Goal: Task Accomplishment & Management: Use online tool/utility

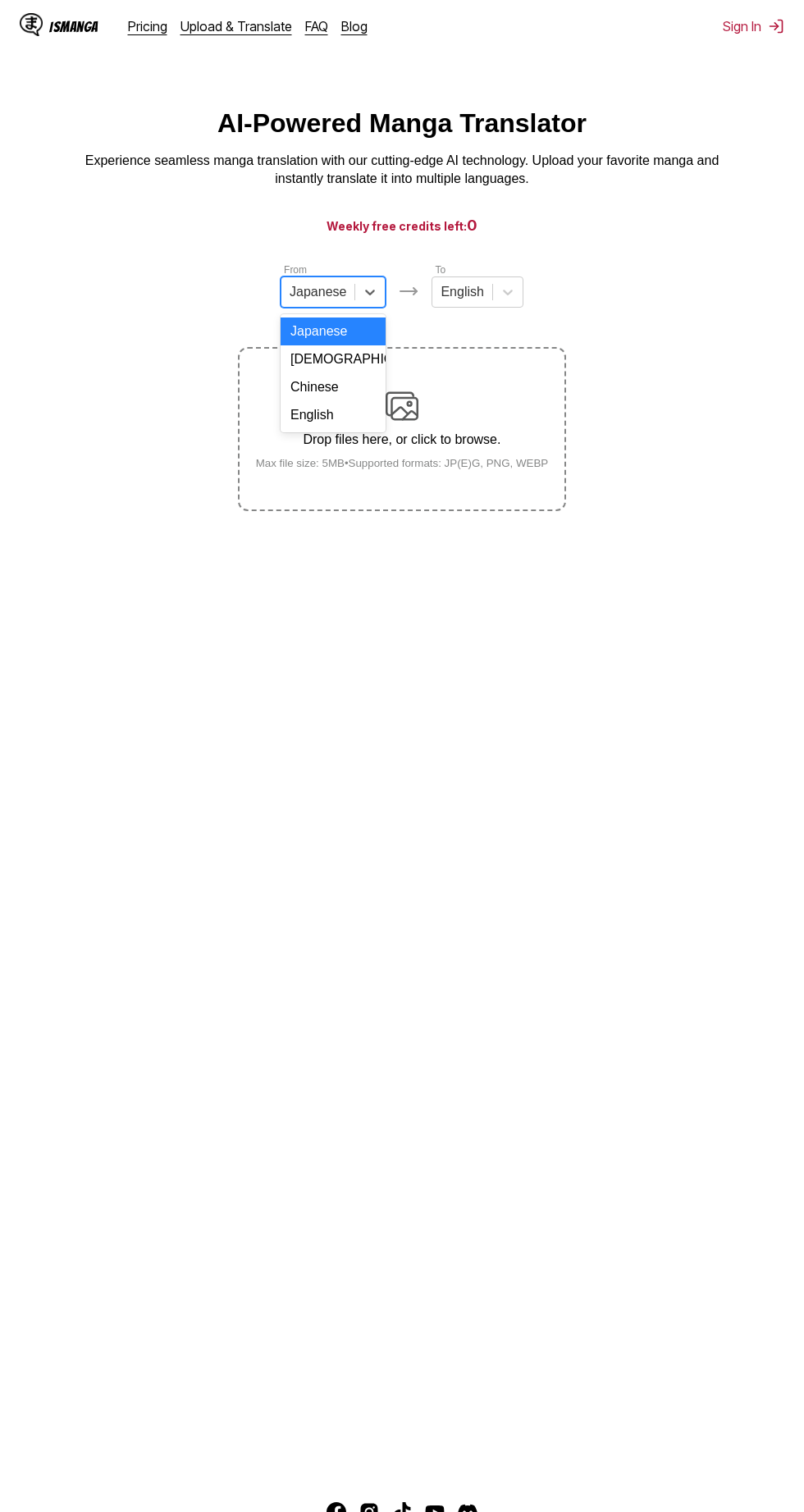
click at [292, 293] on input "text" at bounding box center [292, 292] width 4 height 15
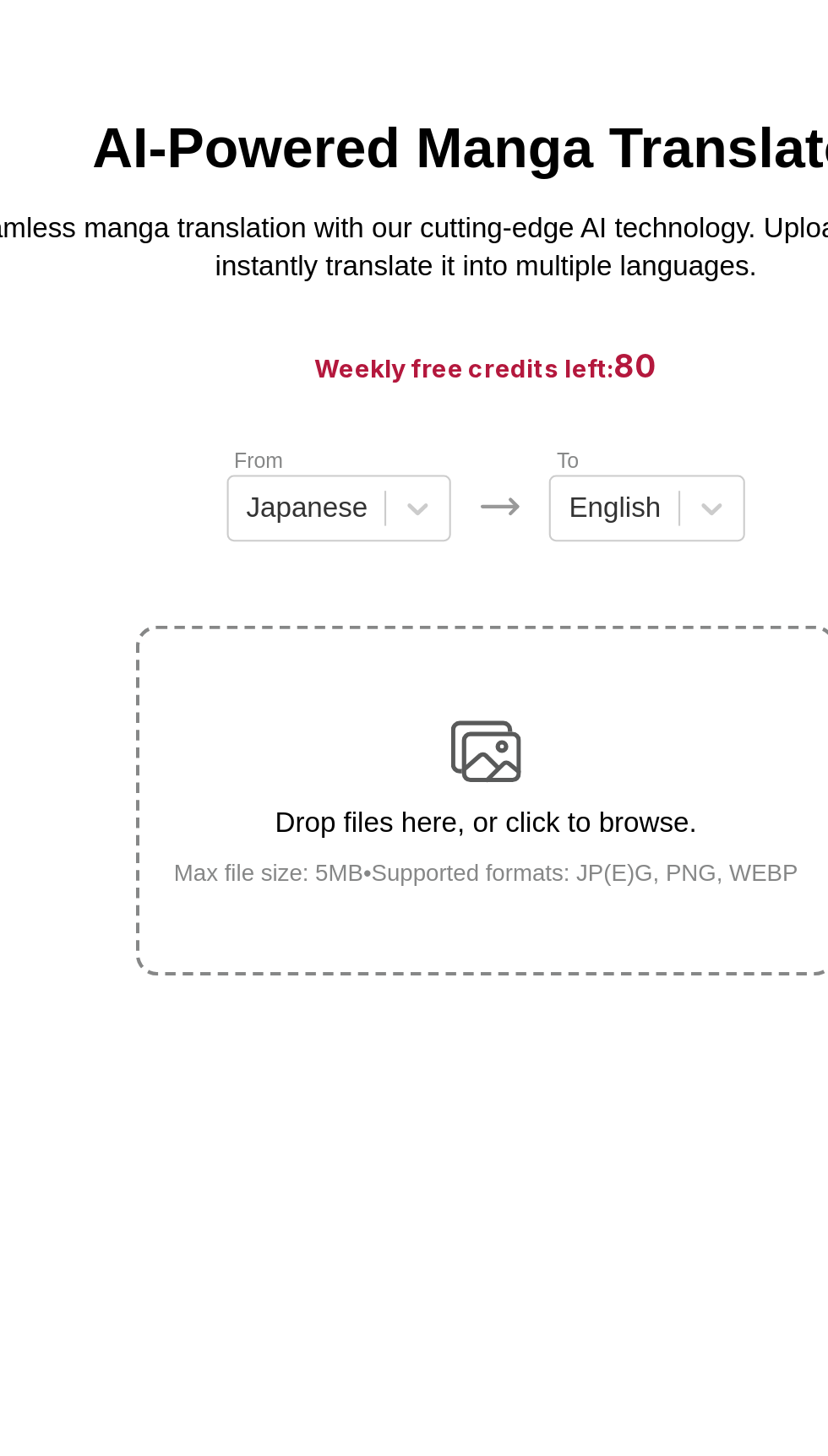
click at [277, 443] on div "Drop files here, or click to browse. Max file size: 5MB • Supported formats: JP…" at bounding box center [414, 443] width 328 height 82
click at [0, 0] on input "Drop files here, or click to browse. Max file size: 5MB • Supported formats: JP…" at bounding box center [0, 0] width 0 height 0
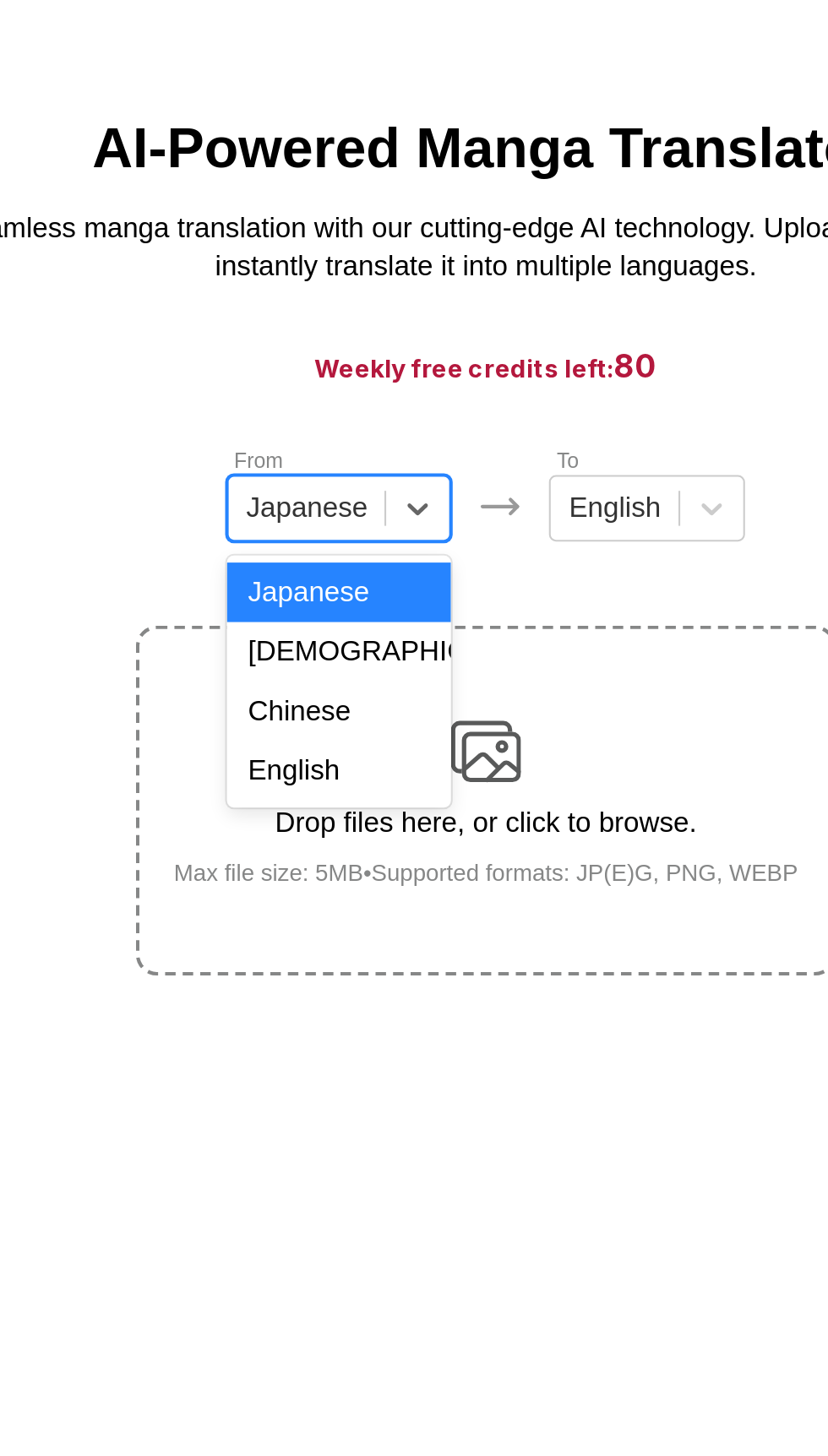
click at [304, 368] on div "[DEMOGRAPHIC_DATA]" at bounding box center [342, 370] width 108 height 29
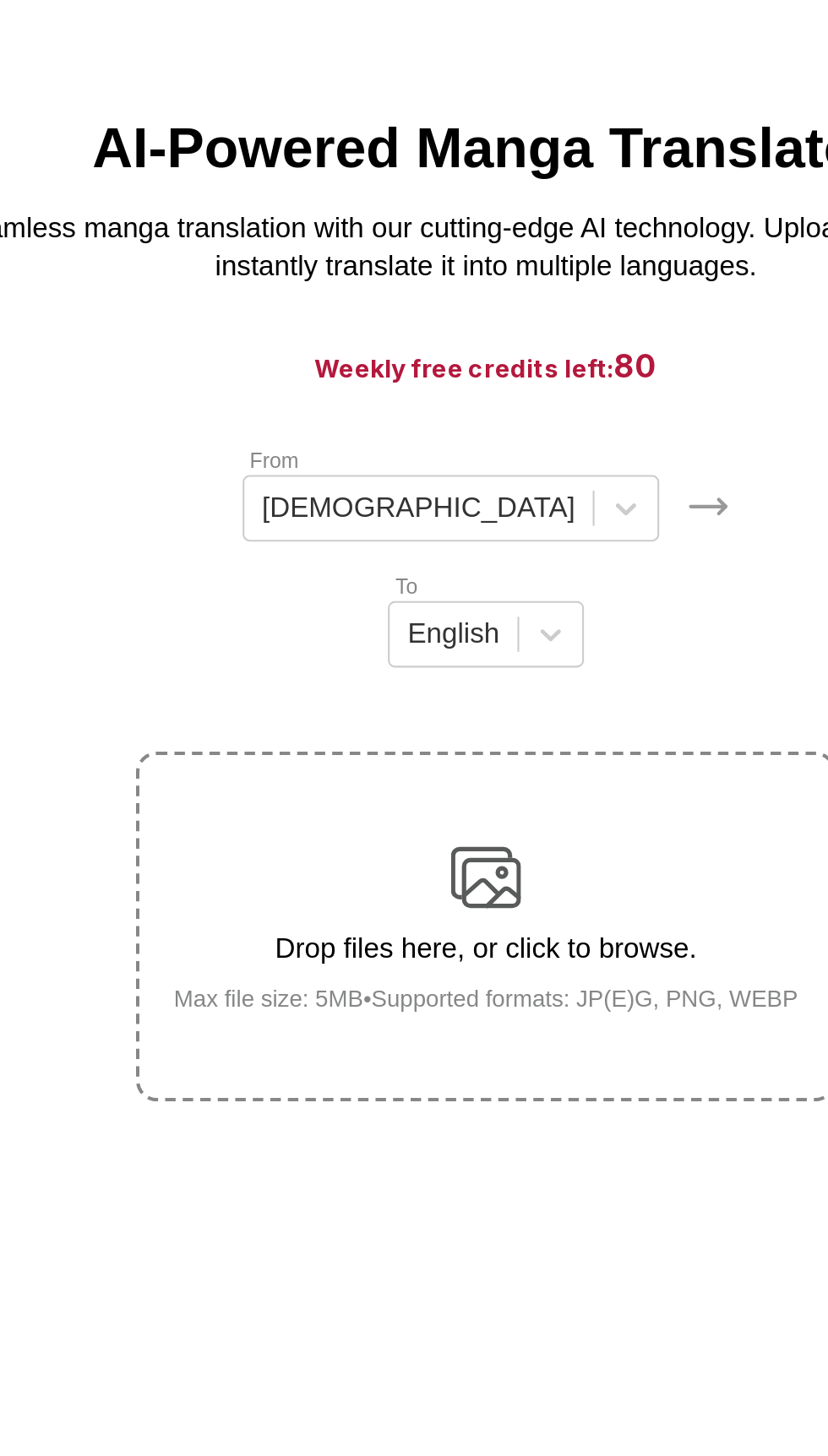
click at [426, 462] on img at bounding box center [413, 478] width 33 height 33
click at [0, 0] on input "Drop files here, or click to browse. Max file size: 5MB • Supported formats: JP…" at bounding box center [0, 0] width 0 height 0
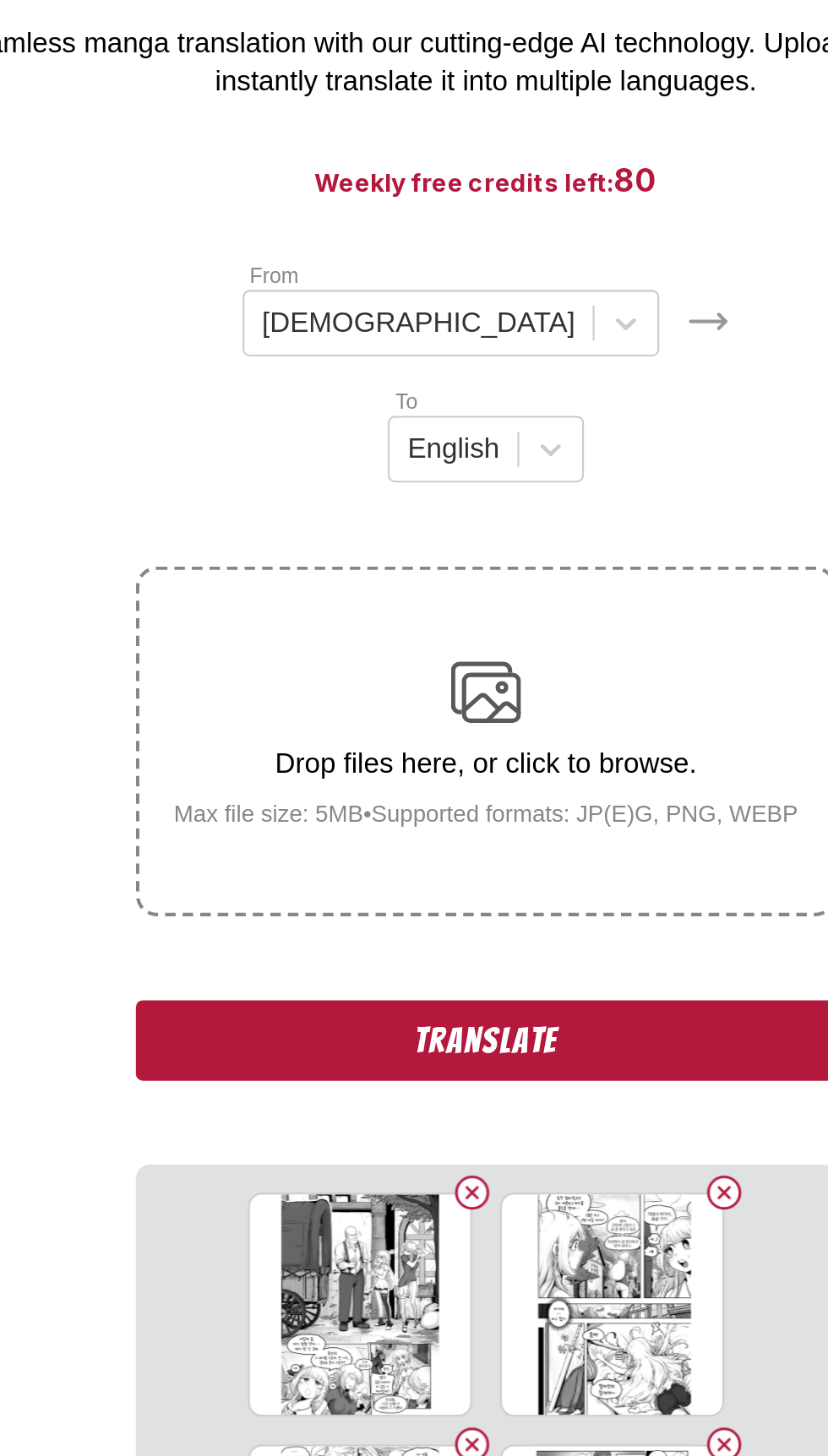
click at [527, 628] on button "Translate" at bounding box center [414, 647] width 338 height 39
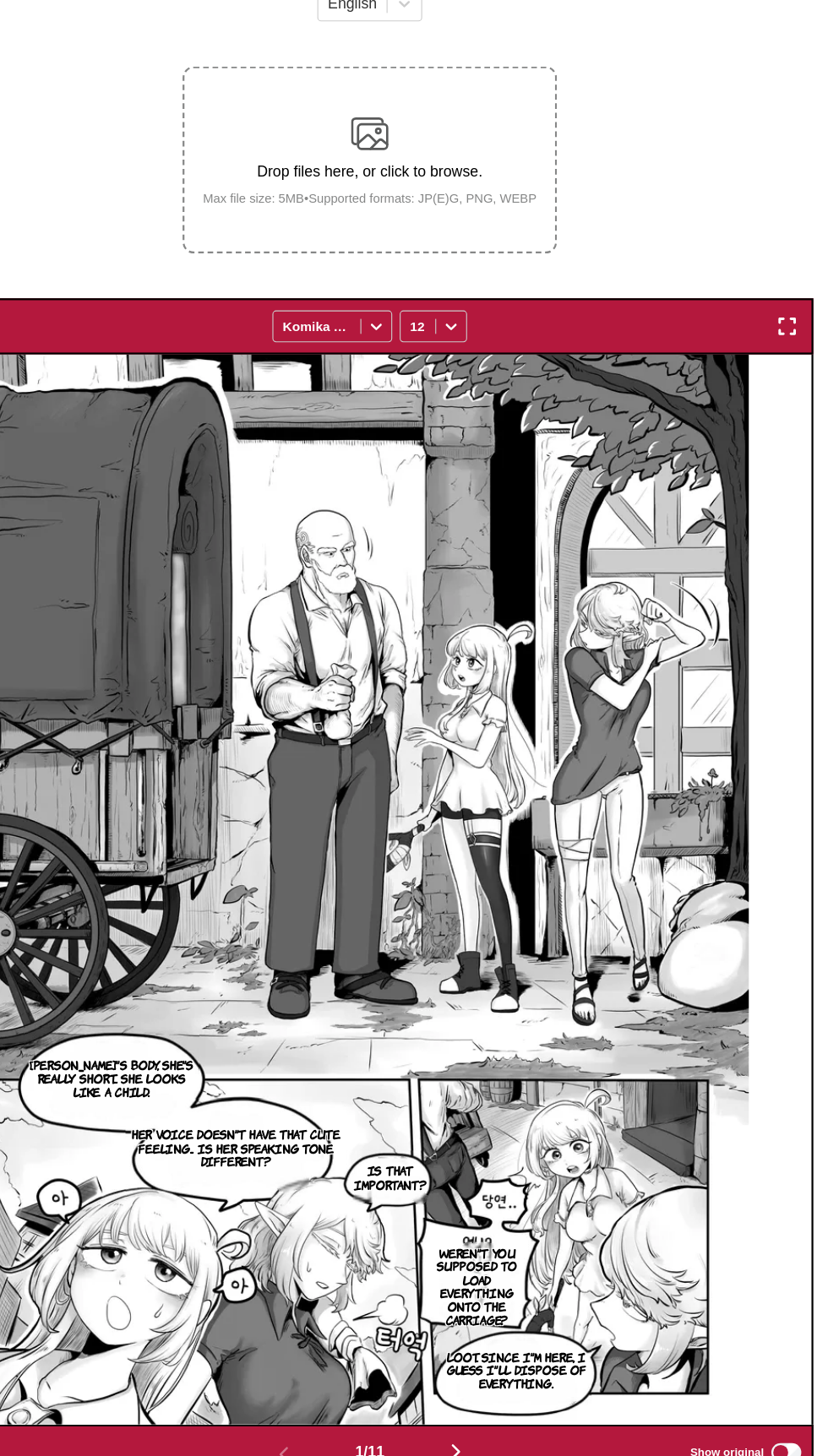
scroll to position [221, 0]
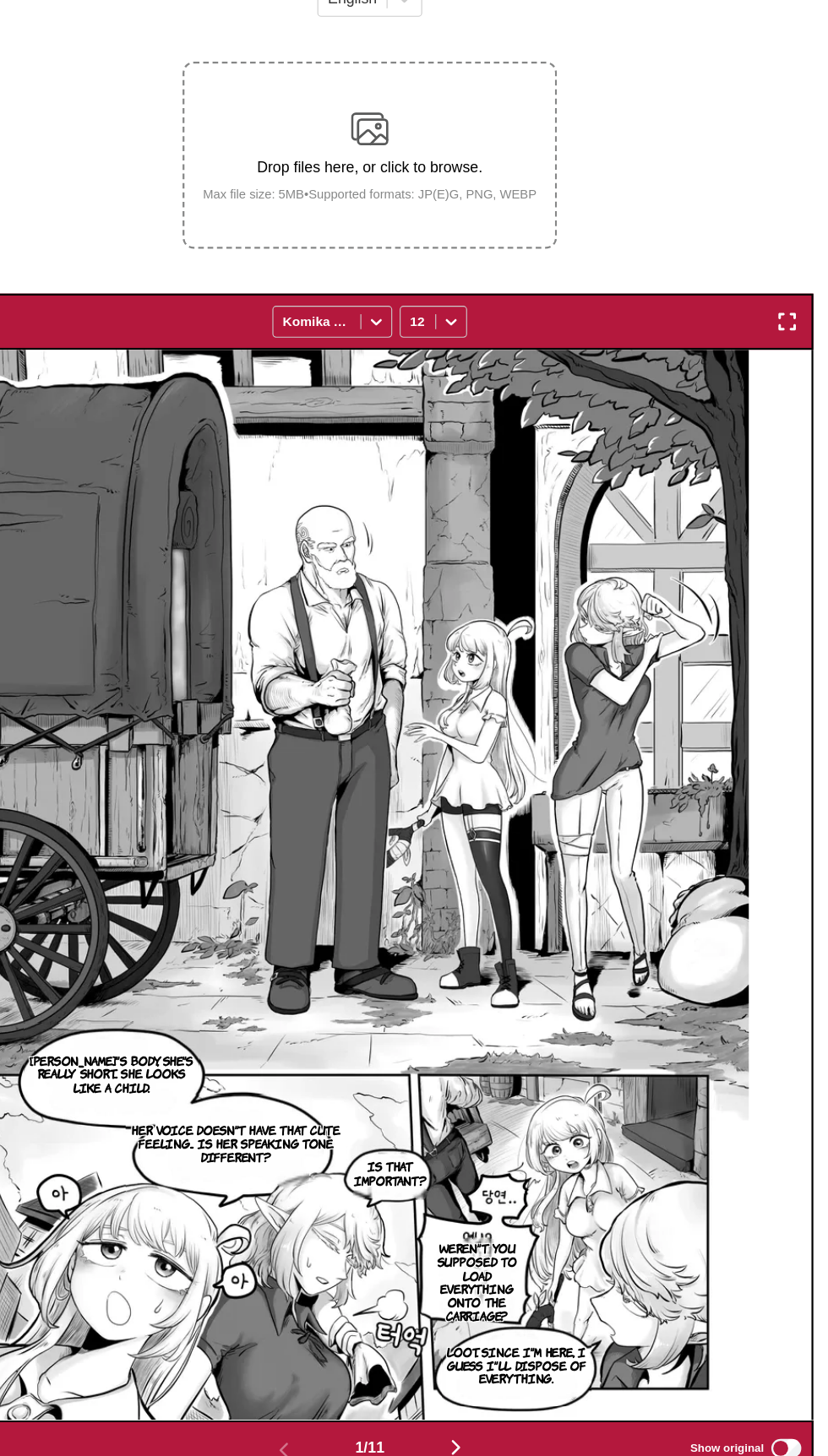
click at [791, 422] on img "button" at bounding box center [790, 431] width 20 height 20
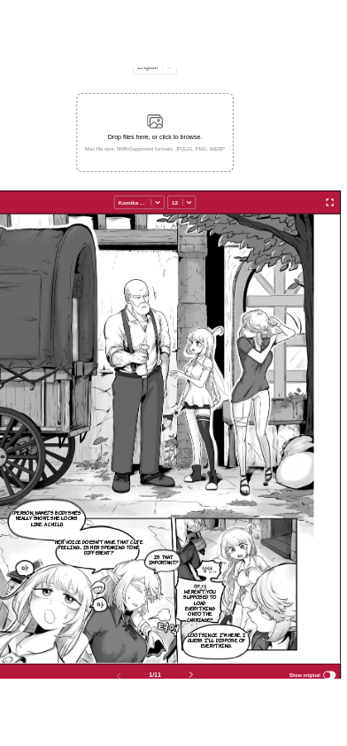
scroll to position [122, 0]
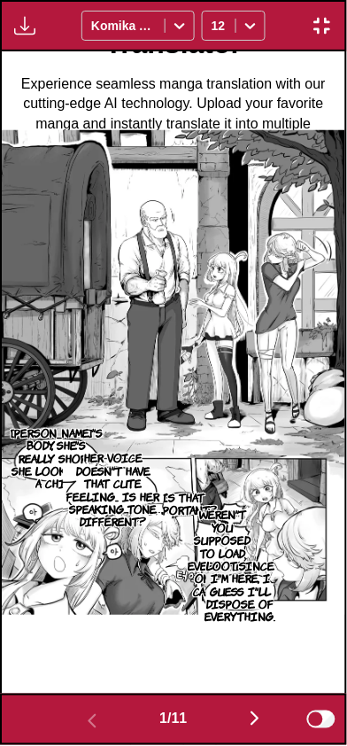
click at [244, 713] on button "button" at bounding box center [255, 720] width 106 height 26
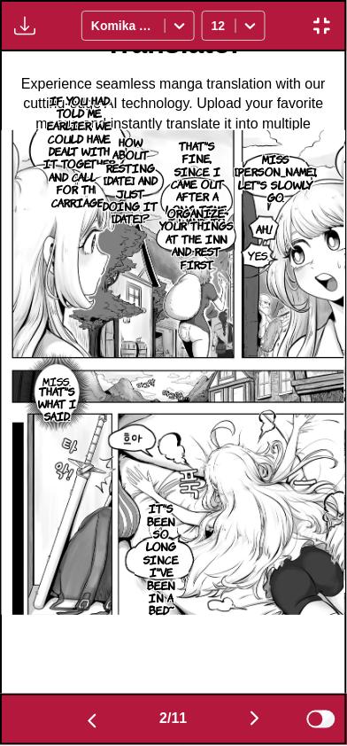
click at [249, 724] on img "button" at bounding box center [254, 718] width 21 height 21
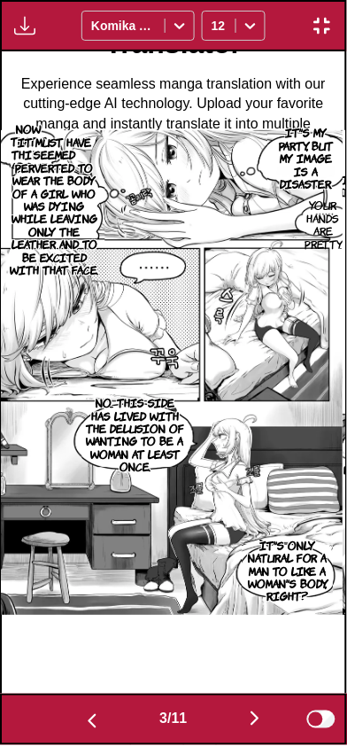
click at [249, 722] on img "button" at bounding box center [254, 718] width 21 height 21
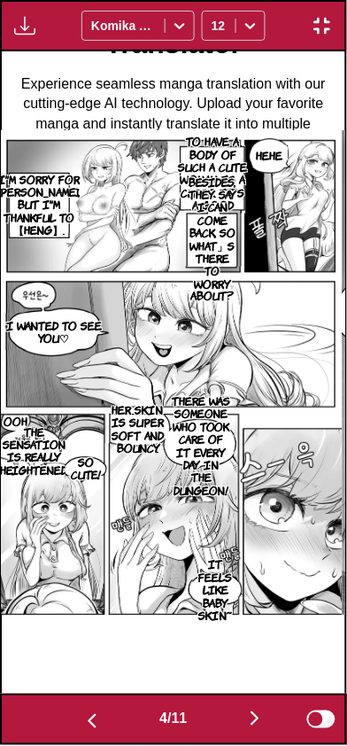
click at [251, 721] on img "button" at bounding box center [254, 718] width 21 height 21
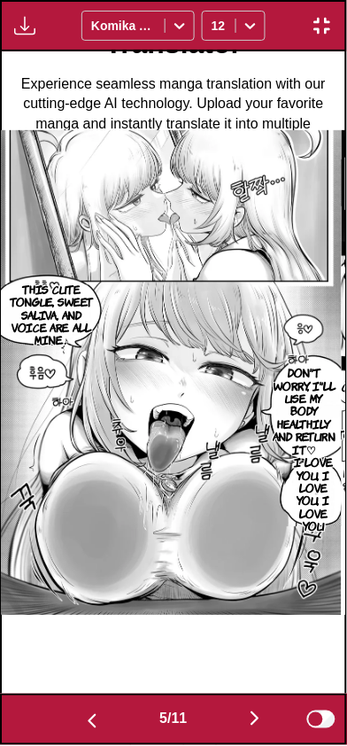
click at [246, 721] on button "button" at bounding box center [255, 720] width 106 height 26
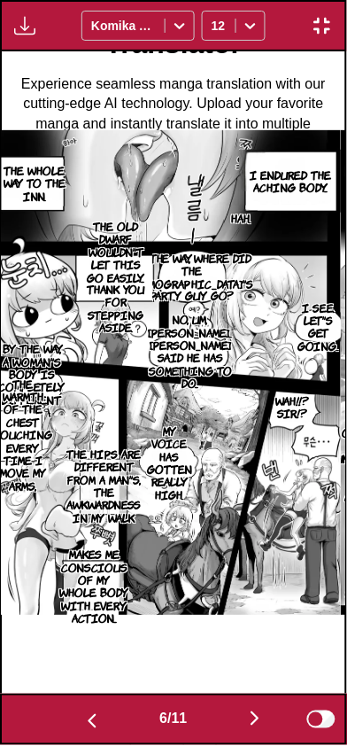
click at [250, 727] on img "button" at bounding box center [254, 718] width 21 height 21
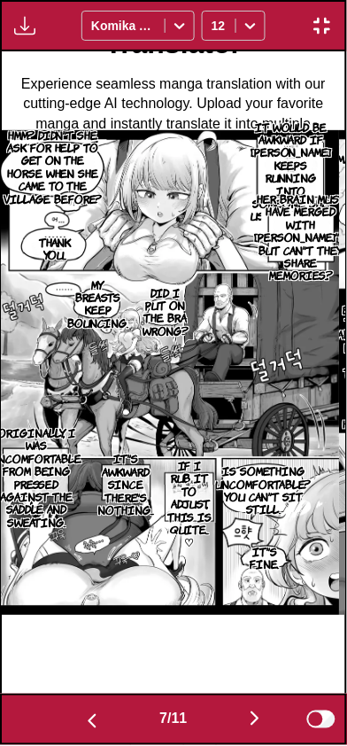
click at [243, 728] on button "button" at bounding box center [255, 720] width 106 height 26
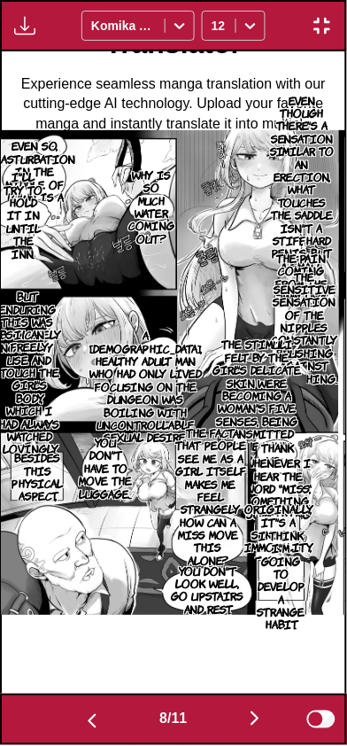
click at [245, 723] on button "button" at bounding box center [255, 720] width 106 height 26
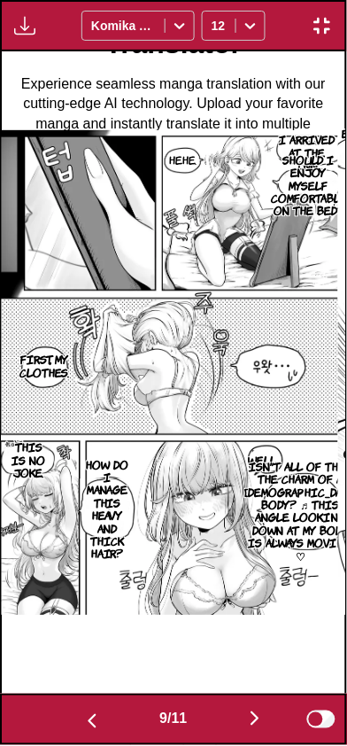
click at [264, 730] on button "button" at bounding box center [255, 720] width 106 height 26
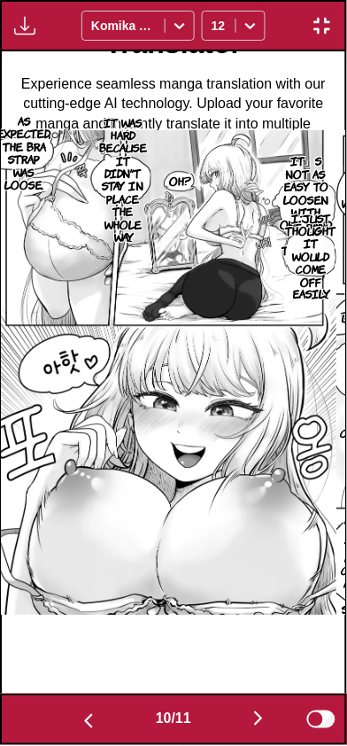
click at [250, 721] on button "button" at bounding box center [258, 720] width 106 height 26
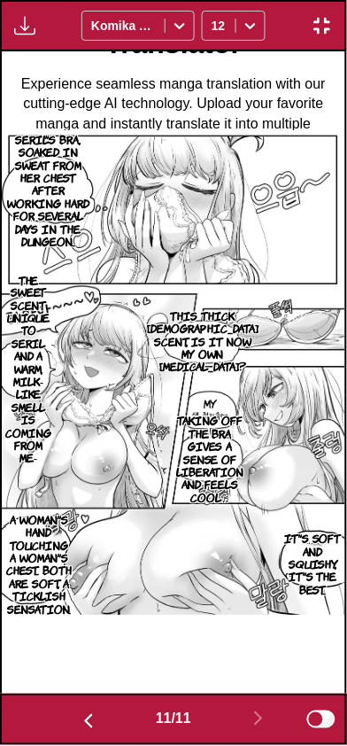
click at [336, 25] on button "button" at bounding box center [322, 25] width 32 height 23
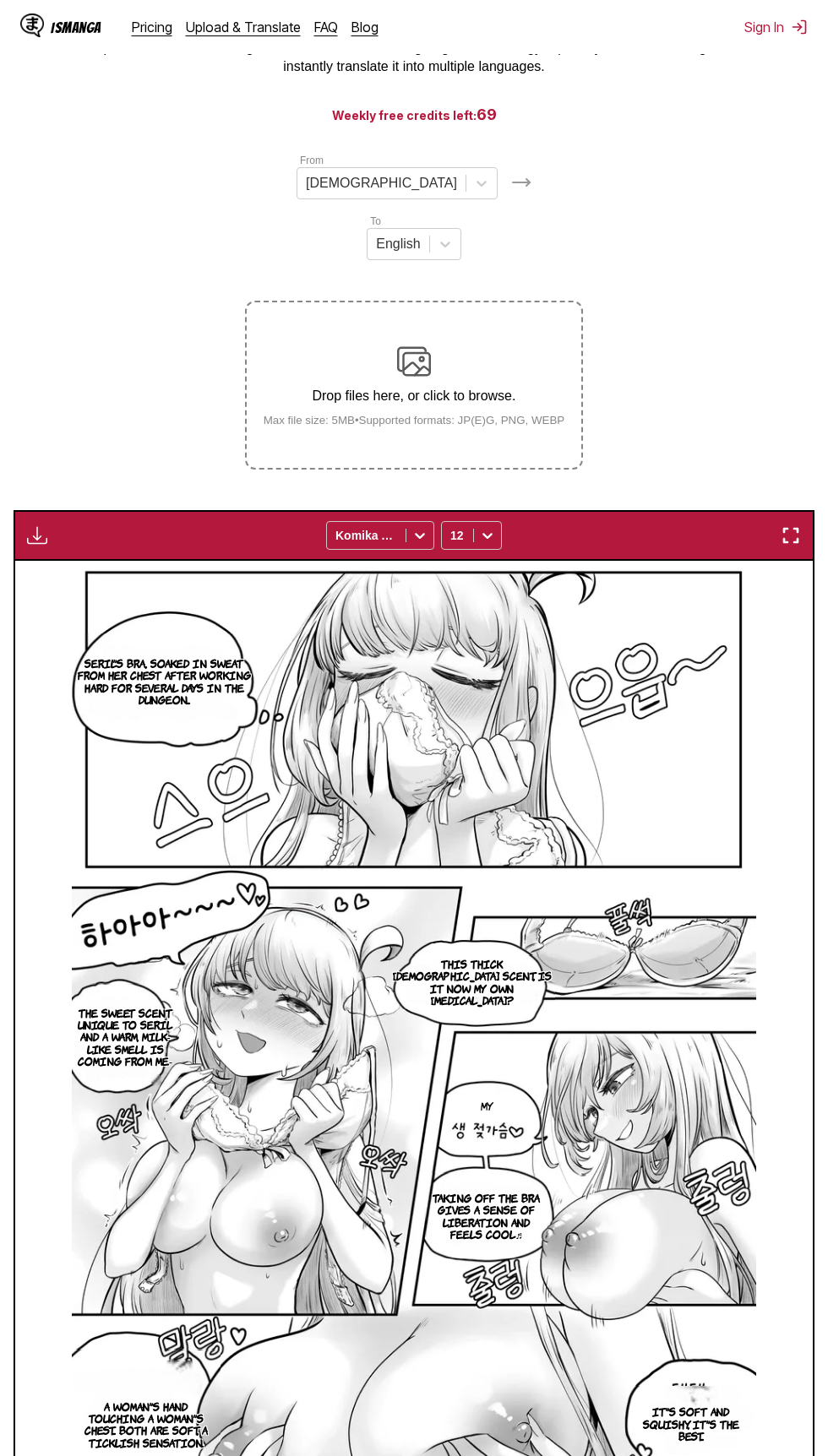
scroll to position [0, 0]
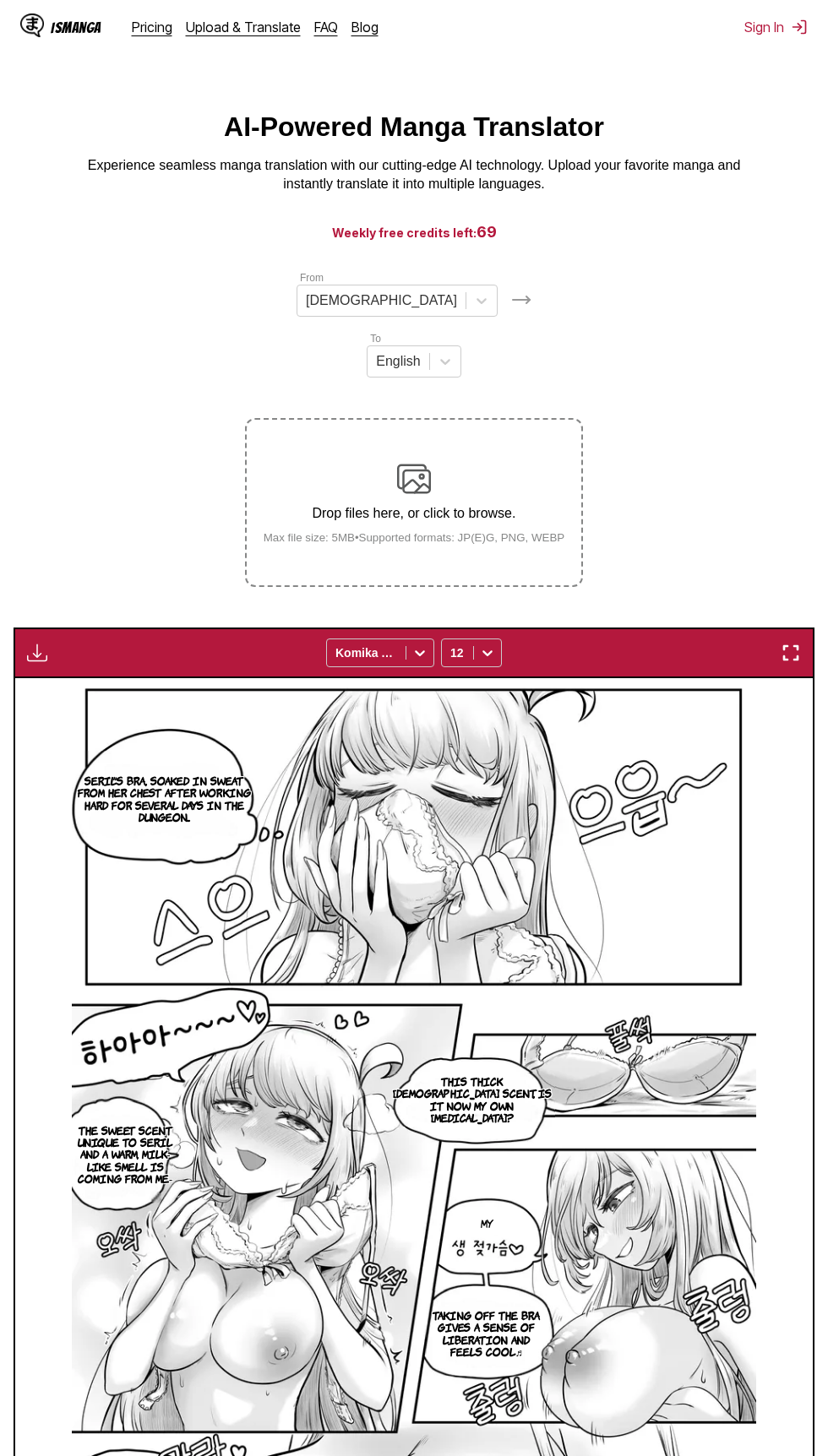
click at [425, 462] on img at bounding box center [413, 478] width 33 height 33
click at [0, 0] on input "Drop files here, or click to browse. Max file size: 5MB • Supported formats: JP…" at bounding box center [0, 0] width 0 height 0
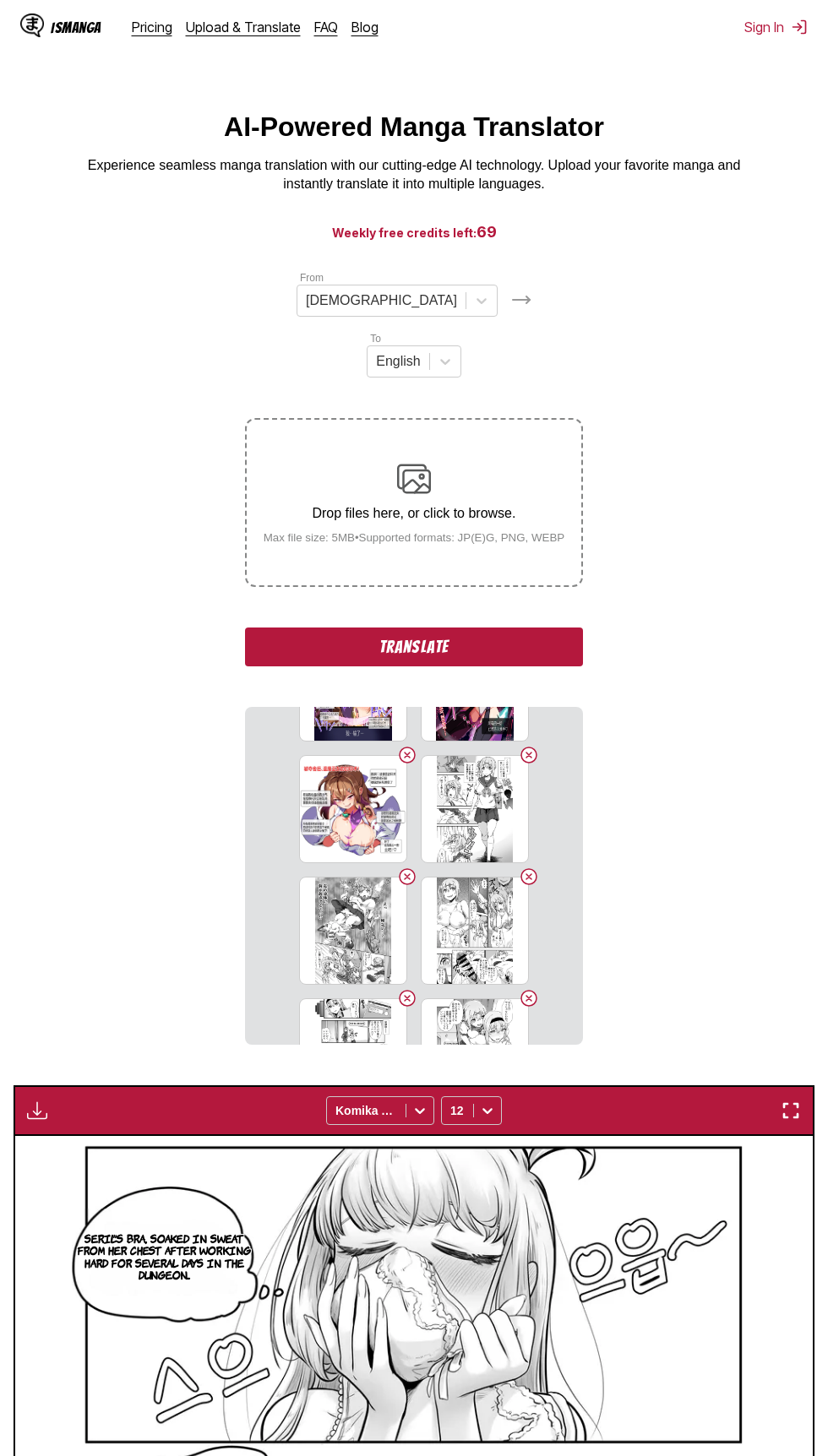
scroll to position [208, 0]
click at [519, 756] on div "1001326271.webp" at bounding box center [474, 809] width 108 height 108
click at [534, 707] on section "1001326266.webp 1001326267.webp 1001326268.webp 1001326269.webp 1001326270.webp…" at bounding box center [414, 876] width 338 height 338
click at [526, 746] on button "Delete image" at bounding box center [528, 756] width 20 height 20
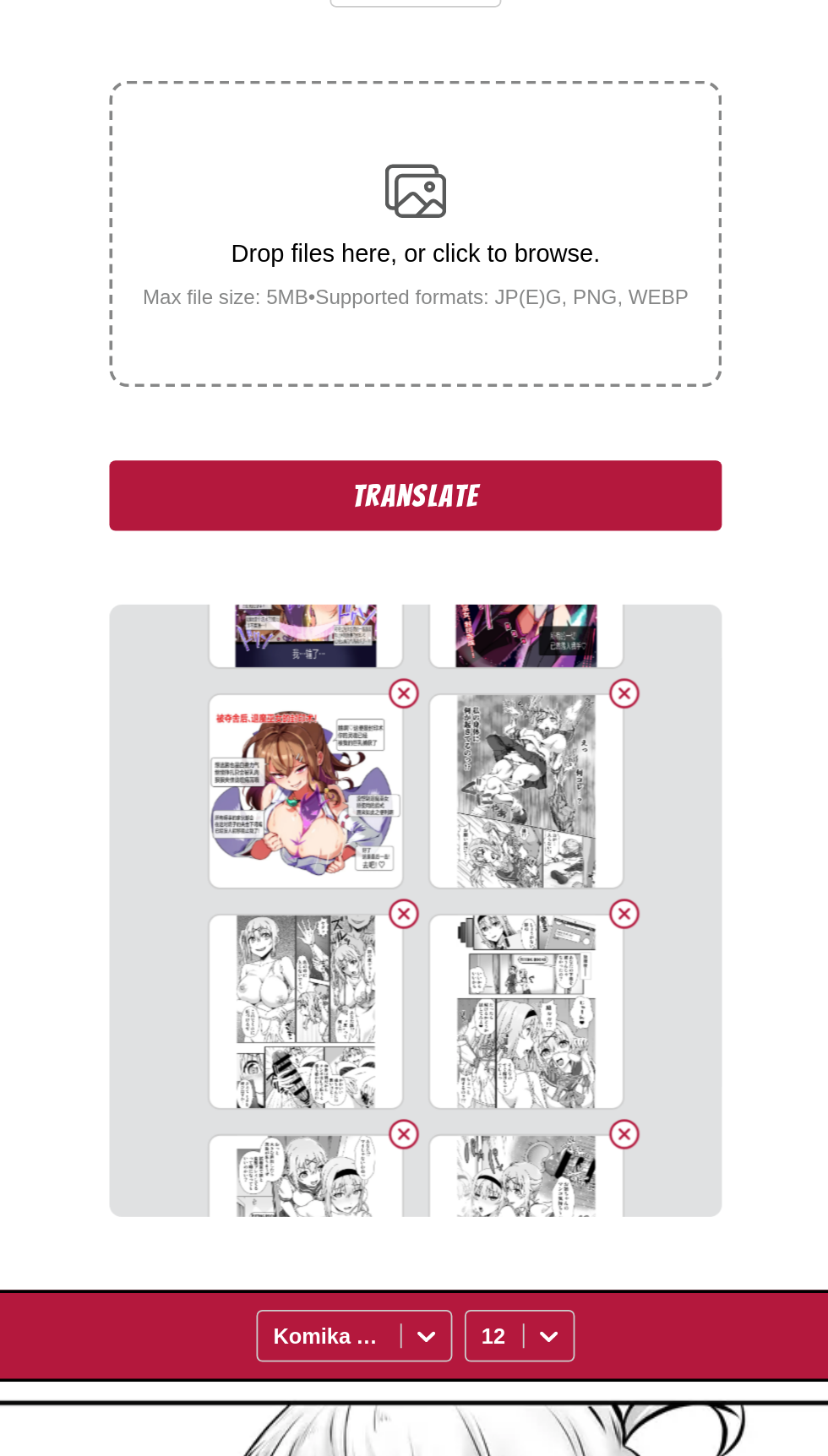
click at [531, 746] on button "Delete image" at bounding box center [528, 756] width 20 height 20
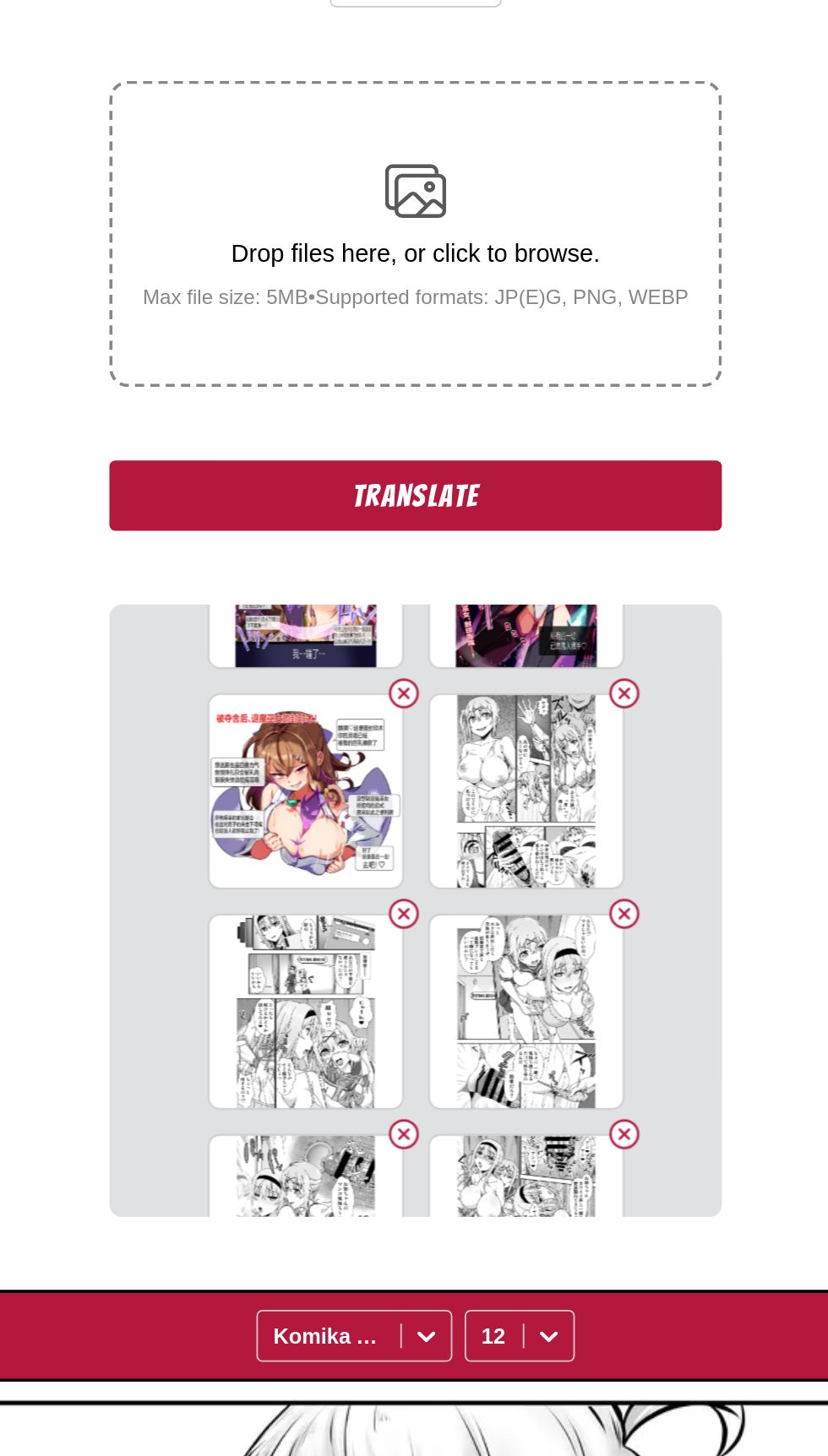
click at [537, 707] on section "1001326266.webp 1001326267.webp 1001326268.webp 1001326269.webp 1001326270.webp…" at bounding box center [414, 876] width 338 height 338
click at [527, 746] on button "Delete image" at bounding box center [528, 756] width 20 height 20
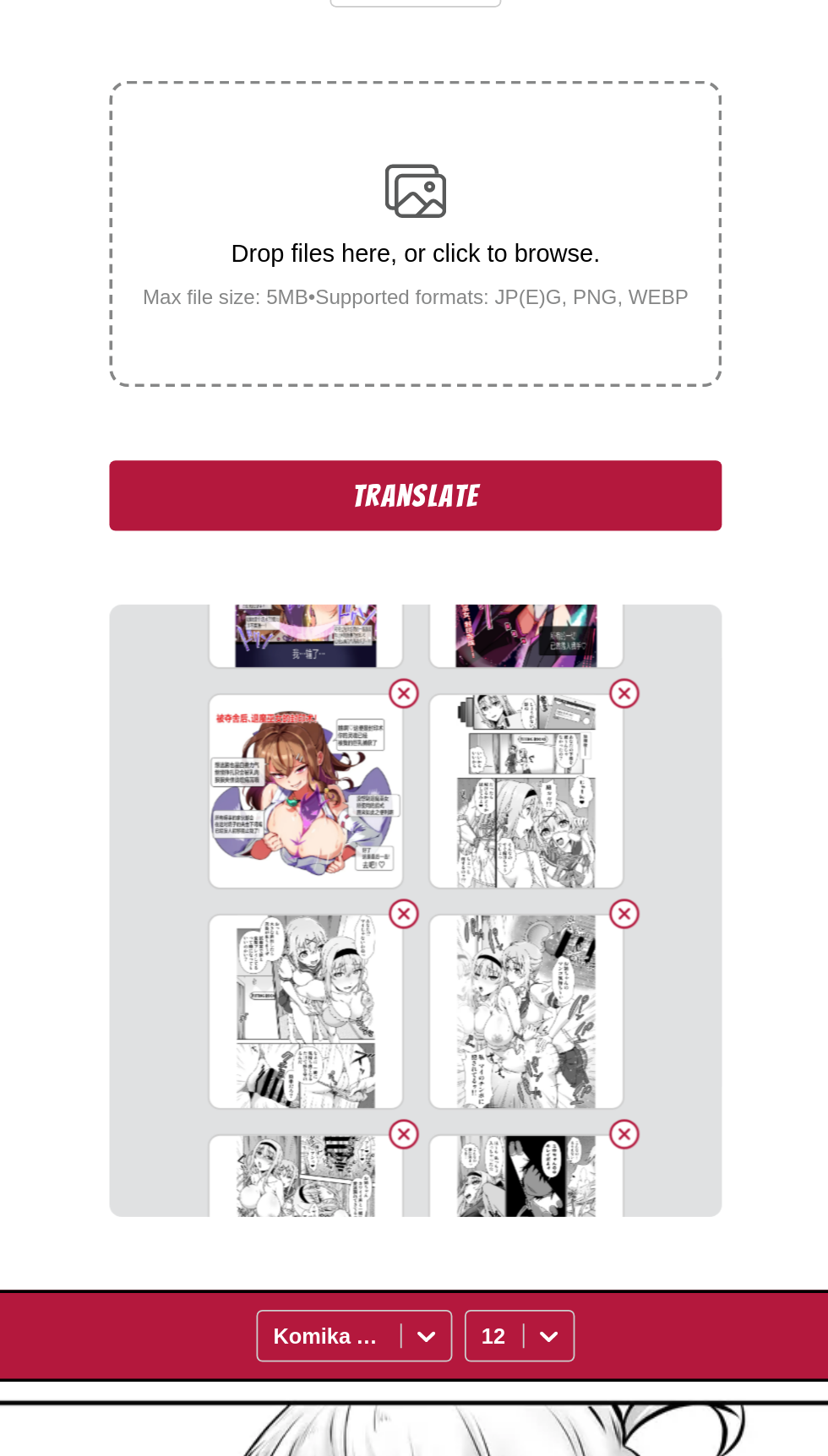
click at [527, 867] on button "Delete image" at bounding box center [528, 877] width 20 height 20
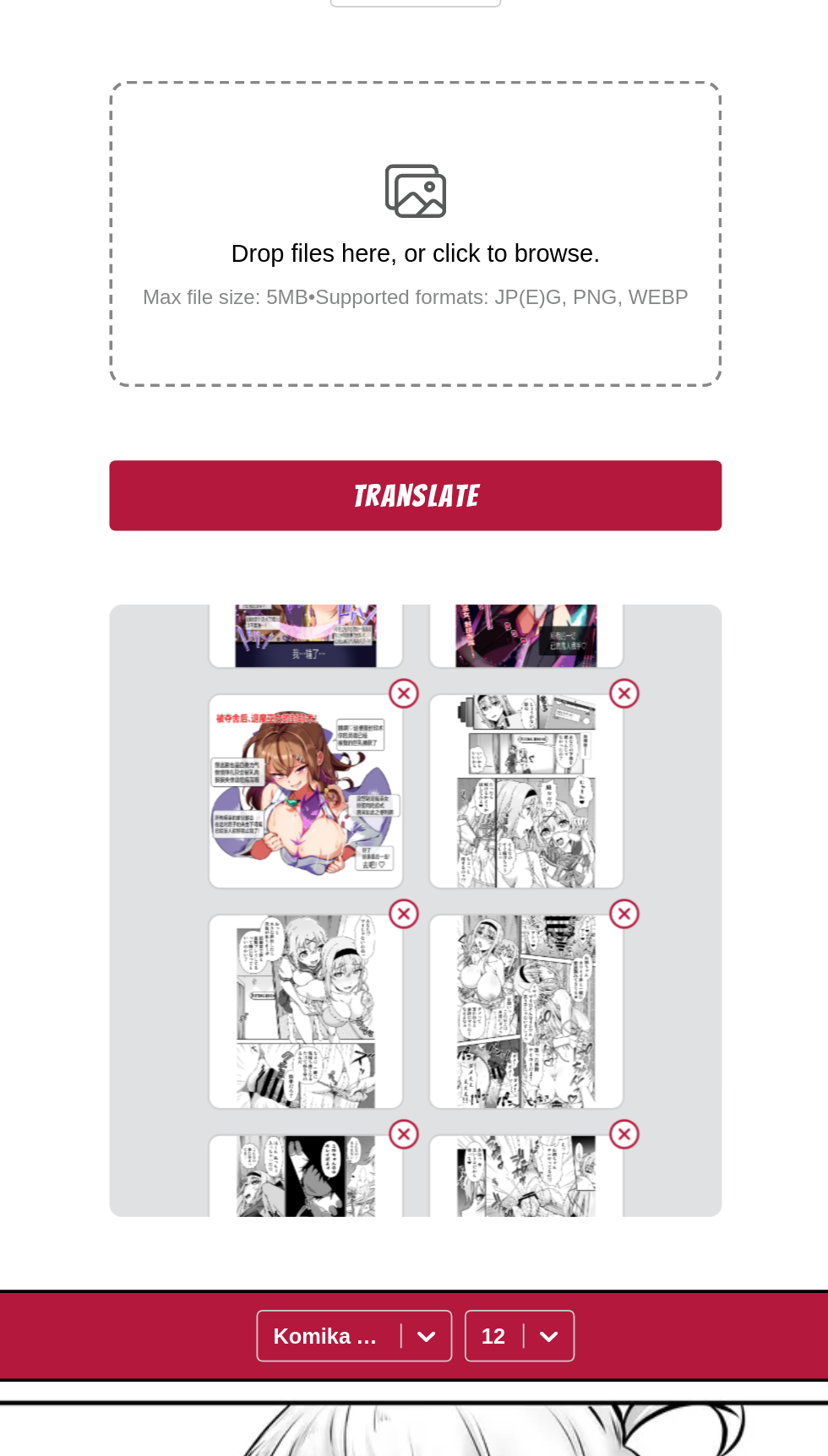
click at [529, 746] on button "Delete image" at bounding box center [528, 756] width 20 height 20
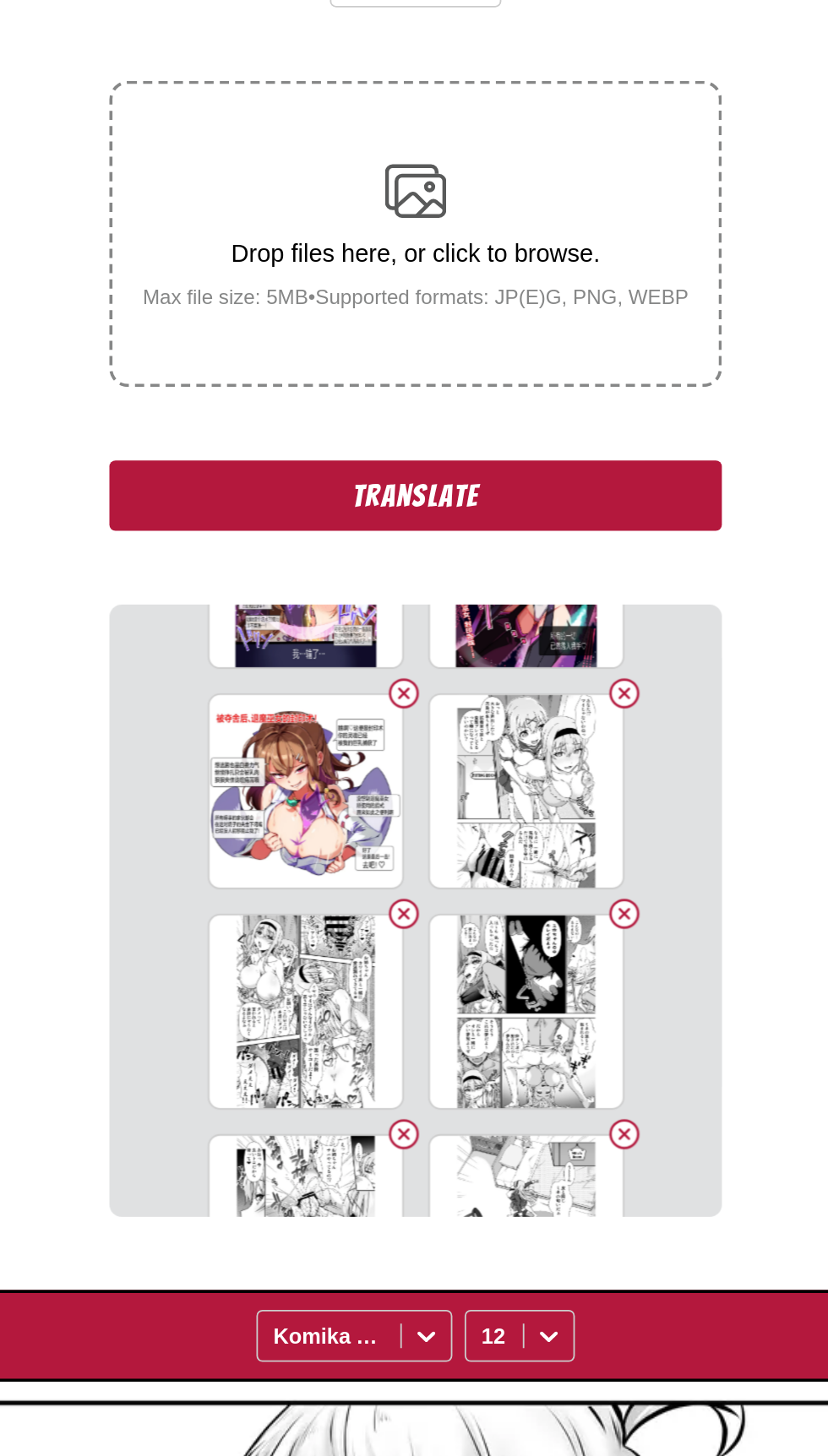
click at [528, 746] on button "Delete image" at bounding box center [528, 756] width 20 height 20
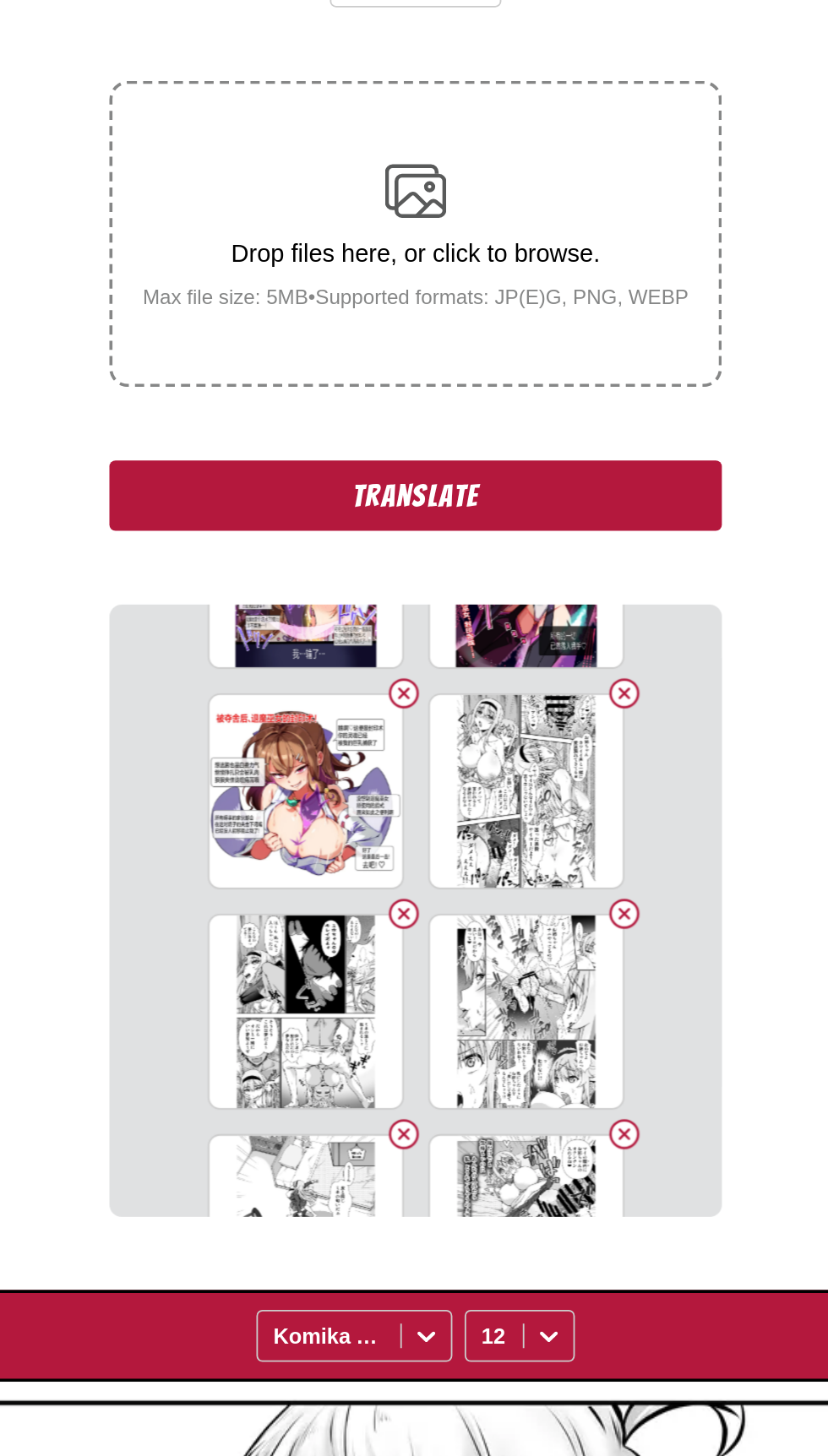
click at [532, 746] on button "Delete image" at bounding box center [528, 756] width 20 height 20
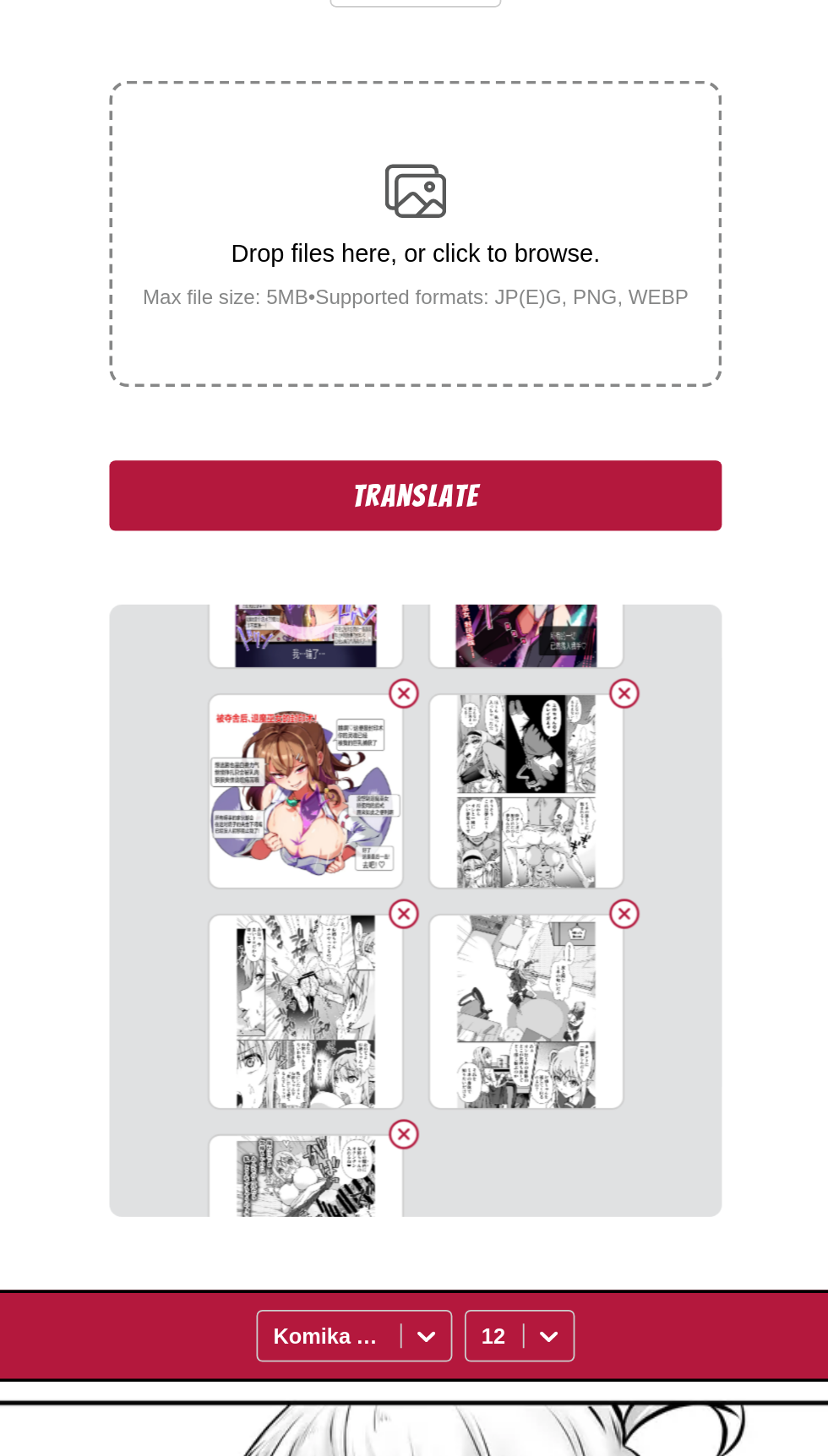
click at [528, 746] on button "Delete image" at bounding box center [528, 756] width 20 height 20
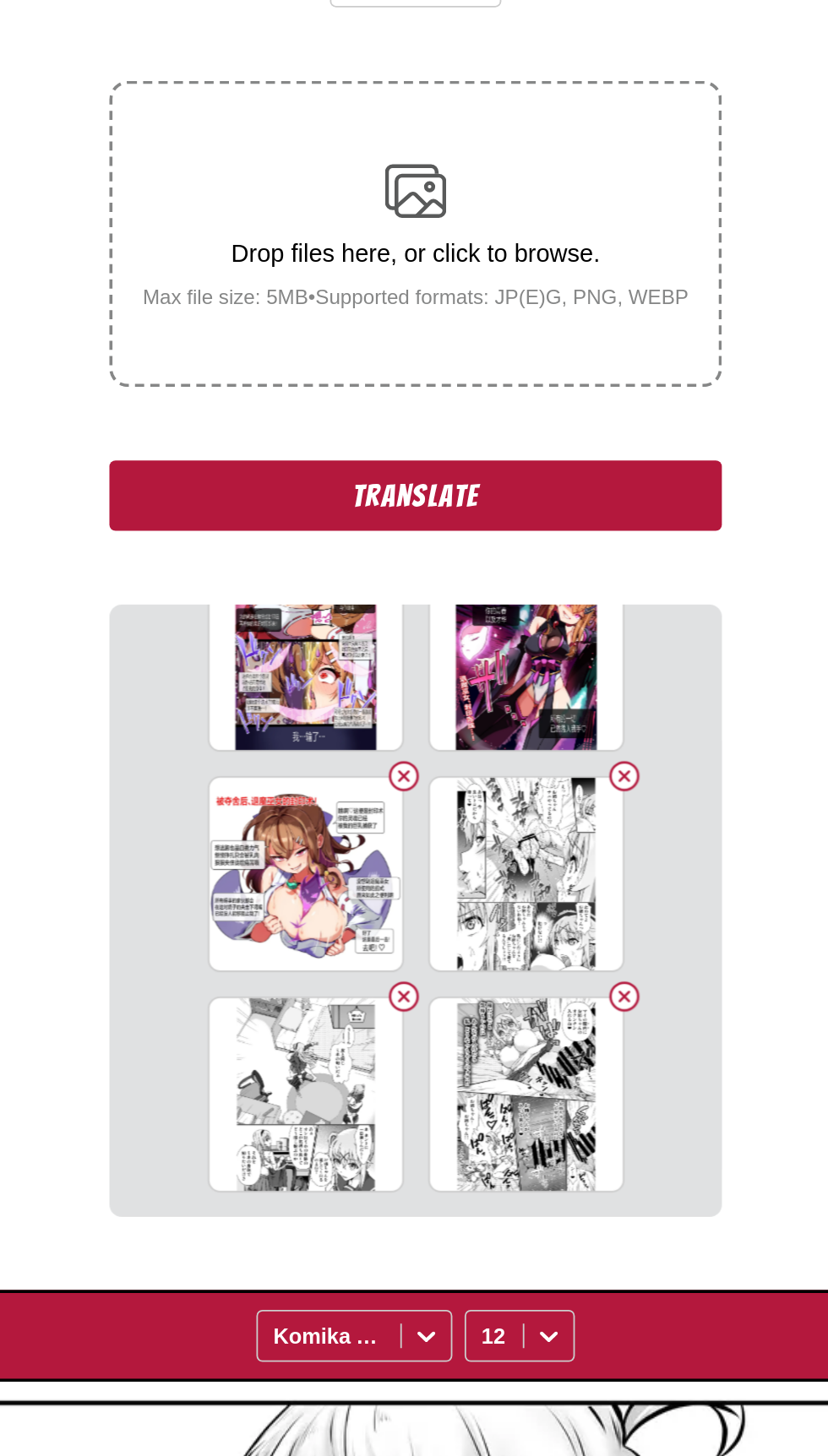
click at [524, 704] on div "1001326269.webp" at bounding box center [474, 734] width 108 height 108
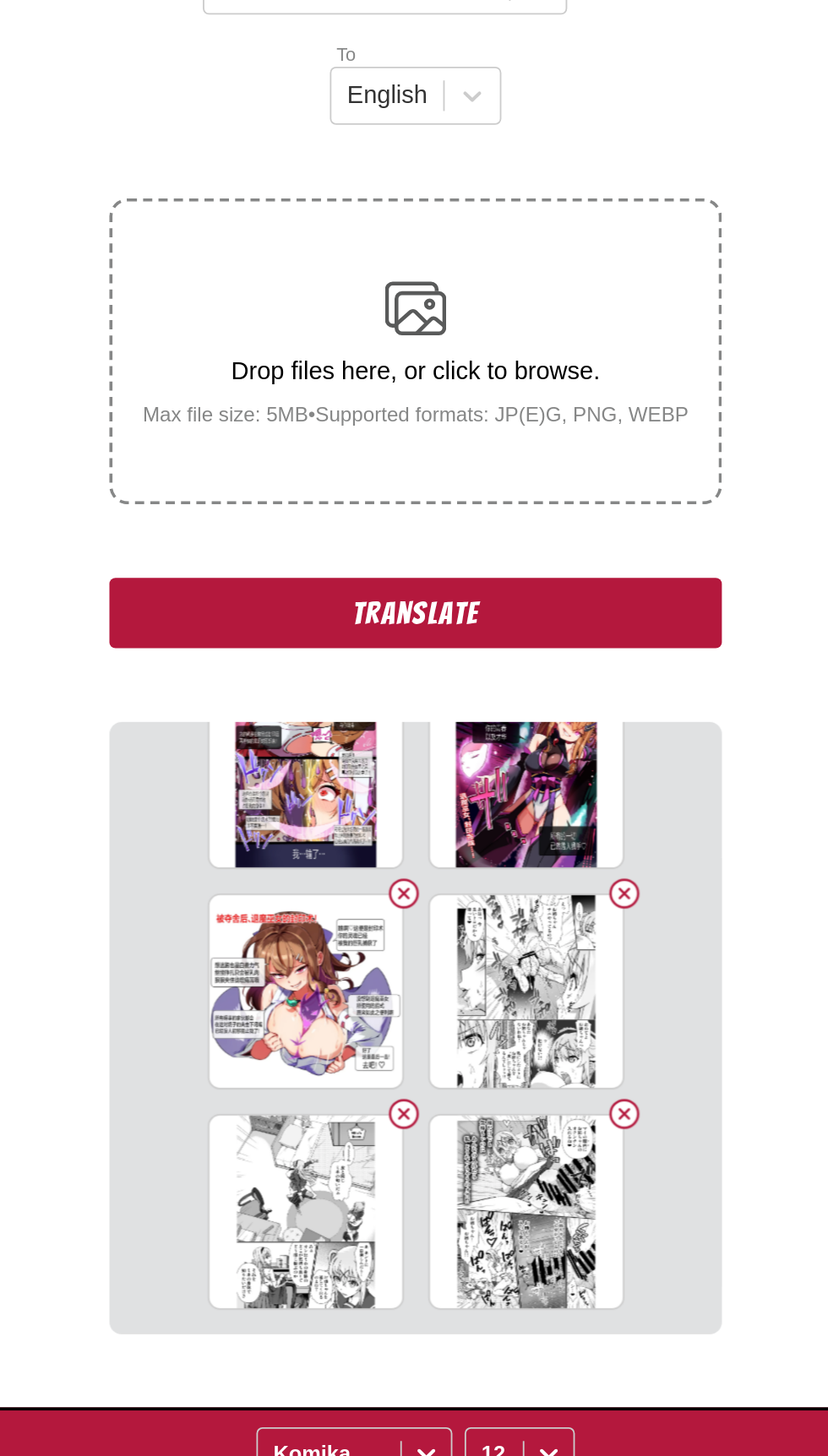
click at [498, 801] on div "1001326279.webp" at bounding box center [474, 855] width 108 height 108
click at [528, 792] on button "Delete image" at bounding box center [528, 801] width 20 height 20
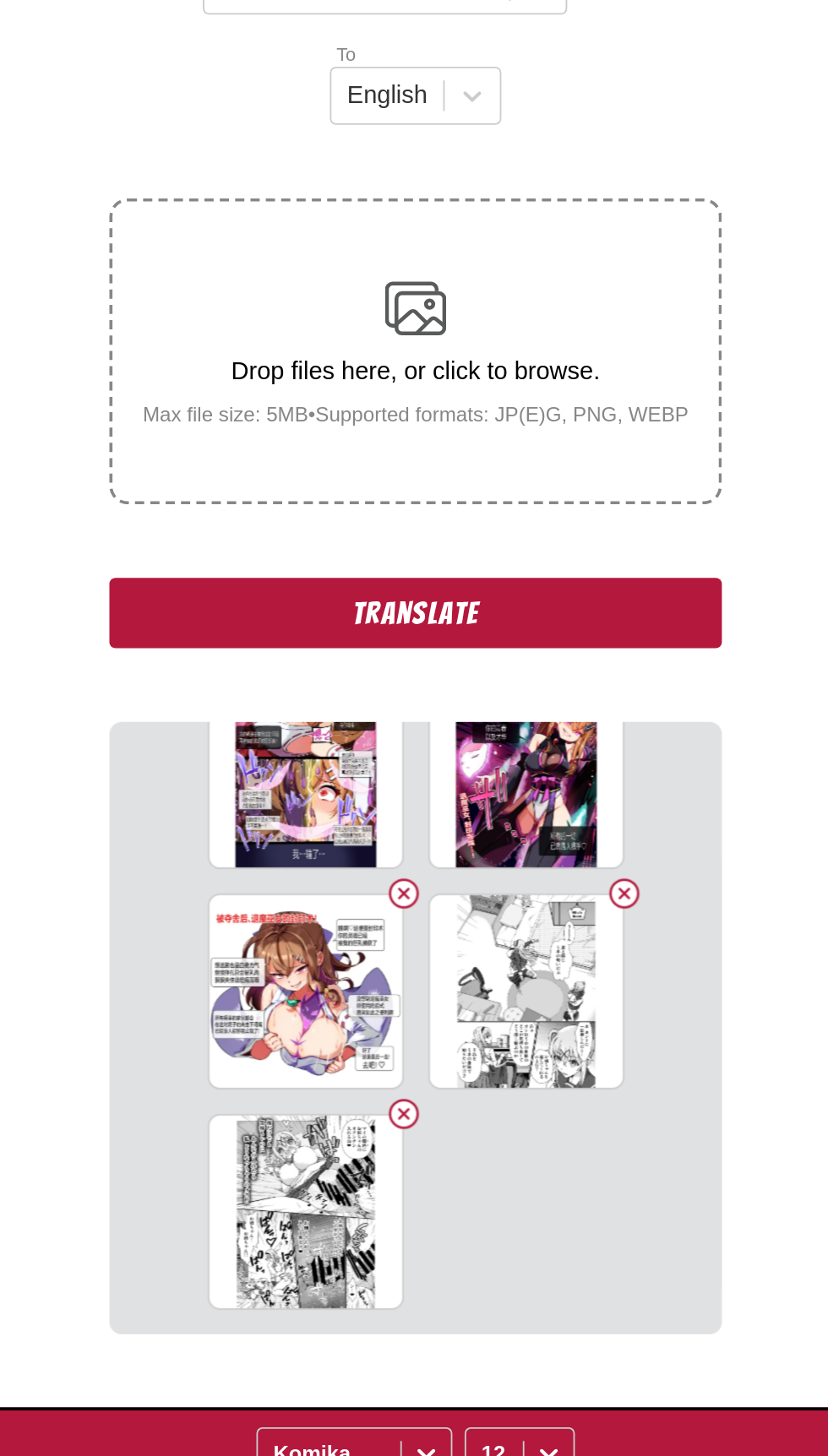
click at [500, 801] on div "1001326280.webp" at bounding box center [474, 855] width 108 height 108
click at [529, 792] on button "Delete image" at bounding box center [528, 801] width 20 height 20
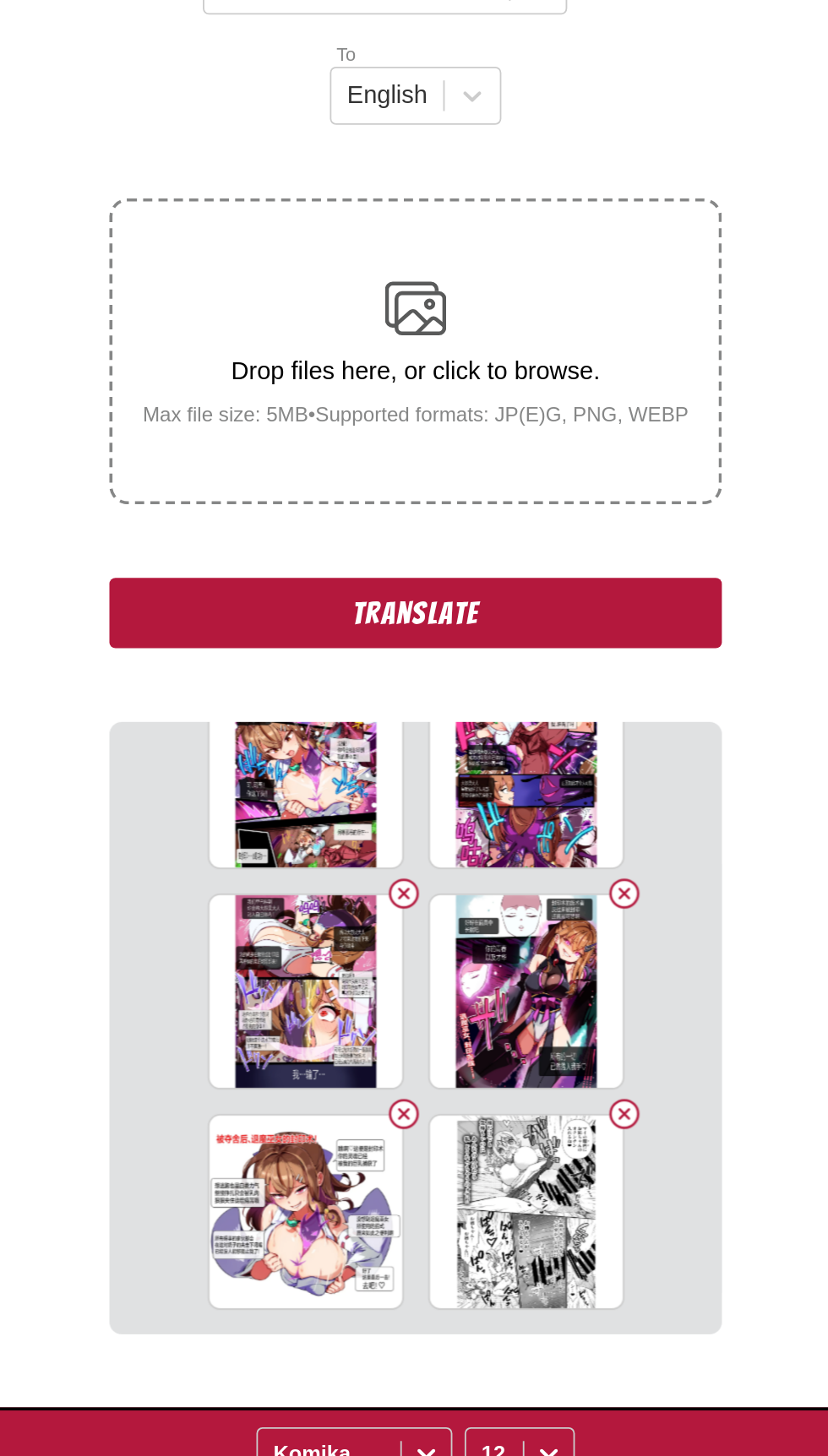
click at [528, 913] on button "Delete image" at bounding box center [528, 923] width 20 height 20
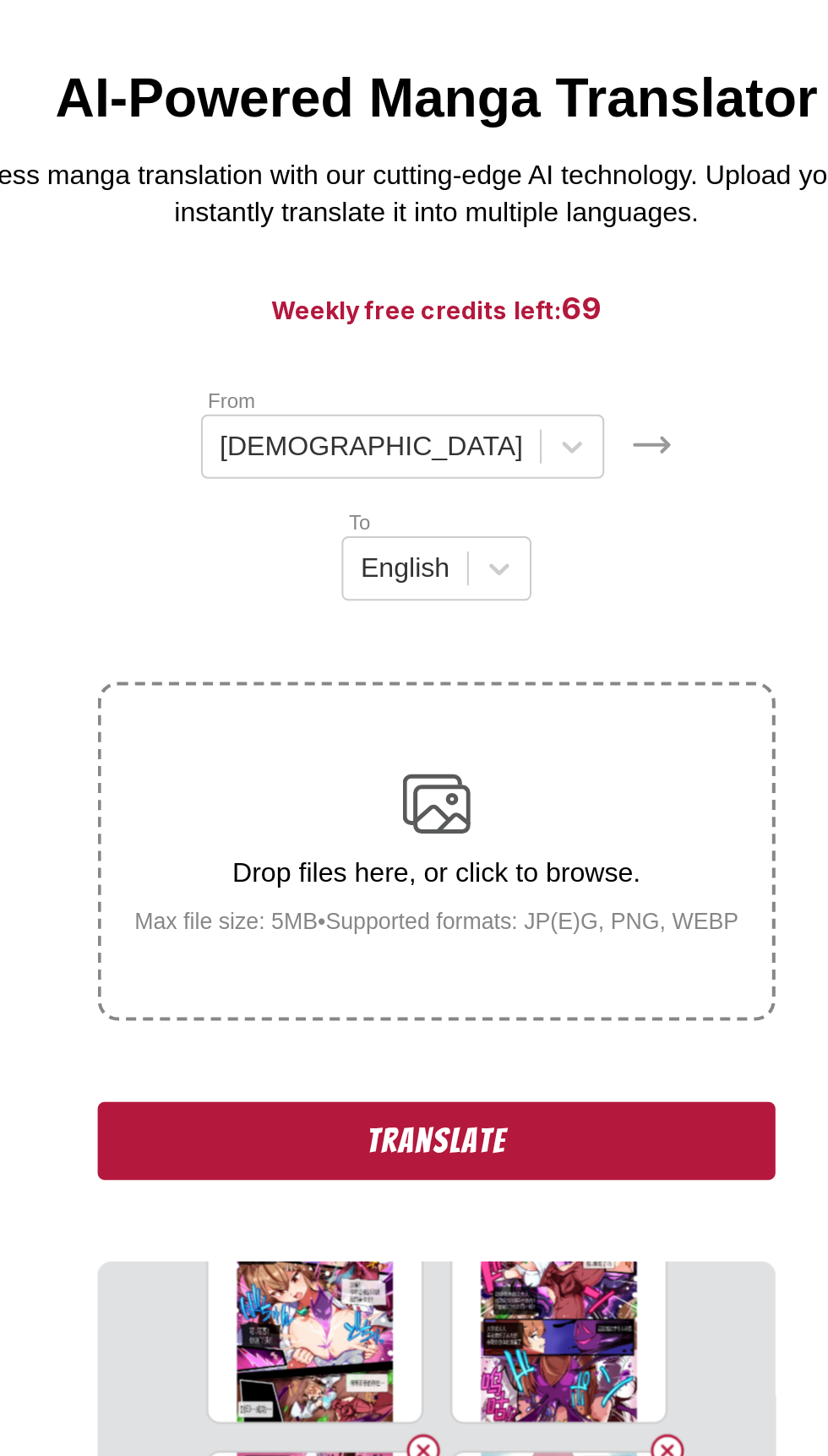
click at [489, 628] on button "Translate" at bounding box center [414, 647] width 338 height 39
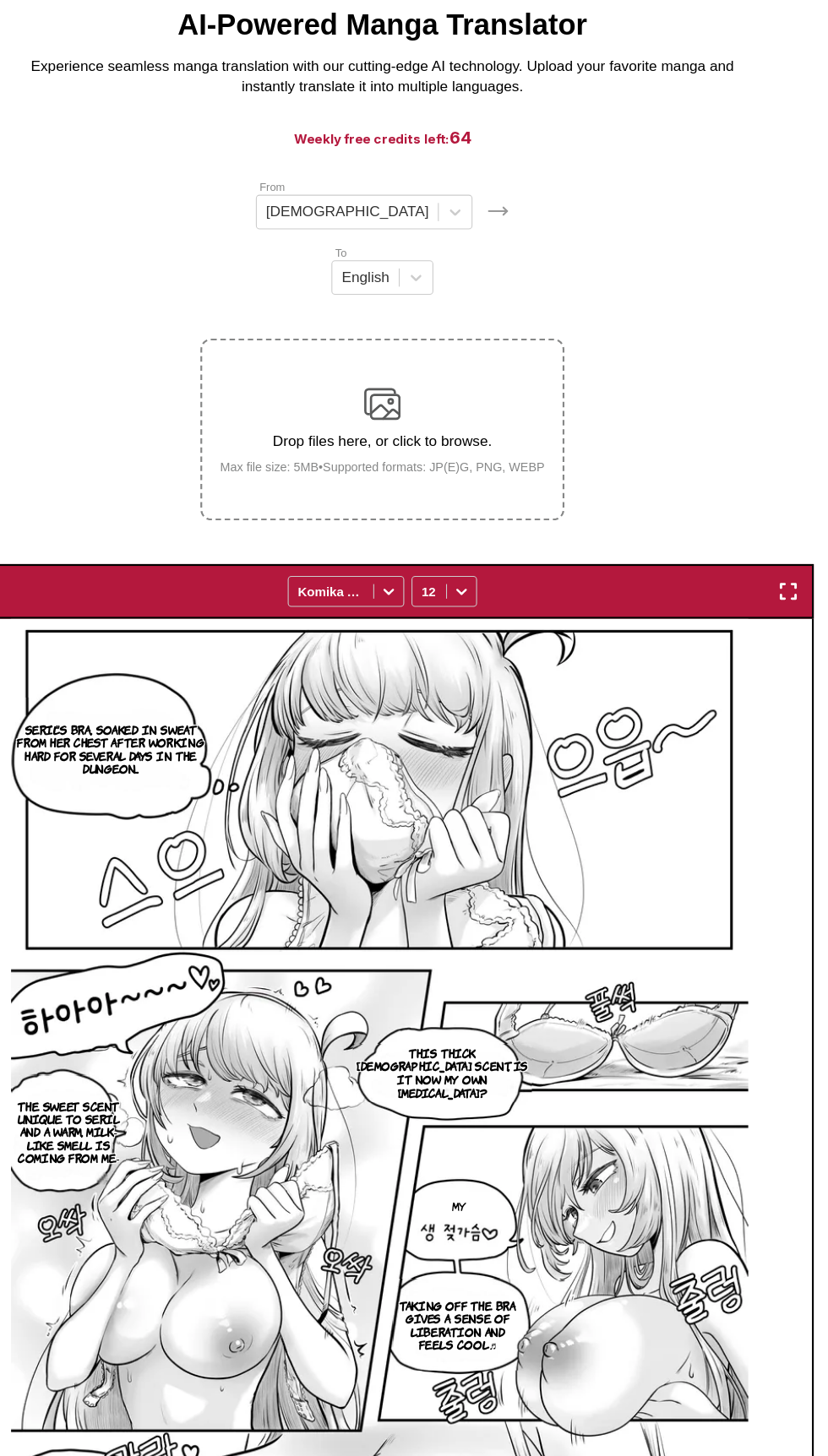
scroll to position [117, 0]
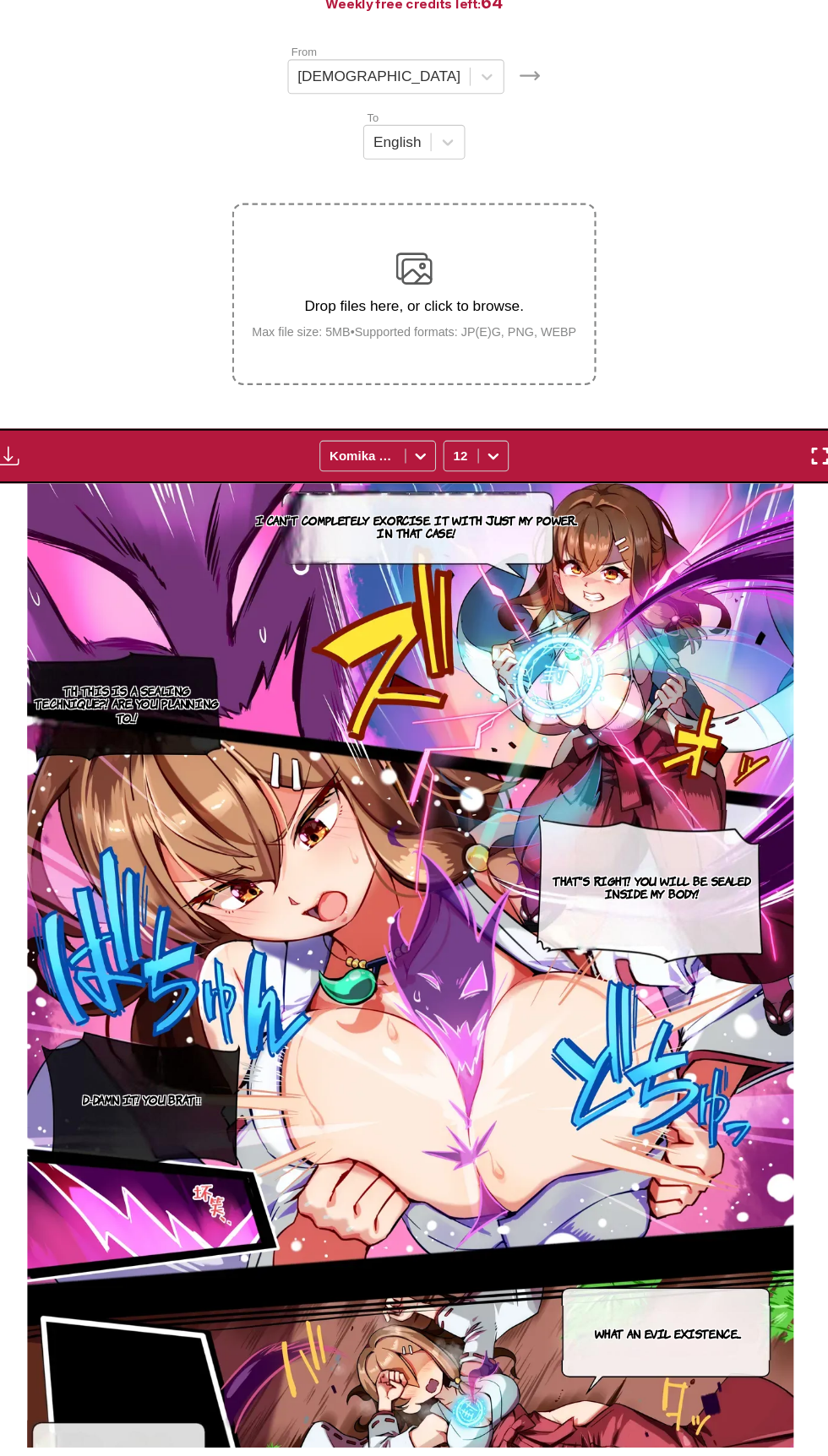
scroll to position [0, 0]
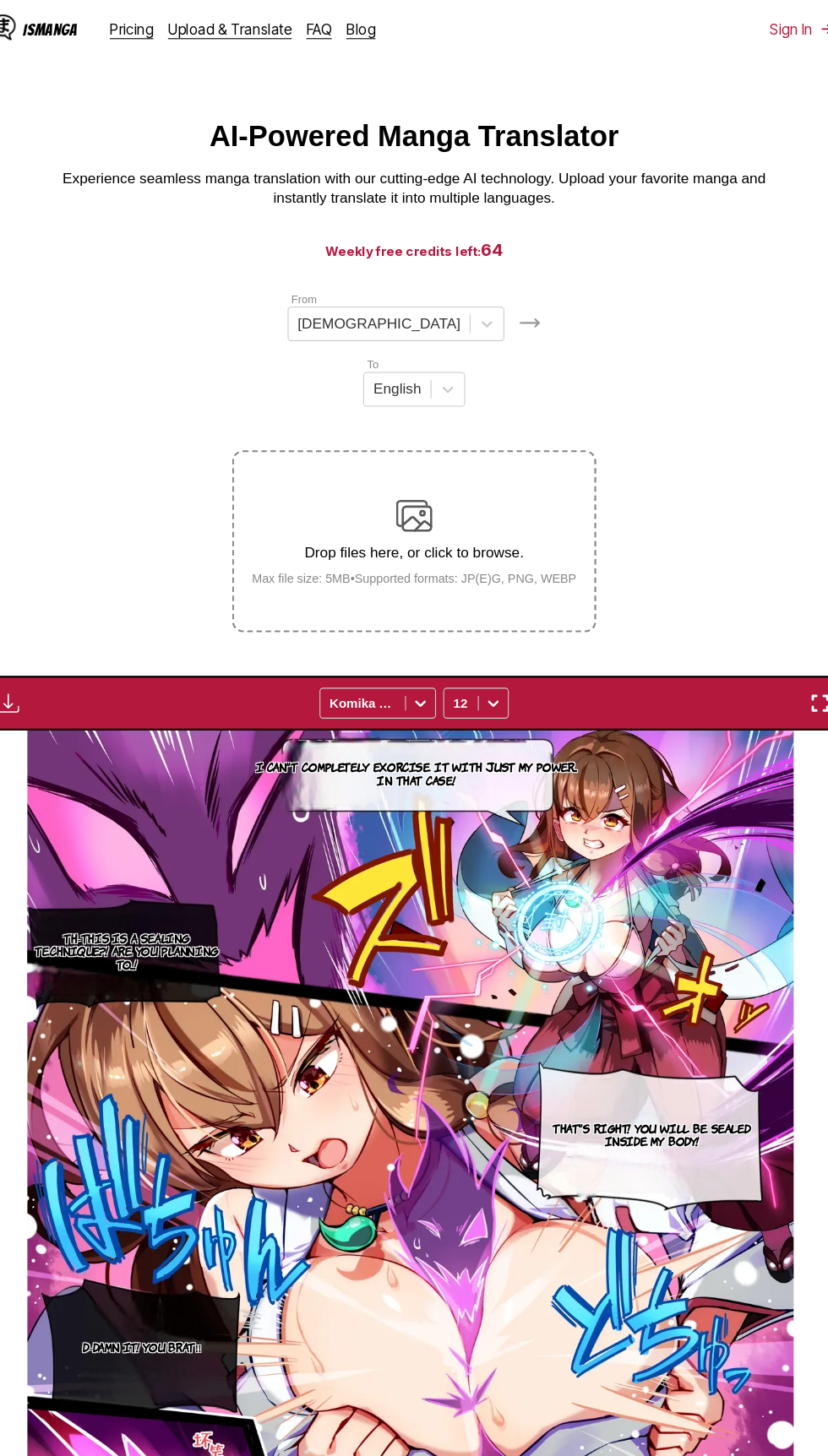
click at [479, 506] on p "Drop files here, or click to browse." at bounding box center [414, 513] width 328 height 15
click at [0, 0] on input "Drop files here, or click to browse. Max file size: 5MB • Supported formats: JP…" at bounding box center [0, 0] width 0 height 0
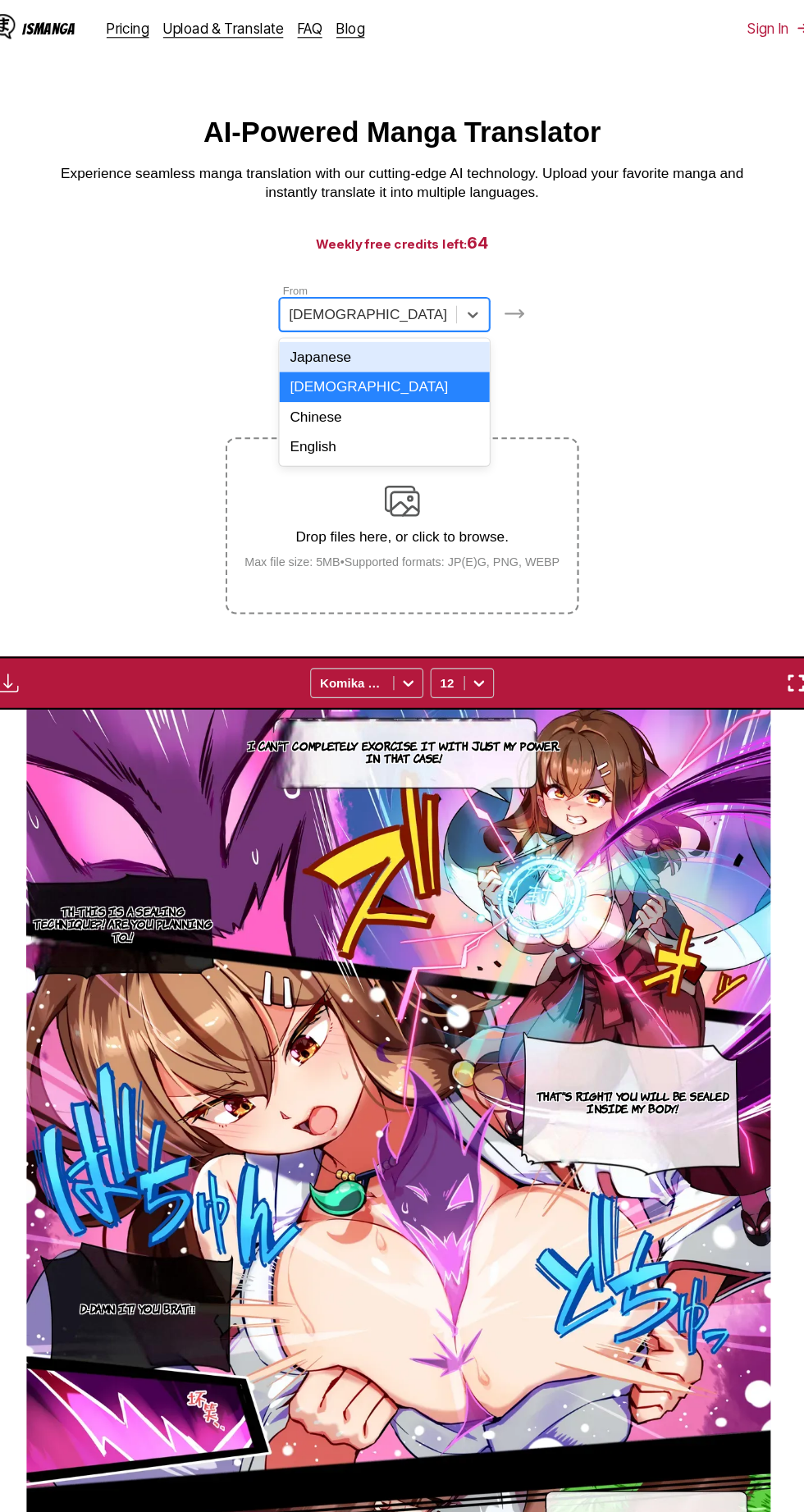
click at [369, 322] on div "Japanese" at bounding box center [385, 332] width 195 height 28
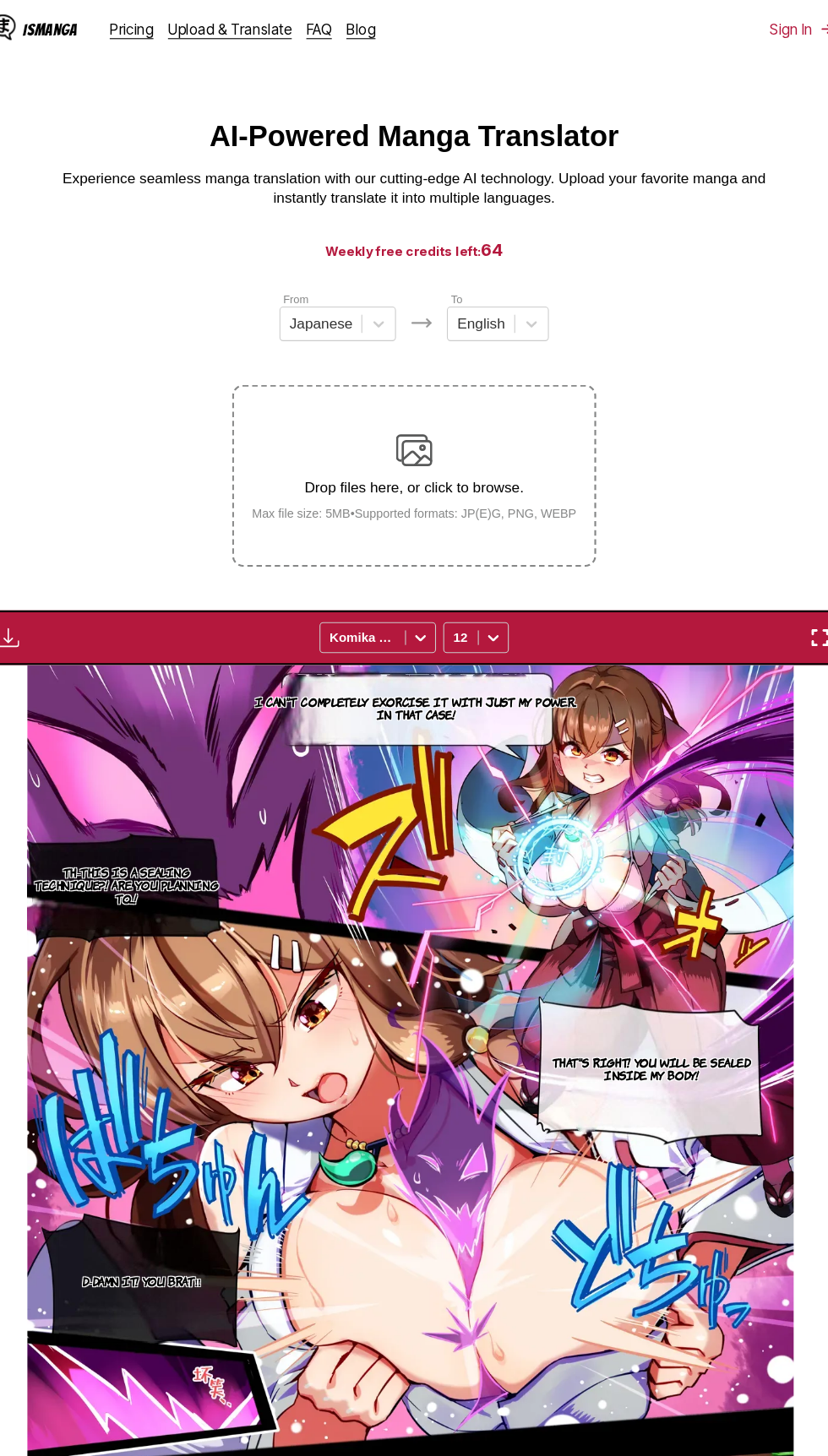
click at [476, 417] on div "Drop files here, or click to browse. Max file size: 5MB • Supported formats: JP…" at bounding box center [414, 443] width 328 height 82
click at [0, 0] on input "Drop files here, or click to browse. Max file size: 5MB • Supported formats: JP…" at bounding box center [0, 0] width 0 height 0
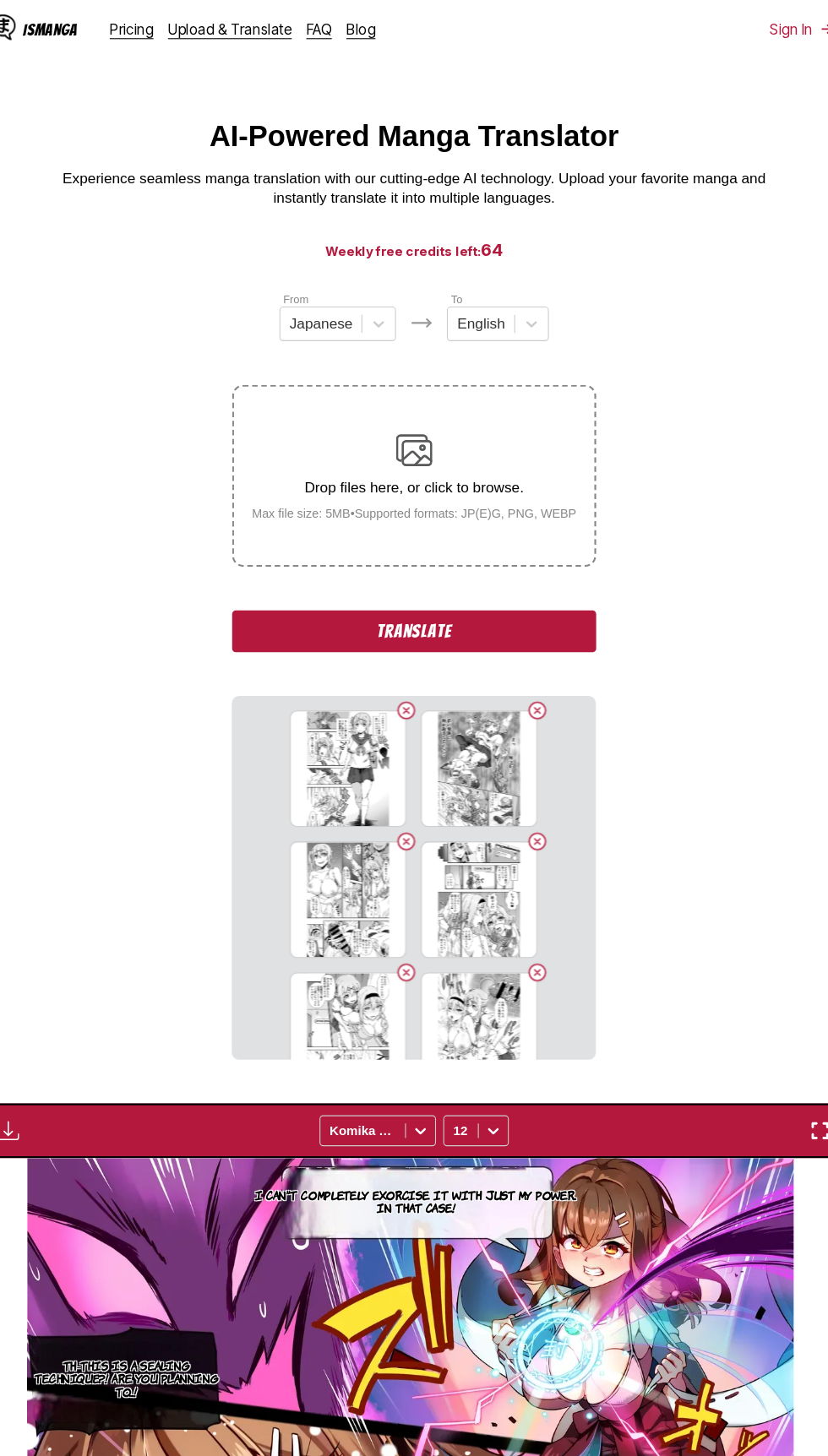
click at [519, 595] on button "Translate" at bounding box center [414, 586] width 338 height 39
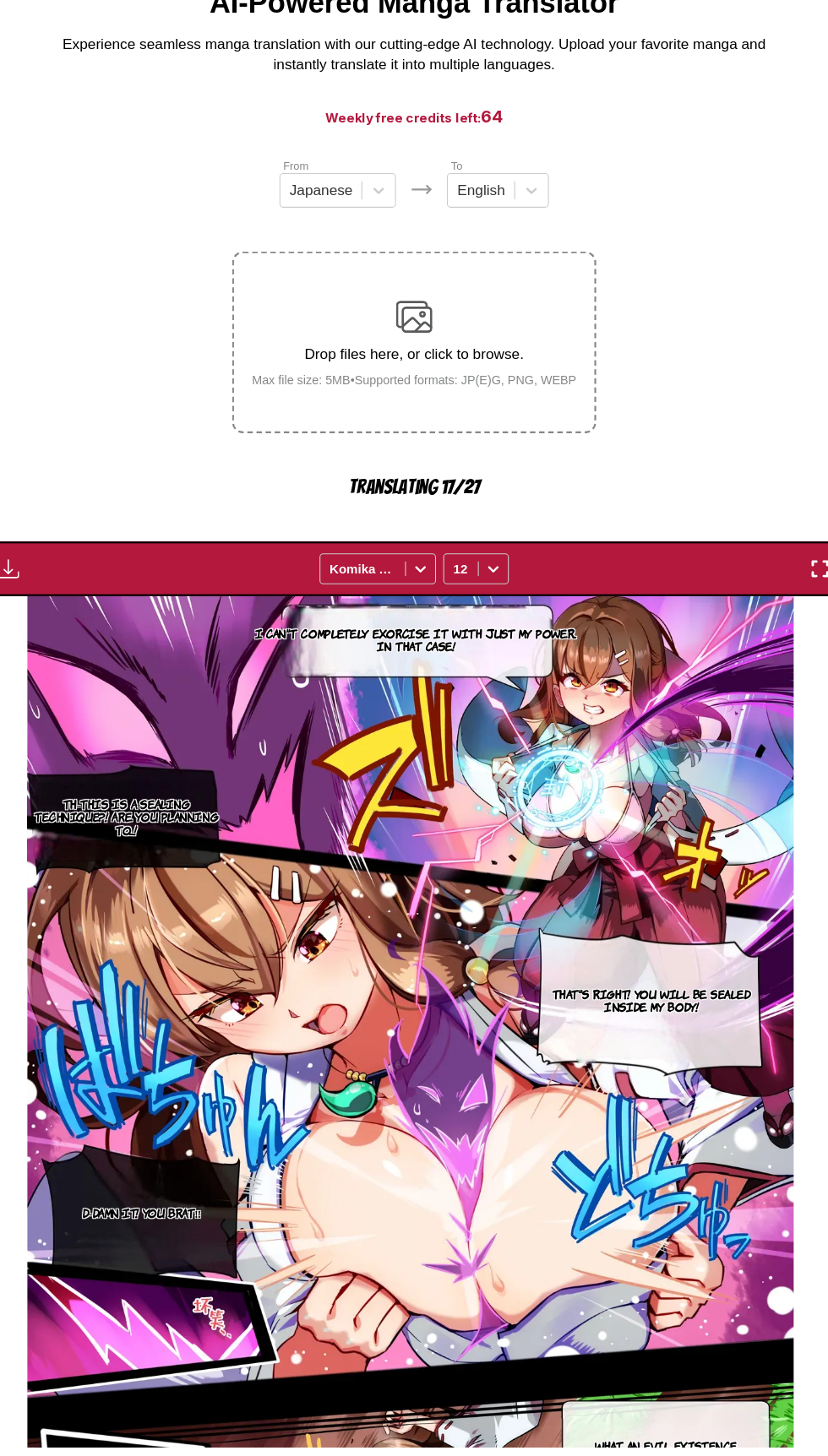
scroll to position [15, 0]
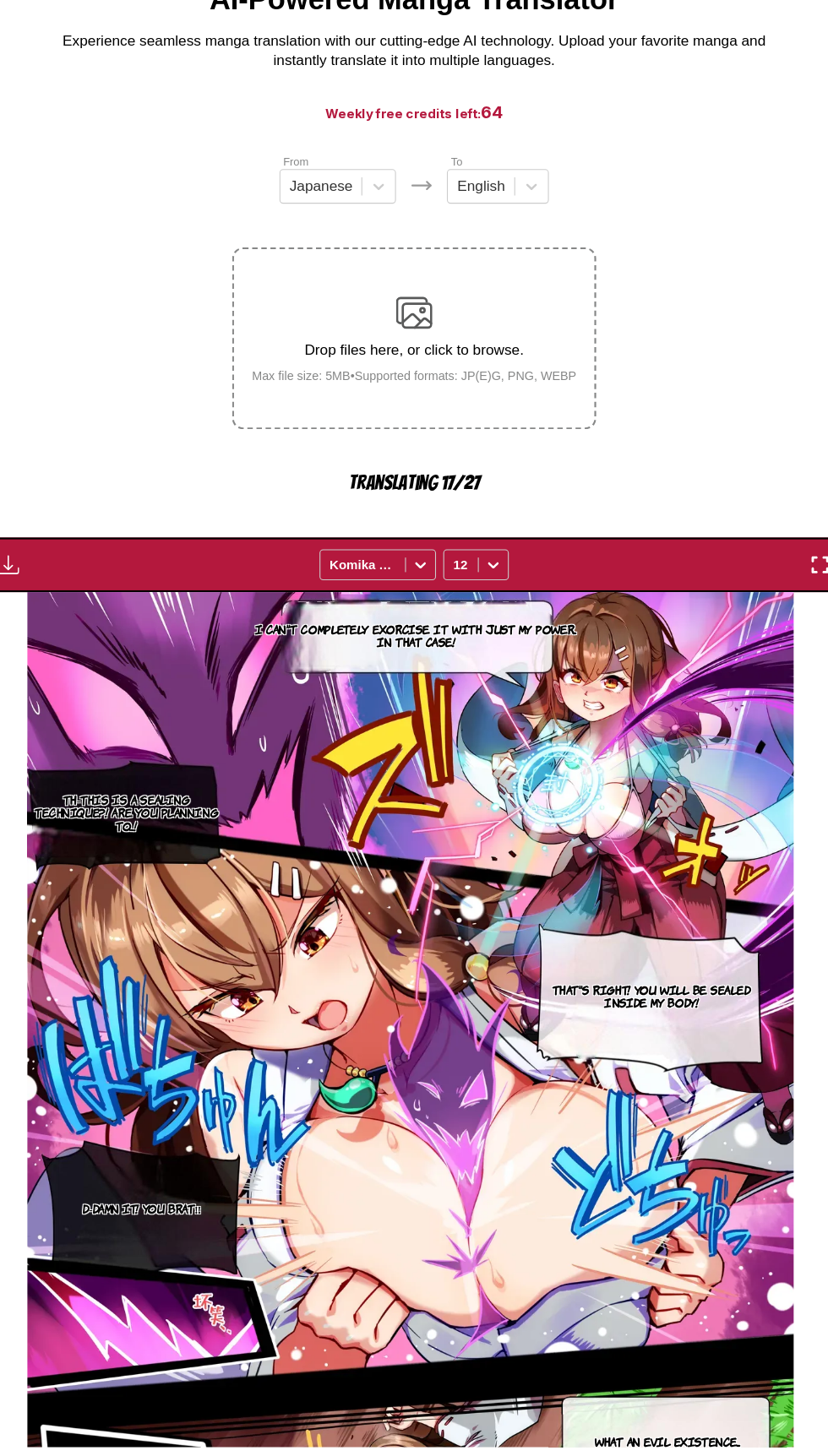
click at [783, 637] on img "button" at bounding box center [790, 636] width 20 height 20
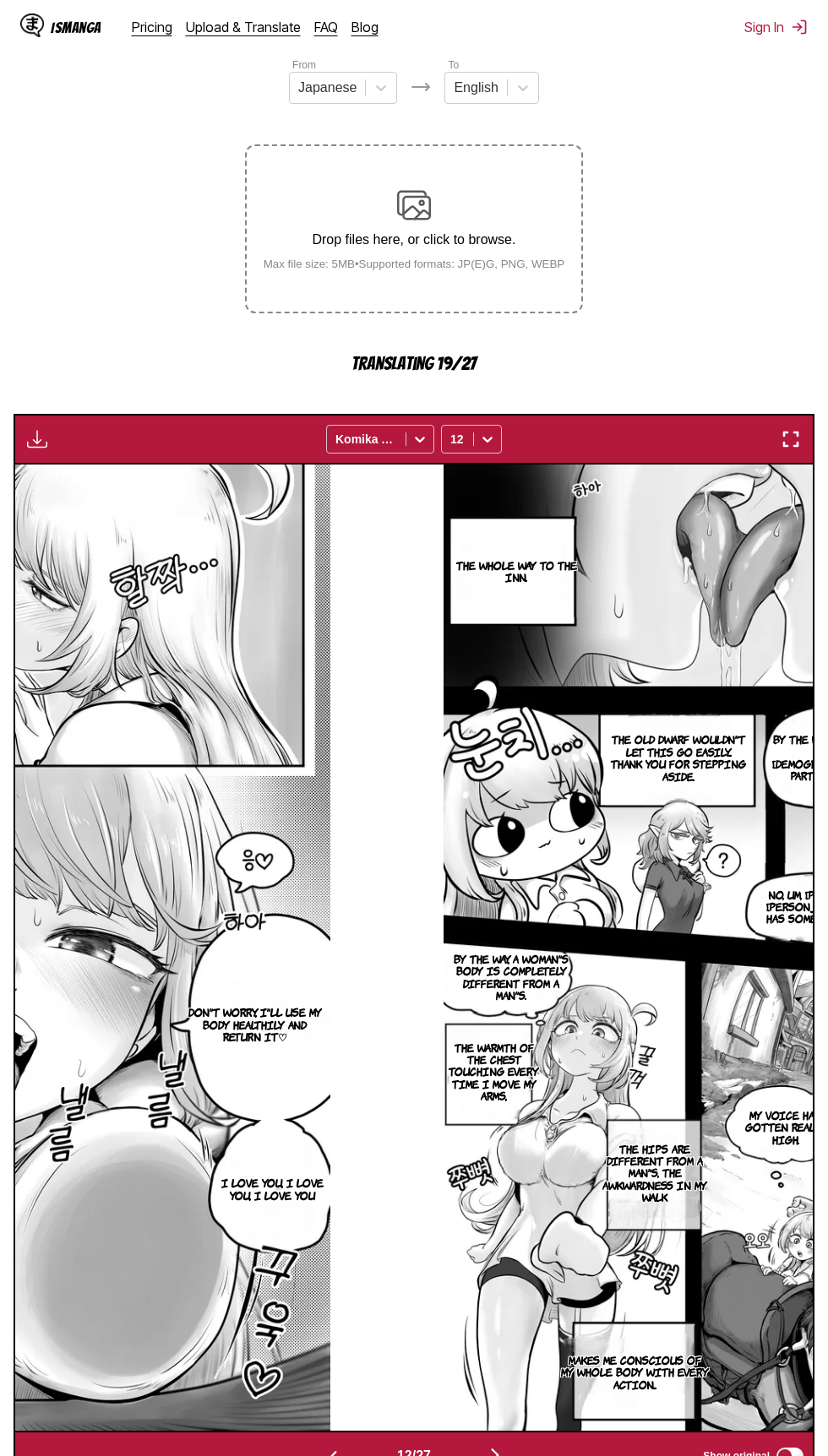
scroll to position [298, 0]
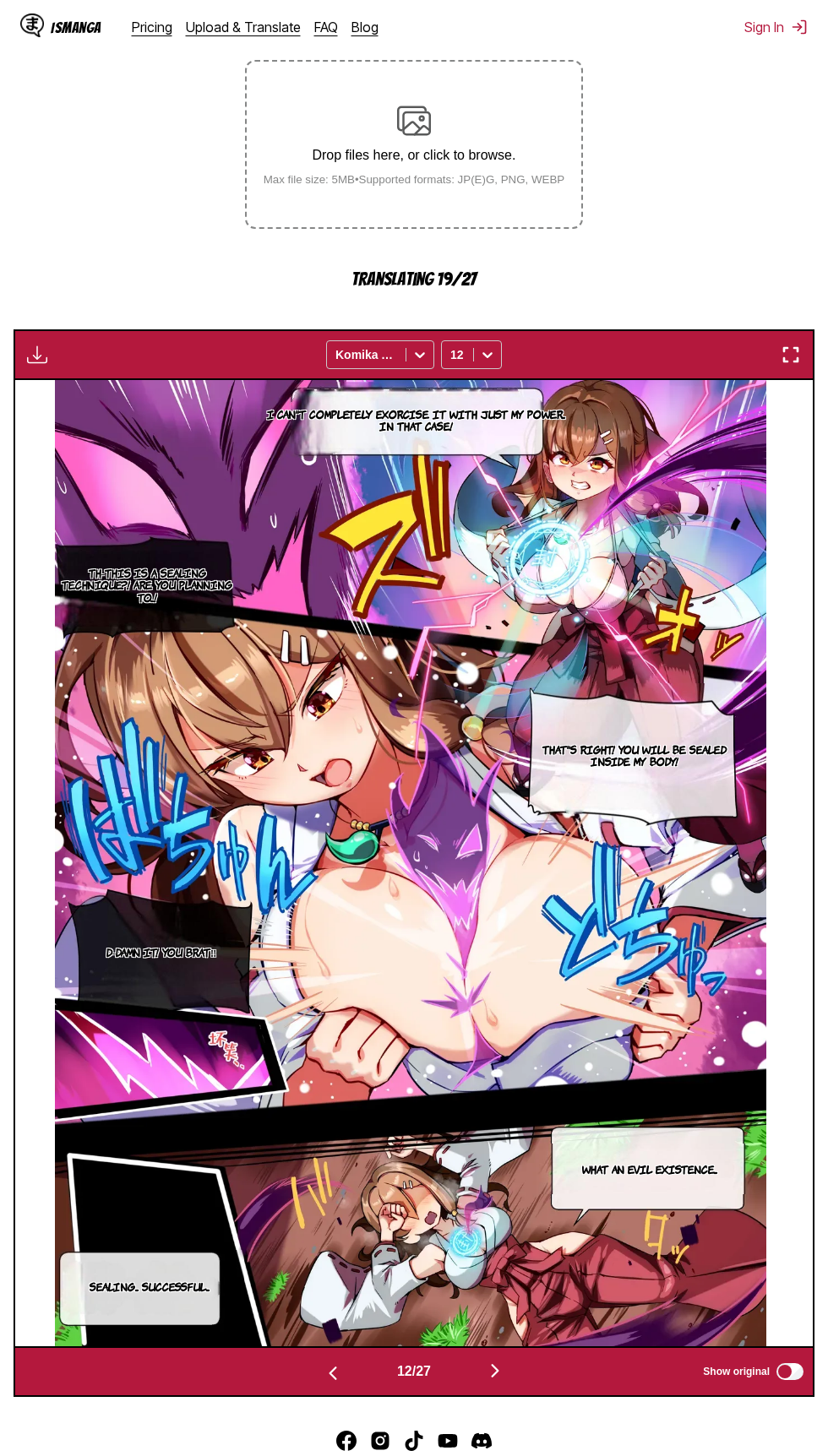
click at [793, 359] on img "button" at bounding box center [790, 354] width 20 height 20
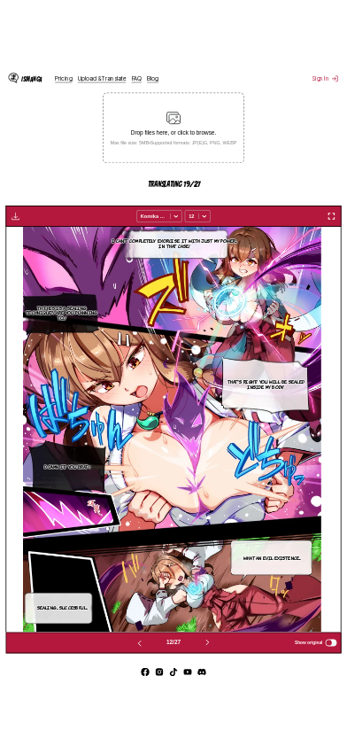
scroll to position [186, 0]
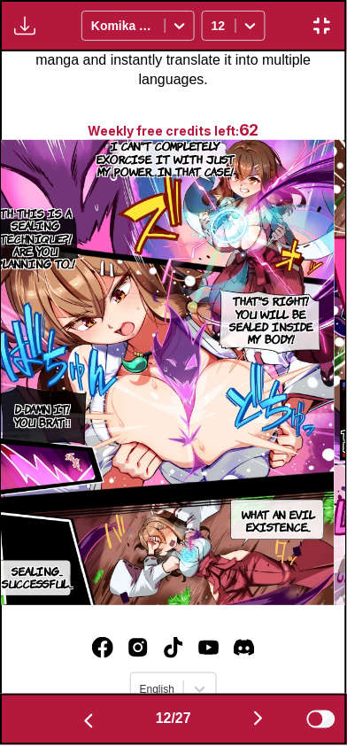
click at [263, 711] on img "button" at bounding box center [258, 718] width 21 height 21
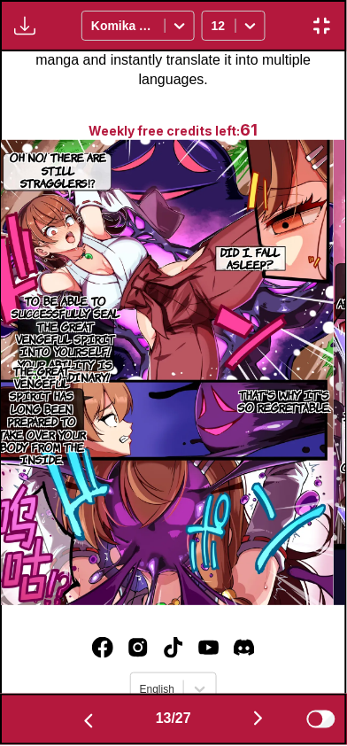
click at [259, 722] on img "button" at bounding box center [258, 718] width 21 height 21
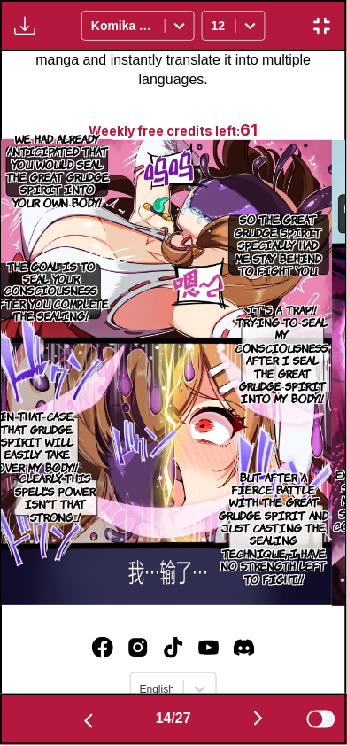
click at [82, 728] on img "button" at bounding box center [88, 721] width 21 height 21
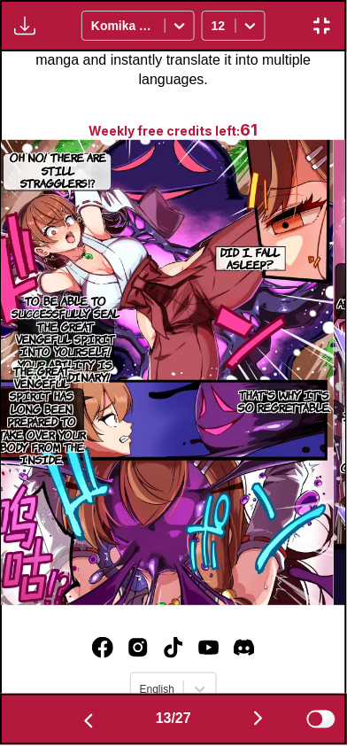
click at [78, 724] on img "button" at bounding box center [88, 721] width 21 height 21
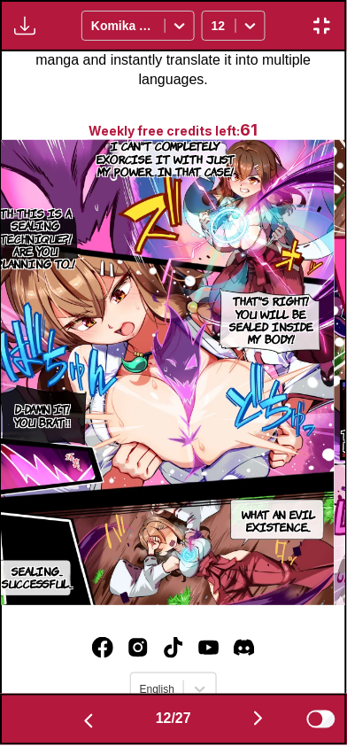
click at [265, 722] on img "button" at bounding box center [258, 718] width 21 height 21
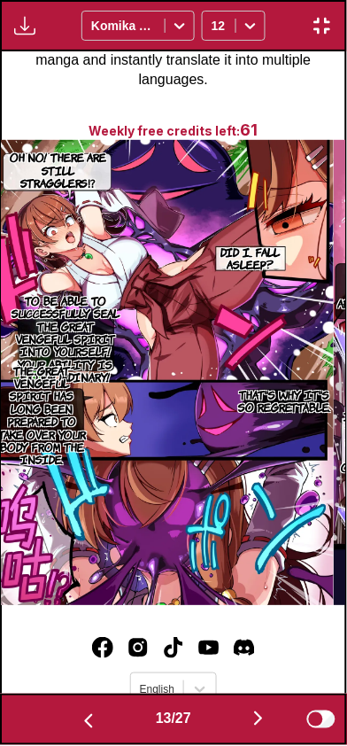
click at [268, 724] on img "button" at bounding box center [258, 718] width 21 height 21
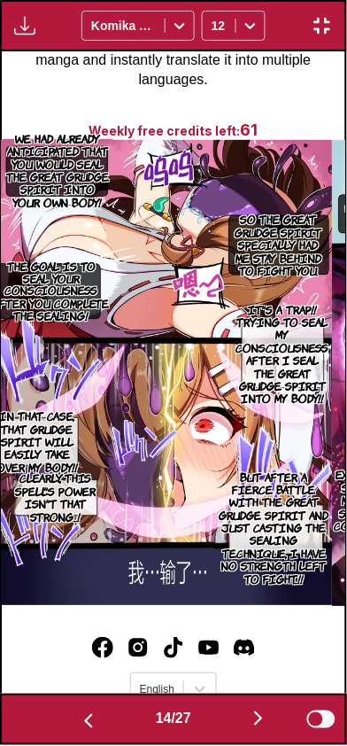
click at [255, 730] on button "button" at bounding box center [258, 720] width 106 height 26
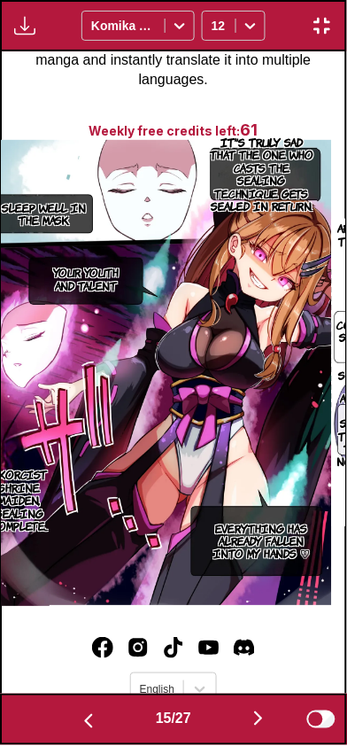
click at [244, 722] on button "button" at bounding box center [258, 720] width 106 height 26
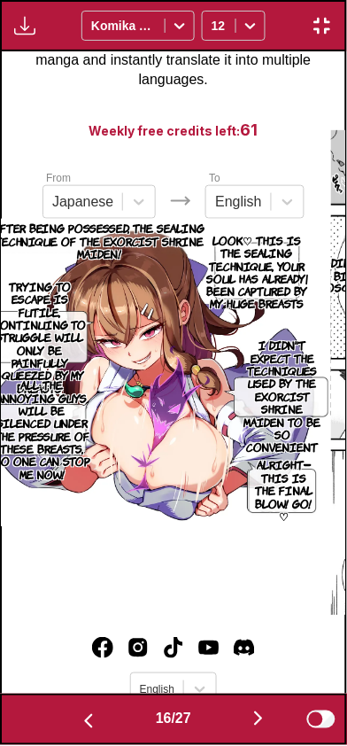
click at [96, 710] on button "button" at bounding box center [88, 720] width 106 height 26
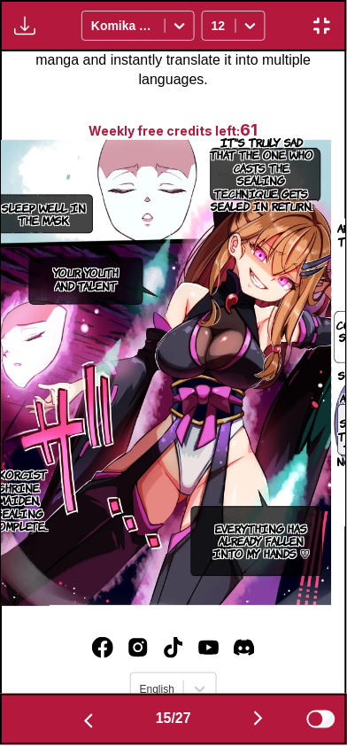
click at [90, 712] on img "button" at bounding box center [88, 721] width 21 height 21
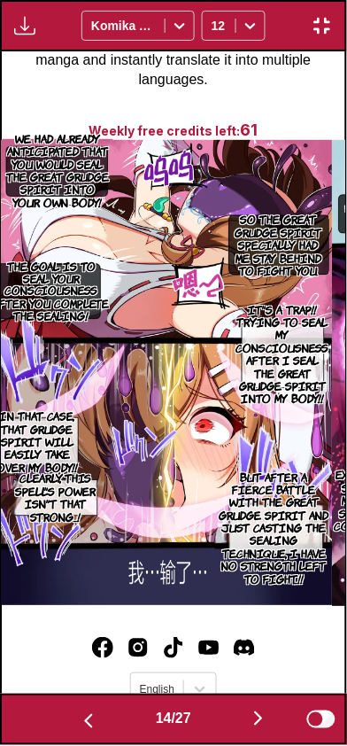
click at [79, 712] on img "button" at bounding box center [88, 721] width 21 height 21
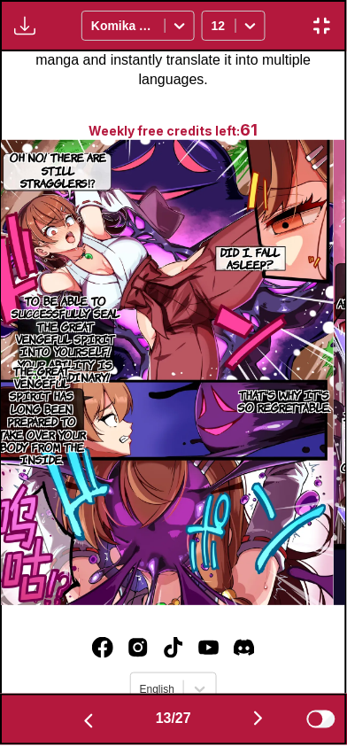
click at [255, 715] on img "button" at bounding box center [258, 718] width 21 height 21
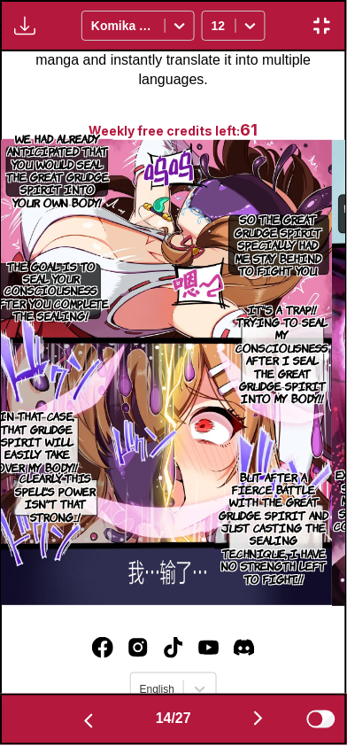
click at [251, 713] on button "button" at bounding box center [258, 720] width 106 height 26
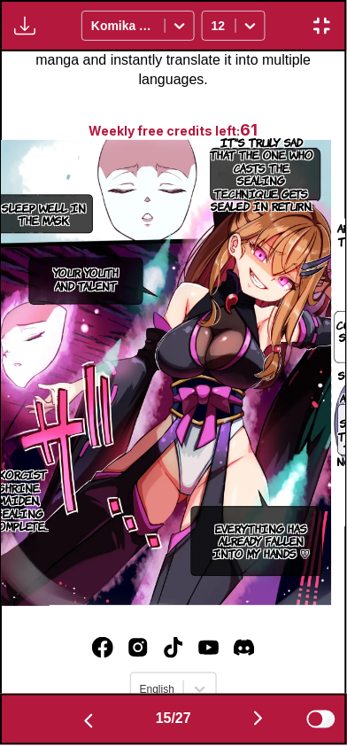
click at [259, 724] on img "button" at bounding box center [258, 718] width 21 height 21
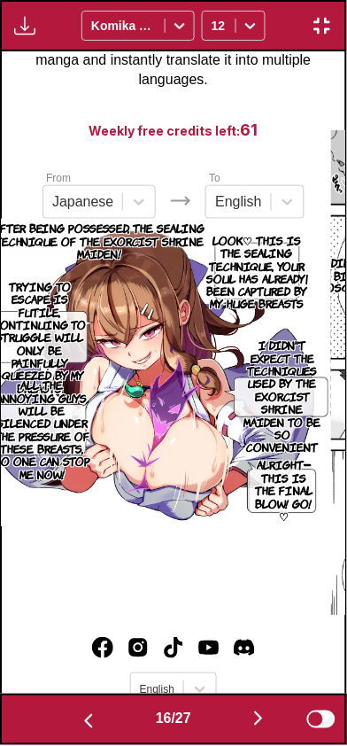
click at [256, 723] on img "button" at bounding box center [258, 718] width 21 height 21
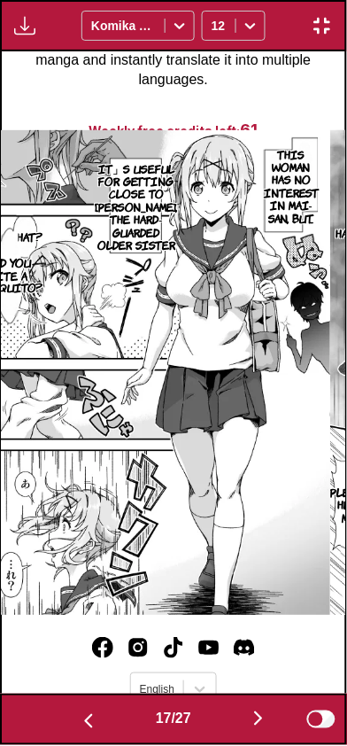
click at [246, 727] on button "button" at bounding box center [258, 720] width 106 height 26
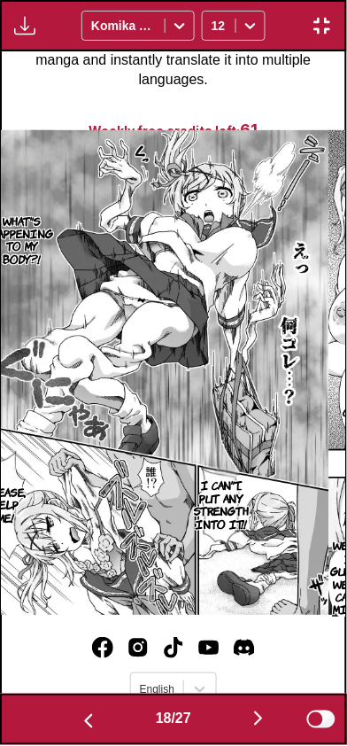
click at [248, 729] on button "button" at bounding box center [258, 720] width 106 height 26
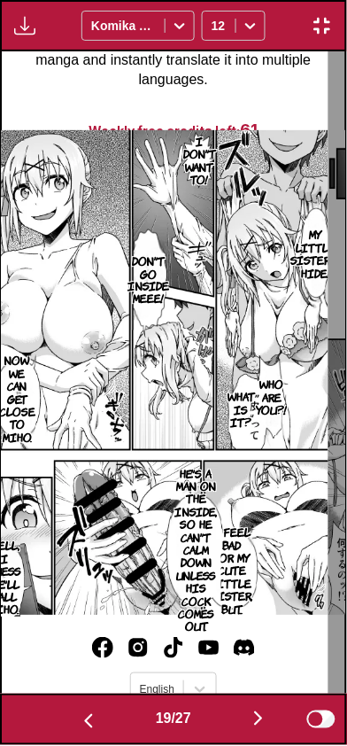
click at [253, 731] on button "button" at bounding box center [258, 720] width 106 height 26
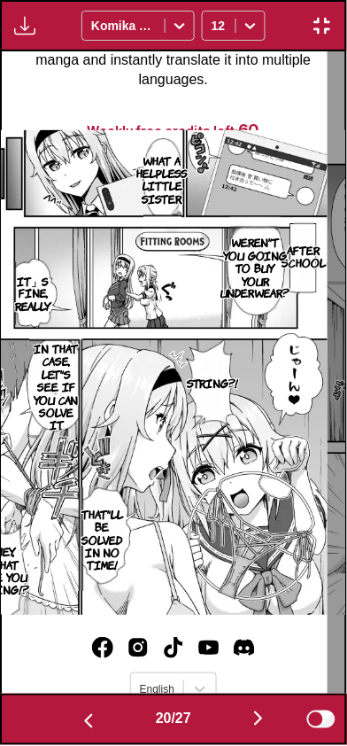
click at [245, 728] on button "button" at bounding box center [258, 720] width 106 height 26
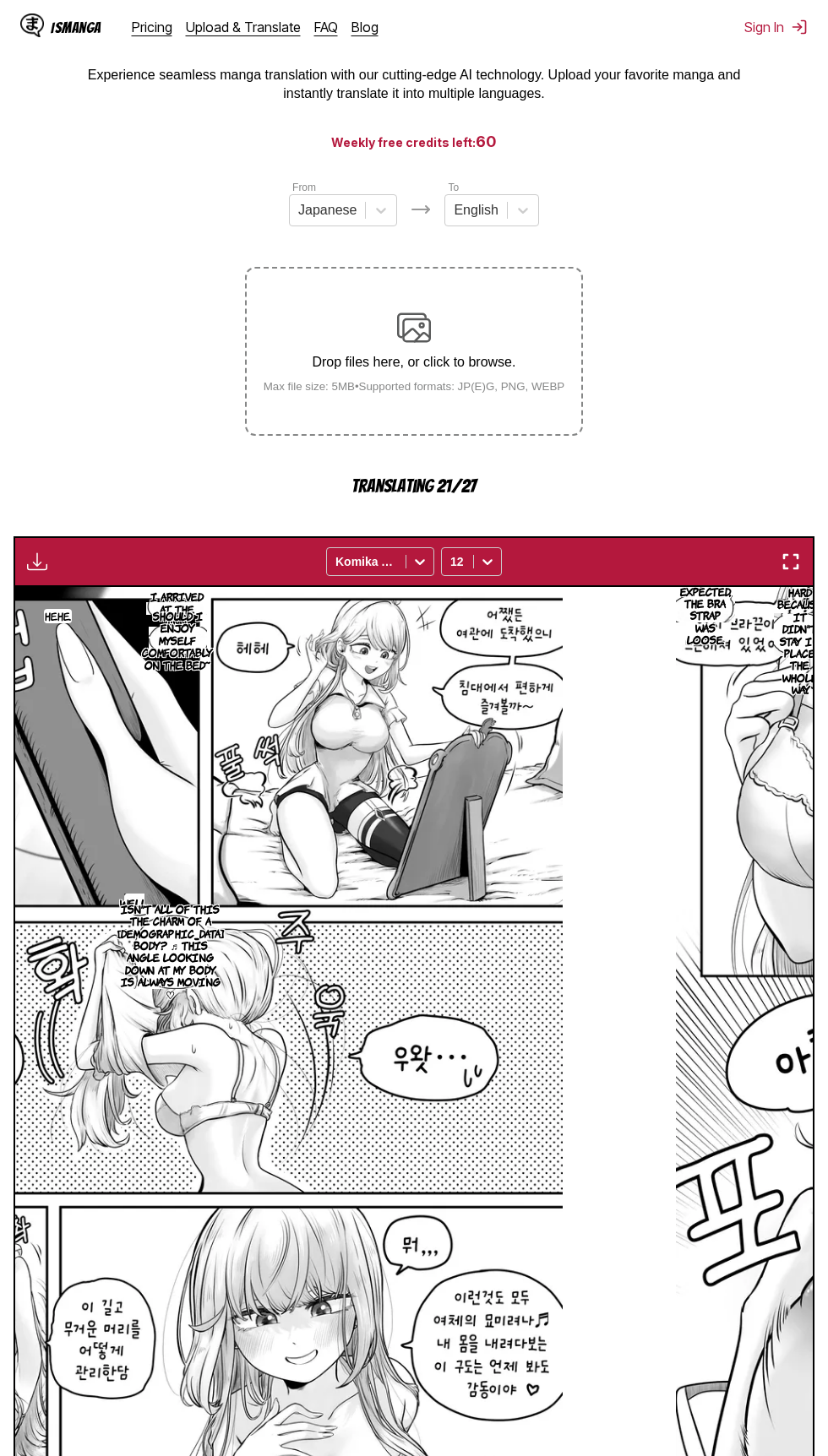
scroll to position [0, 15952]
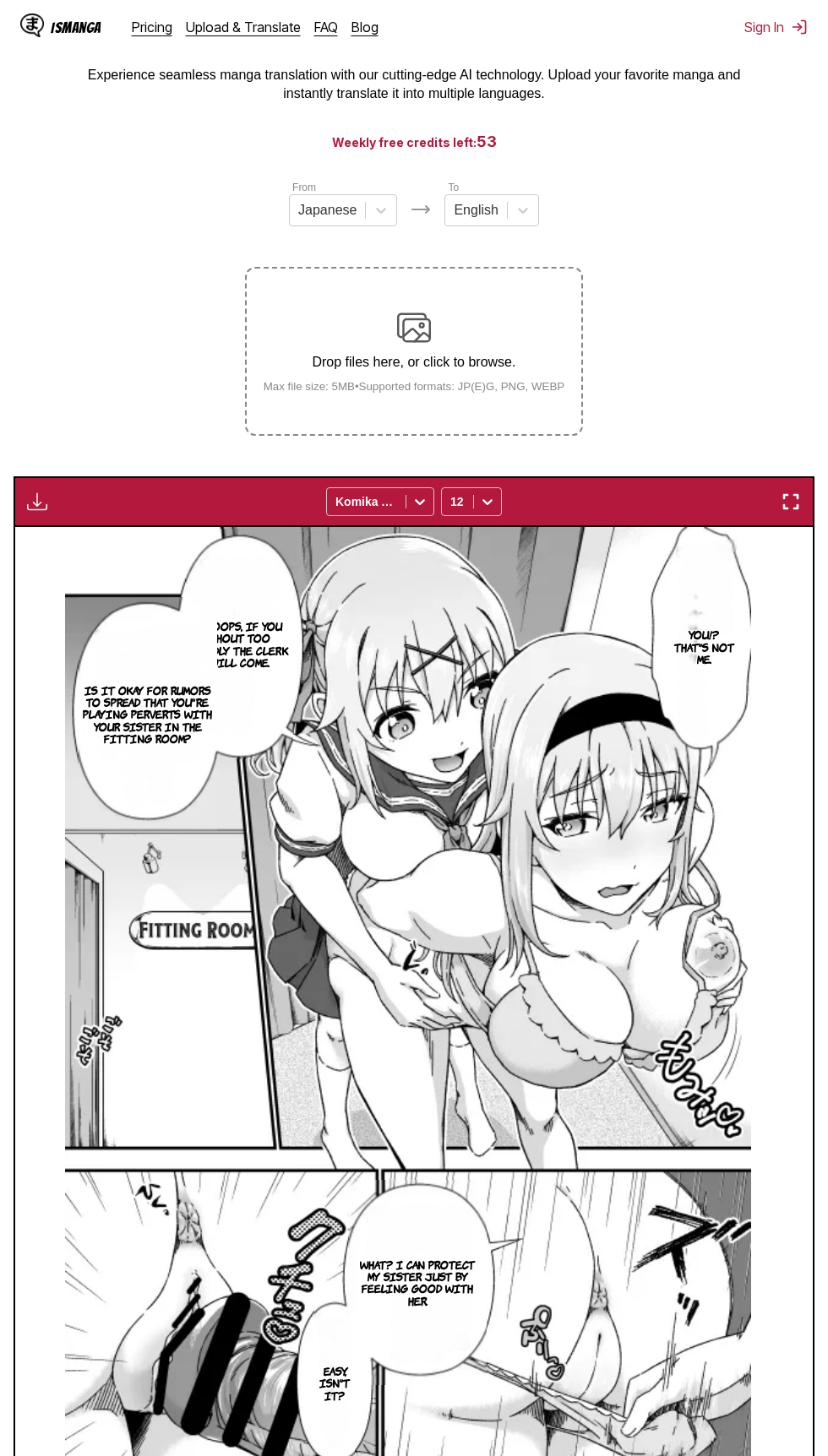
click at [457, 337] on div "Drop files here, or click to browse. Max file size: 5MB • Supported formats: JP…" at bounding box center [414, 352] width 328 height 82
click at [0, 0] on input "Drop files here, or click to browse. Max file size: 5MB • Supported formats: JP…" at bounding box center [0, 0] width 0 height 0
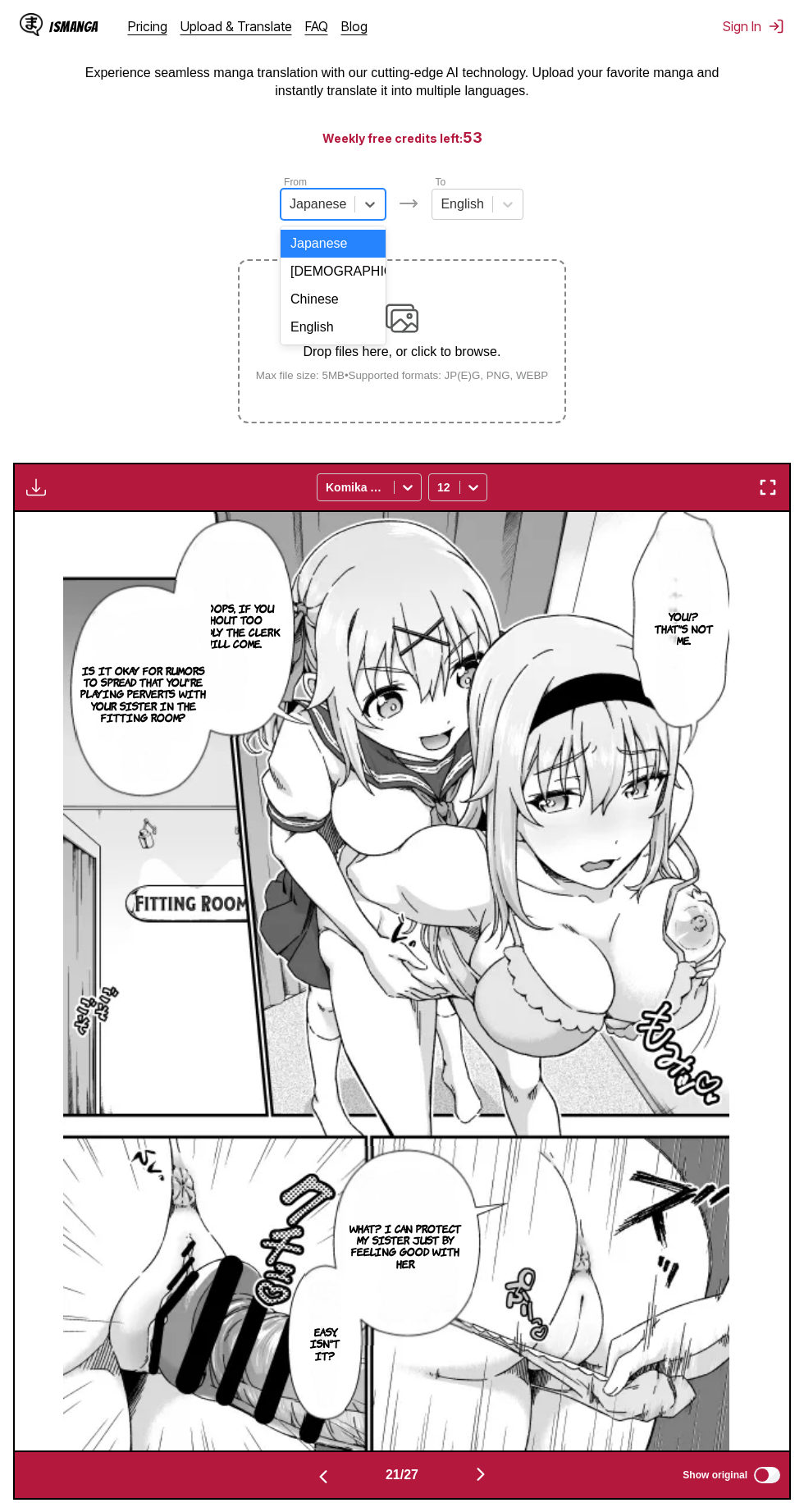
click at [382, 304] on div "Chinese" at bounding box center [333, 299] width 105 height 28
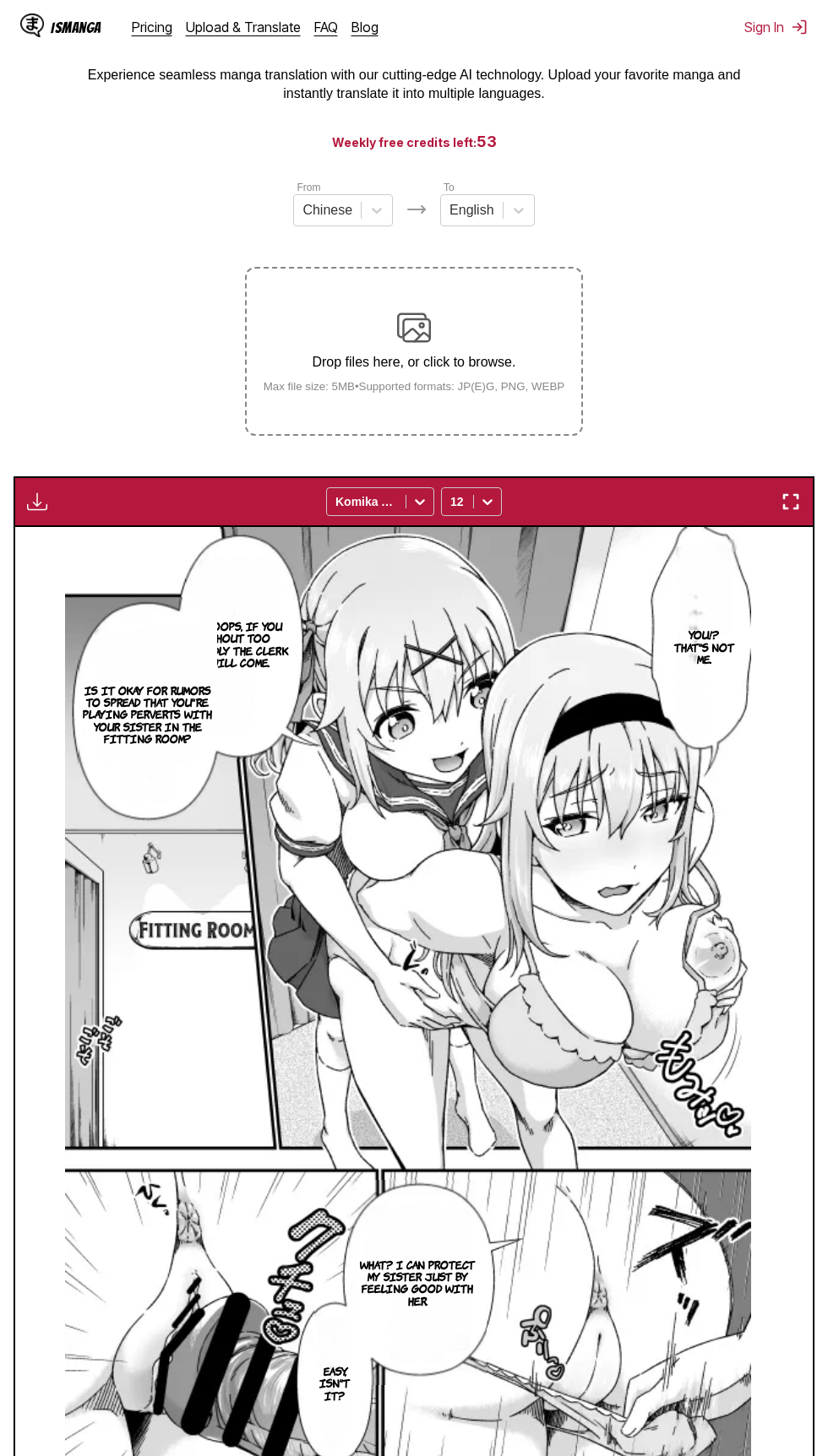
click at [484, 355] on p "Drop files here, or click to browse." at bounding box center [414, 363] width 328 height 15
click at [0, 0] on input "Drop files here, or click to browse. Max file size: 5MB • Supported formats: JP…" at bounding box center [0, 0] width 0 height 0
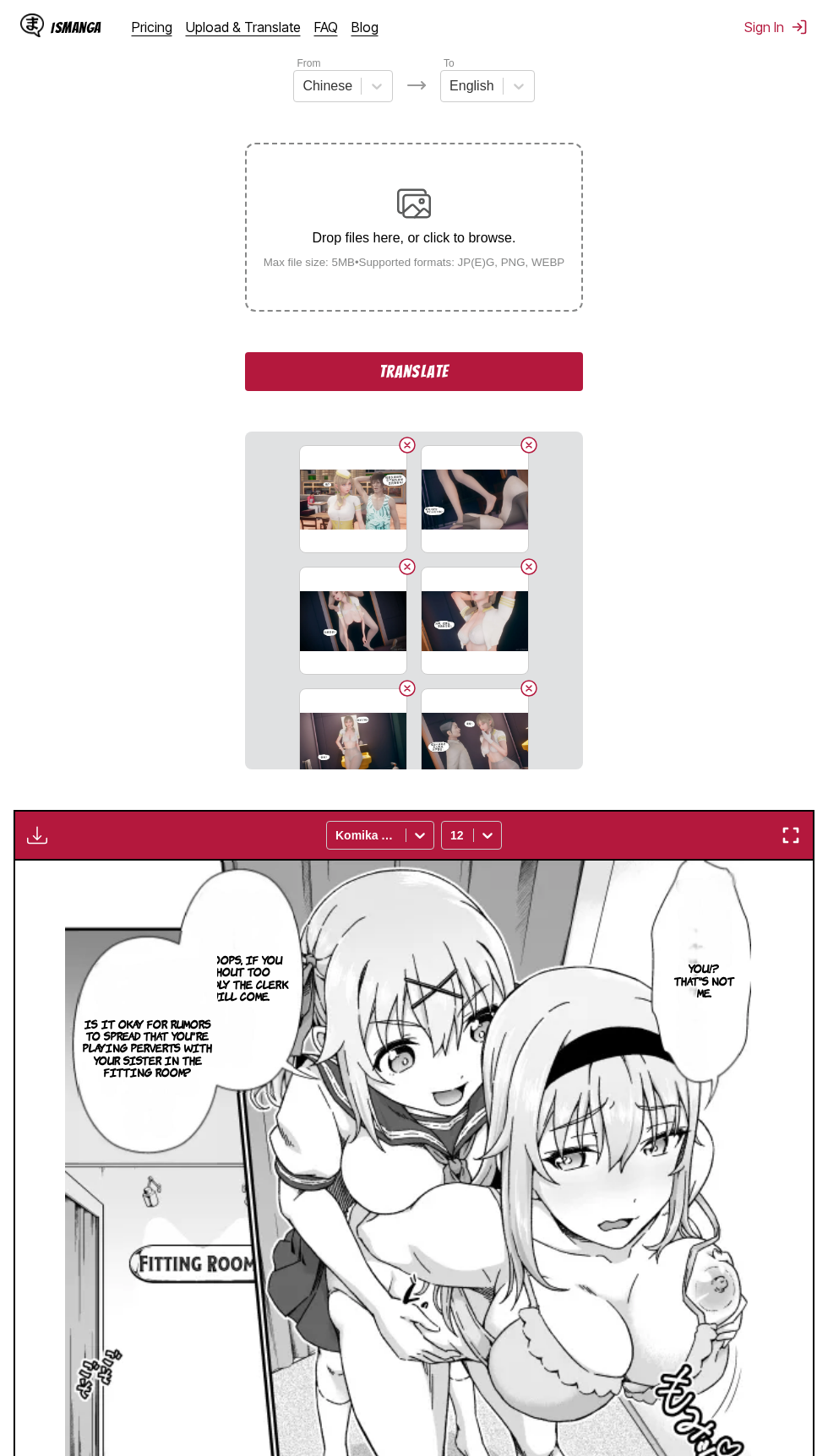
scroll to position [218, 0]
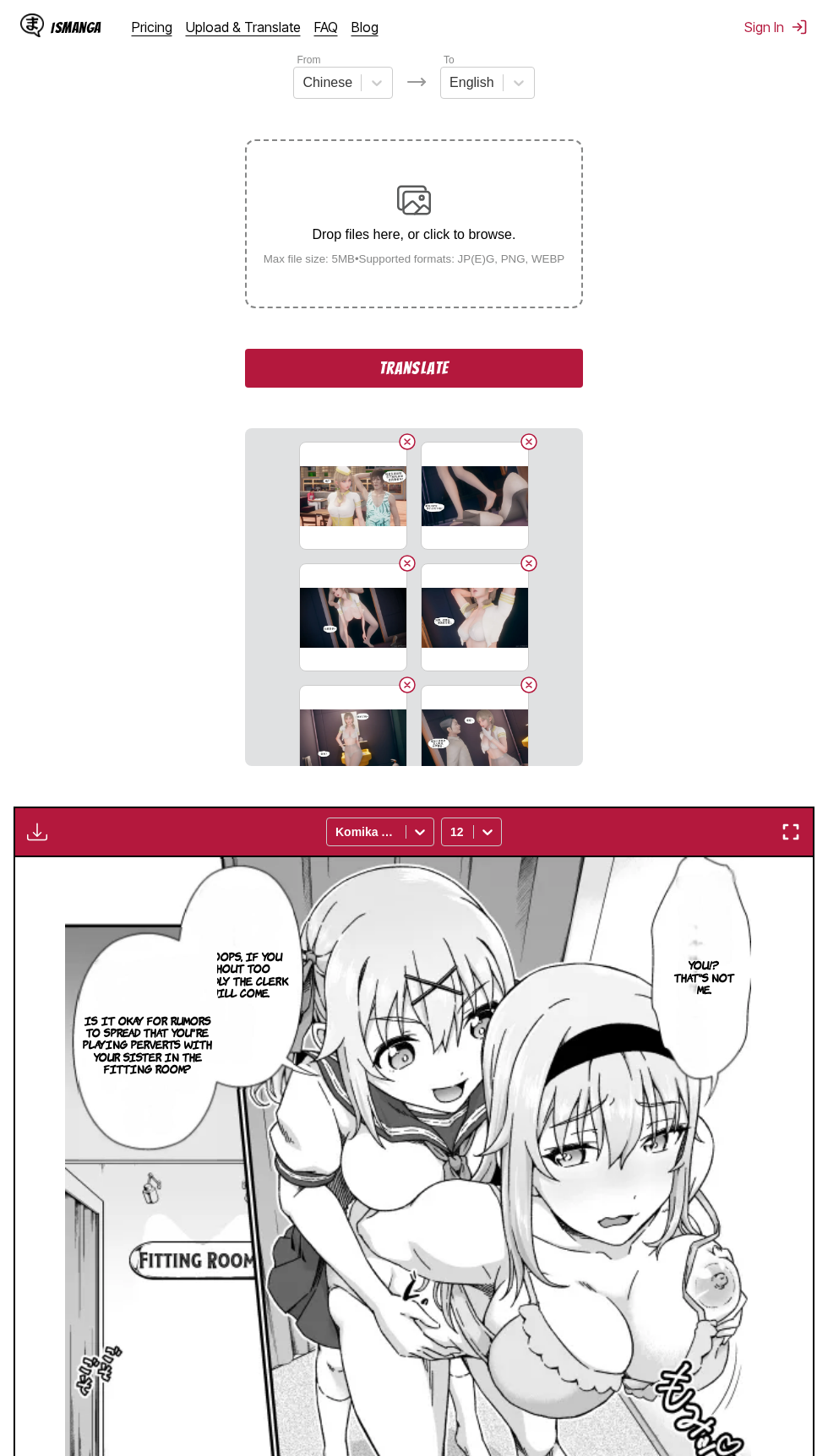
click at [569, 363] on button "Translate" at bounding box center [414, 368] width 338 height 39
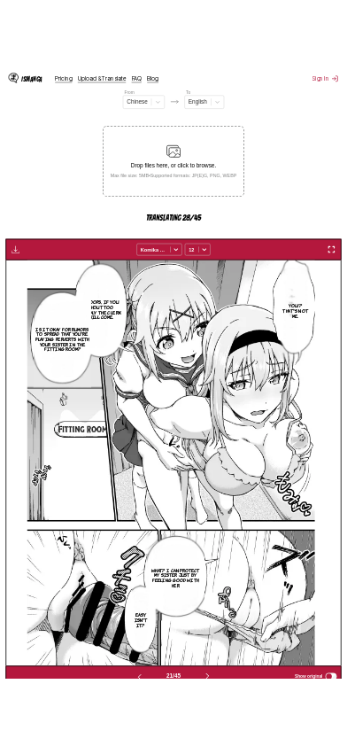
scroll to position [186, 0]
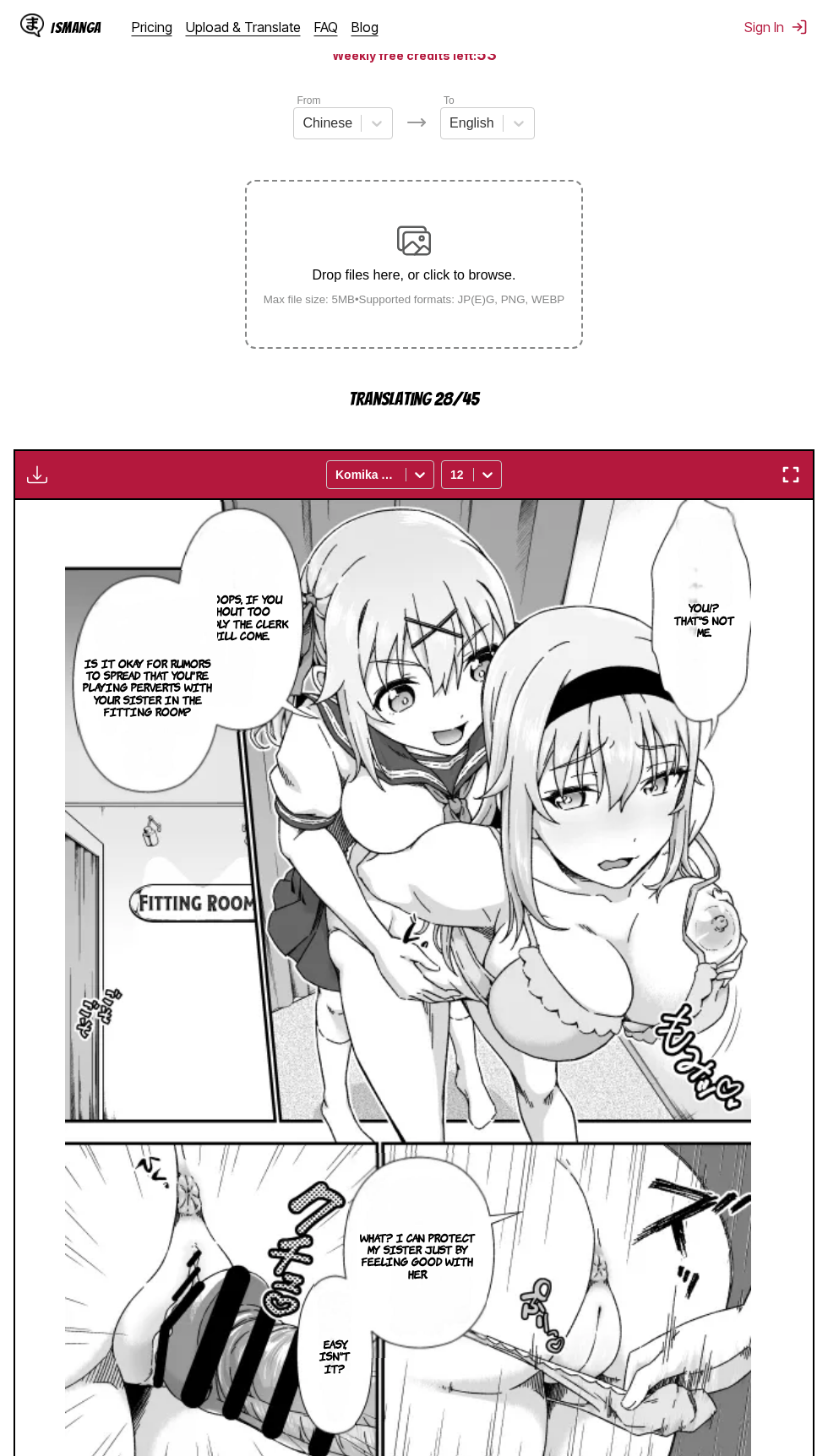
click at [795, 479] on img "button" at bounding box center [790, 474] width 20 height 20
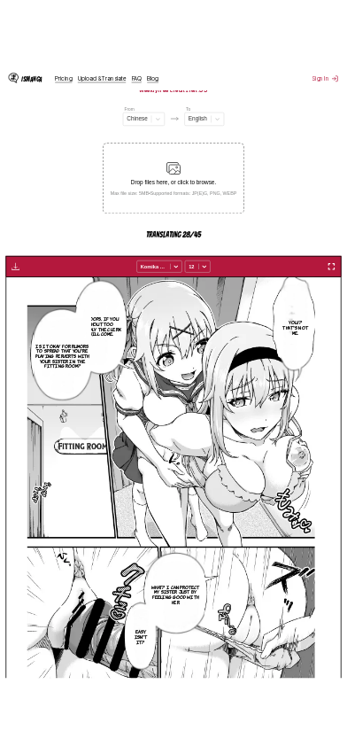
scroll to position [0, 6889]
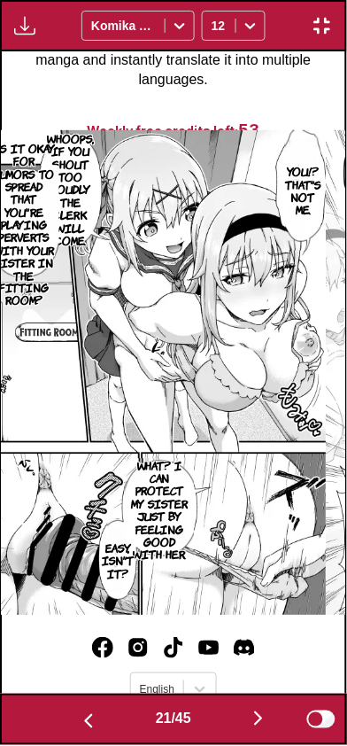
click at [251, 727] on button "button" at bounding box center [258, 720] width 106 height 26
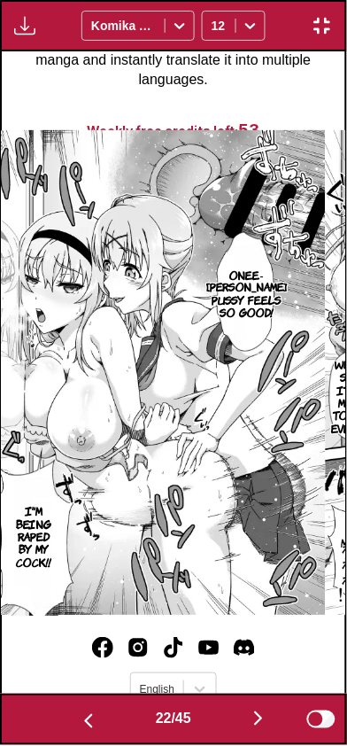
click at [248, 729] on button "button" at bounding box center [258, 720] width 106 height 26
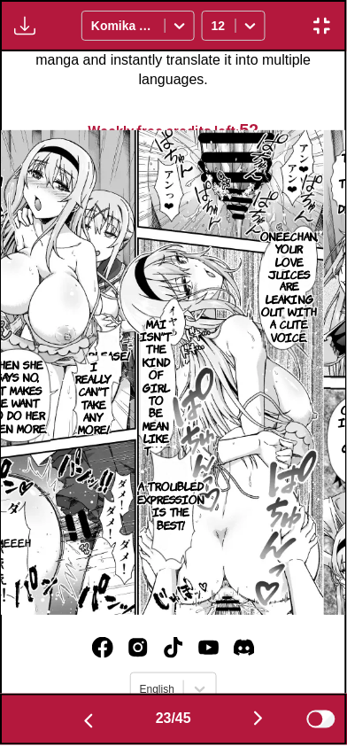
click at [248, 730] on button "button" at bounding box center [258, 720] width 106 height 26
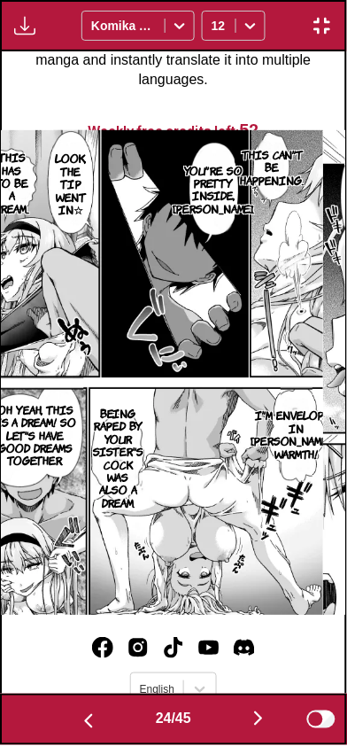
click at [243, 719] on button "button" at bounding box center [258, 720] width 106 height 26
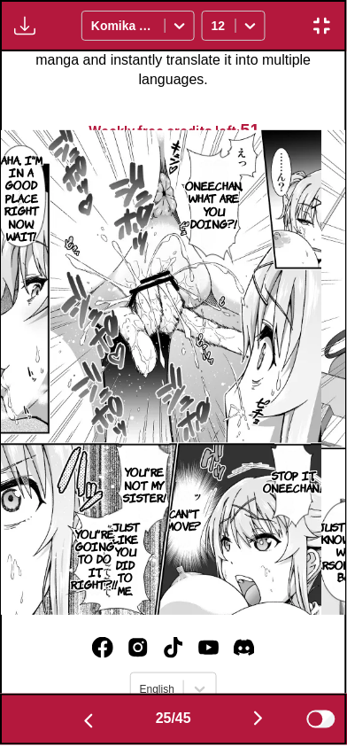
click at [236, 726] on button "button" at bounding box center [258, 720] width 106 height 26
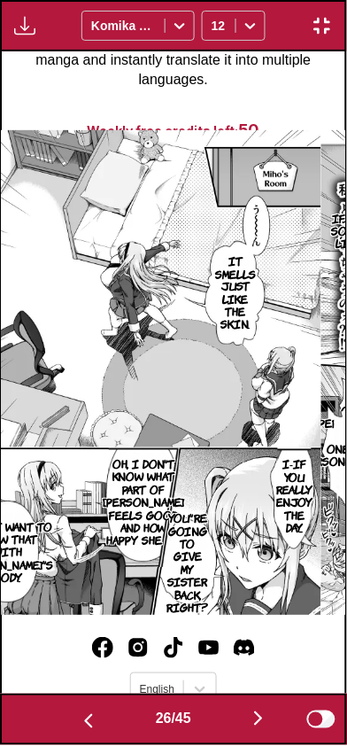
click at [246, 731] on button "button" at bounding box center [258, 720] width 106 height 26
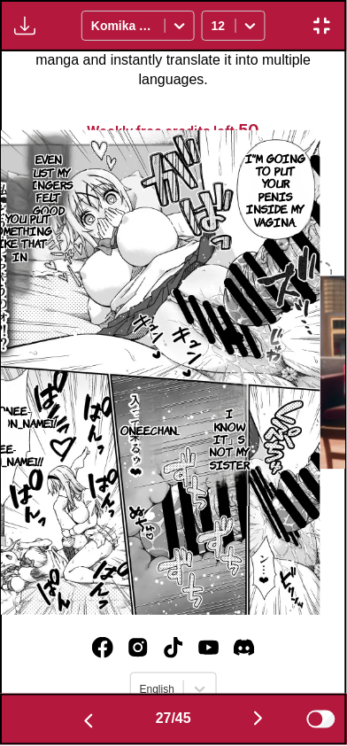
click at [243, 730] on button "button" at bounding box center [258, 720] width 106 height 26
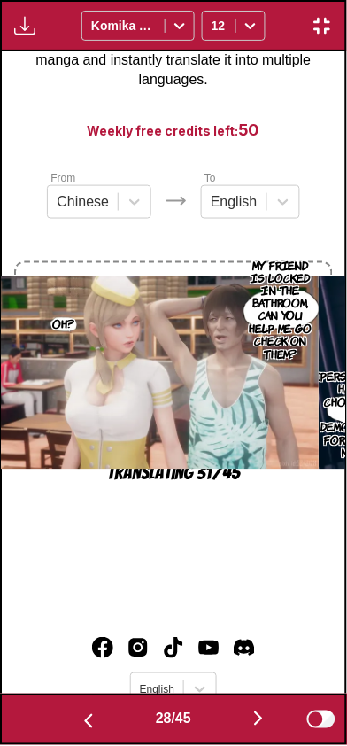
click at [337, 33] on button "button" at bounding box center [322, 25] width 32 height 23
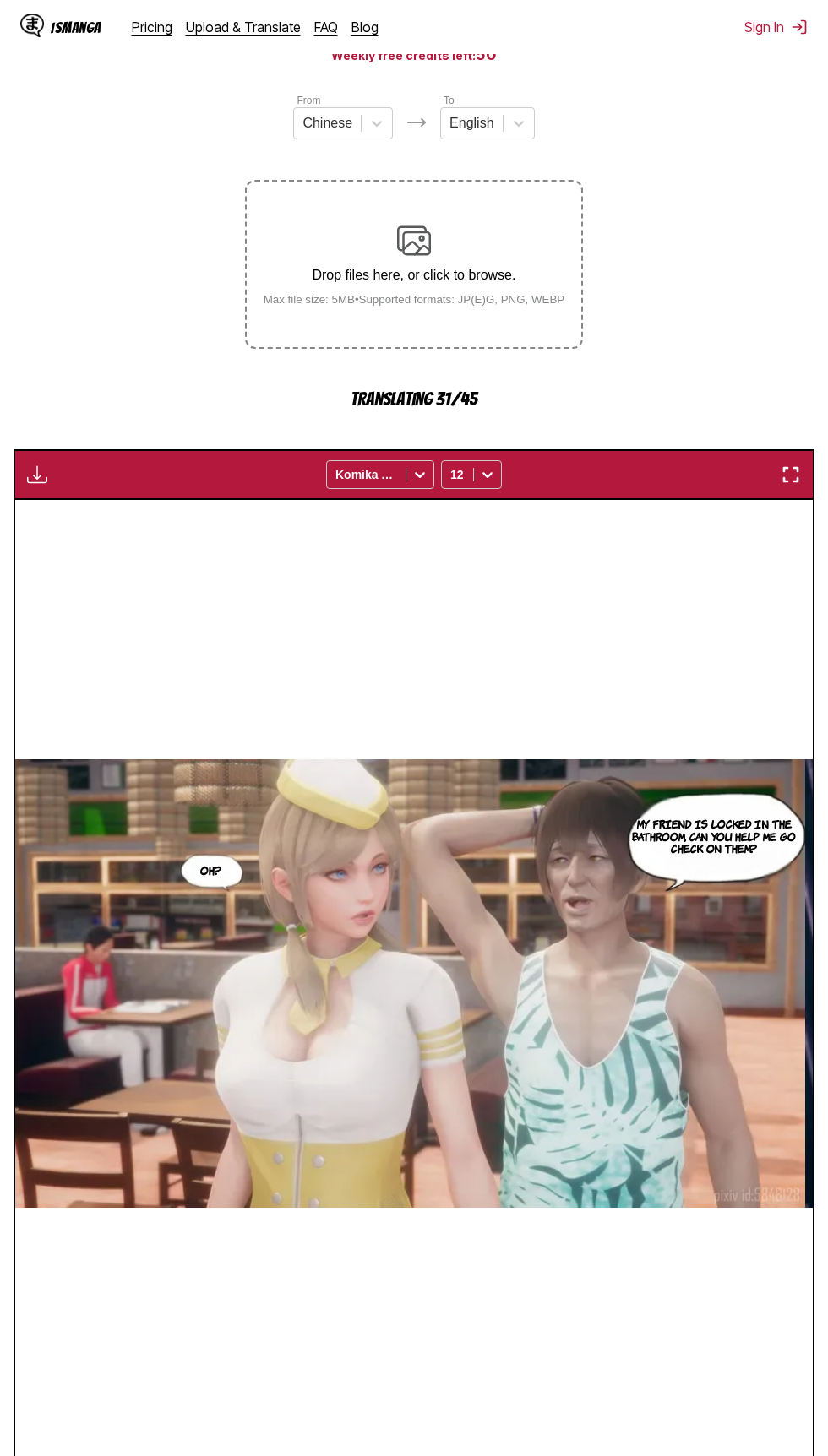
scroll to position [184, 0]
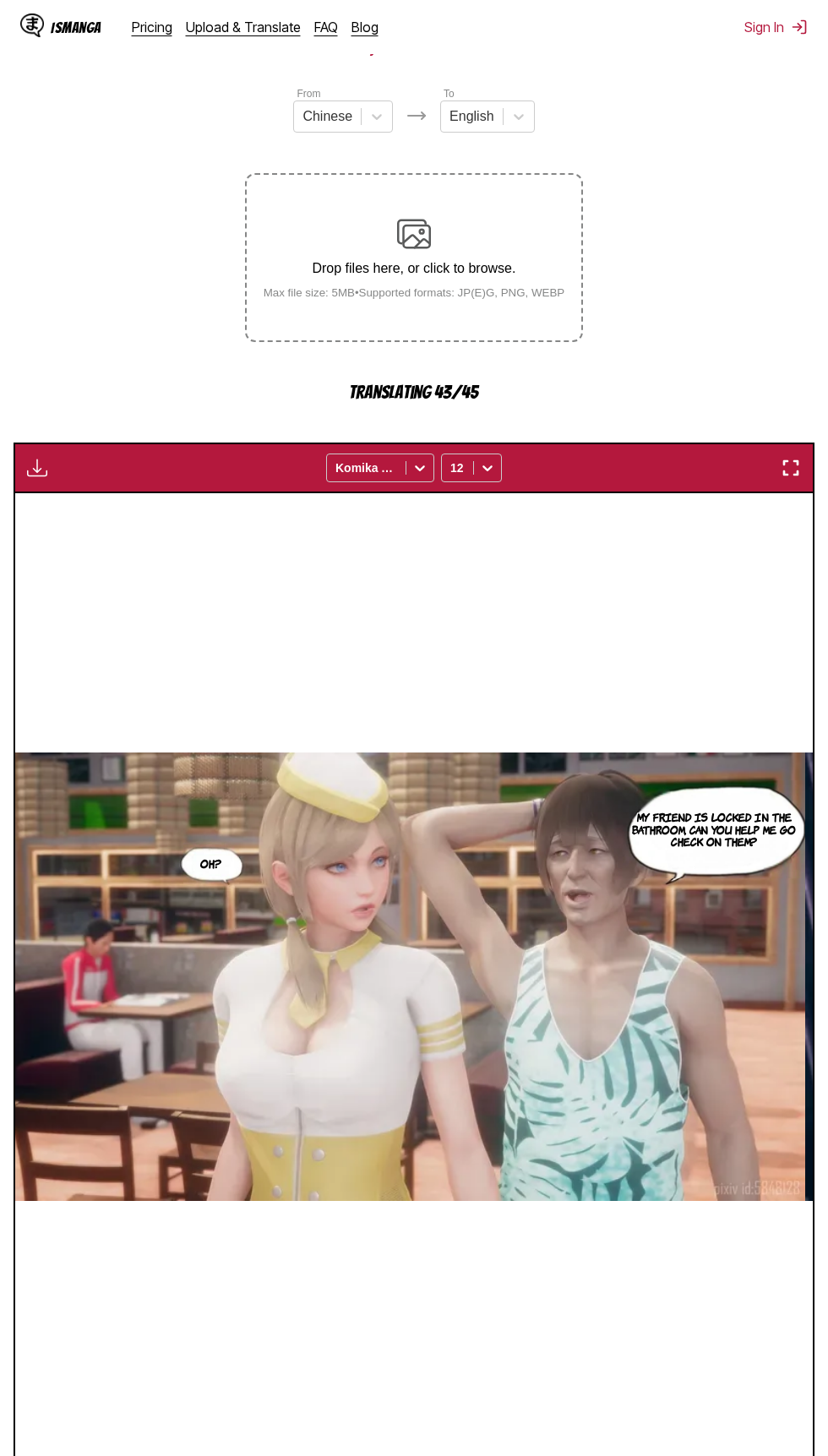
click at [784, 461] on img "button" at bounding box center [790, 468] width 20 height 20
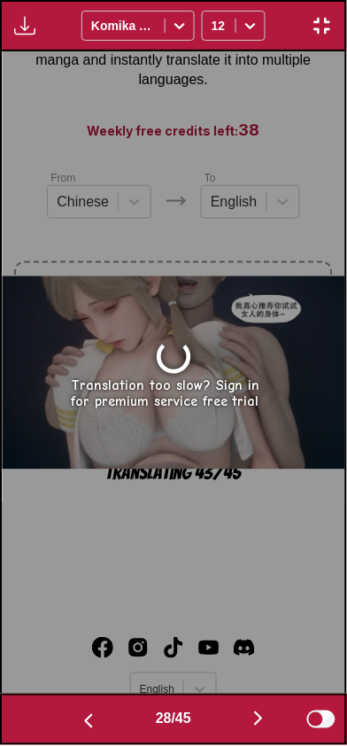
scroll to position [0, 9301]
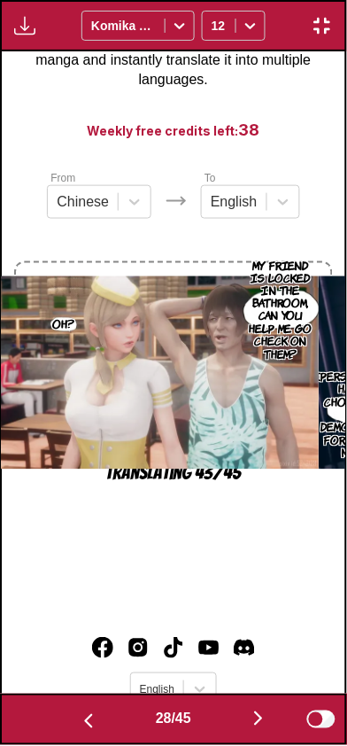
click at [248, 721] on button "button" at bounding box center [258, 720] width 106 height 26
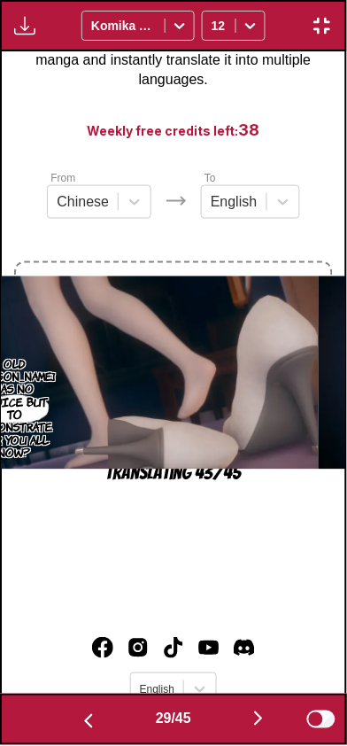
click at [243, 721] on button "button" at bounding box center [258, 720] width 106 height 26
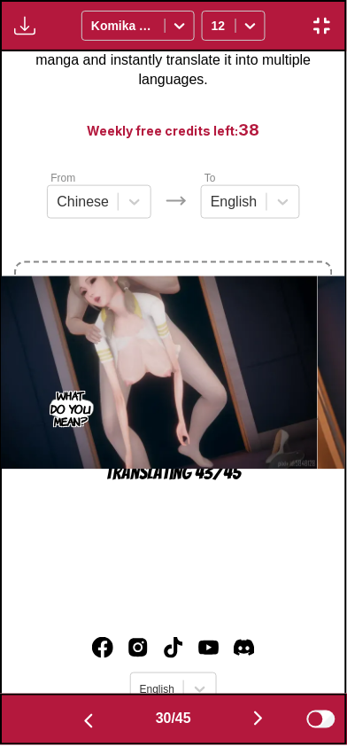
click at [257, 730] on button "button" at bounding box center [258, 720] width 106 height 26
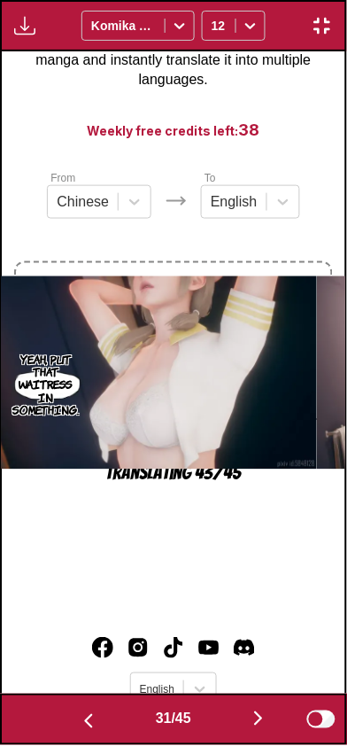
click at [253, 727] on img "button" at bounding box center [258, 718] width 21 height 21
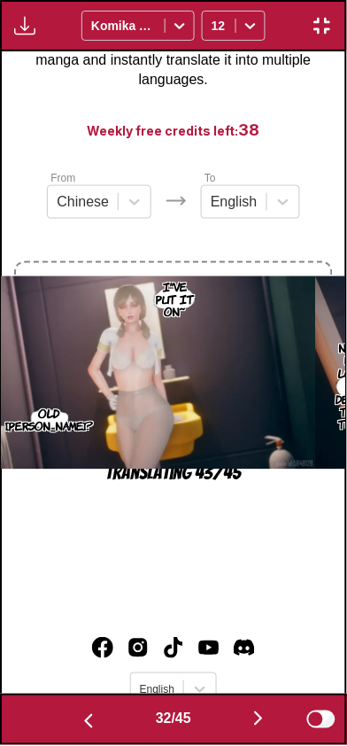
click at [264, 730] on button "button" at bounding box center [258, 720] width 106 height 26
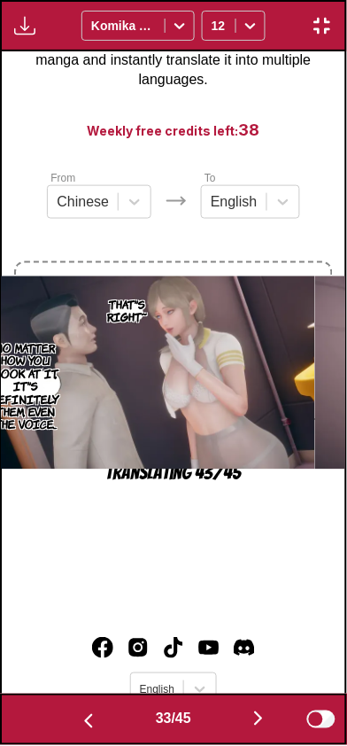
click at [251, 723] on button "button" at bounding box center [258, 720] width 106 height 26
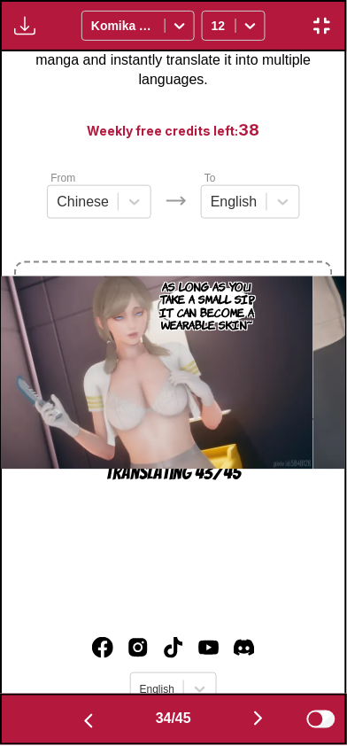
click at [249, 730] on button "button" at bounding box center [258, 720] width 106 height 26
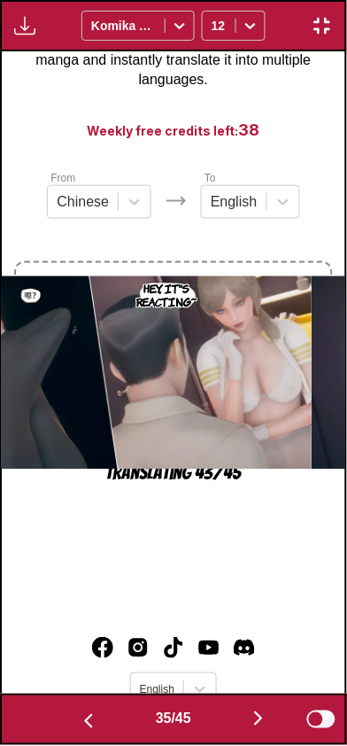
click at [259, 729] on button "button" at bounding box center [258, 720] width 106 height 26
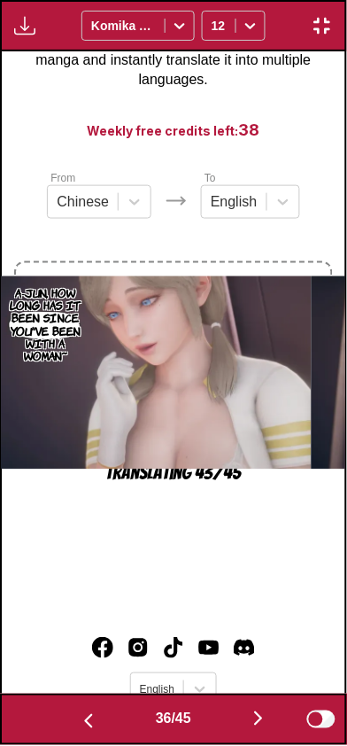
click at [259, 729] on img "button" at bounding box center [258, 718] width 21 height 21
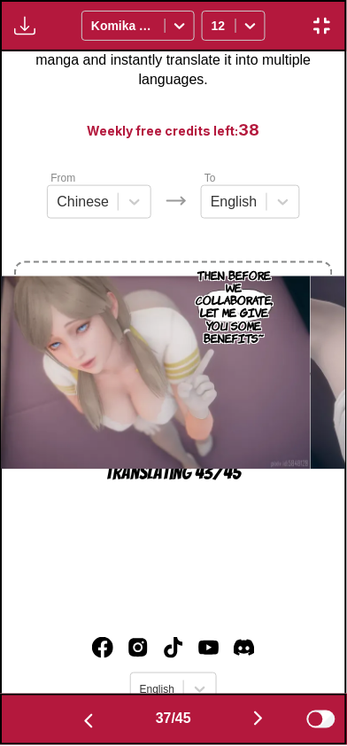
click at [259, 730] on button "button" at bounding box center [258, 720] width 106 height 26
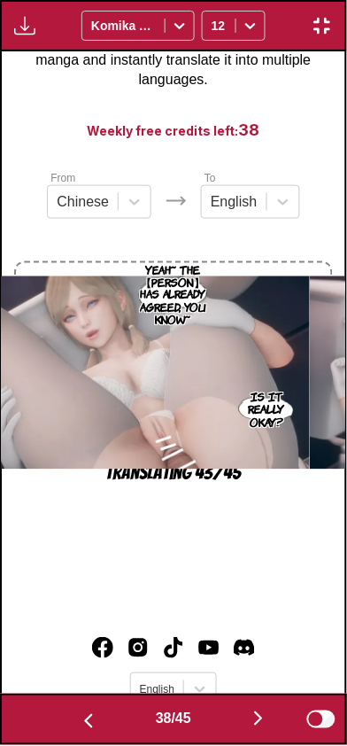
click at [275, 727] on button "button" at bounding box center [258, 720] width 106 height 26
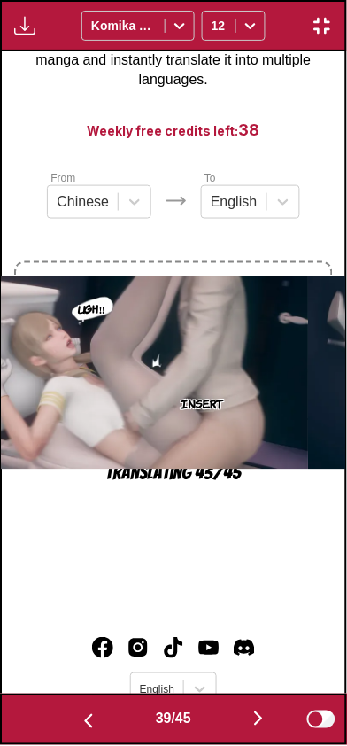
click at [248, 728] on button "button" at bounding box center [258, 720] width 106 height 26
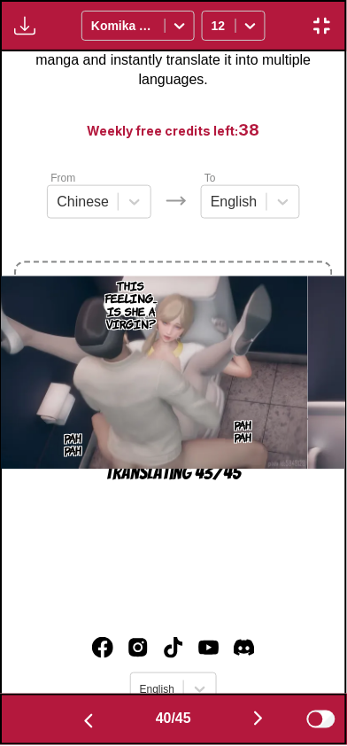
click at [251, 729] on button "button" at bounding box center [258, 720] width 106 height 26
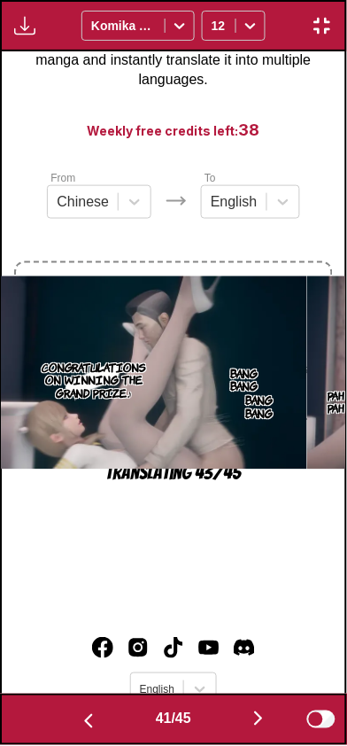
click at [255, 730] on button "button" at bounding box center [258, 720] width 106 height 26
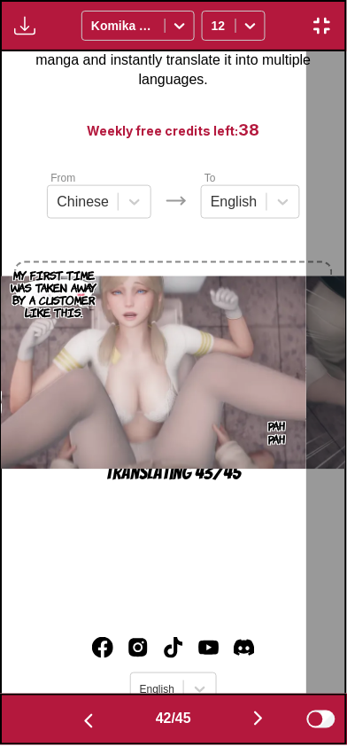
click at [242, 728] on button "button" at bounding box center [258, 720] width 106 height 26
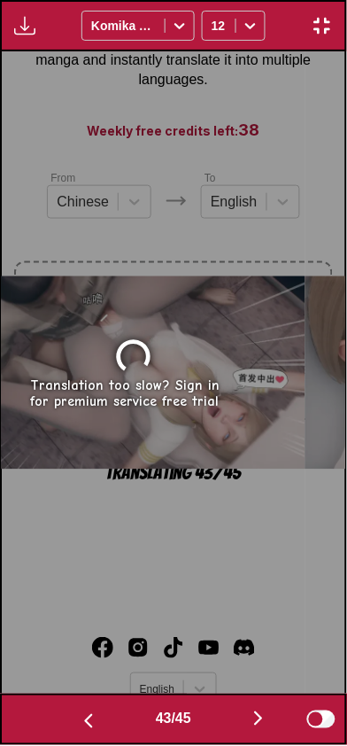
click at [72, 712] on button "button" at bounding box center [88, 720] width 106 height 26
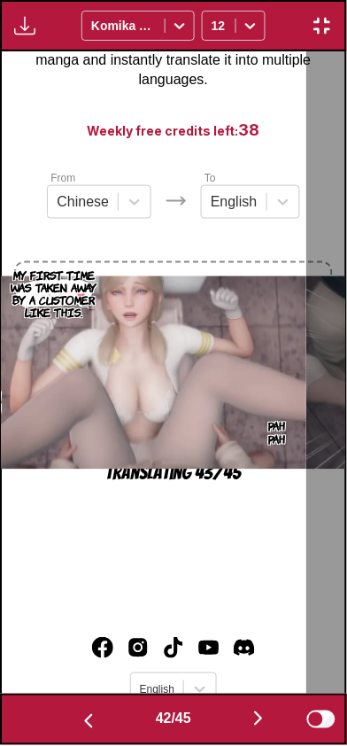
click at [246, 721] on button "button" at bounding box center [258, 720] width 106 height 26
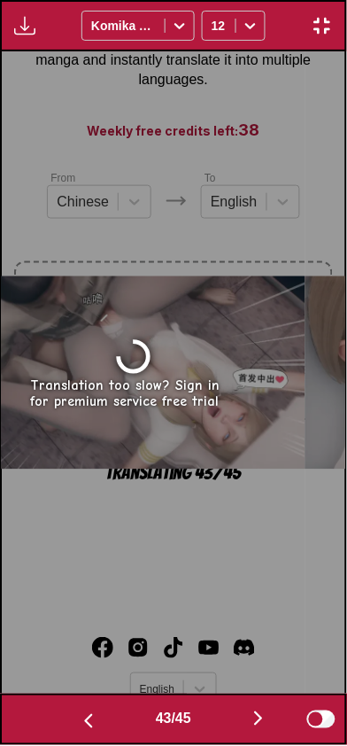
click at [72, 720] on button "button" at bounding box center [88, 720] width 106 height 26
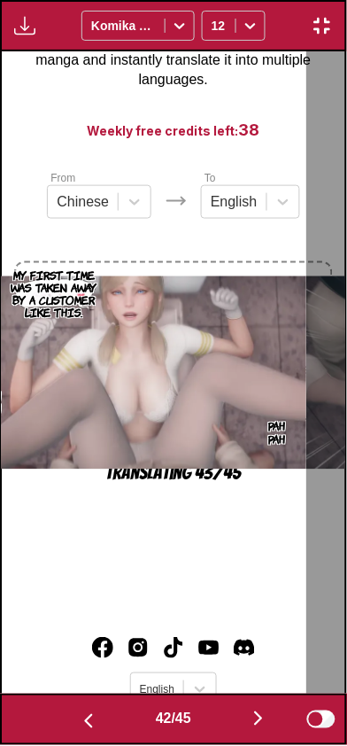
click at [61, 722] on button "button" at bounding box center [88, 720] width 106 height 26
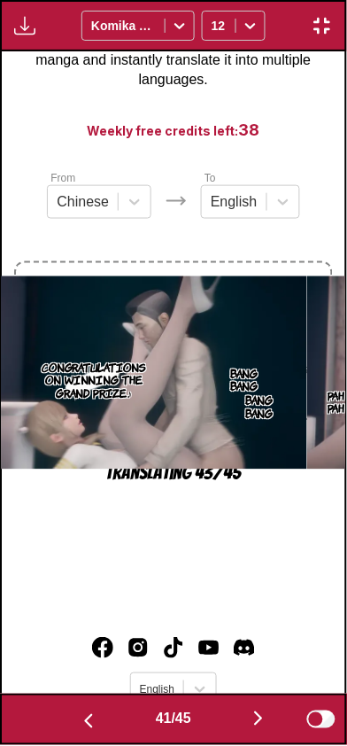
click at [235, 726] on button "button" at bounding box center [258, 720] width 106 height 26
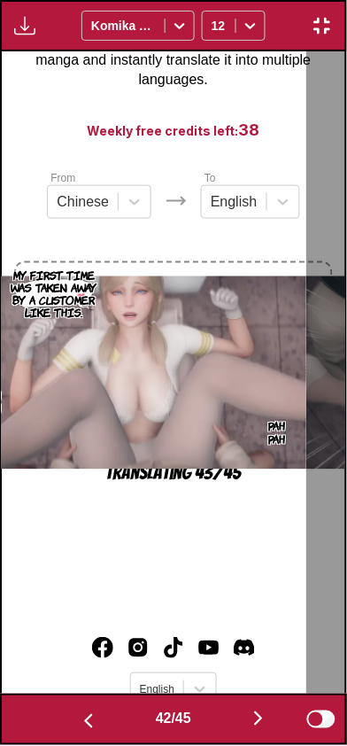
click at [239, 722] on button "button" at bounding box center [258, 720] width 106 height 26
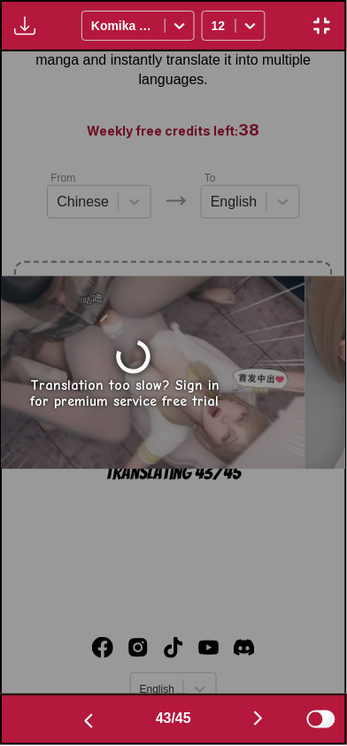
click at [243, 729] on button "button" at bounding box center [258, 720] width 106 height 26
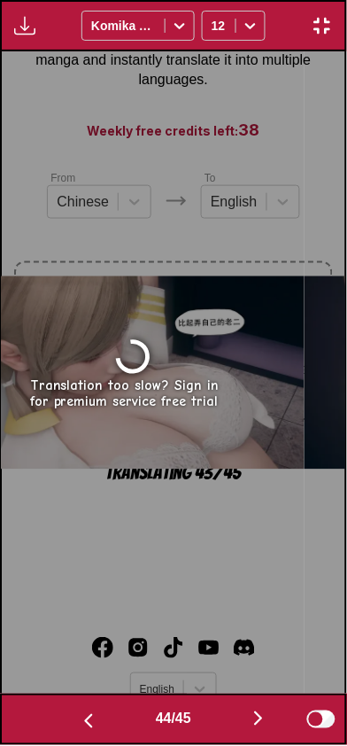
click at [246, 730] on button "button" at bounding box center [258, 720] width 106 height 26
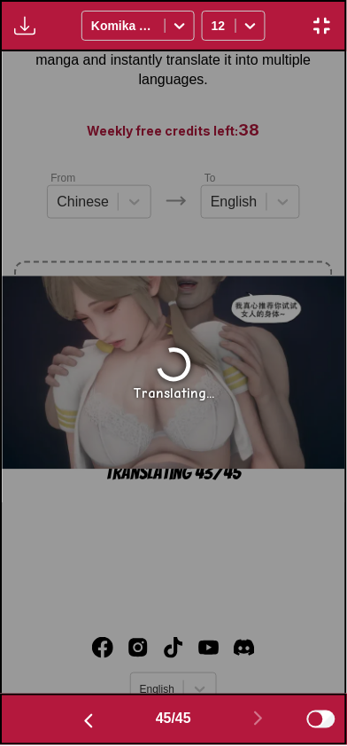
click at [323, 33] on img "button" at bounding box center [322, 25] width 21 height 21
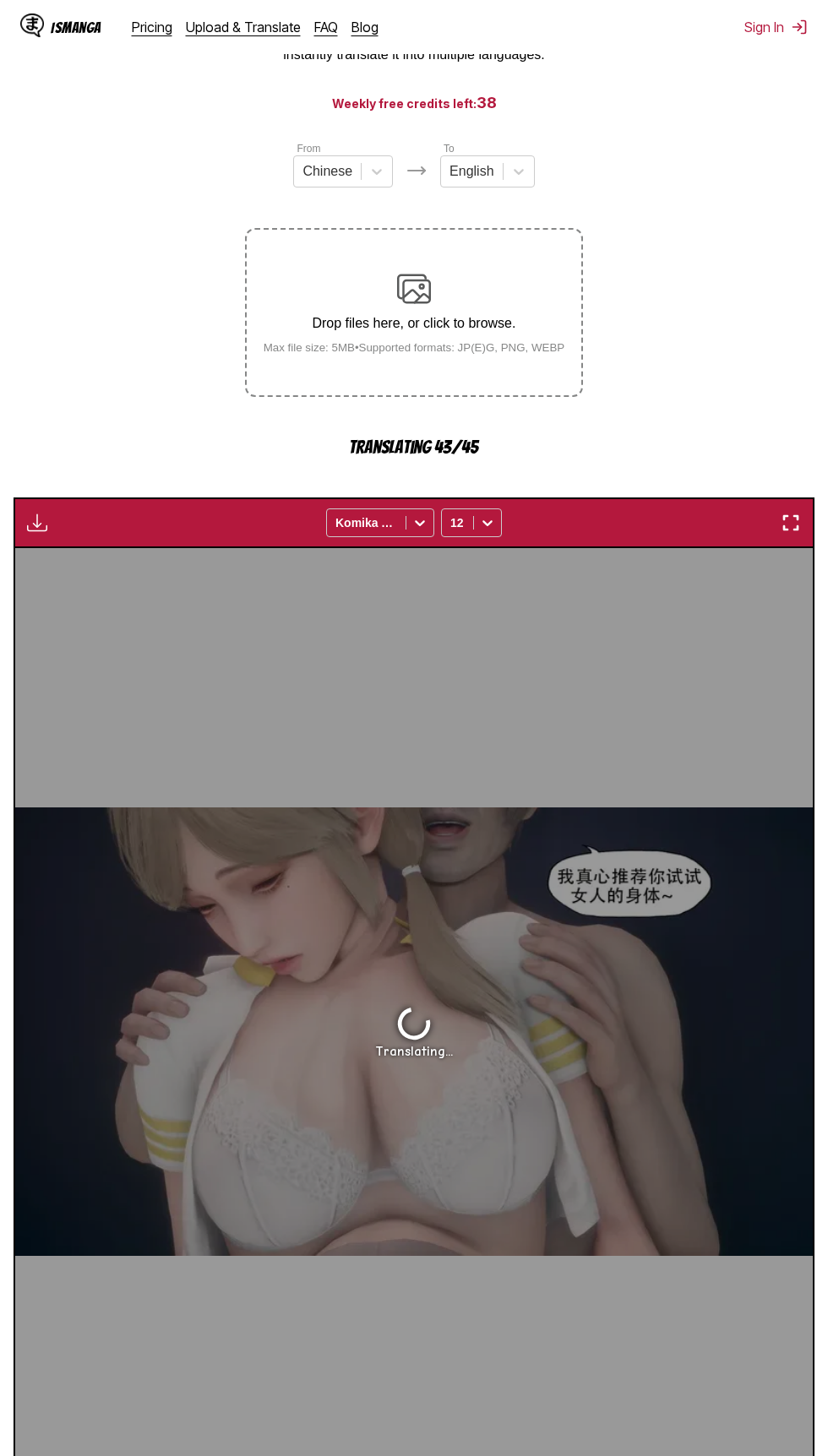
scroll to position [180, 0]
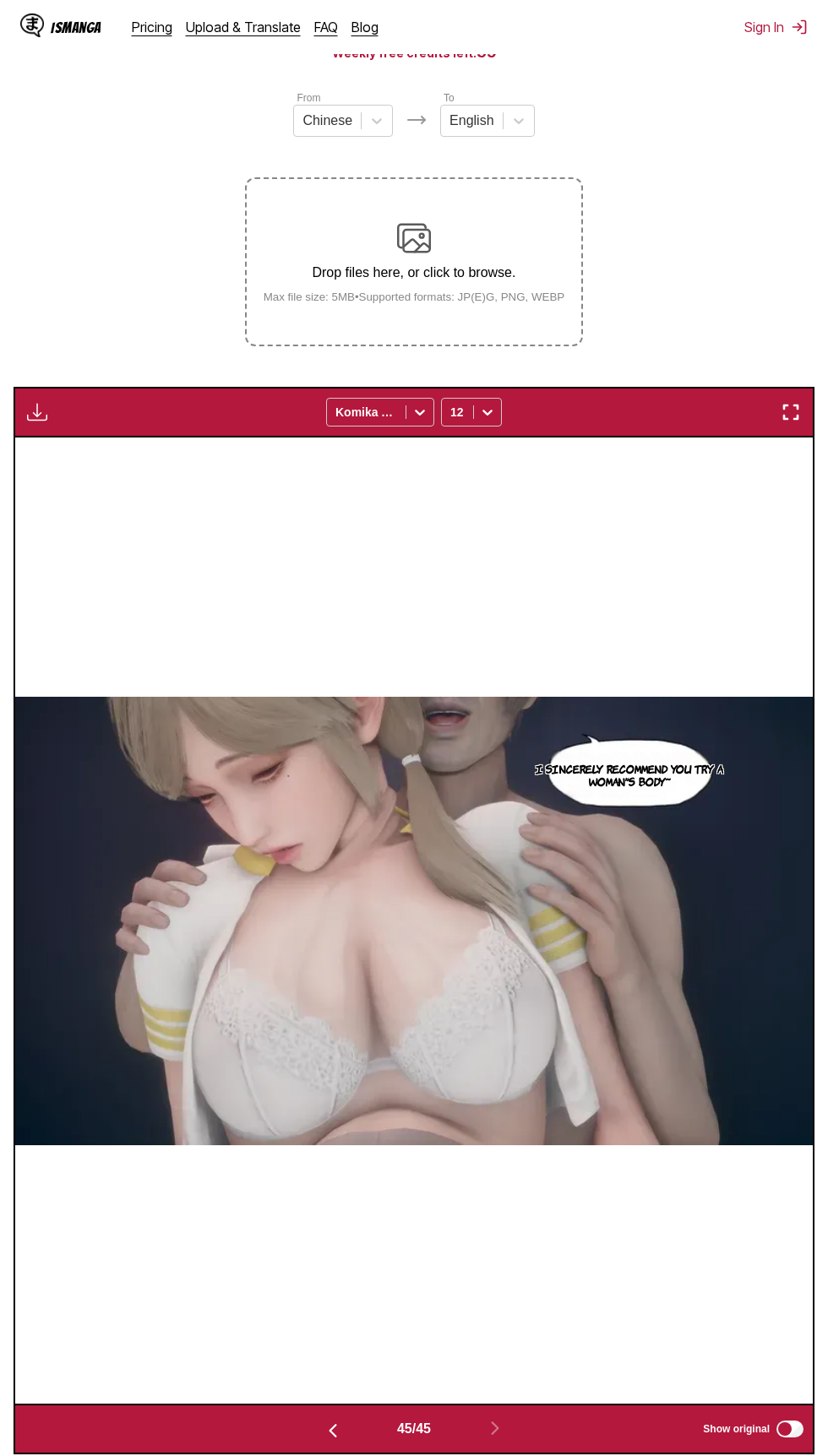
click at [336, 1426] on img "button" at bounding box center [332, 1430] width 20 height 20
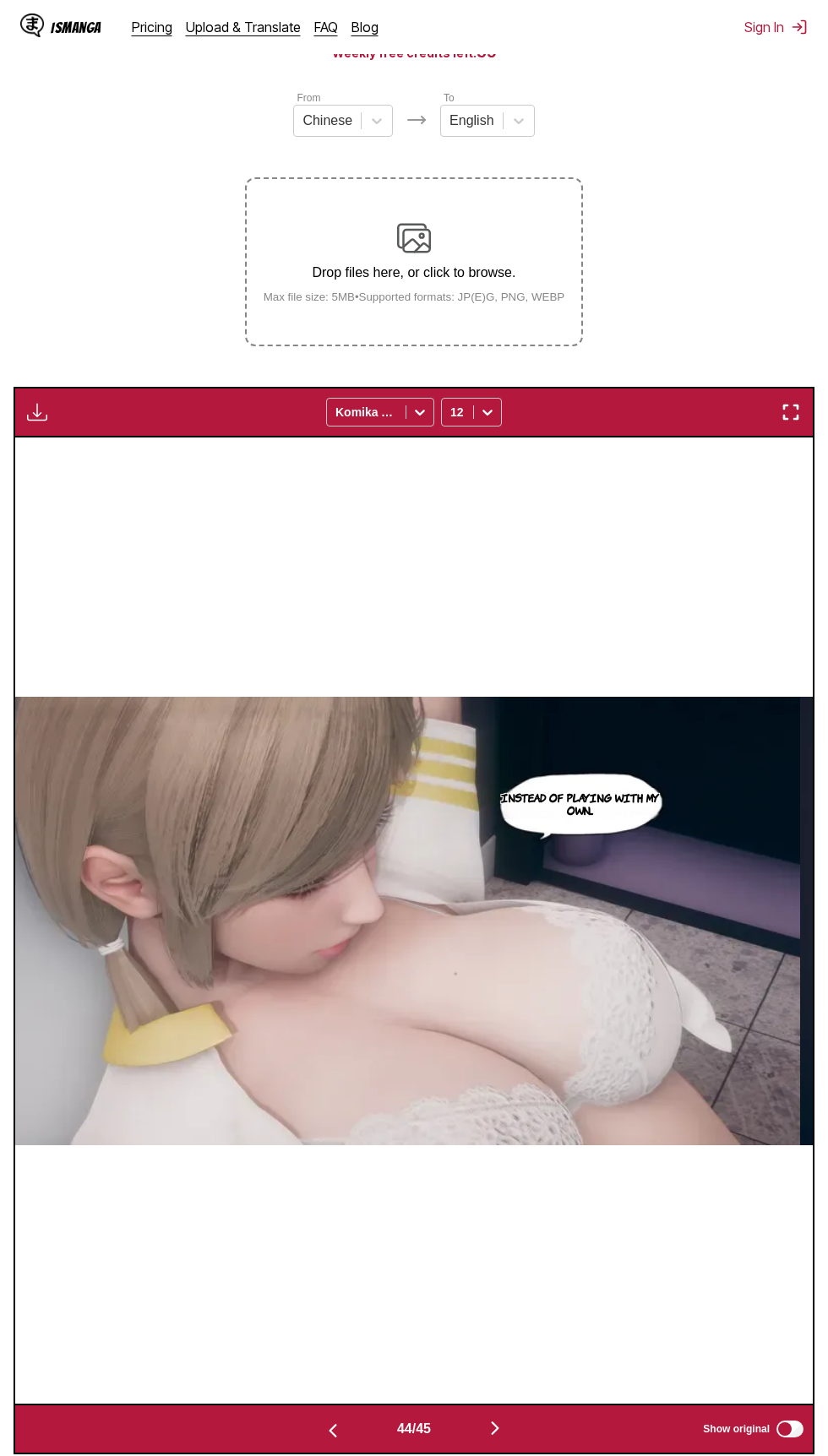
click at [328, 1434] on img "button" at bounding box center [332, 1430] width 20 height 20
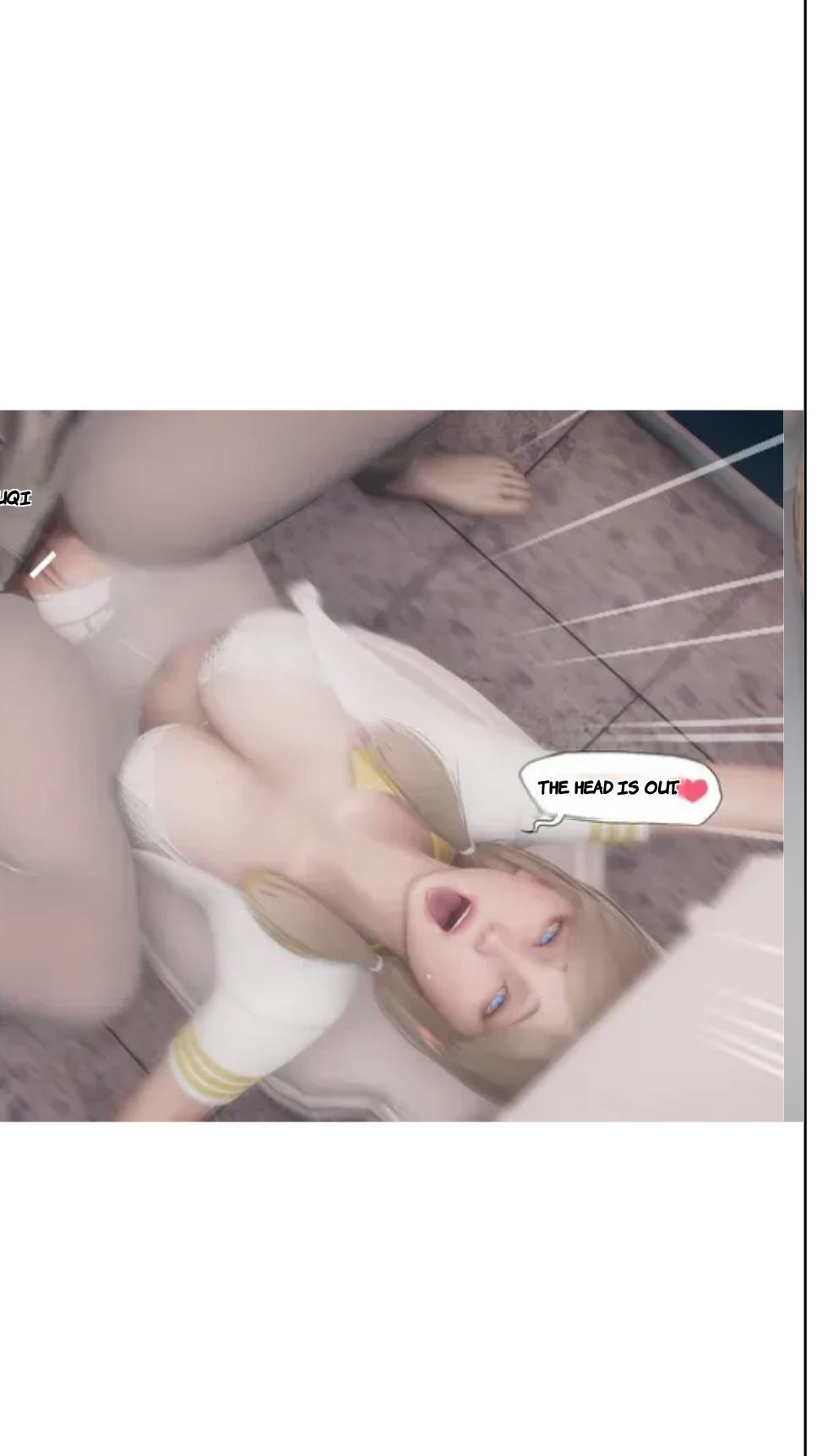
scroll to position [117, 0]
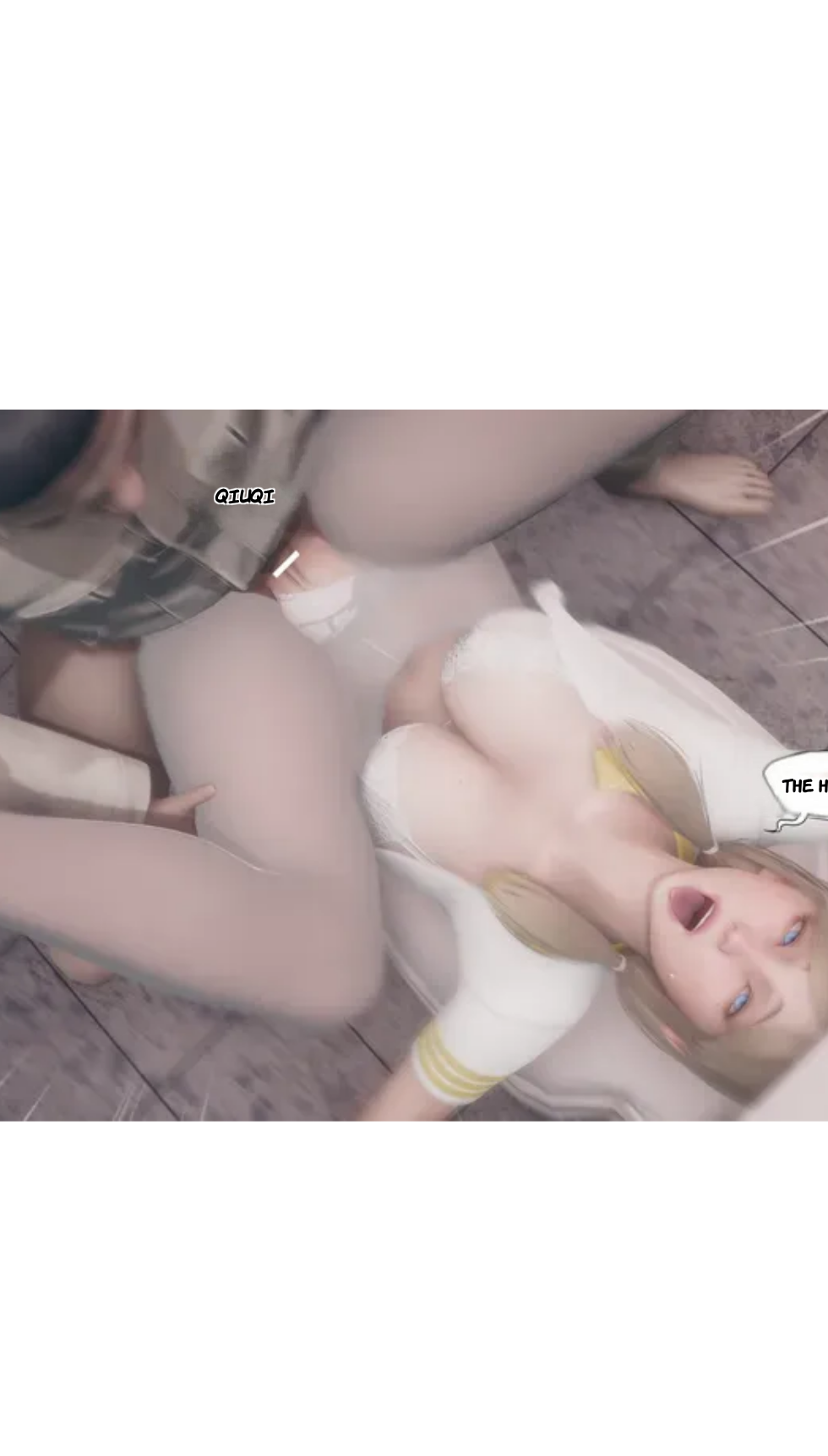
scroll to position [0, 34297]
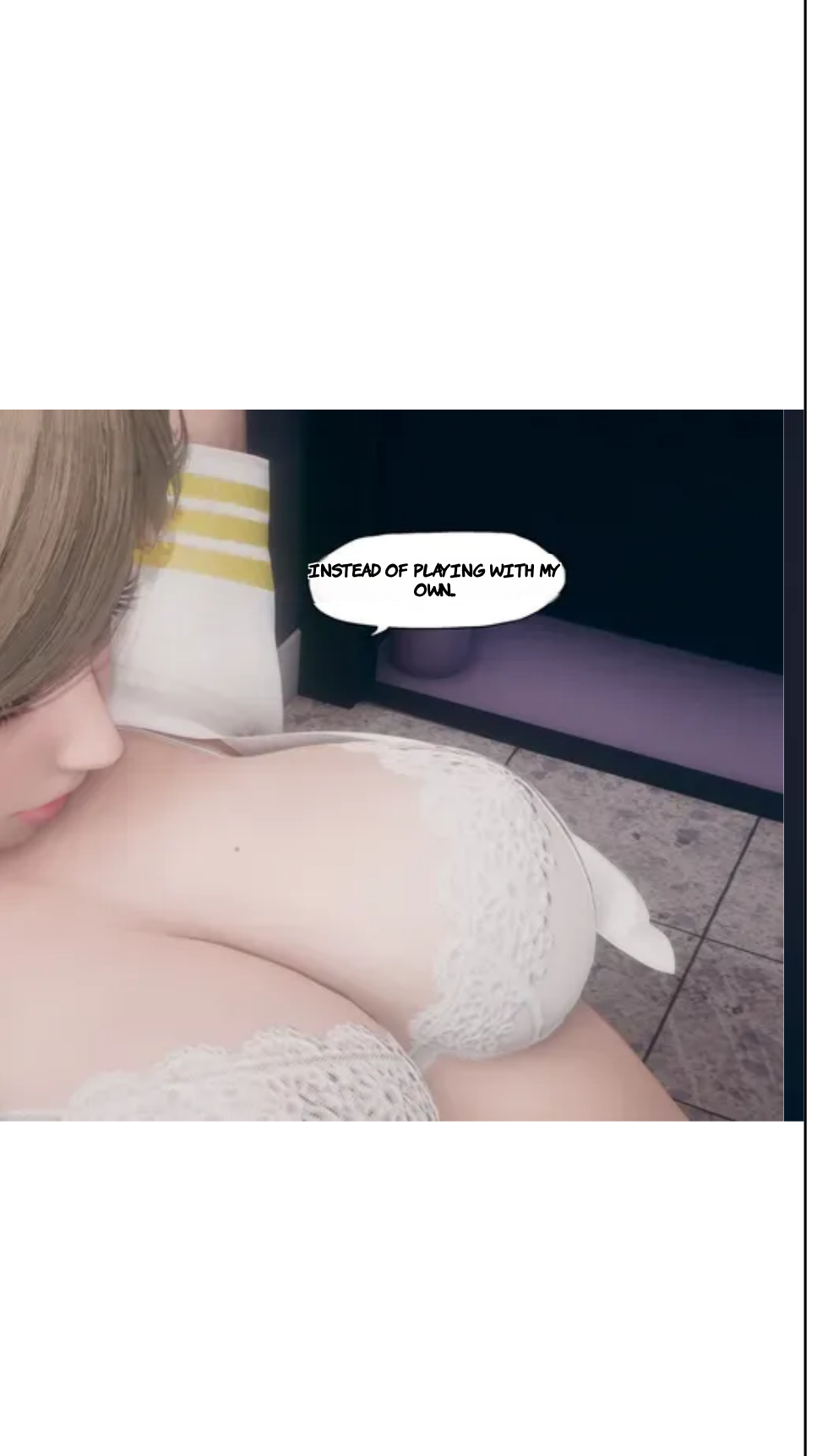
scroll to position [117, 0]
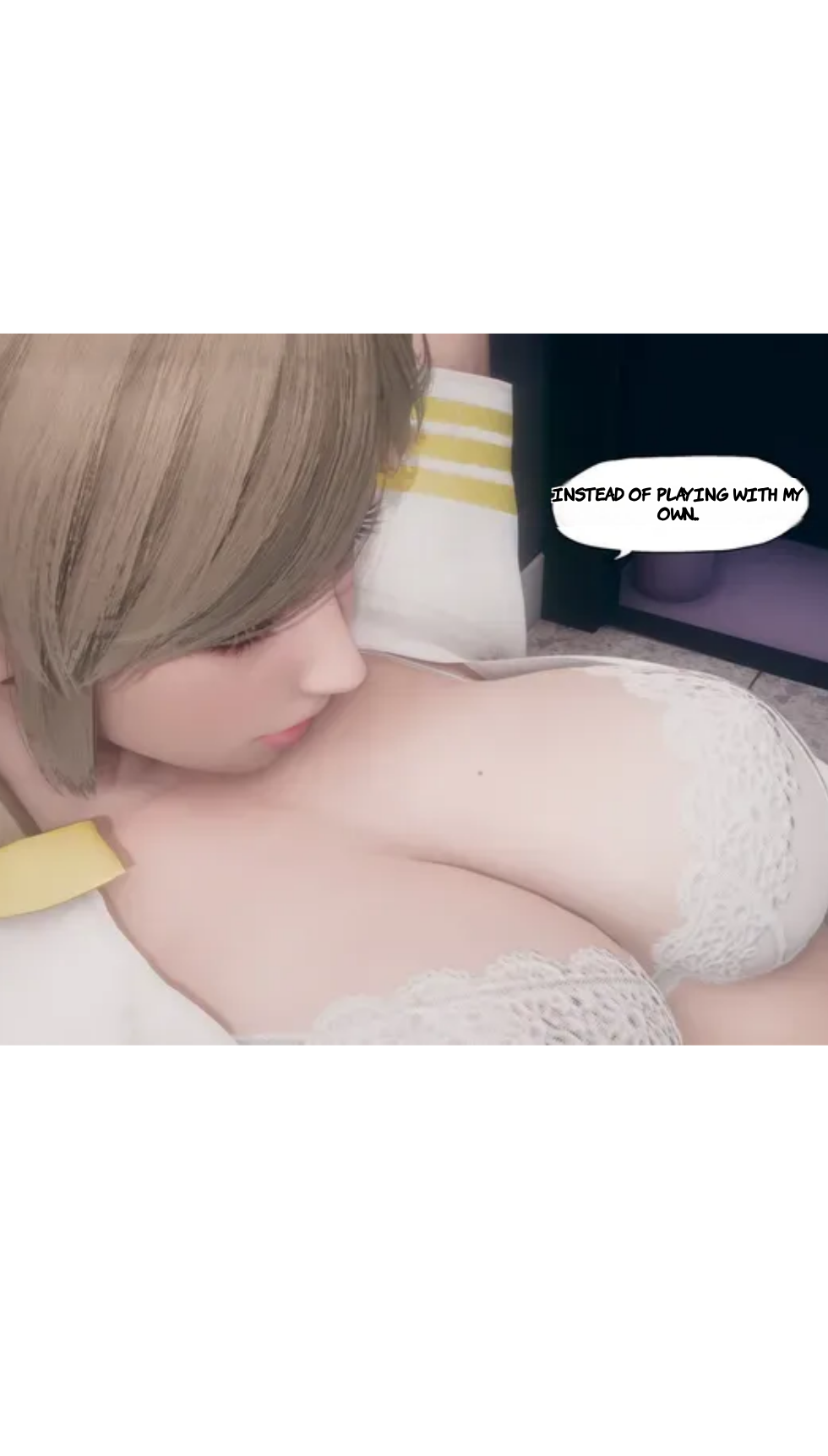
scroll to position [117, 0]
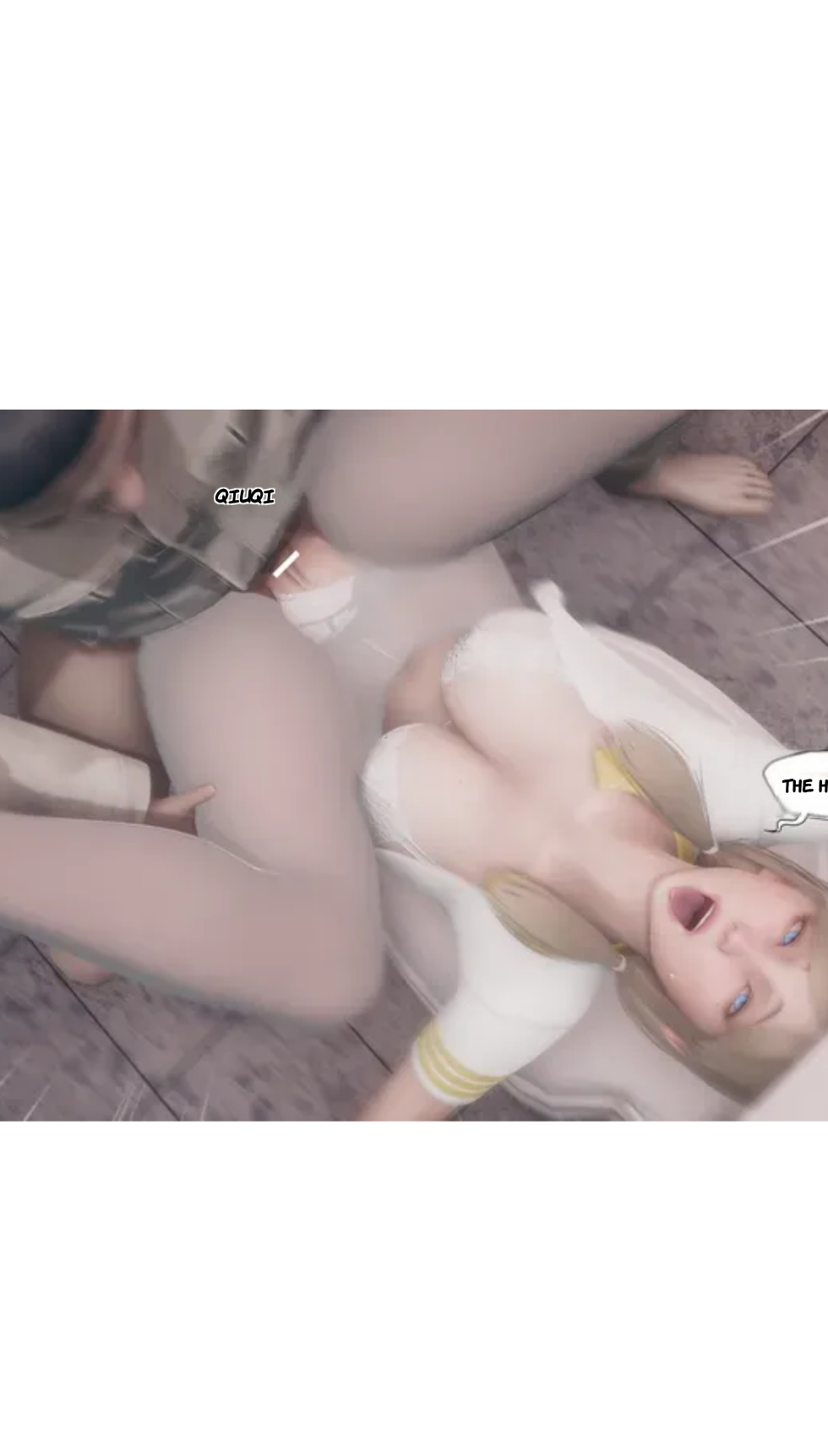
click at [313, 1396] on div "Qiuqi The head is out." at bounding box center [402, 983] width 797 height 967
click at [330, 1418] on div "Qiuqi The head is out." at bounding box center [402, 983] width 797 height 967
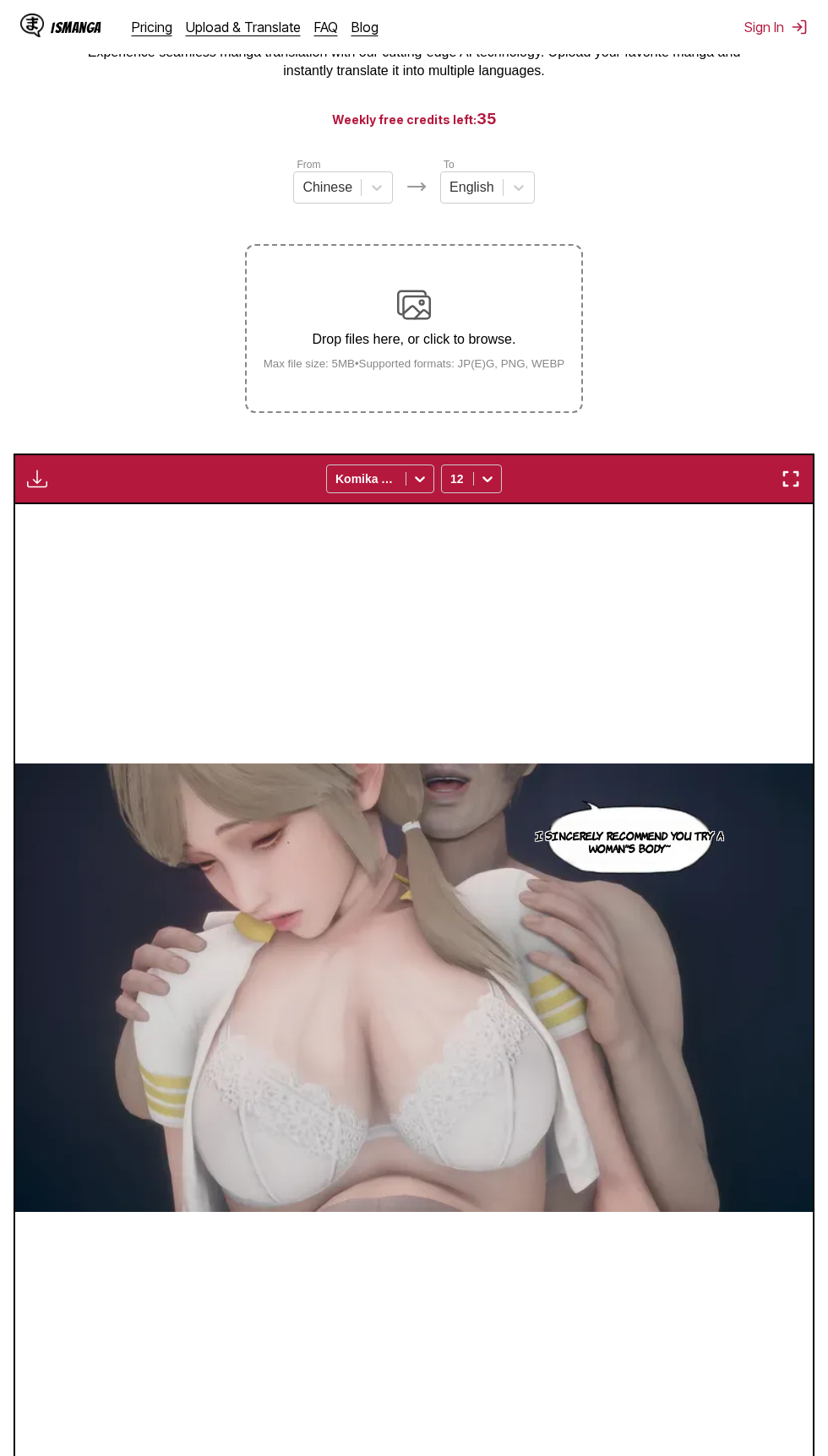
scroll to position [114, 0]
click at [390, 254] on label "Drop files here, or click to browse. Max file size: 5MB • Supported formats: JP…" at bounding box center [414, 329] width 335 height 166
click at [0, 0] on input "Drop files here, or click to browse. Max file size: 5MB • Supported formats: JP…" at bounding box center [0, 0] width 0 height 0
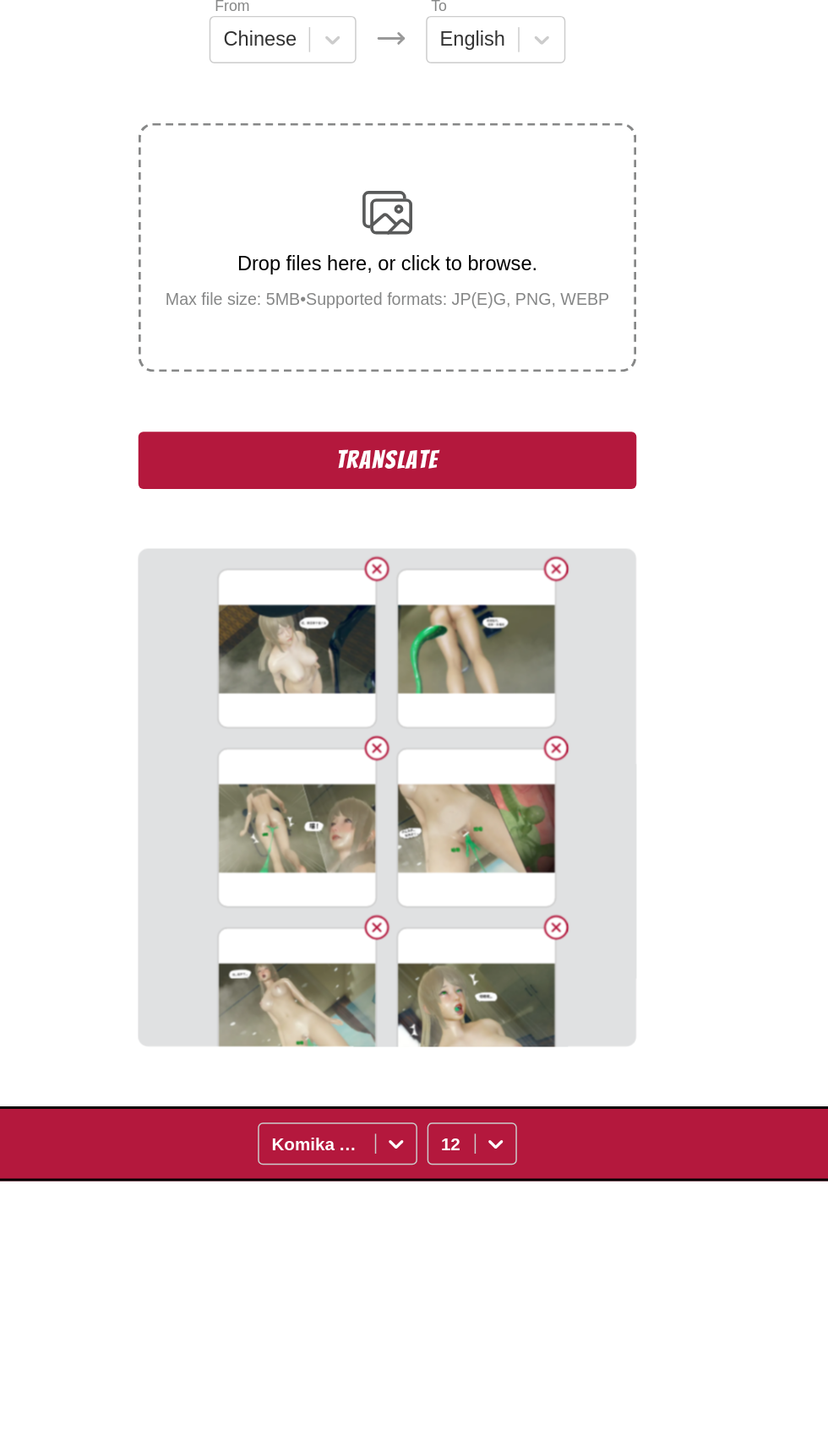
click at [557, 468] on button "Translate" at bounding box center [414, 472] width 338 height 39
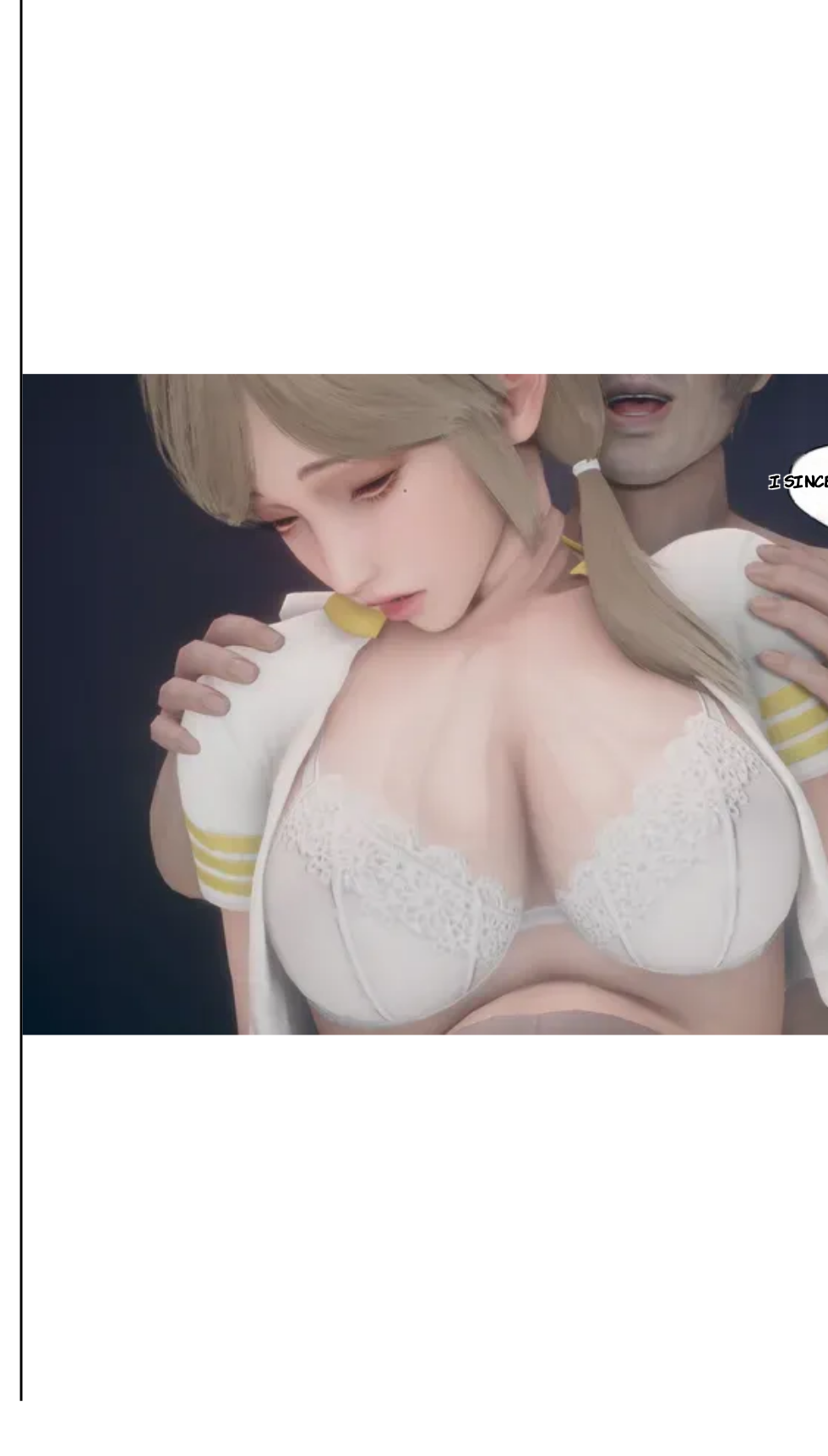
scroll to position [177, 0]
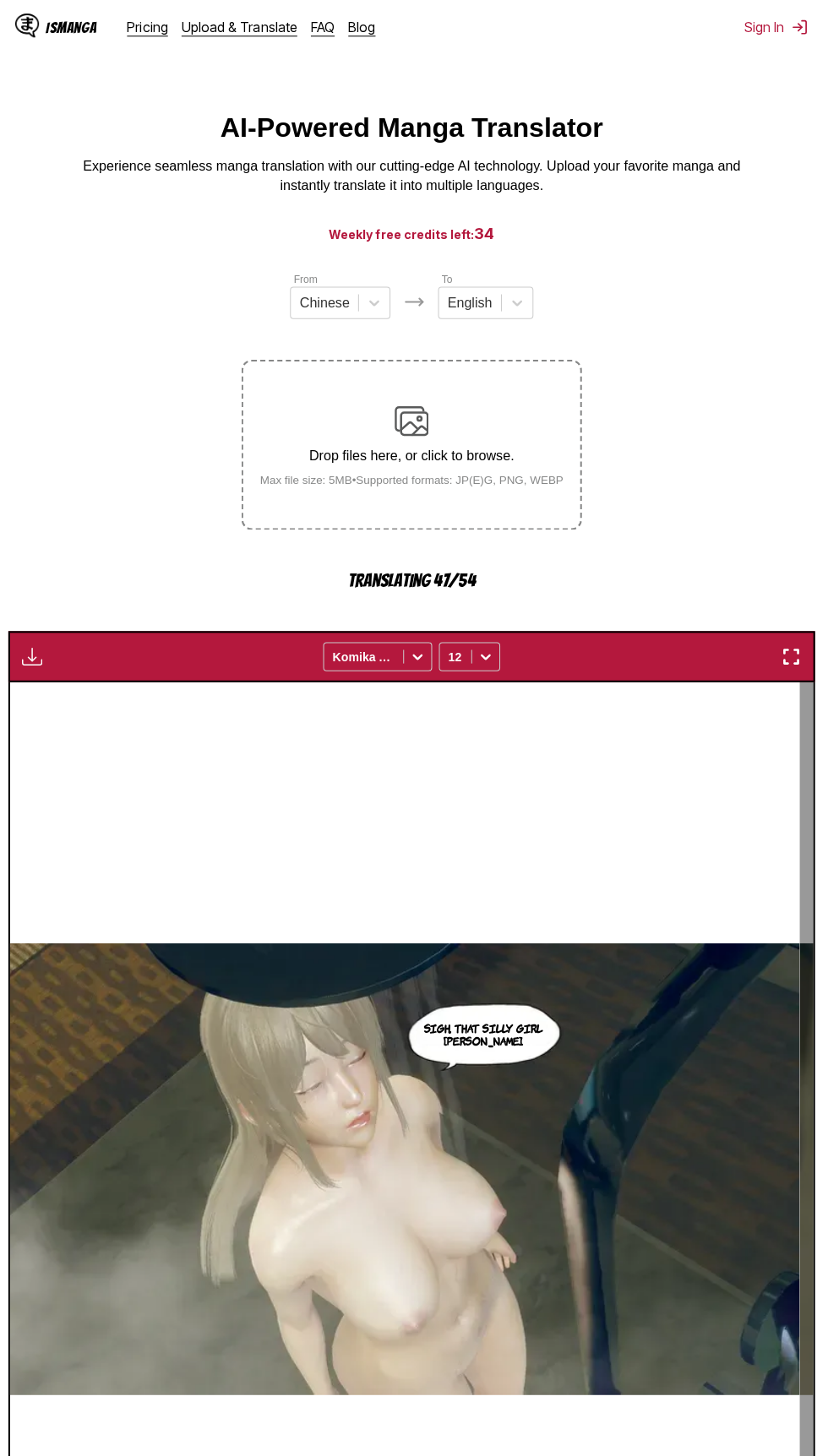
scroll to position [0, 0]
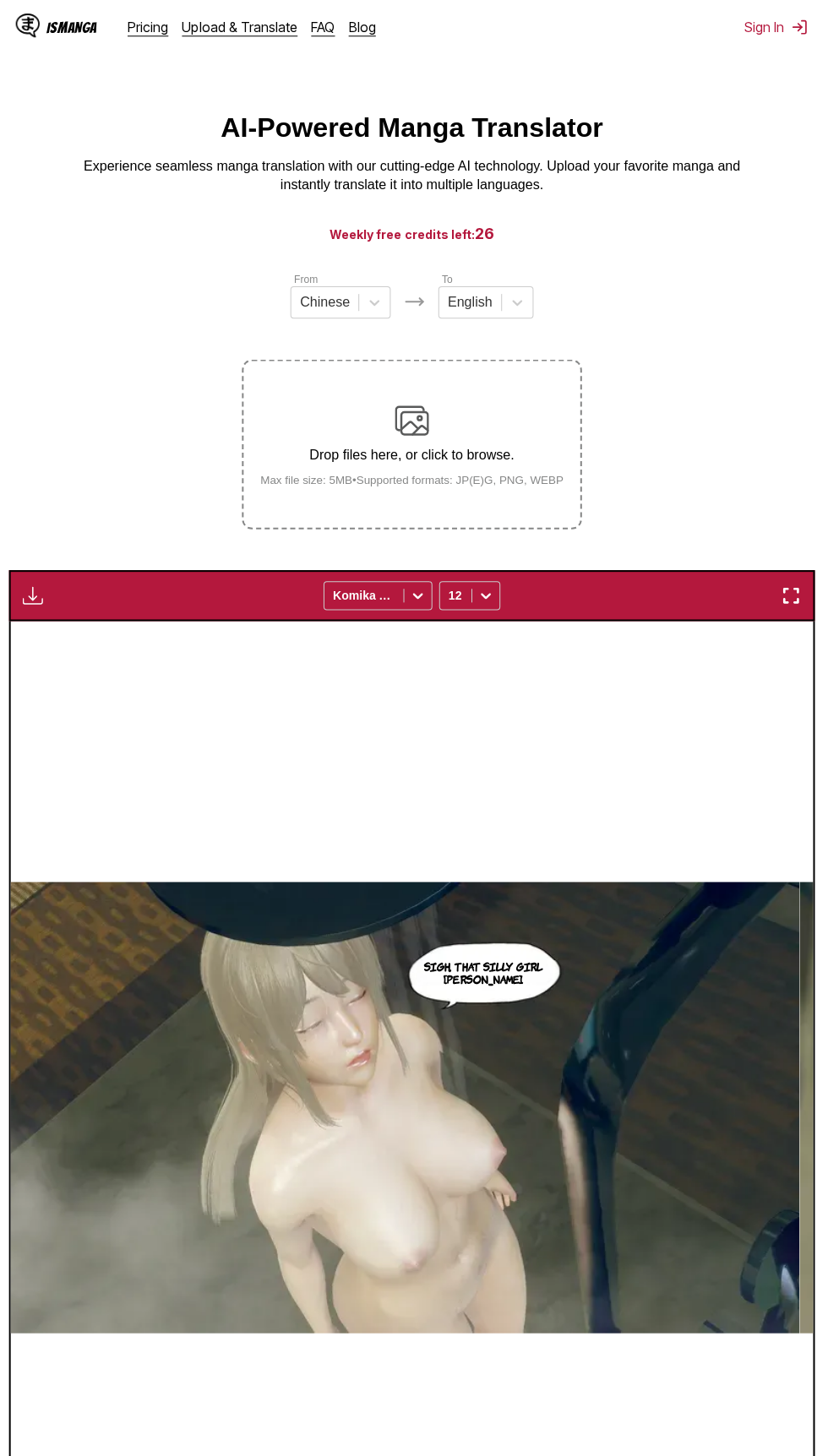
click at [520, 426] on div "Drop files here, or click to browse. Max file size: 5MB • Supported formats: JP…" at bounding box center [414, 443] width 328 height 82
click at [0, 0] on input "Drop files here, or click to browse. Max file size: 5MB • Supported formats: JP…" at bounding box center [0, 0] width 0 height 0
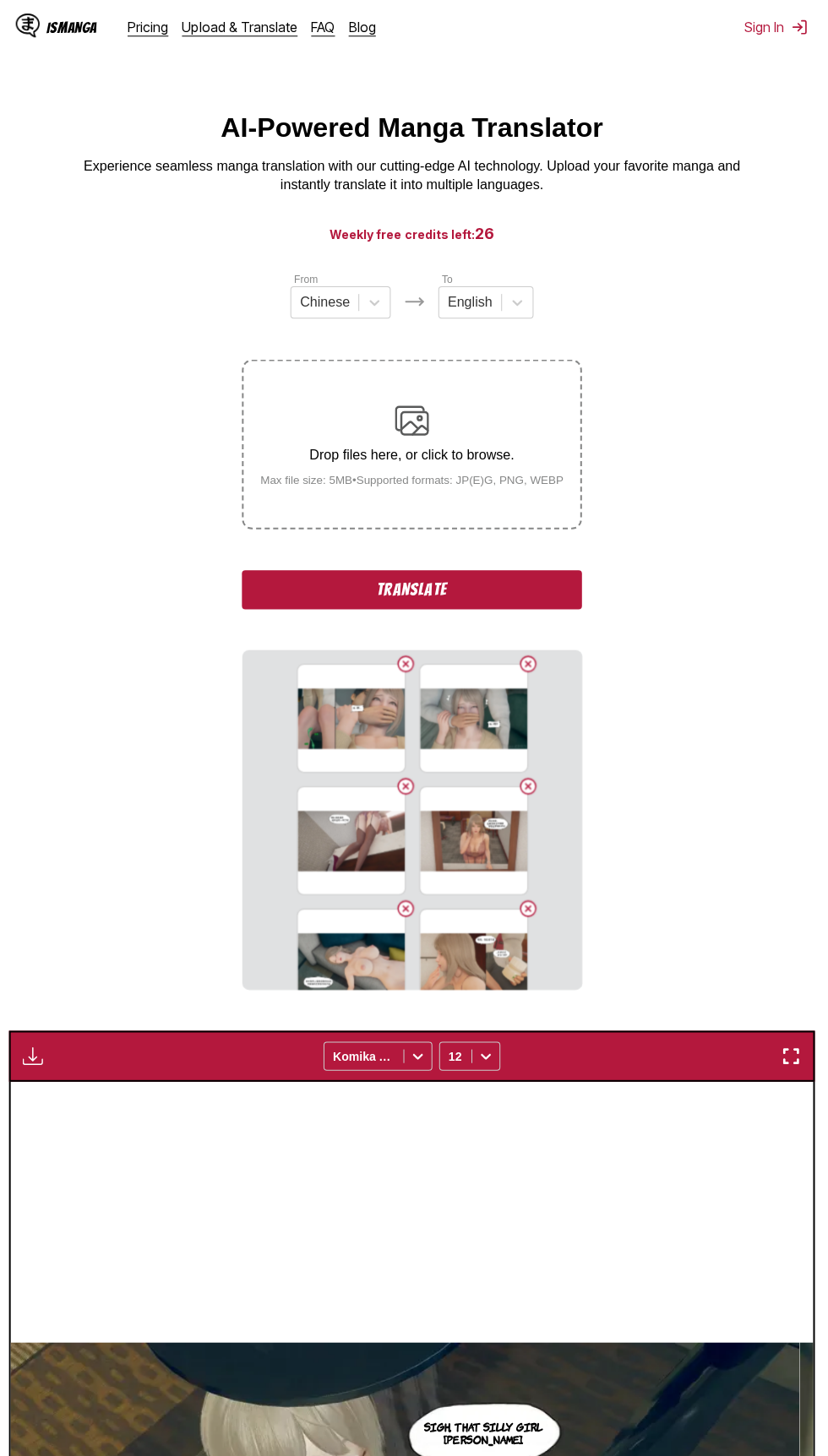
click at [563, 578] on button "Translate" at bounding box center [414, 586] width 338 height 39
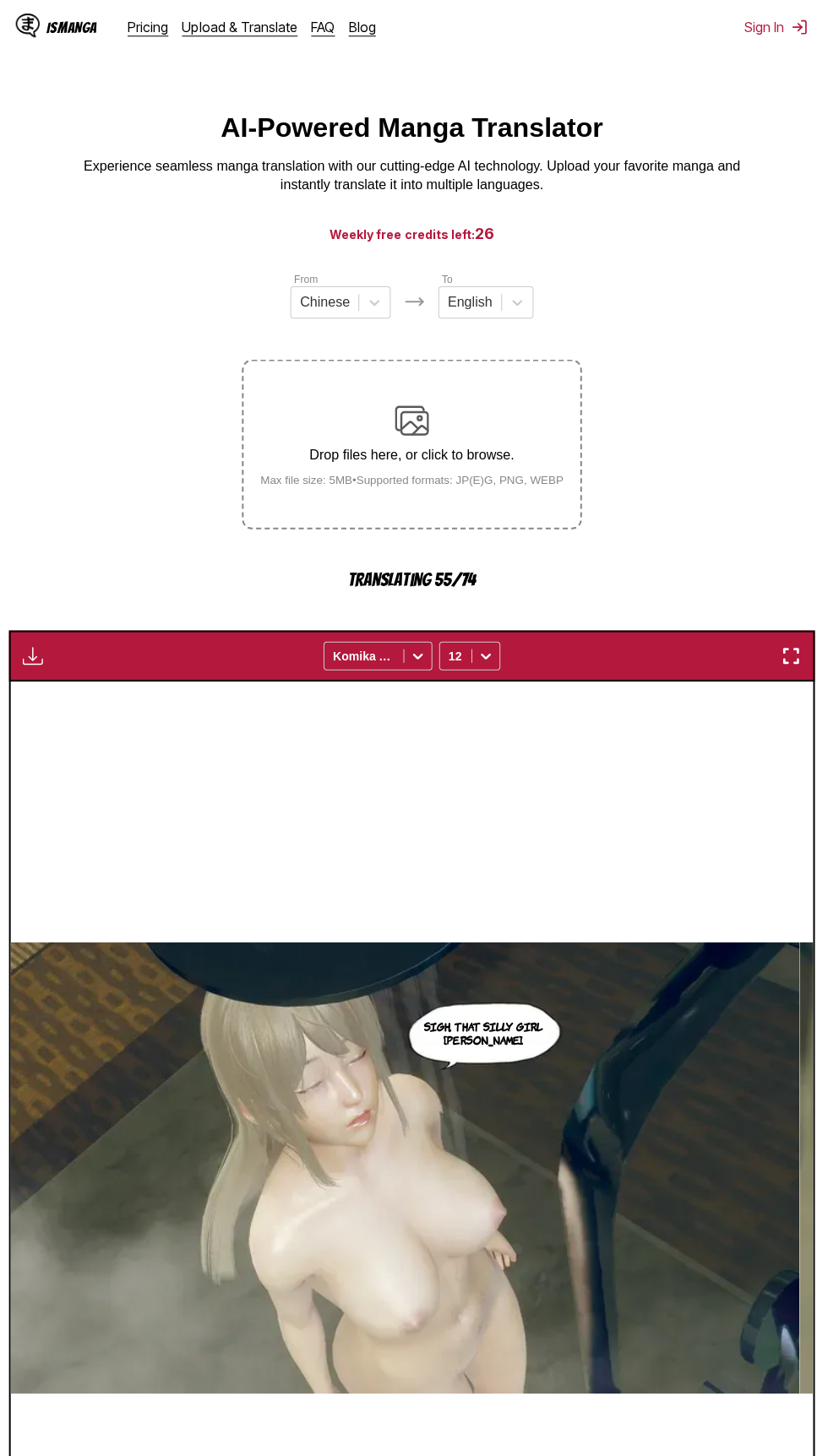
click at [791, 649] on img "button" at bounding box center [790, 652] width 20 height 20
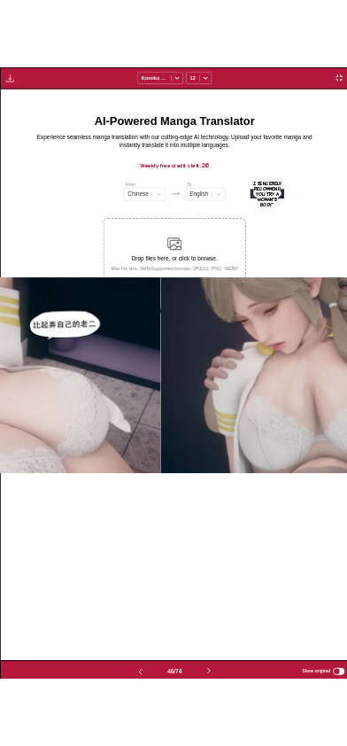
scroll to position [0, 15503]
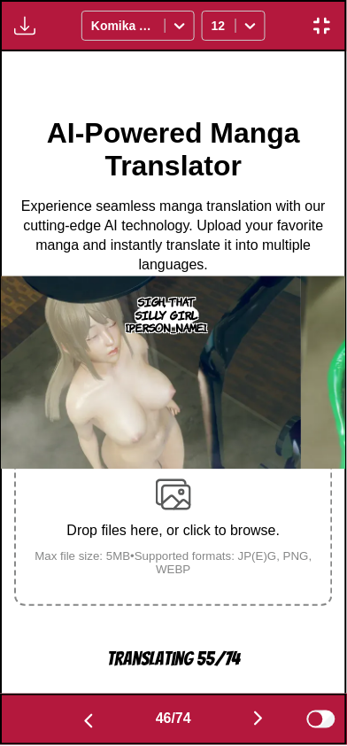
click at [251, 729] on button "button" at bounding box center [258, 720] width 106 height 26
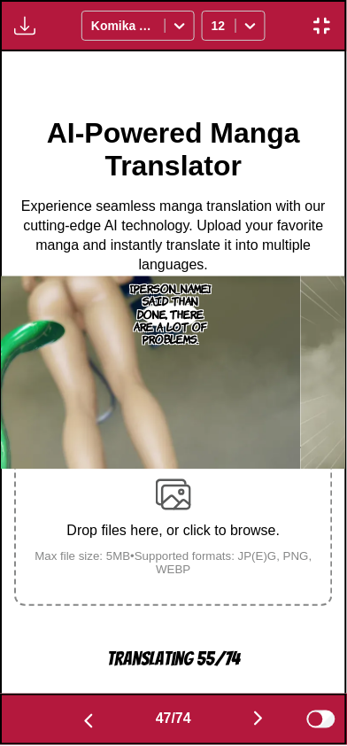
click at [247, 730] on button "button" at bounding box center [258, 720] width 106 height 26
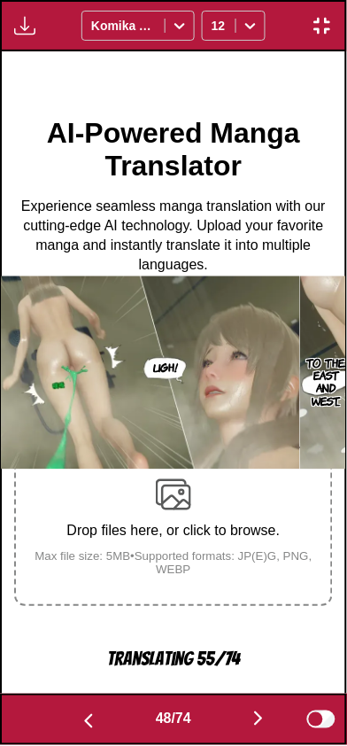
click at [240, 731] on button "button" at bounding box center [258, 720] width 106 height 26
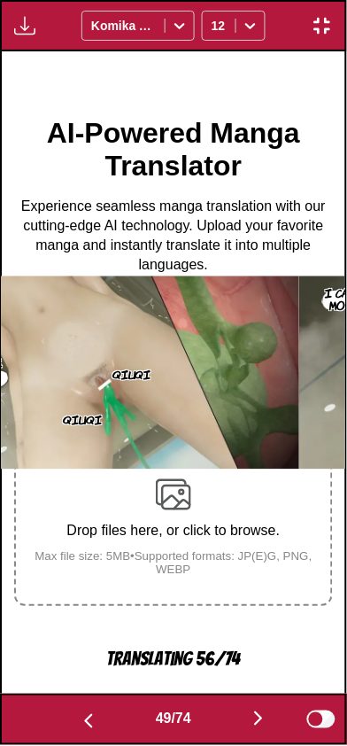
click at [263, 730] on button "button" at bounding box center [258, 720] width 106 height 26
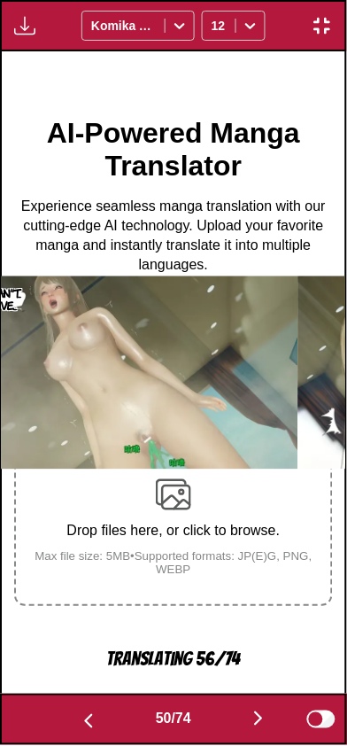
click at [242, 726] on button "button" at bounding box center [258, 720] width 106 height 26
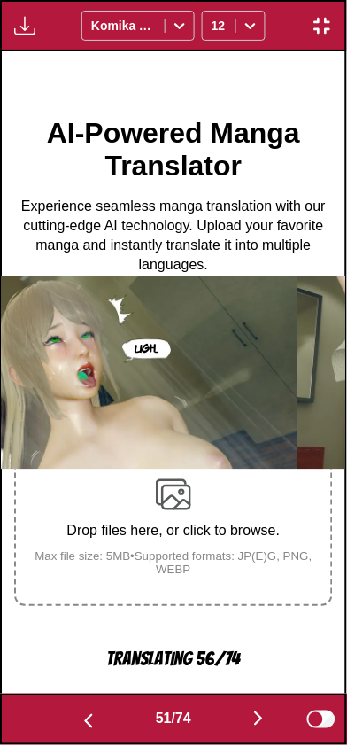
click at [231, 722] on button "button" at bounding box center [258, 720] width 106 height 26
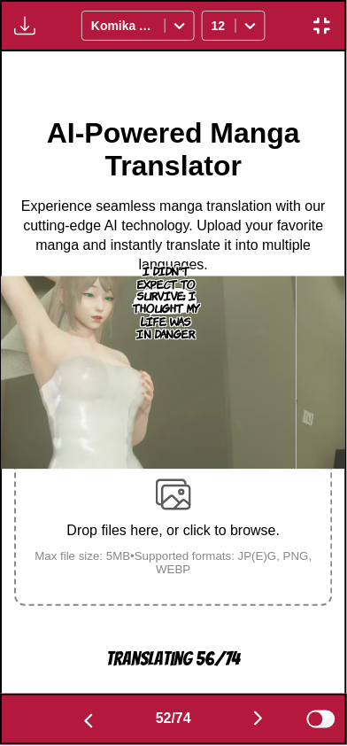
click at [93, 723] on img "button" at bounding box center [88, 721] width 21 height 21
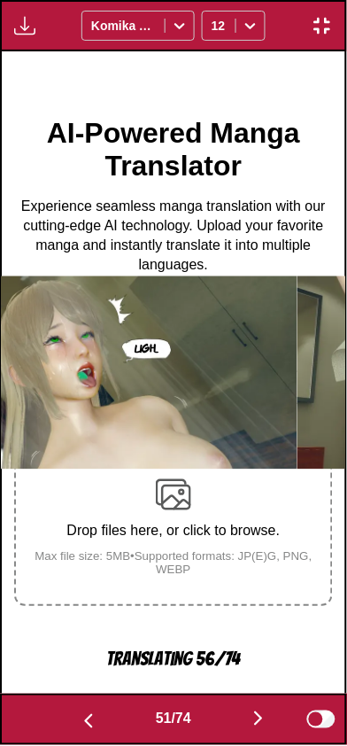
click at [246, 723] on button "button" at bounding box center [258, 720] width 106 height 26
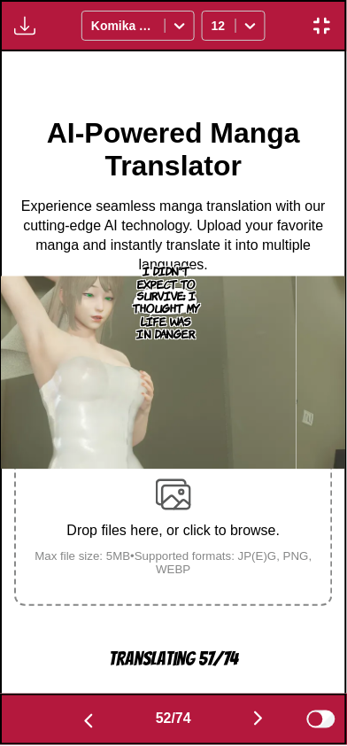
click at [246, 725] on button "button" at bounding box center [258, 720] width 106 height 26
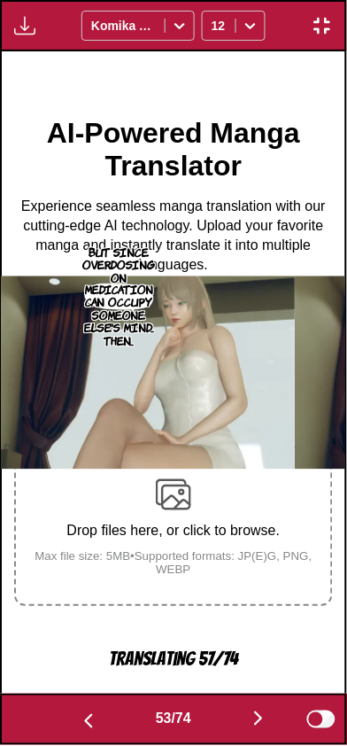
click at [257, 719] on img "button" at bounding box center [258, 718] width 21 height 21
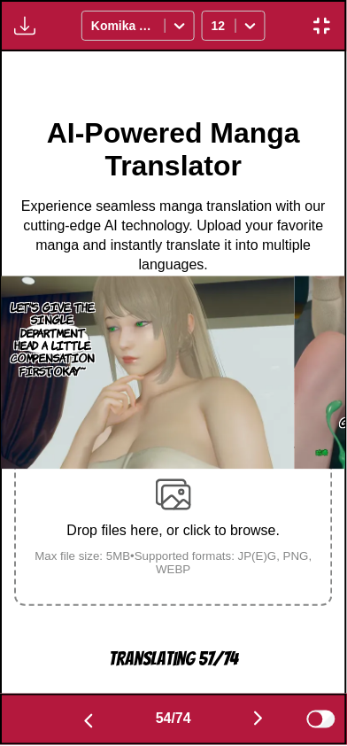
click at [250, 716] on button "button" at bounding box center [258, 720] width 106 height 26
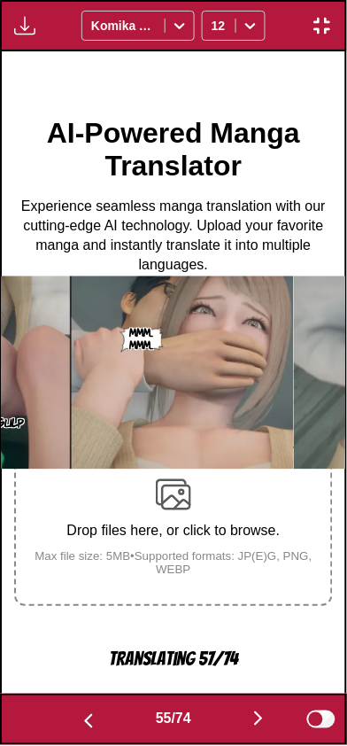
click at [252, 719] on button "button" at bounding box center [258, 720] width 106 height 26
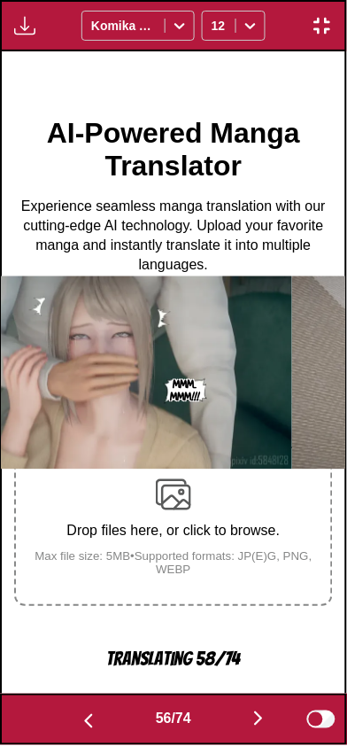
click at [88, 708] on button "button" at bounding box center [88, 720] width 106 height 26
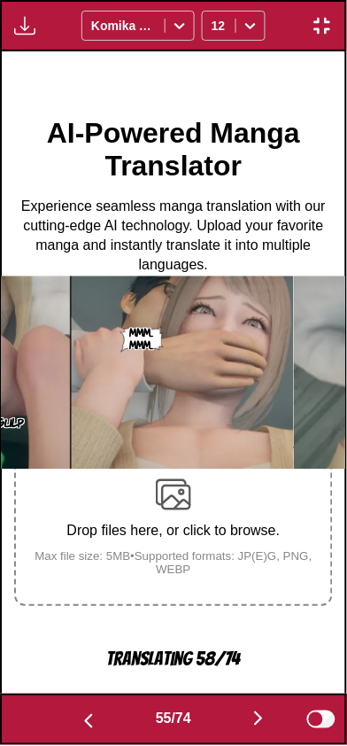
click at [268, 716] on img "button" at bounding box center [258, 718] width 21 height 21
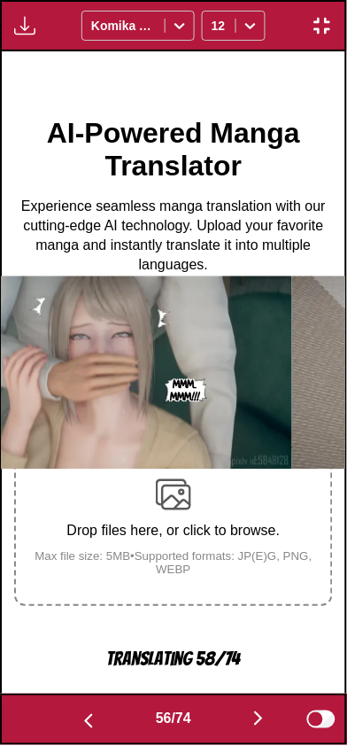
click at [261, 711] on img "button" at bounding box center [258, 718] width 21 height 21
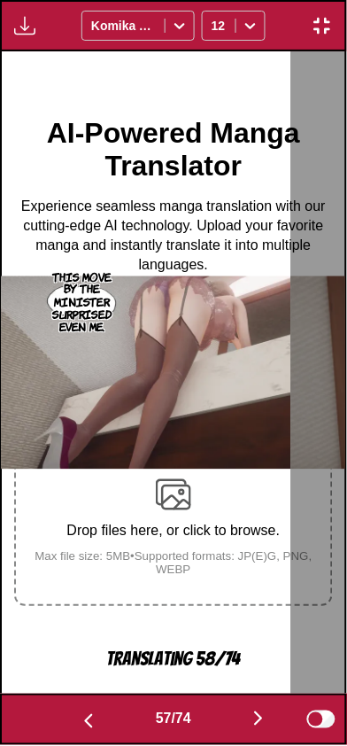
click at [252, 713] on img "button" at bounding box center [258, 718] width 21 height 21
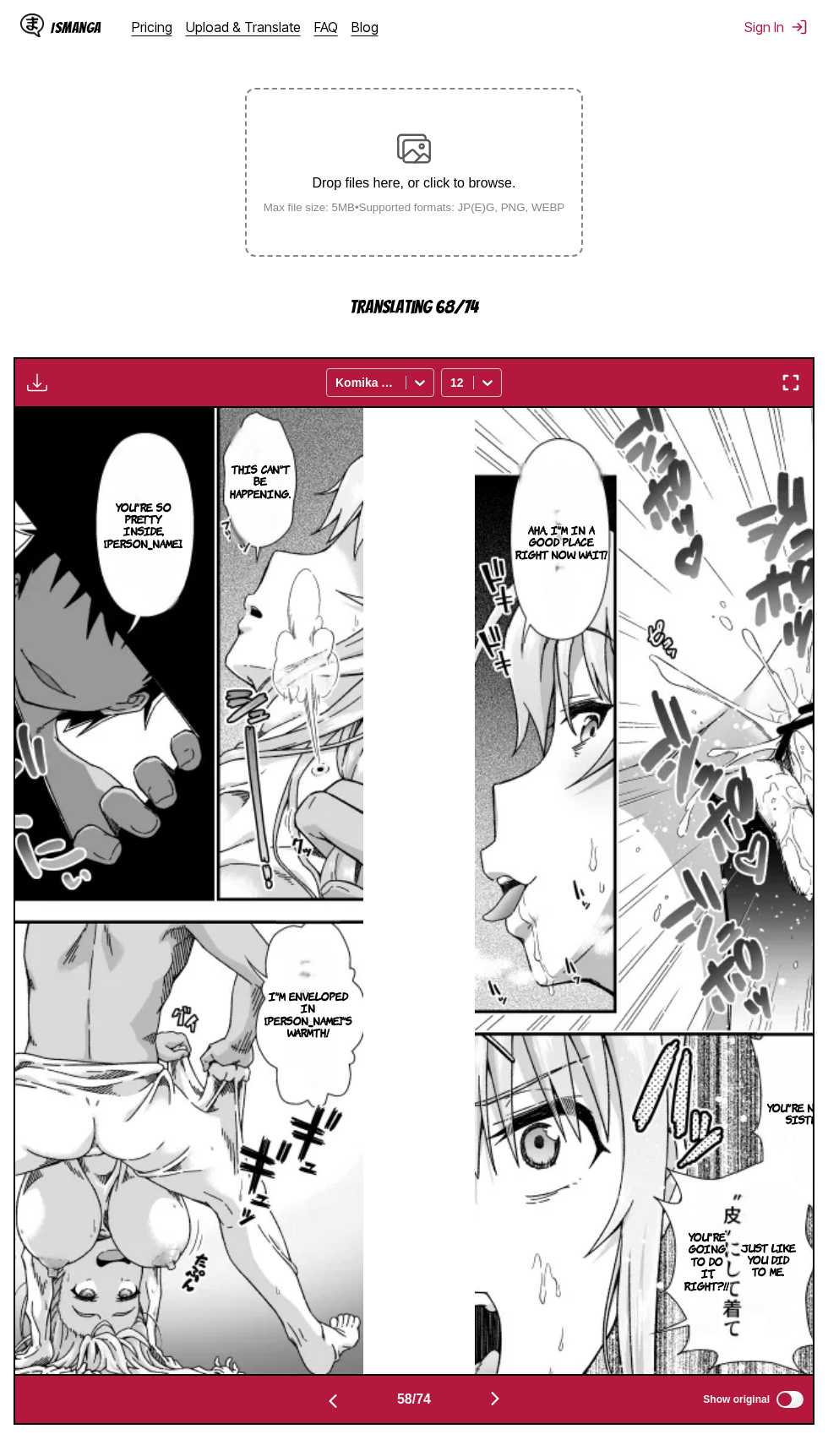
scroll to position [0, 45464]
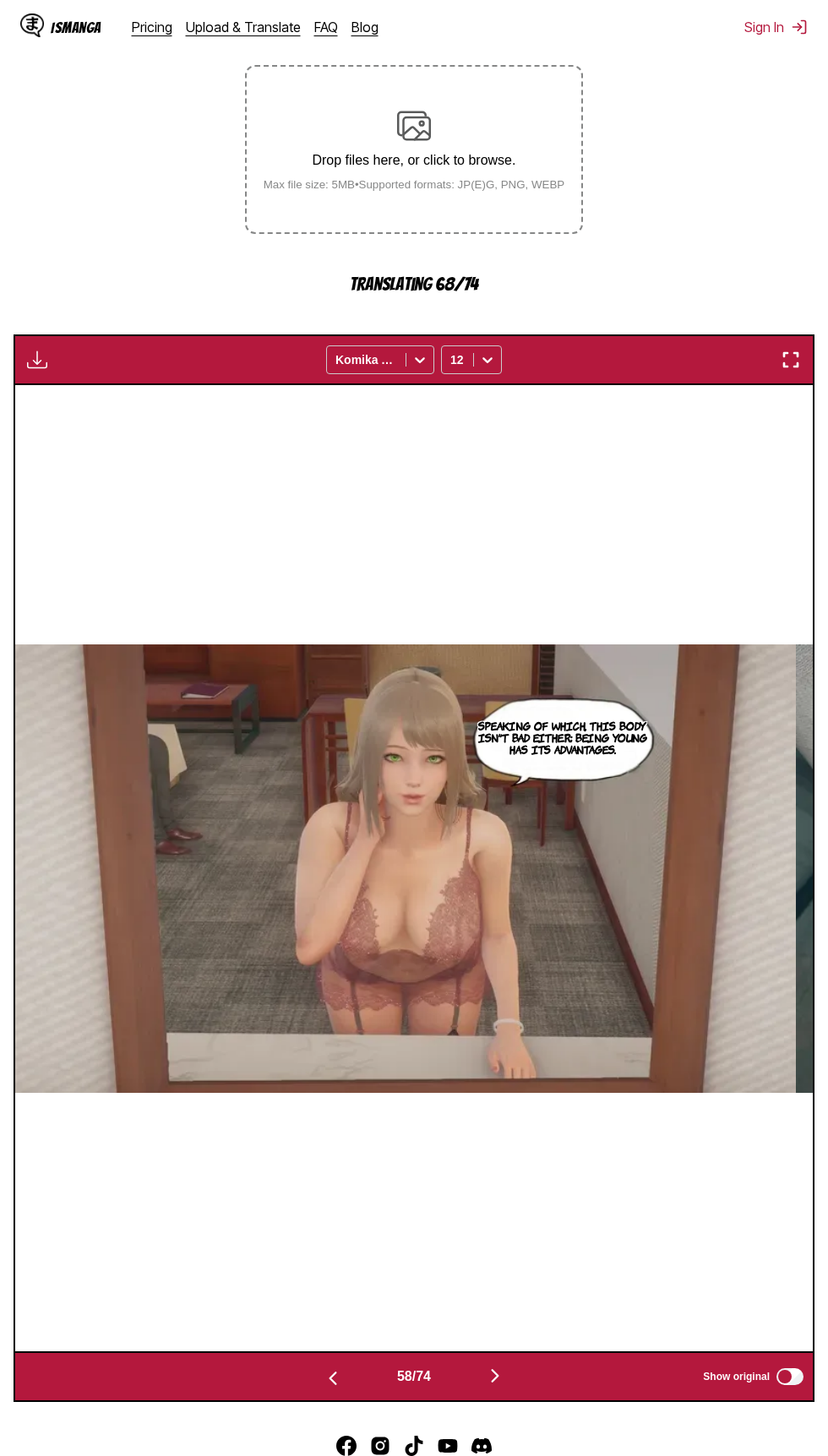
click at [791, 358] on img "button" at bounding box center [790, 360] width 20 height 20
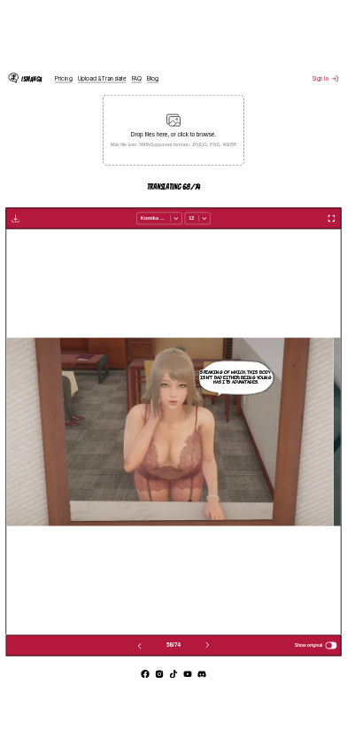
scroll to position [186, 0]
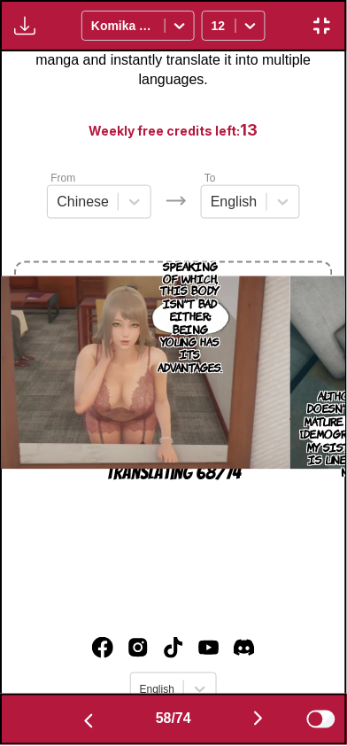
click at [78, 714] on img "button" at bounding box center [88, 721] width 21 height 21
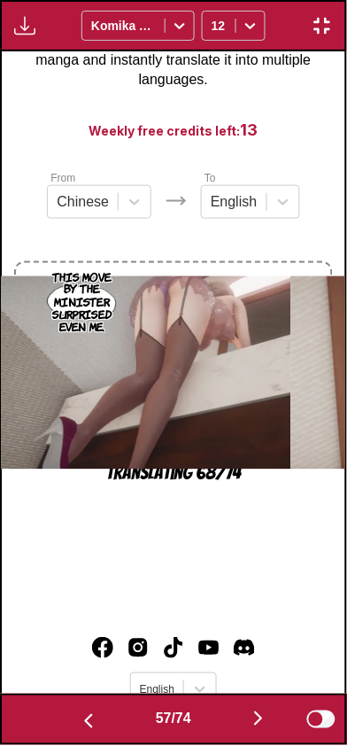
click at [78, 723] on img "button" at bounding box center [88, 721] width 21 height 21
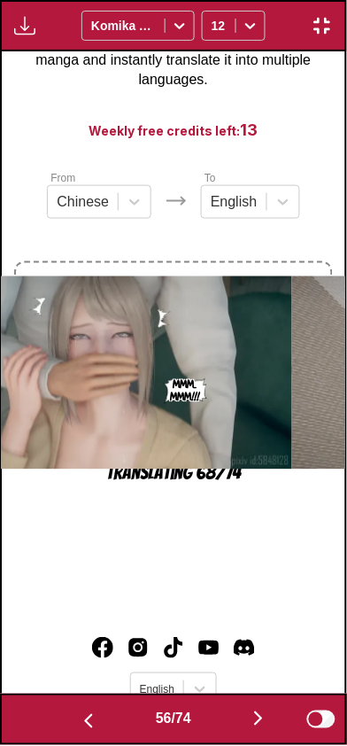
click at [79, 719] on img "button" at bounding box center [88, 721] width 21 height 21
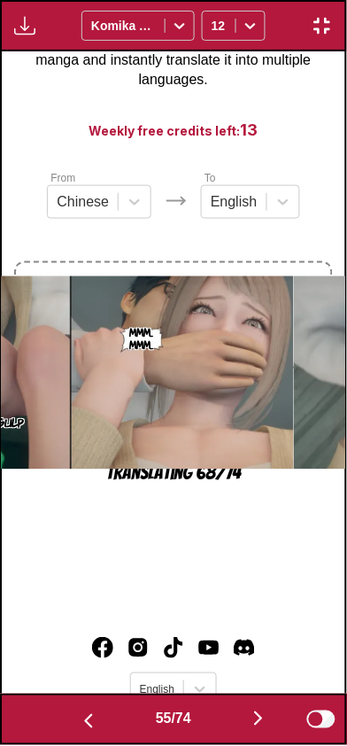
click at [79, 720] on img "button" at bounding box center [88, 721] width 21 height 21
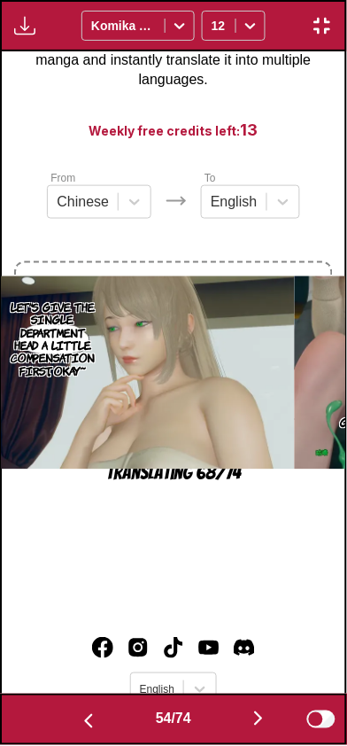
click at [76, 708] on button "button" at bounding box center [88, 720] width 106 height 26
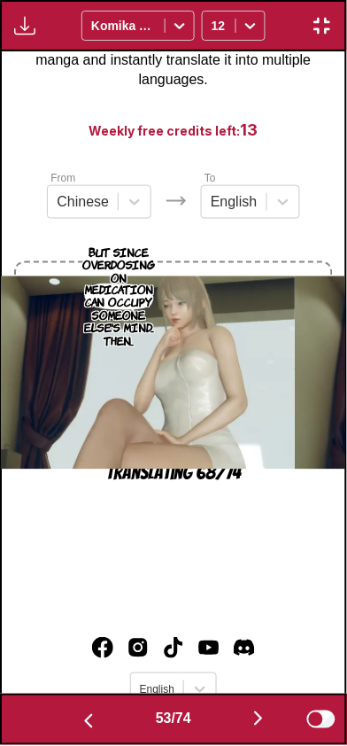
click at [84, 727] on img "button" at bounding box center [88, 721] width 21 height 21
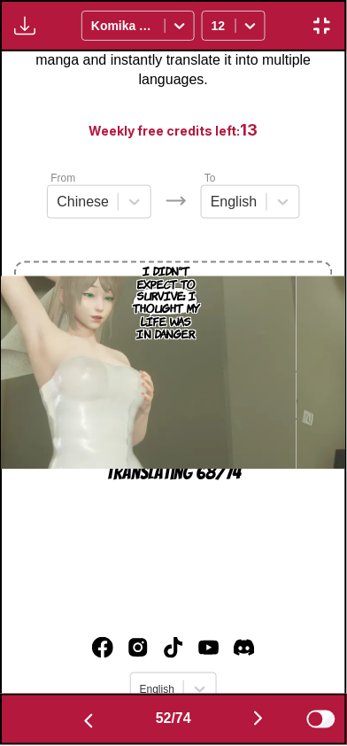
click at [82, 726] on img "button" at bounding box center [88, 721] width 21 height 21
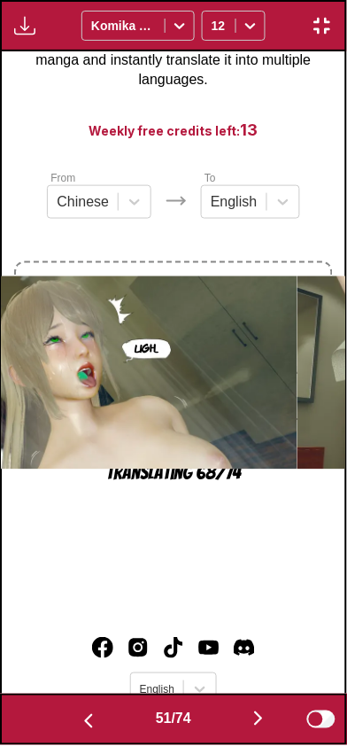
click at [81, 725] on img "button" at bounding box center [88, 721] width 21 height 21
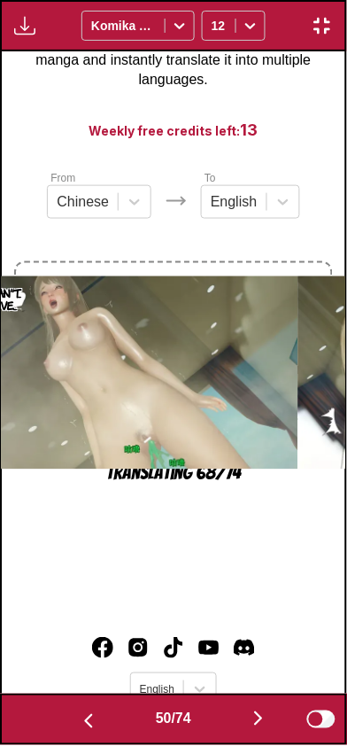
click at [81, 725] on img "button" at bounding box center [88, 721] width 21 height 21
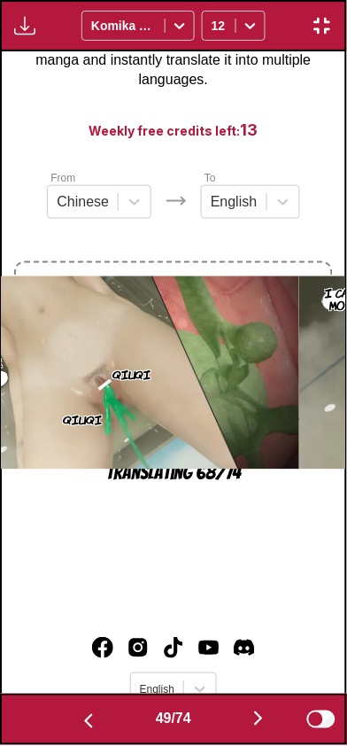
click at [82, 726] on img "button" at bounding box center [88, 721] width 21 height 21
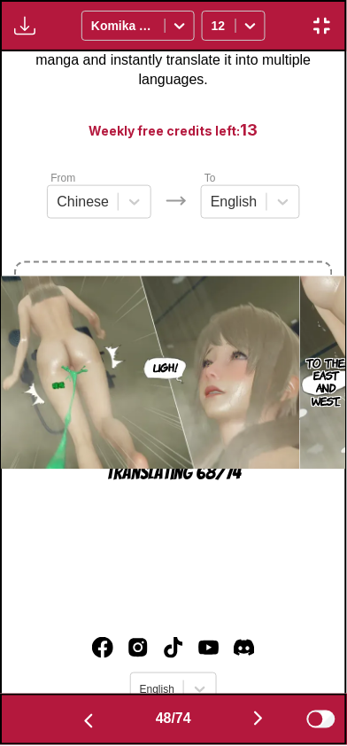
click at [83, 724] on img "button" at bounding box center [88, 721] width 21 height 21
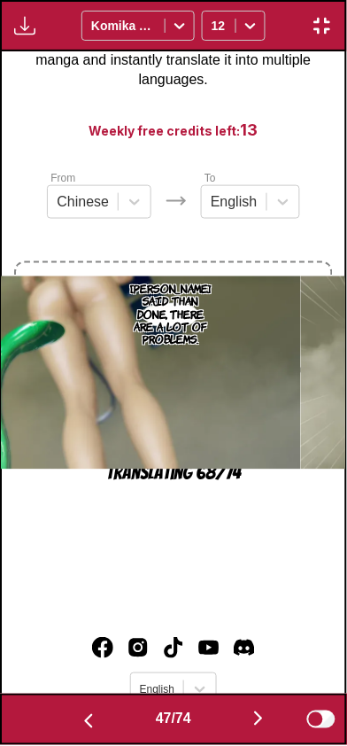
click at [237, 730] on button "button" at bounding box center [258, 720] width 106 height 26
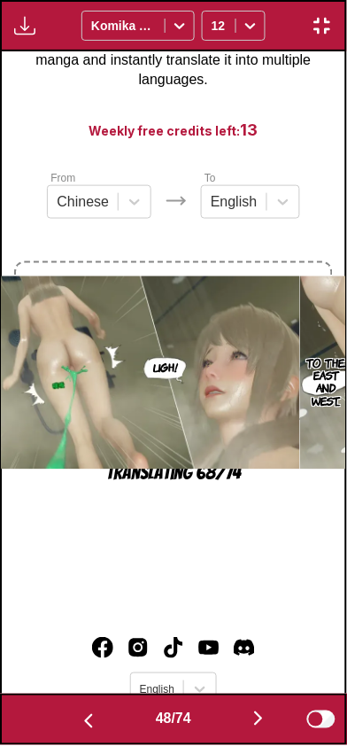
click at [251, 730] on button "button" at bounding box center [258, 720] width 106 height 26
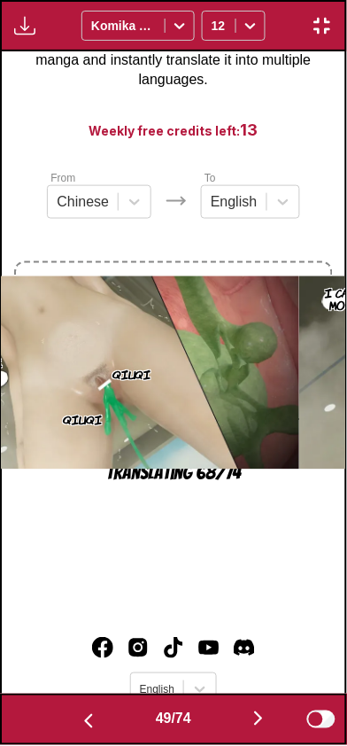
click at [236, 727] on button "button" at bounding box center [258, 720] width 106 height 26
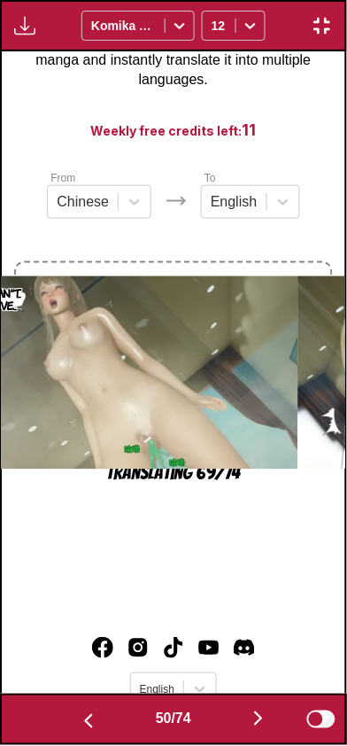
click at [243, 718] on button "button" at bounding box center [258, 720] width 106 height 26
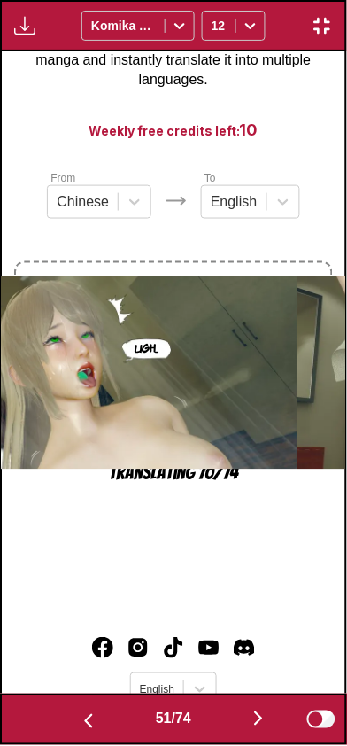
click at [243, 719] on button "button" at bounding box center [258, 720] width 106 height 26
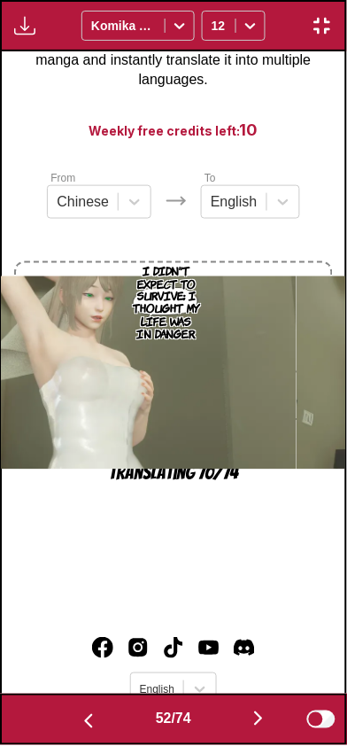
click at [82, 721] on img "button" at bounding box center [88, 721] width 21 height 21
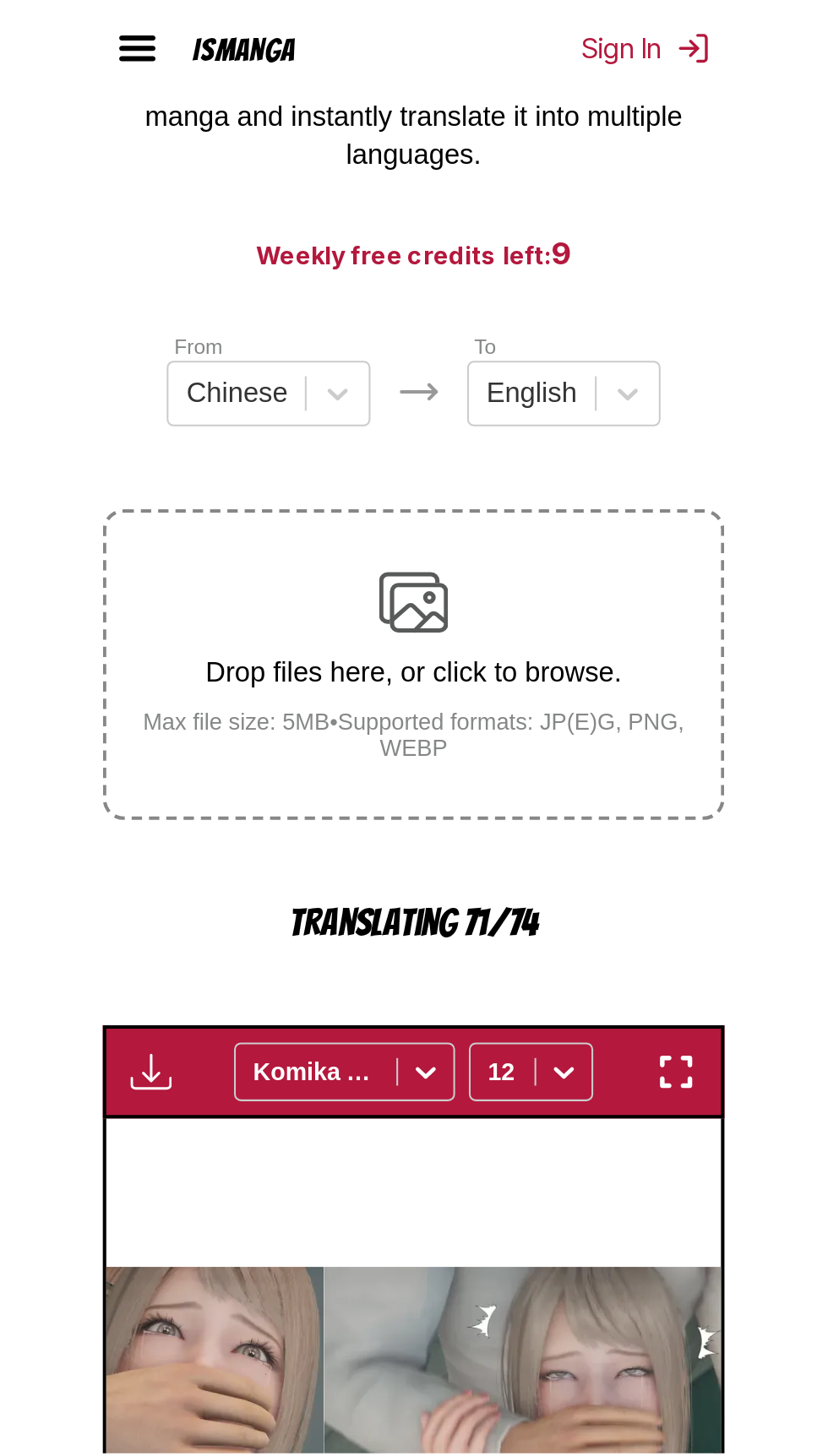
scroll to position [0, 39880]
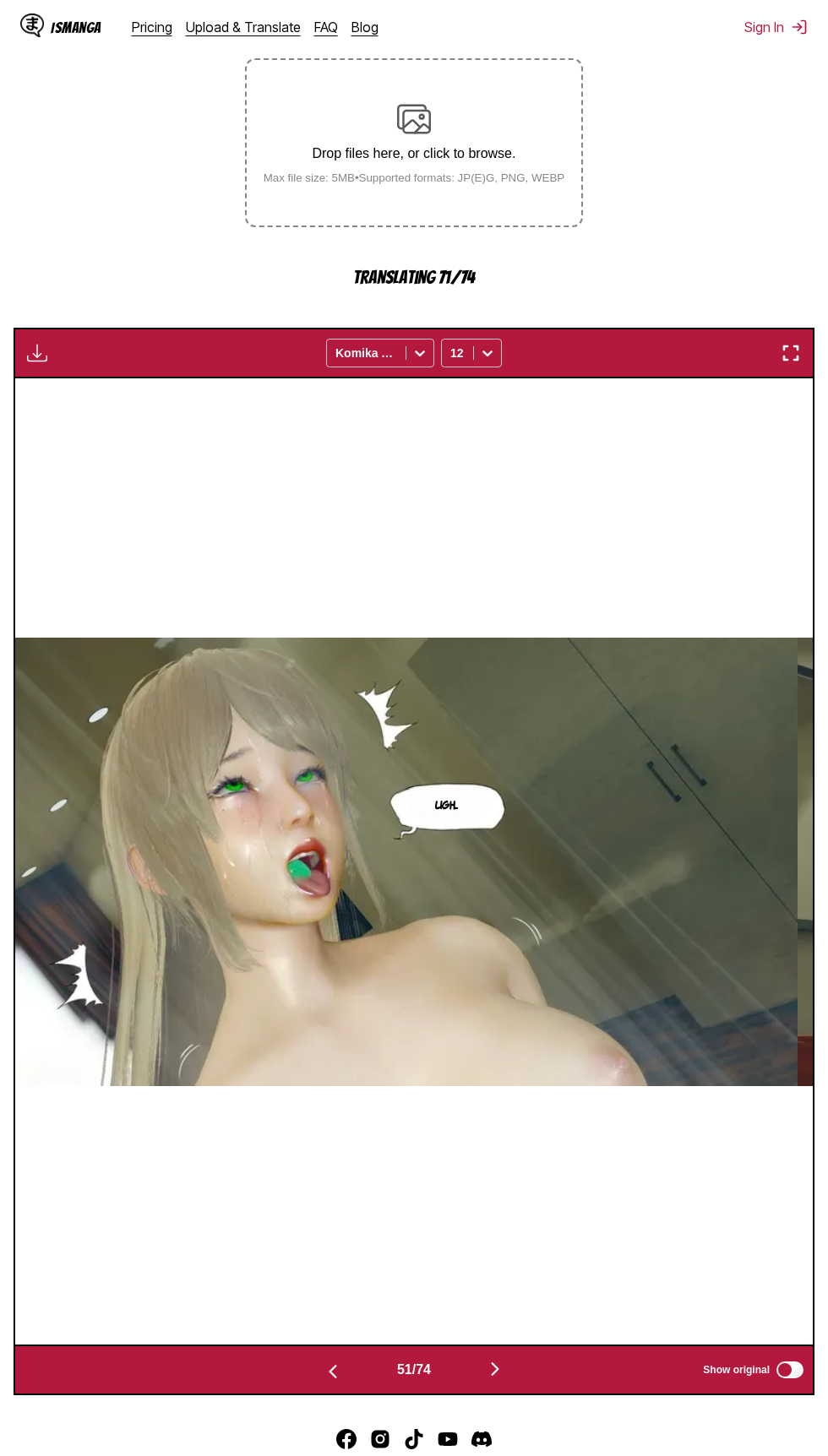
click at [791, 354] on img "button" at bounding box center [790, 352] width 20 height 20
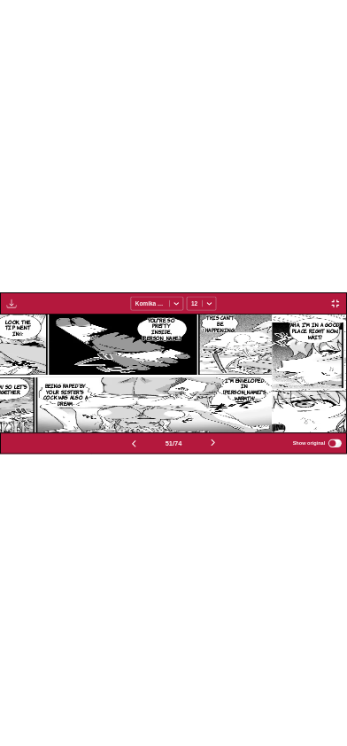
scroll to position [0, 37123]
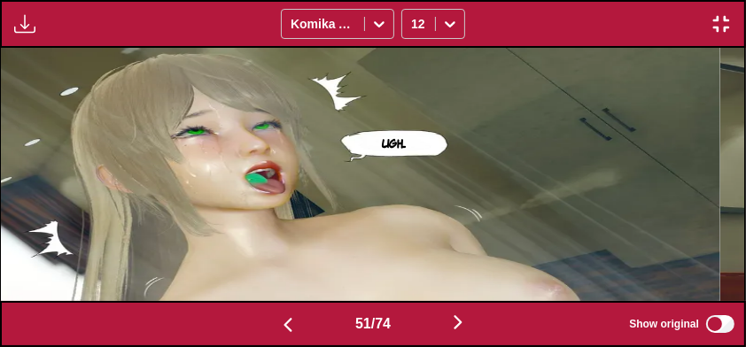
click at [8, 343] on div "51 / 74 Show original" at bounding box center [373, 324] width 746 height 46
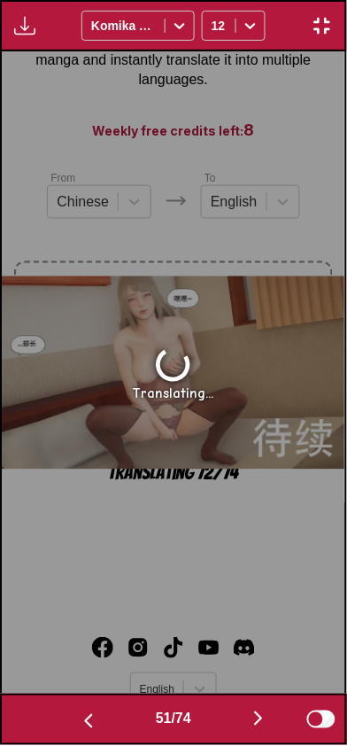
scroll to position [0, 17225]
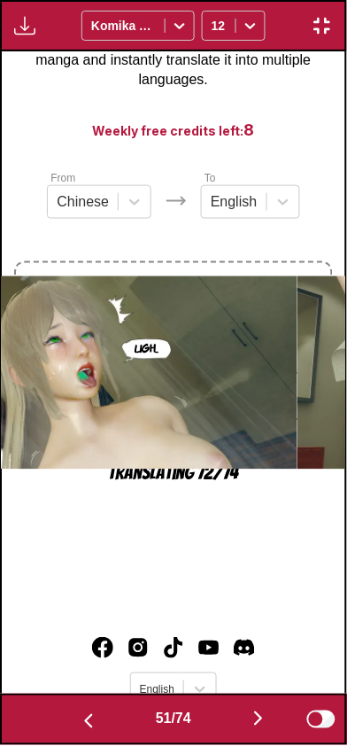
click at [248, 730] on button "button" at bounding box center [258, 720] width 106 height 26
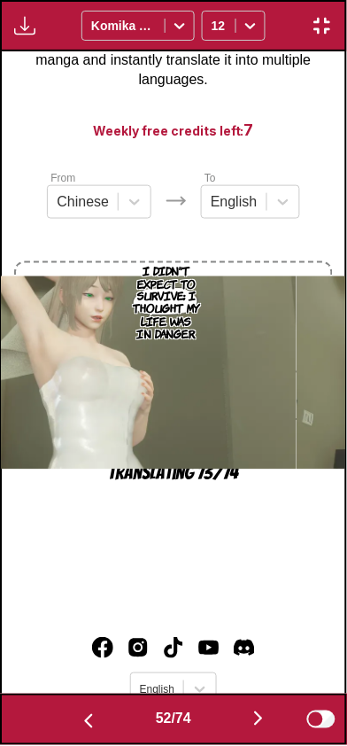
click at [251, 720] on button "button" at bounding box center [258, 720] width 106 height 26
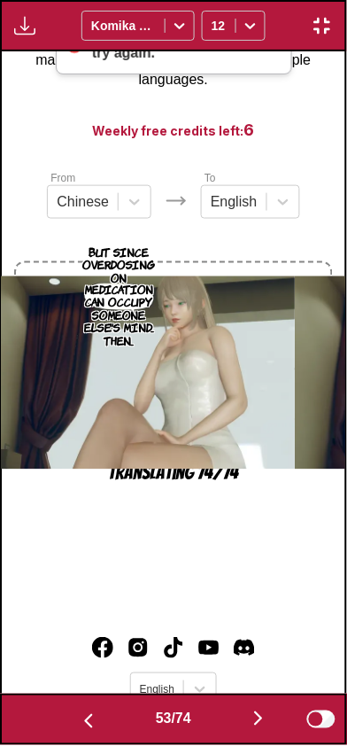
click at [262, 721] on img "button" at bounding box center [258, 718] width 21 height 21
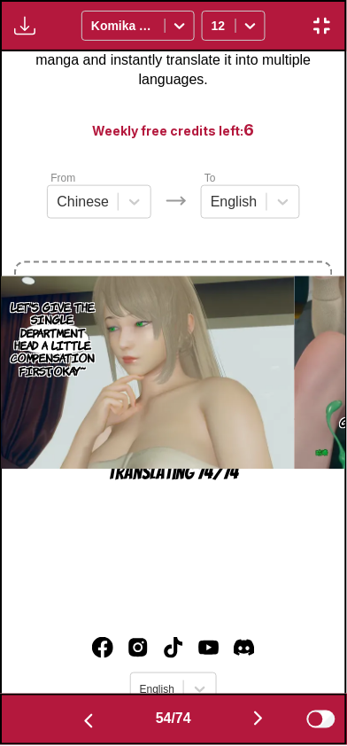
click at [249, 722] on button "button" at bounding box center [258, 720] width 106 height 26
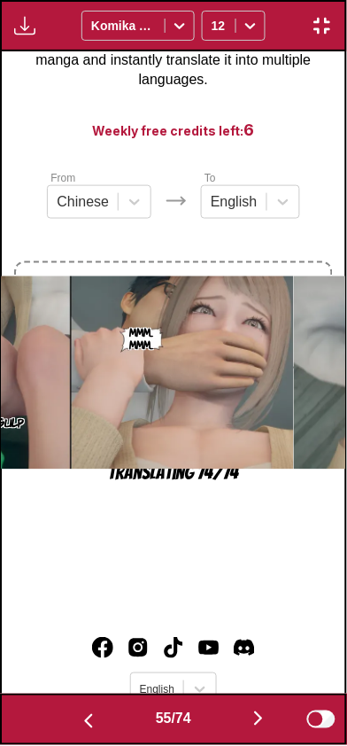
click at [104, 712] on button "button" at bounding box center [88, 720] width 106 height 26
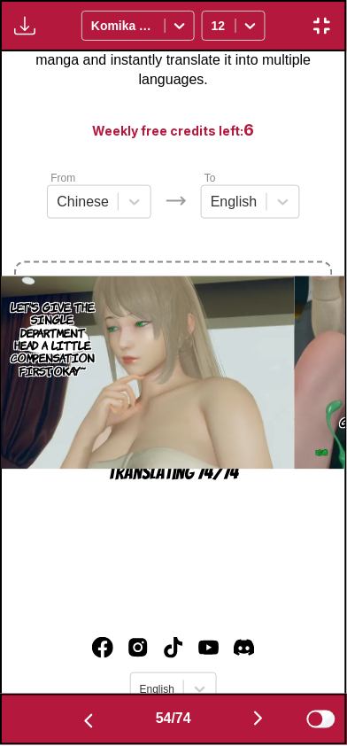
click at [267, 722] on img "button" at bounding box center [258, 718] width 21 height 21
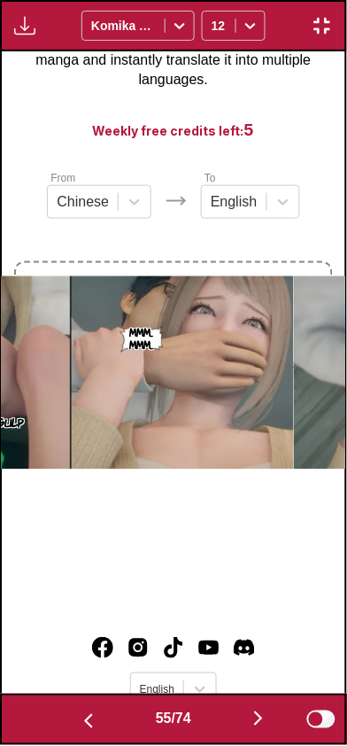
click at [92, 710] on button "button" at bounding box center [88, 720] width 106 height 26
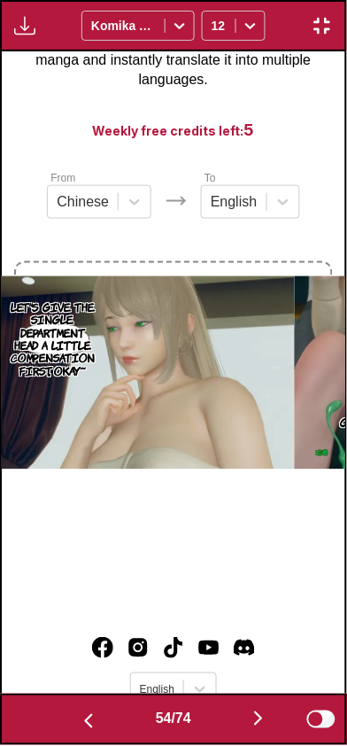
click at [266, 722] on img "button" at bounding box center [258, 718] width 21 height 21
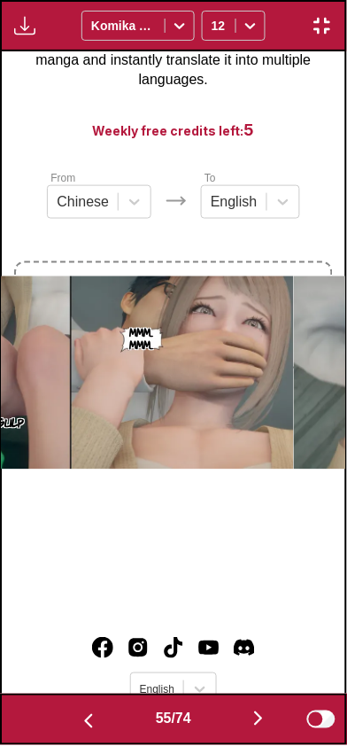
click at [263, 723] on img "button" at bounding box center [258, 718] width 21 height 21
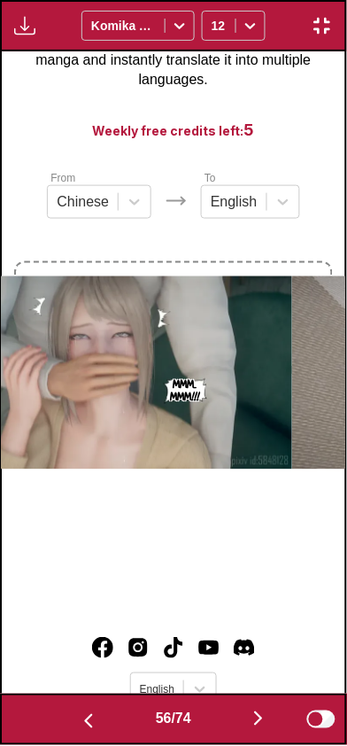
click at [77, 707] on button "button" at bounding box center [88, 720] width 106 height 26
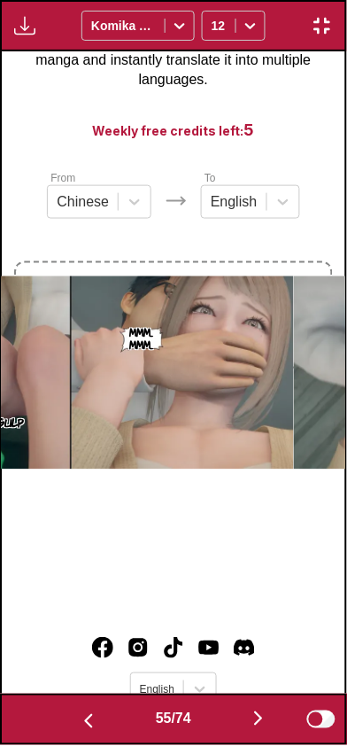
click at [285, 709] on button "button" at bounding box center [258, 720] width 106 height 26
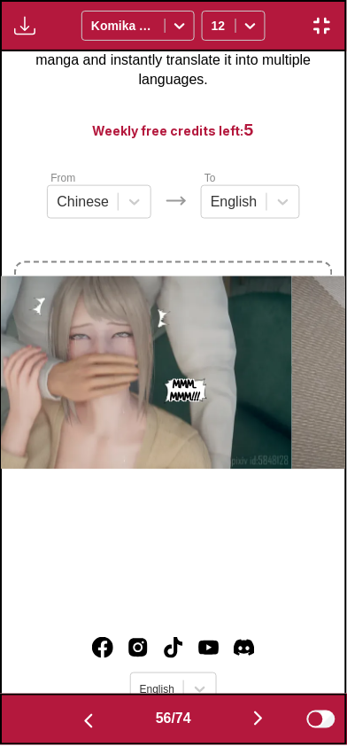
click at [259, 720] on img "button" at bounding box center [258, 718] width 21 height 21
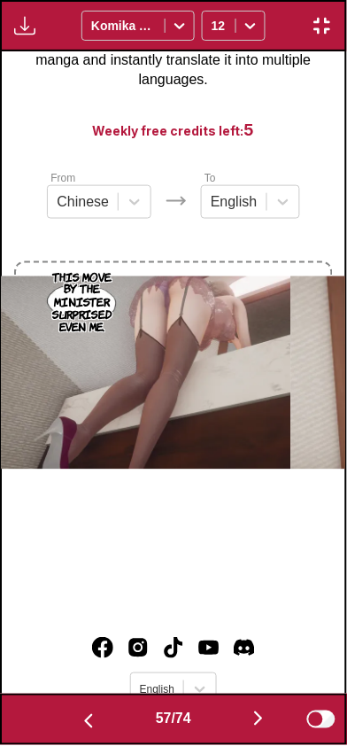
click at [259, 727] on img "button" at bounding box center [258, 718] width 21 height 21
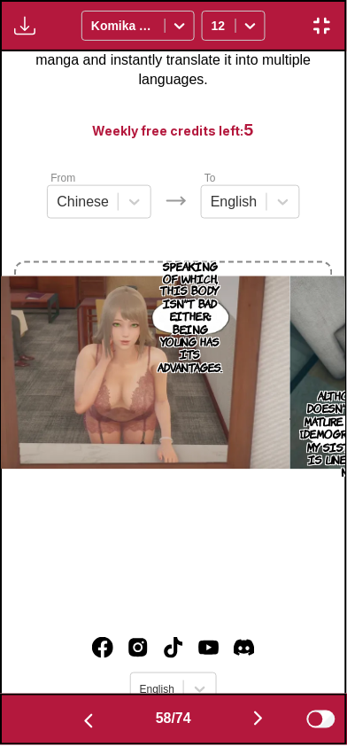
click at [259, 722] on img "button" at bounding box center [258, 718] width 21 height 21
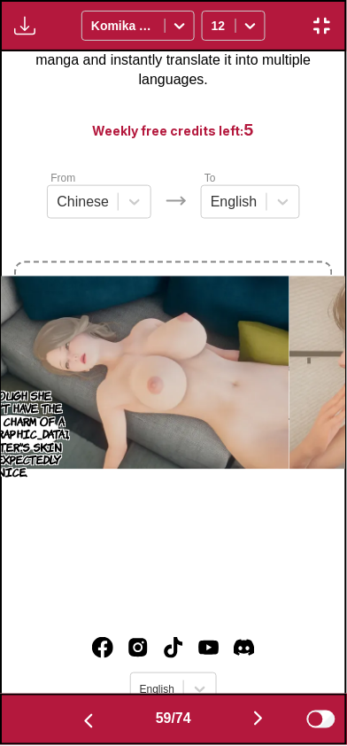
click at [251, 728] on button "button" at bounding box center [258, 720] width 106 height 26
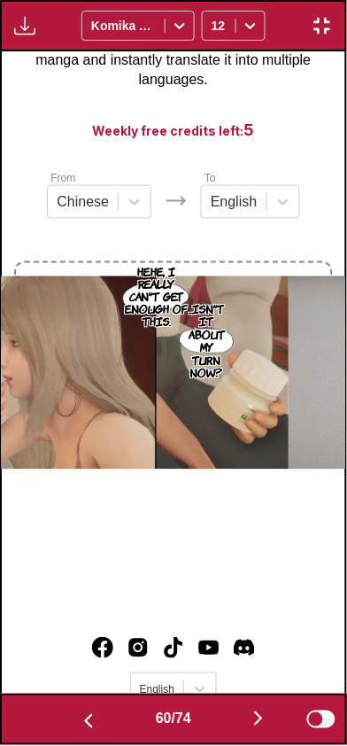
click at [266, 719] on img "button" at bounding box center [258, 718] width 21 height 21
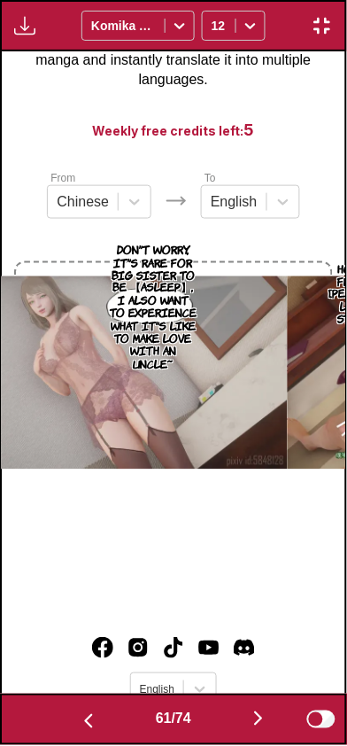
click at [269, 724] on img "button" at bounding box center [258, 718] width 21 height 21
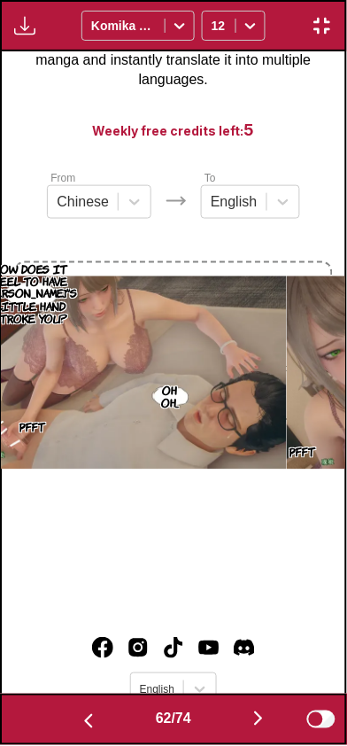
click at [0, 426] on div "[PERSON_NAME]'s body, she's really short... she looks like a child. Is that imp…" at bounding box center [173, 372] width 347 height 643
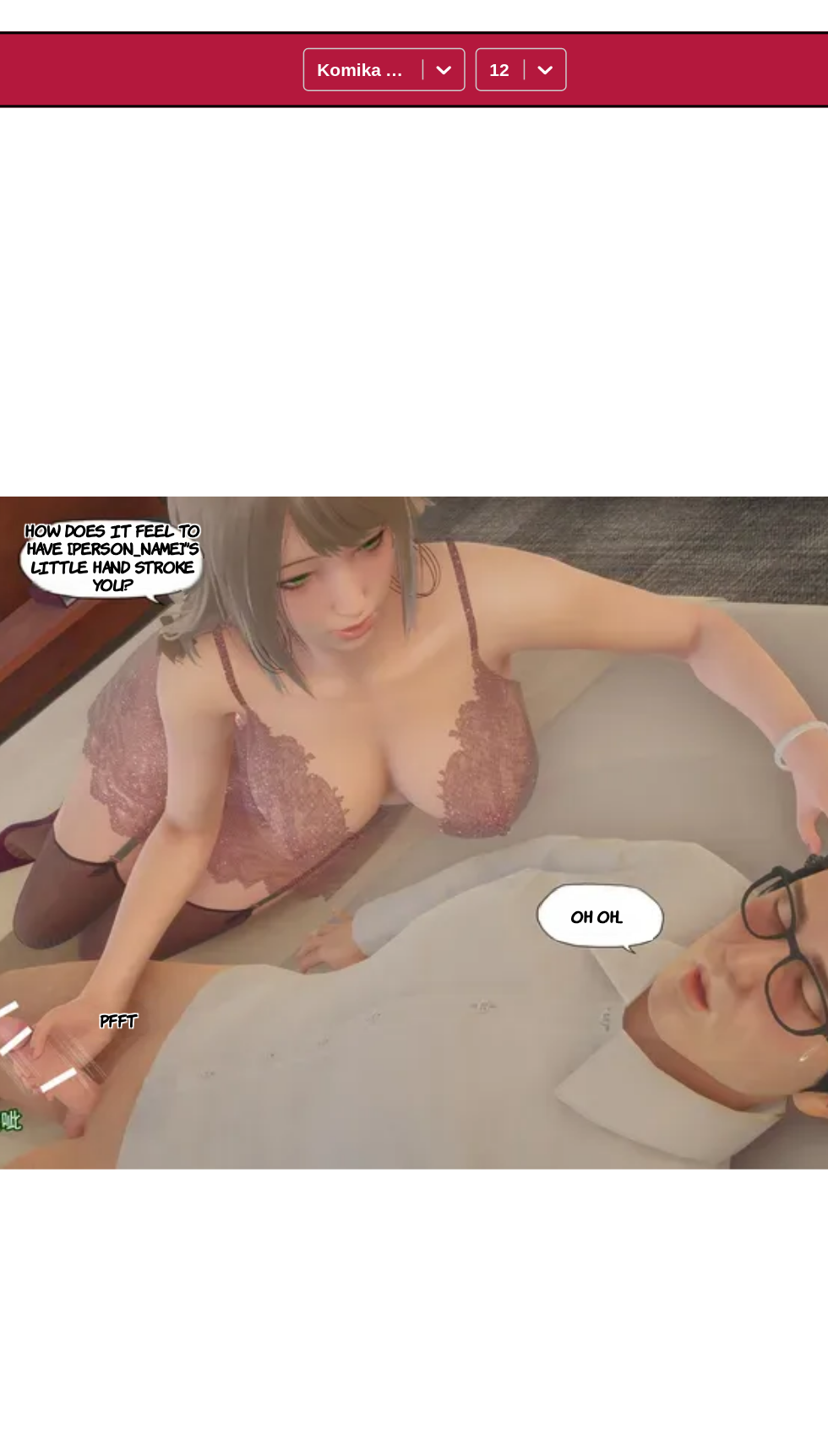
scroll to position [102, 0]
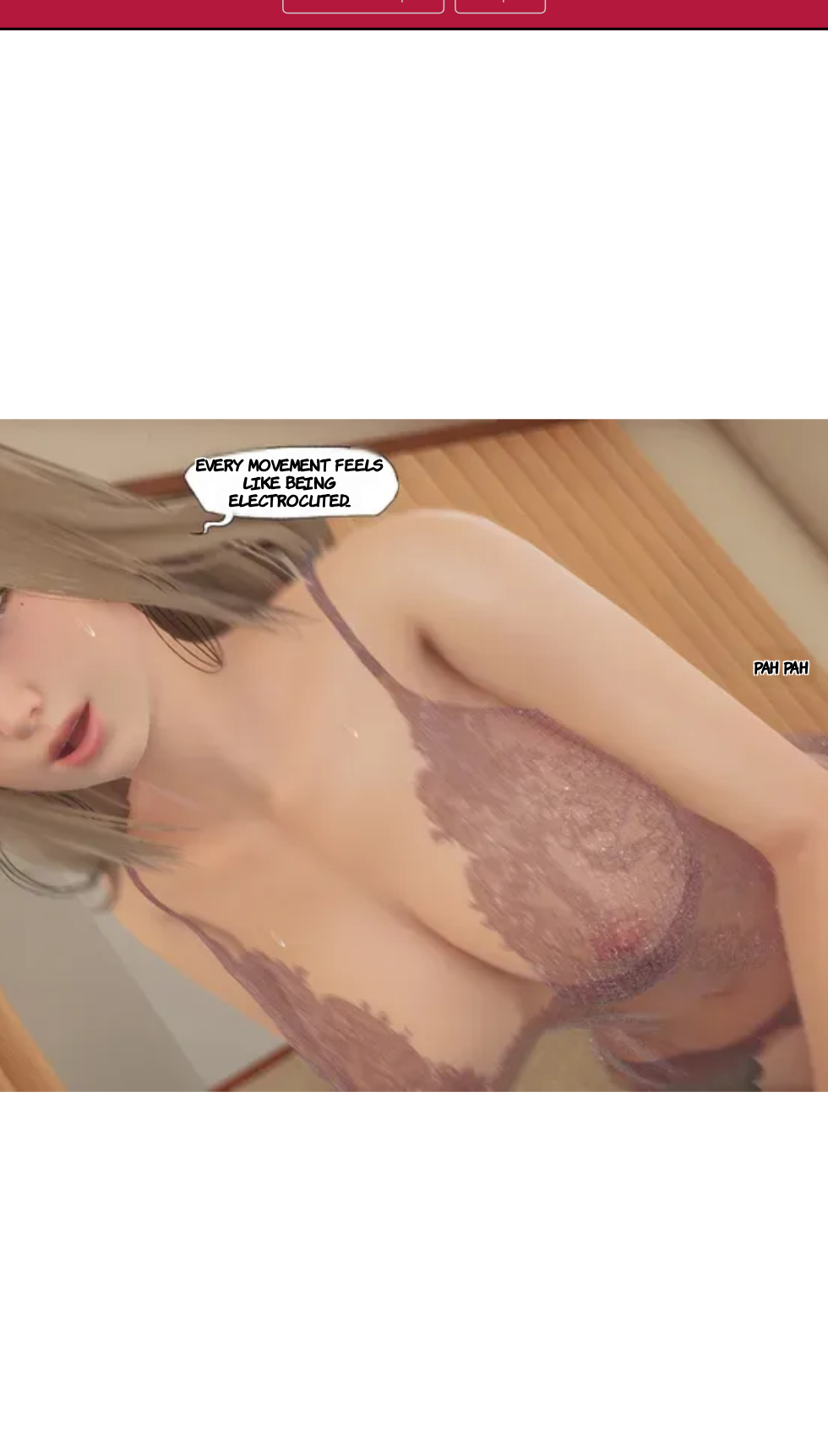
scroll to position [189, 0]
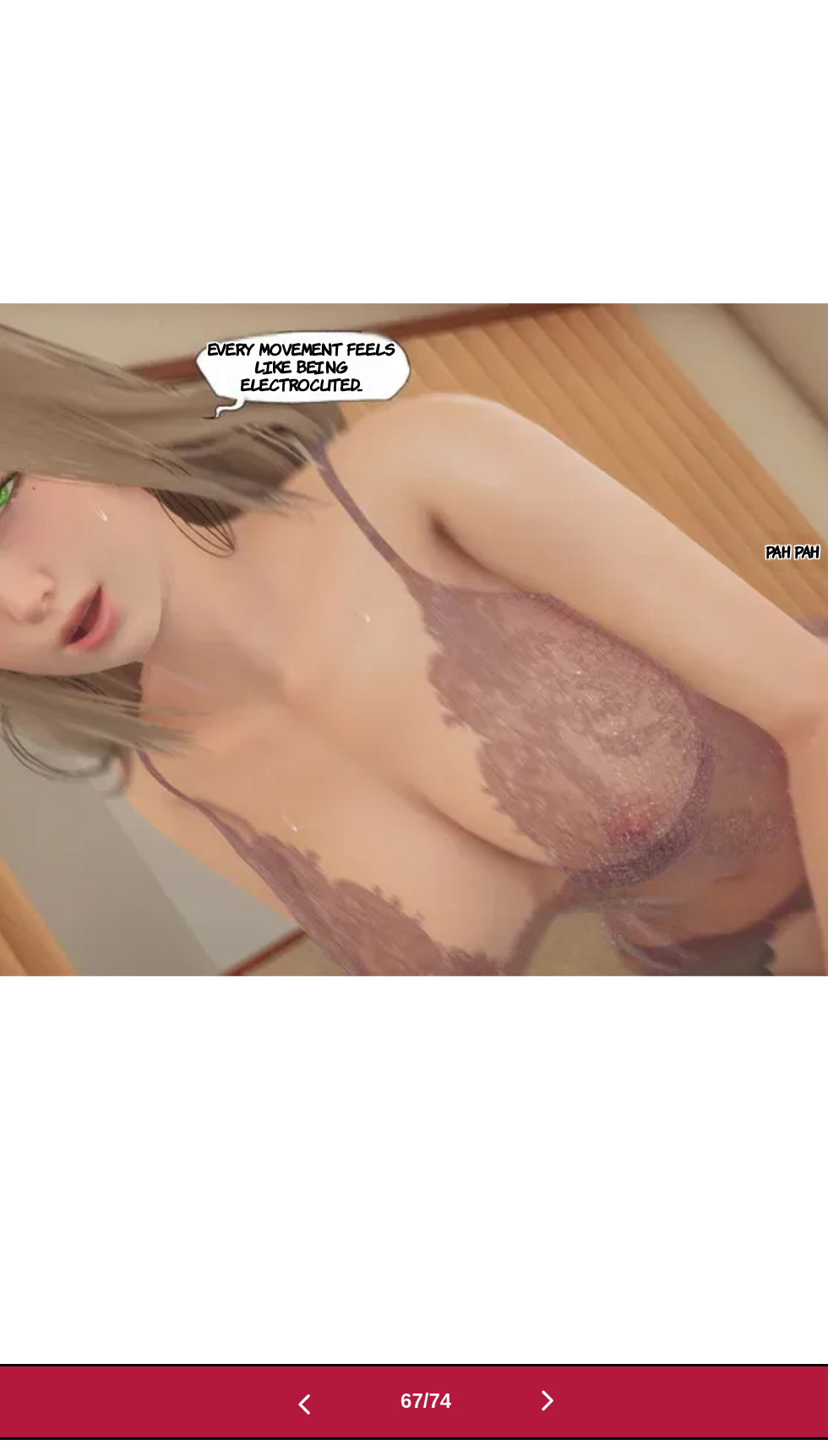
click at [505, 1418] on img "button" at bounding box center [494, 1419] width 20 height 20
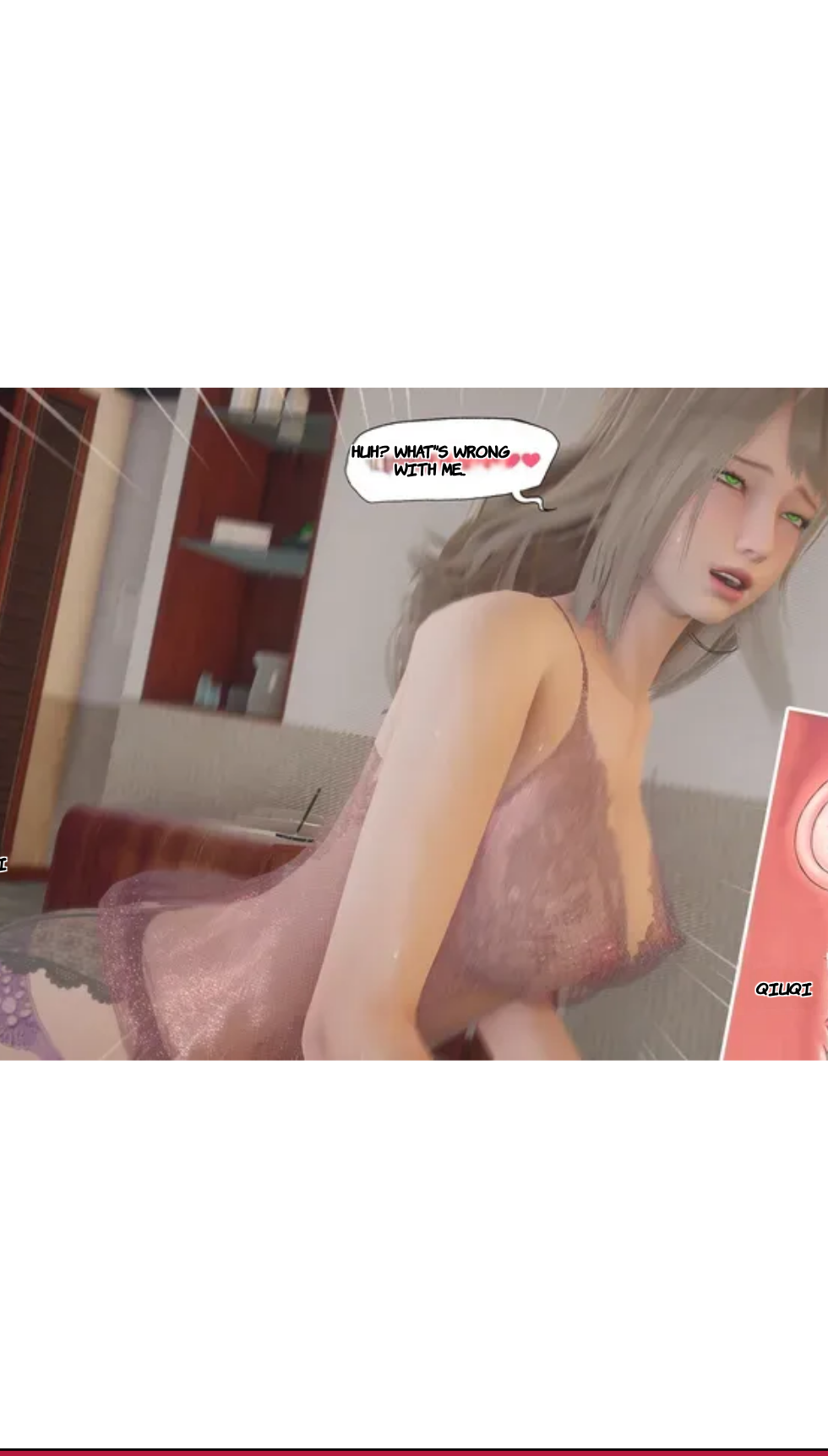
click at [513, 1387] on div "Huh? What's wrong with me... Qiuqi Qiuqi Qiuqi" at bounding box center [394, 911] width 797 height 967
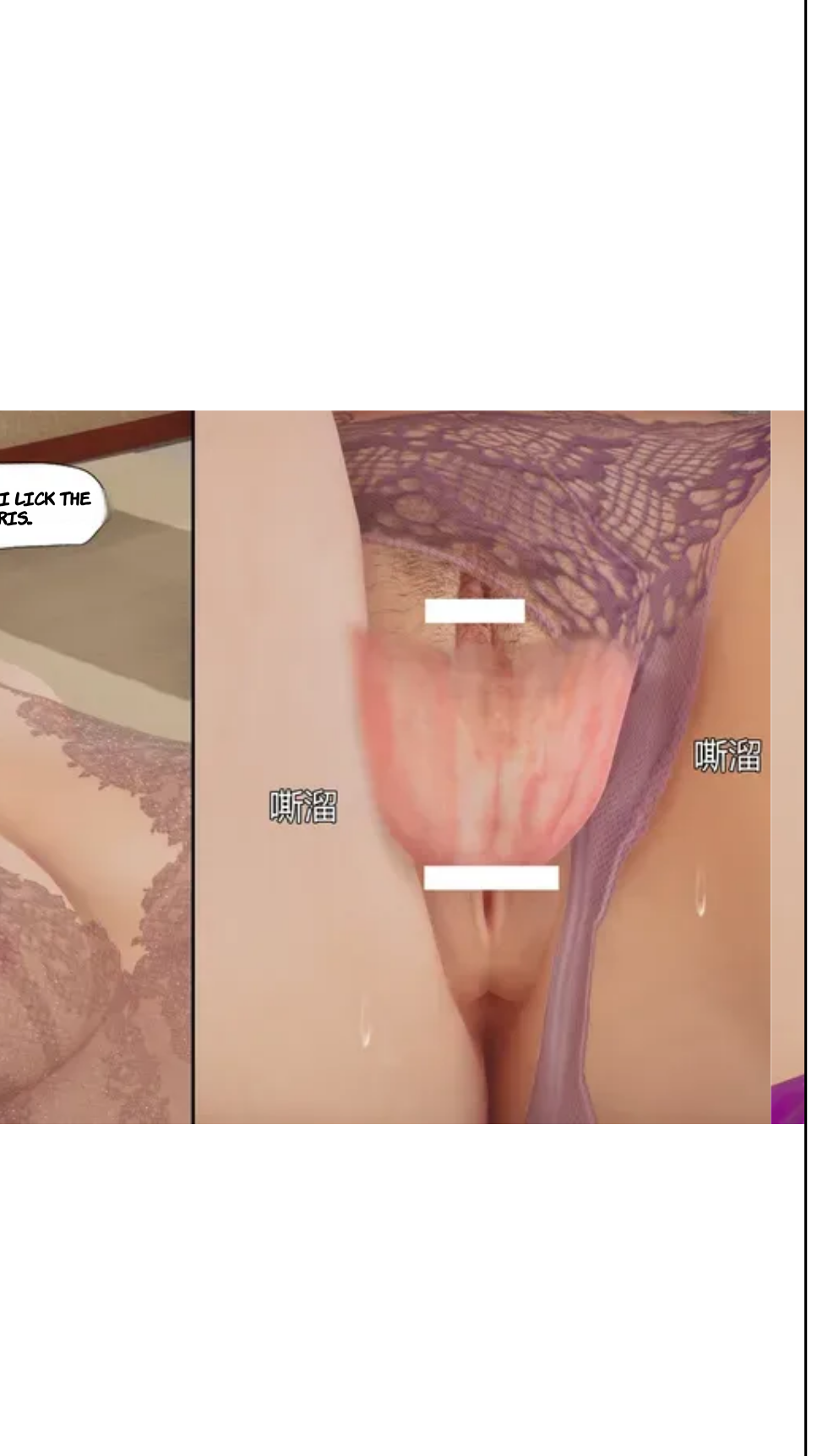
scroll to position [117, 0]
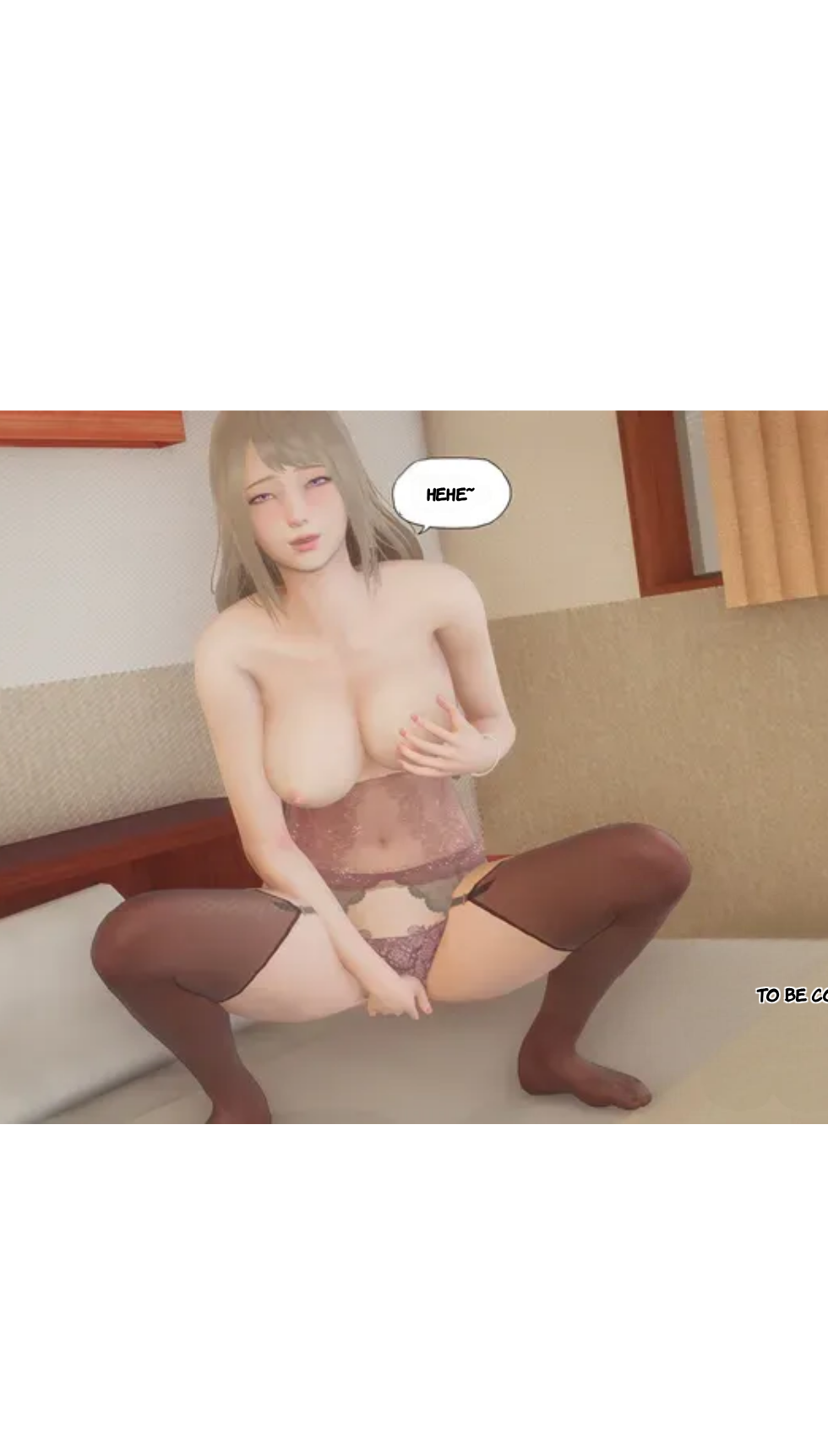
scroll to position [0, 57429]
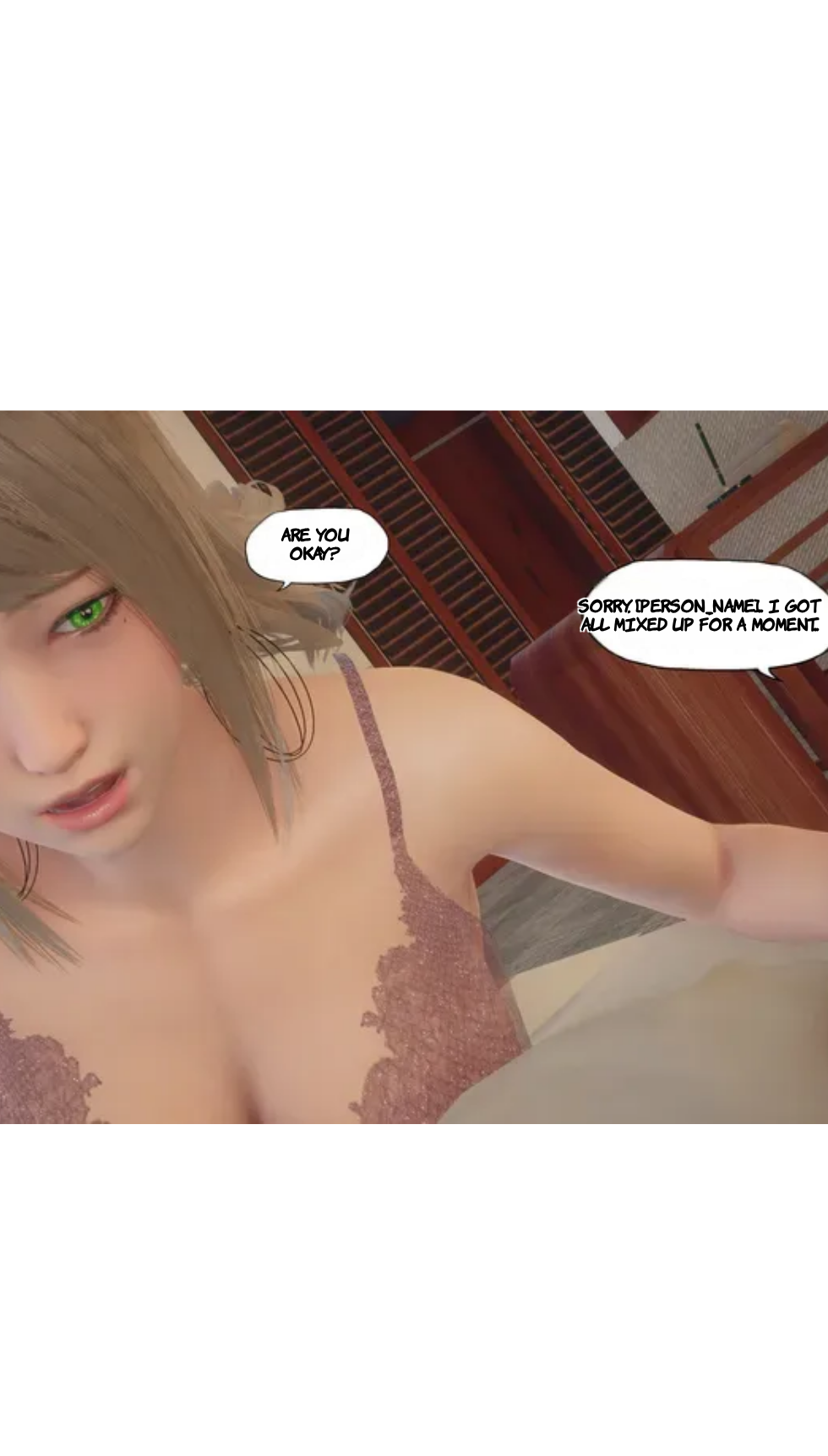
scroll to position [0, 48655]
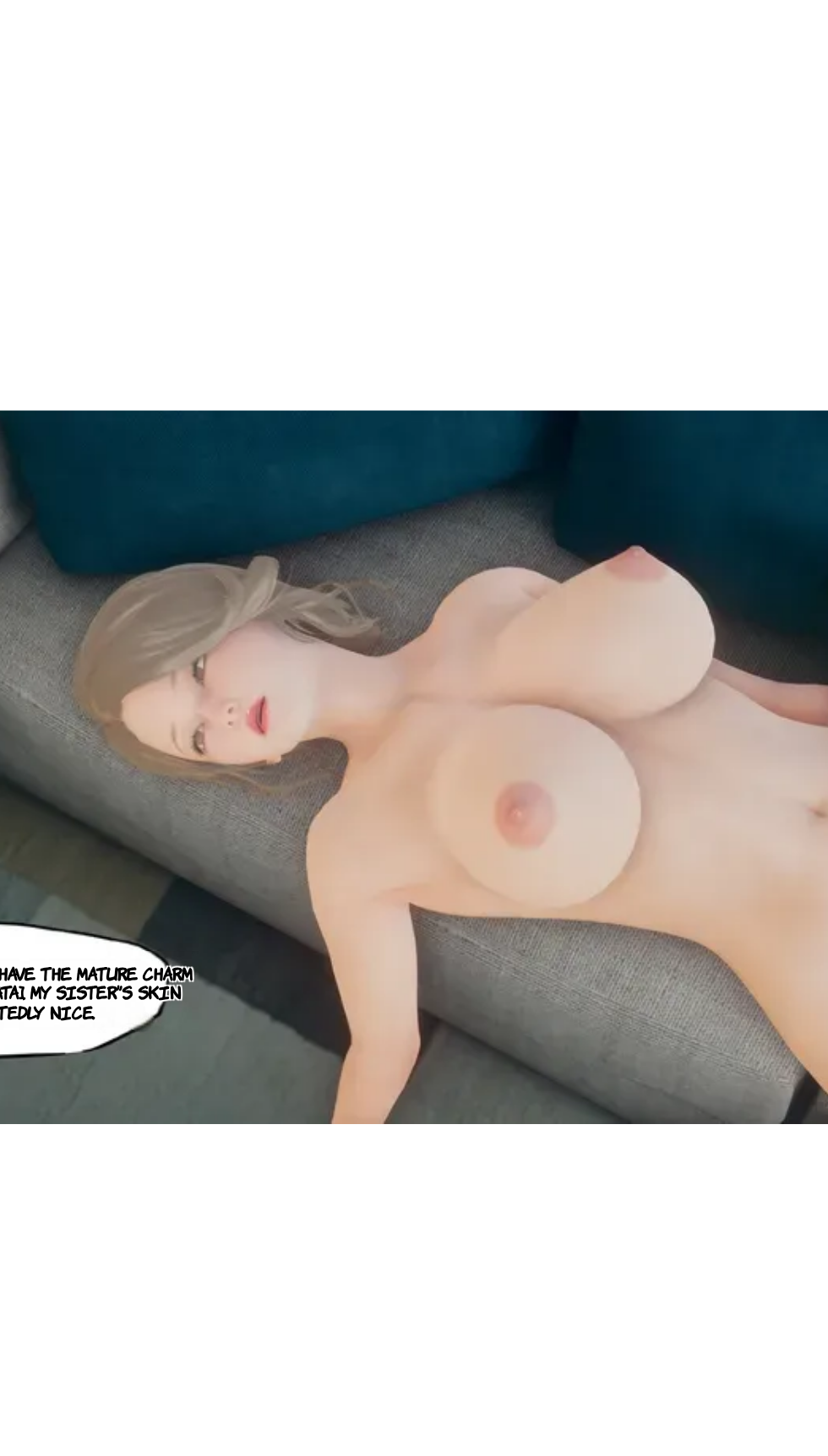
scroll to position [0, 45464]
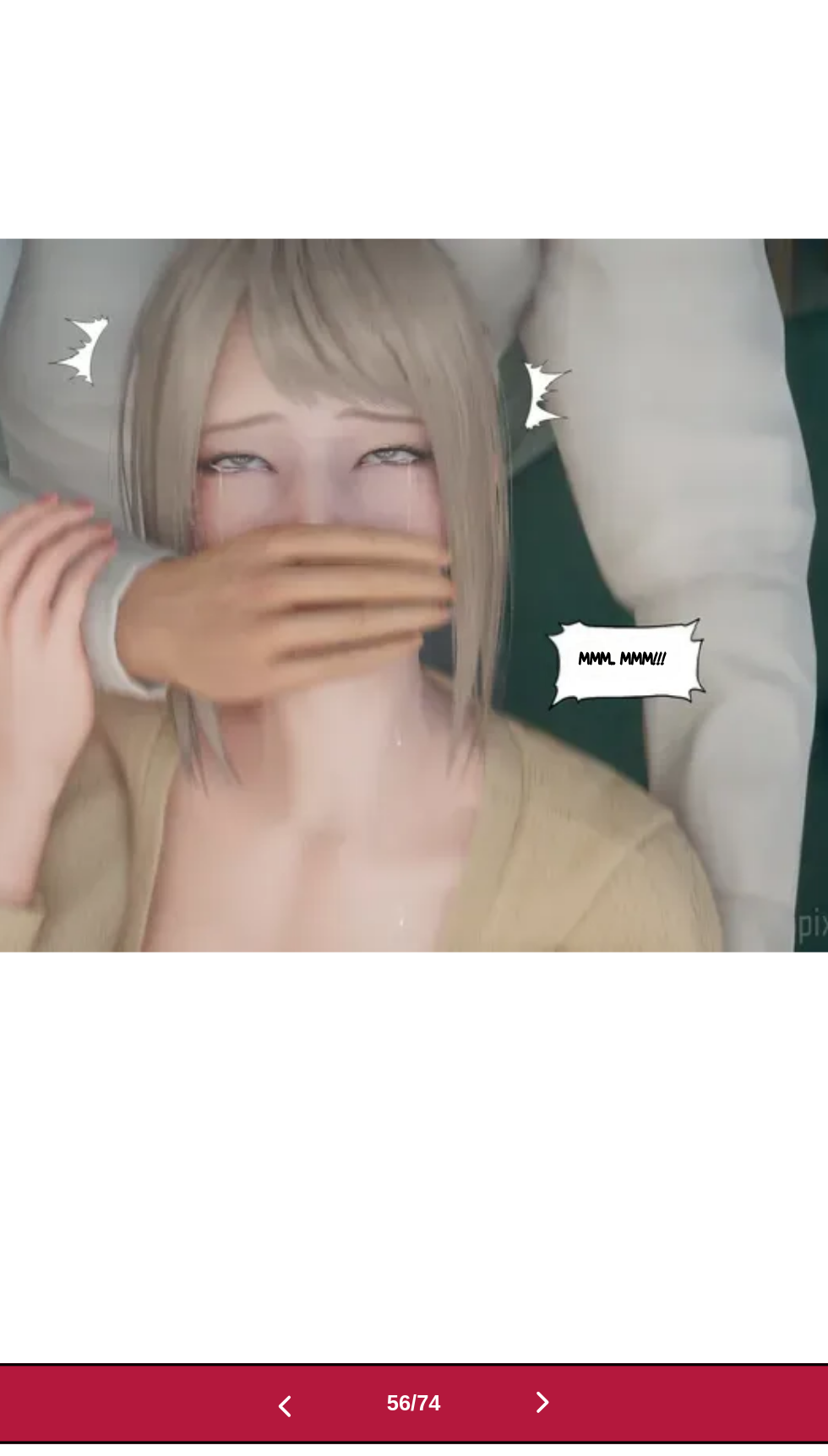
scroll to position [189, 0]
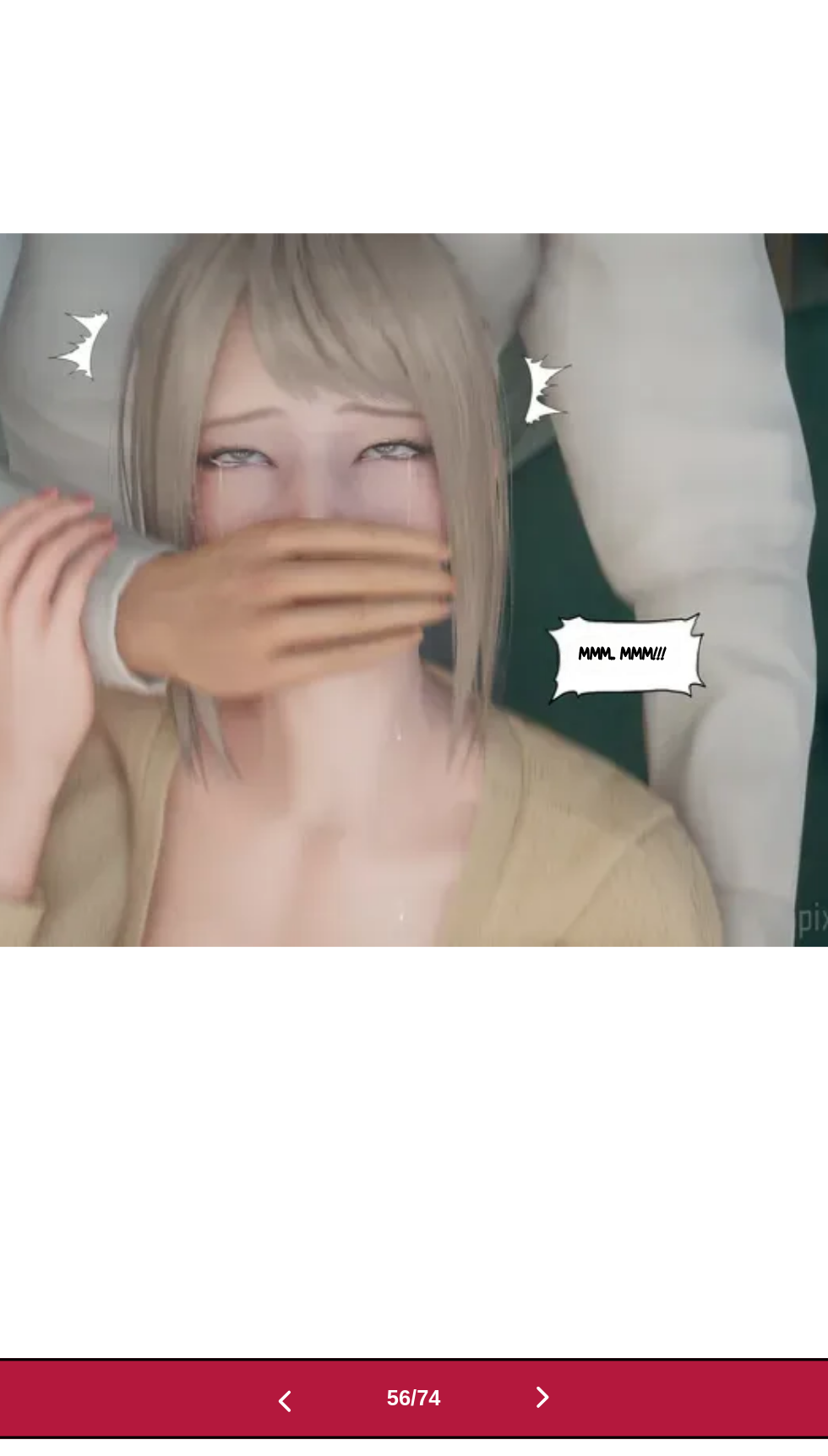
click at [322, 1414] on img "button" at bounding box center [332, 1422] width 20 height 20
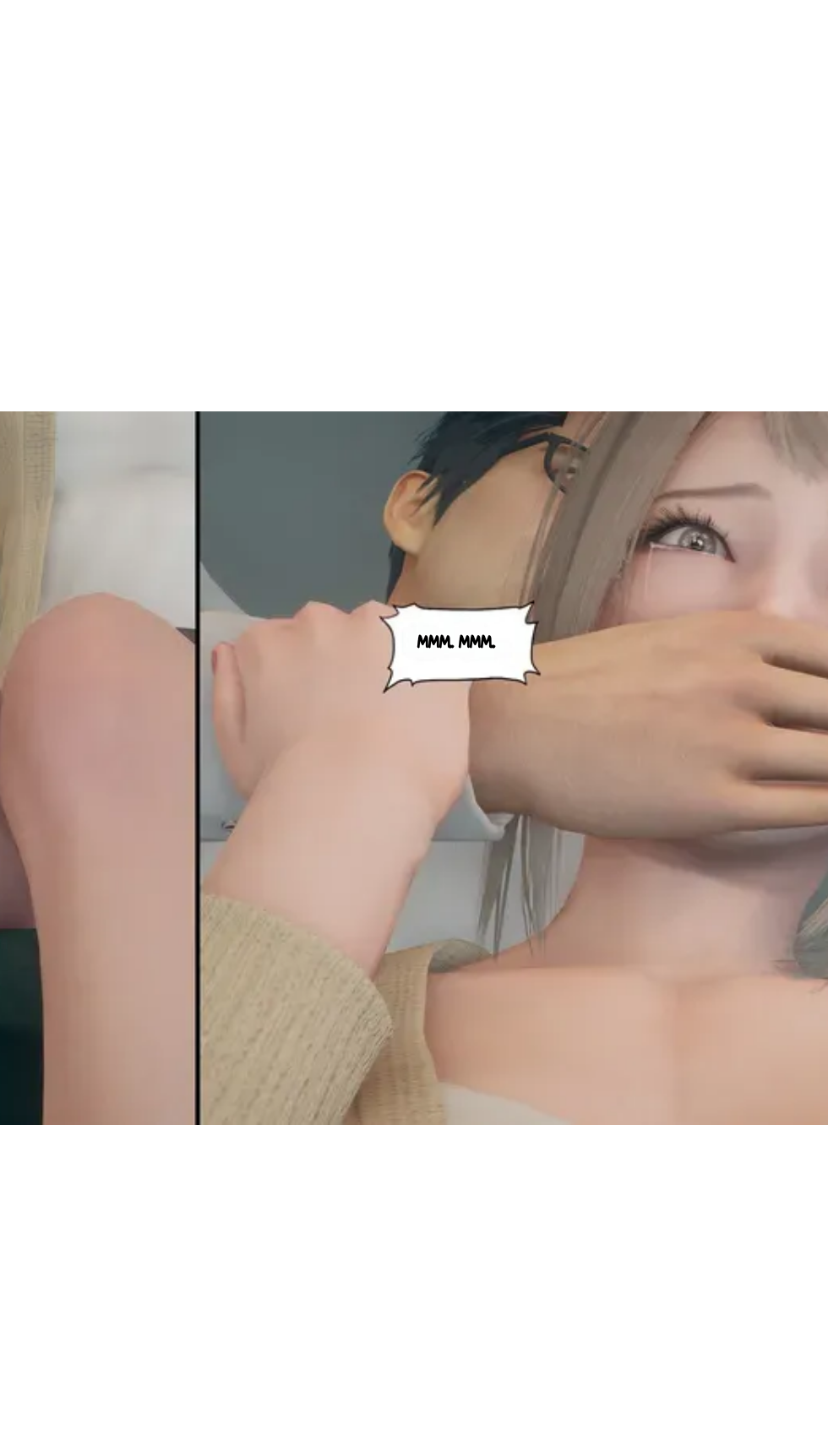
scroll to position [0, 42274]
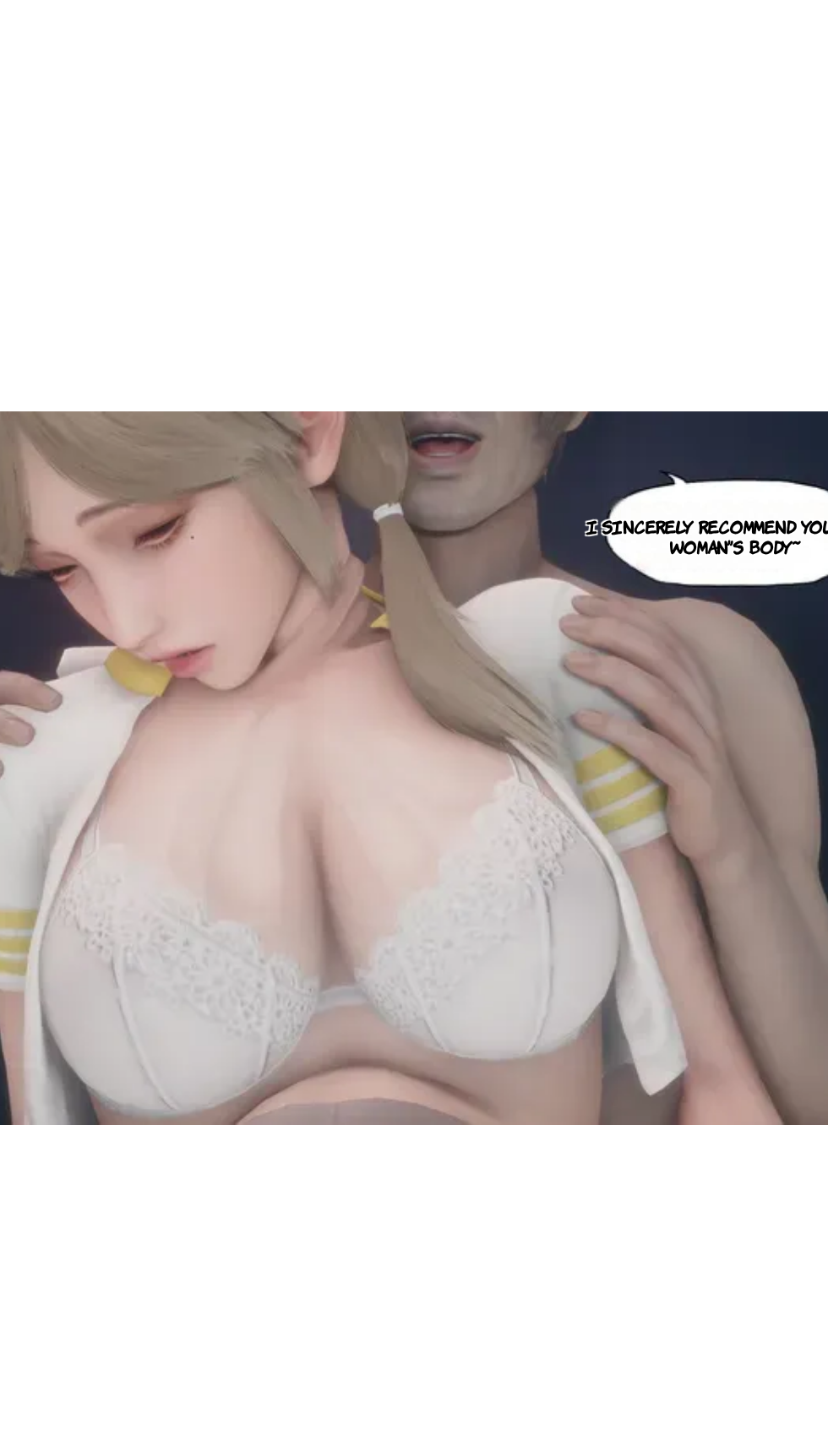
scroll to position [0, 34297]
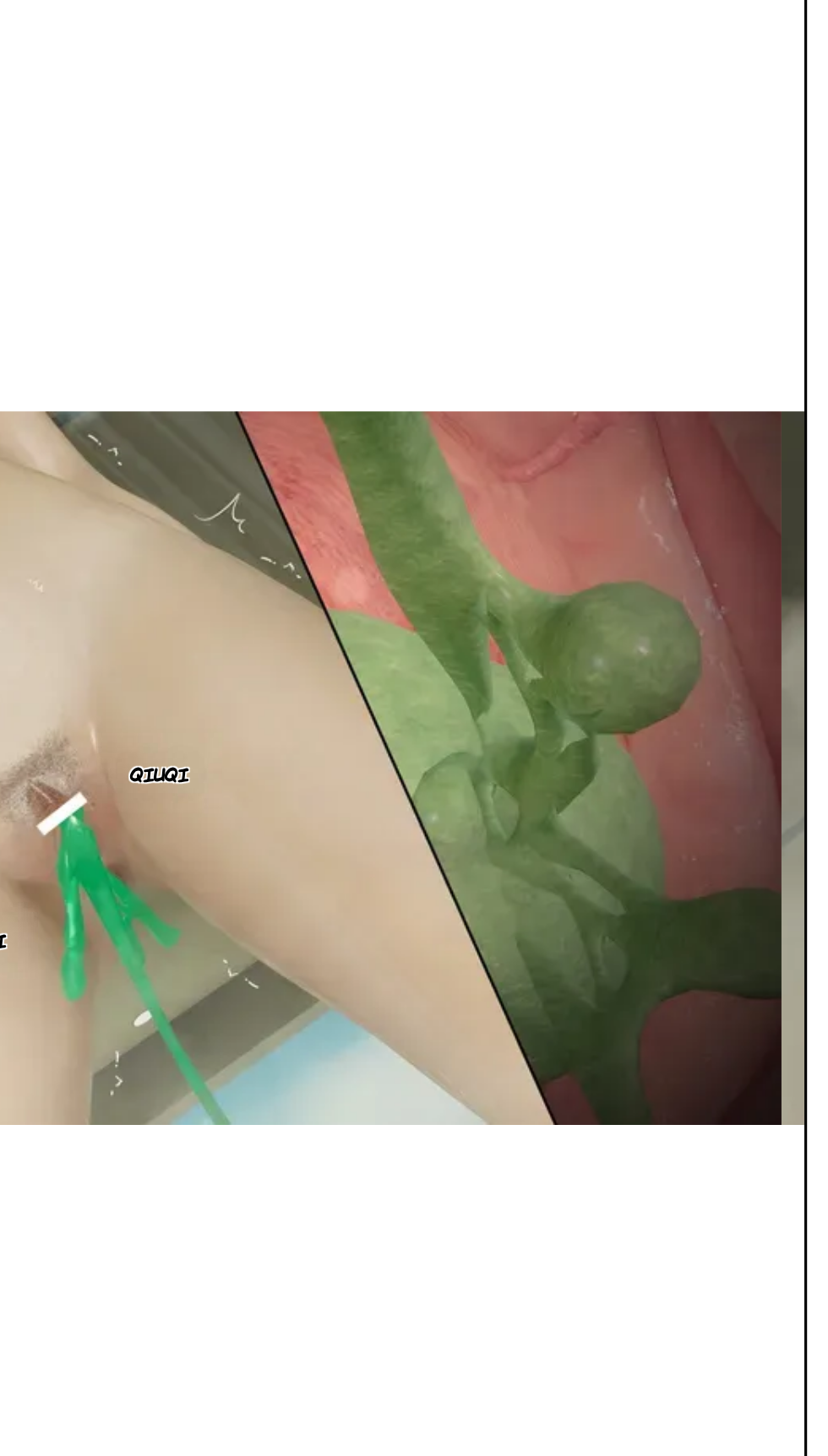
scroll to position [116, 0]
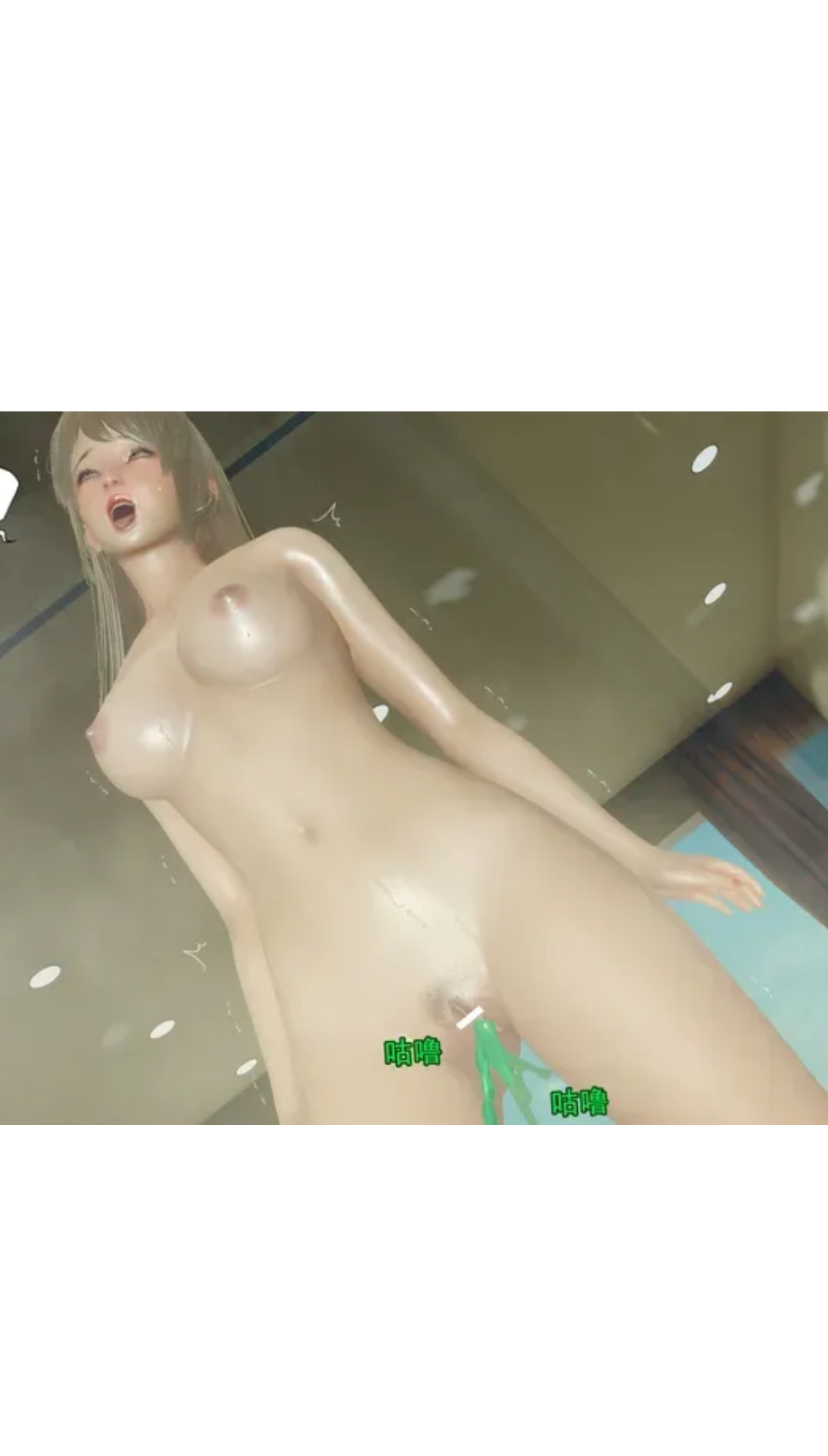
scroll to position [0, 39880]
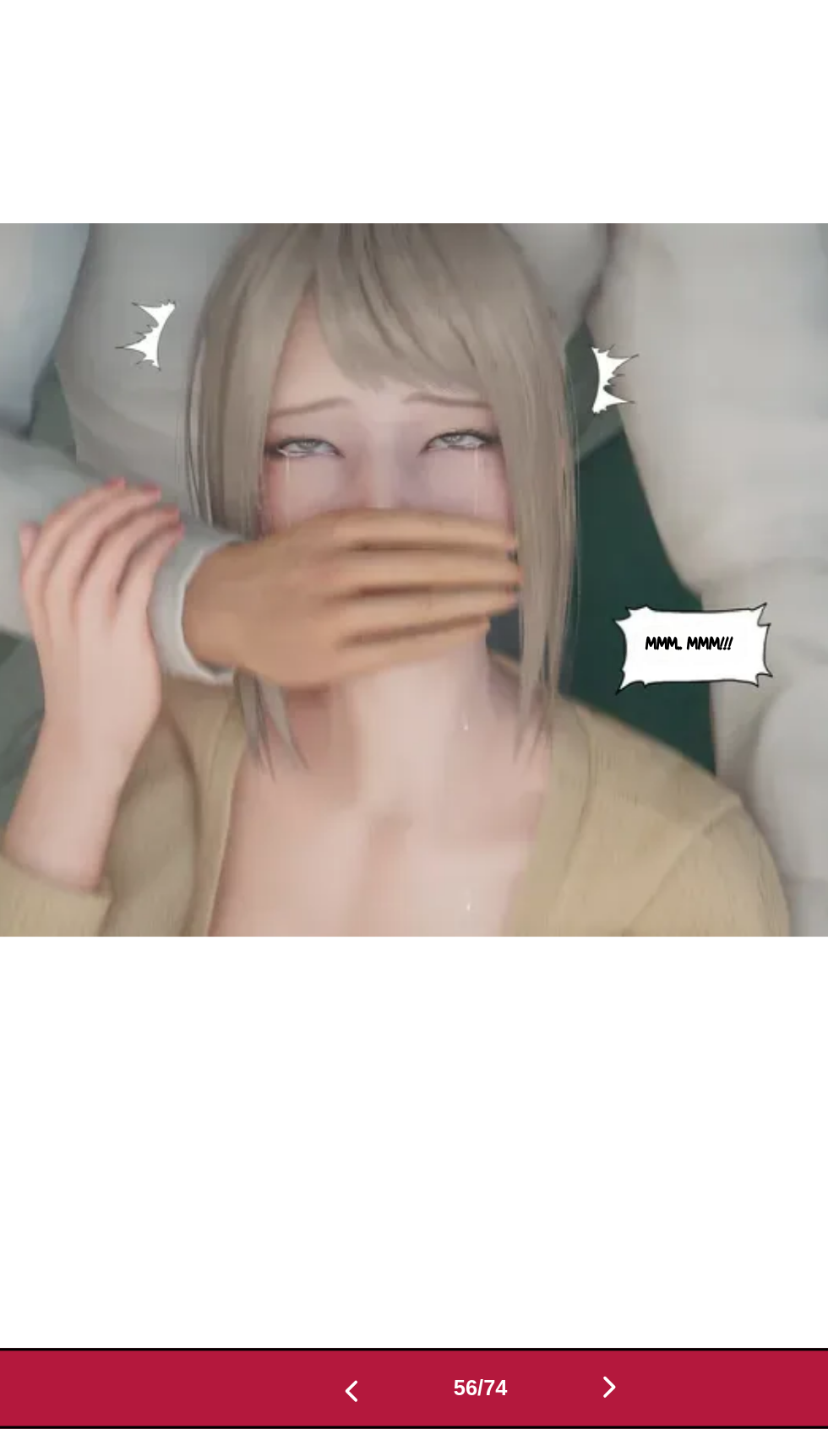
scroll to position [202, 0]
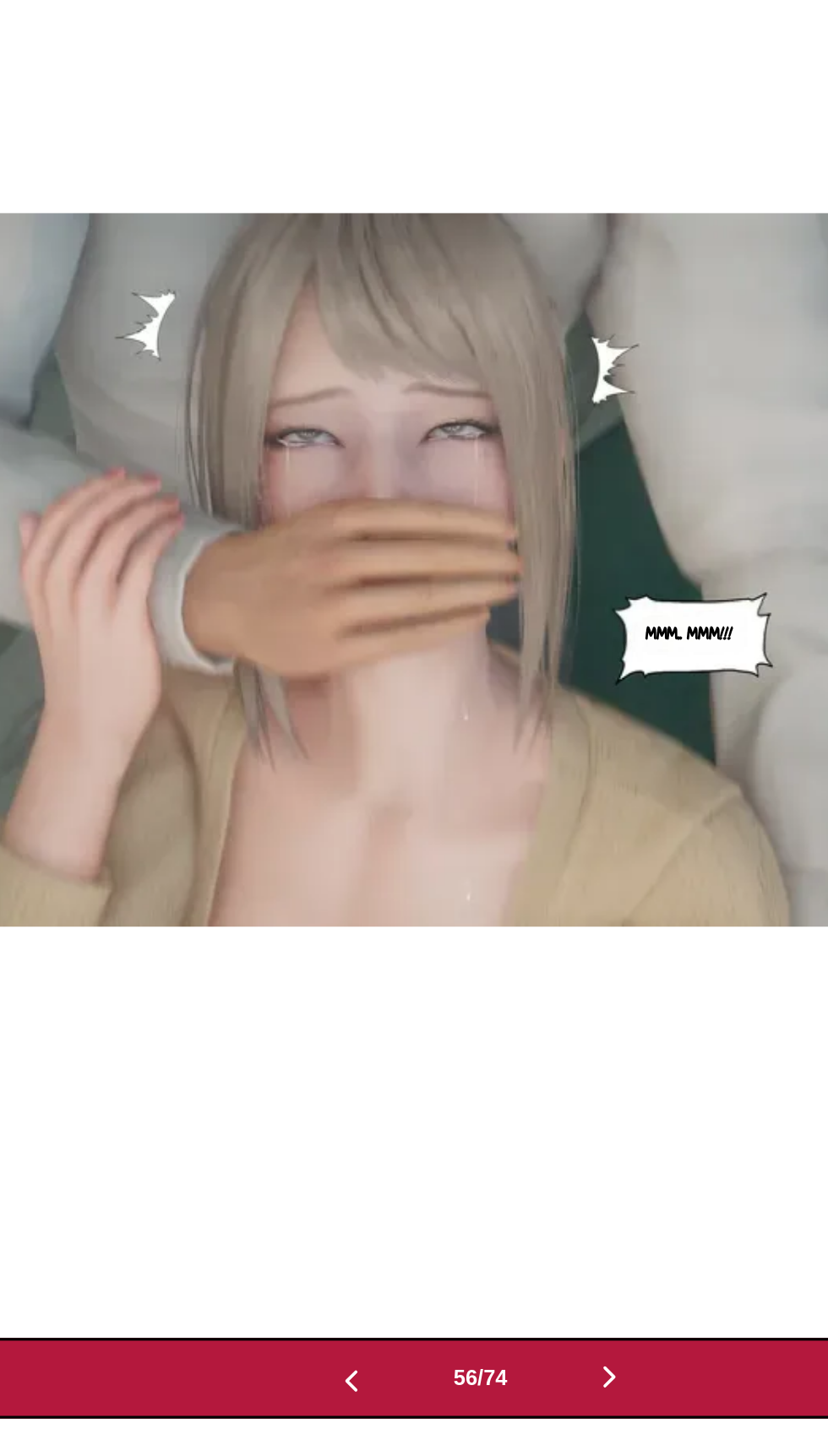
click at [307, 1399] on button "button" at bounding box center [333, 1408] width 101 height 25
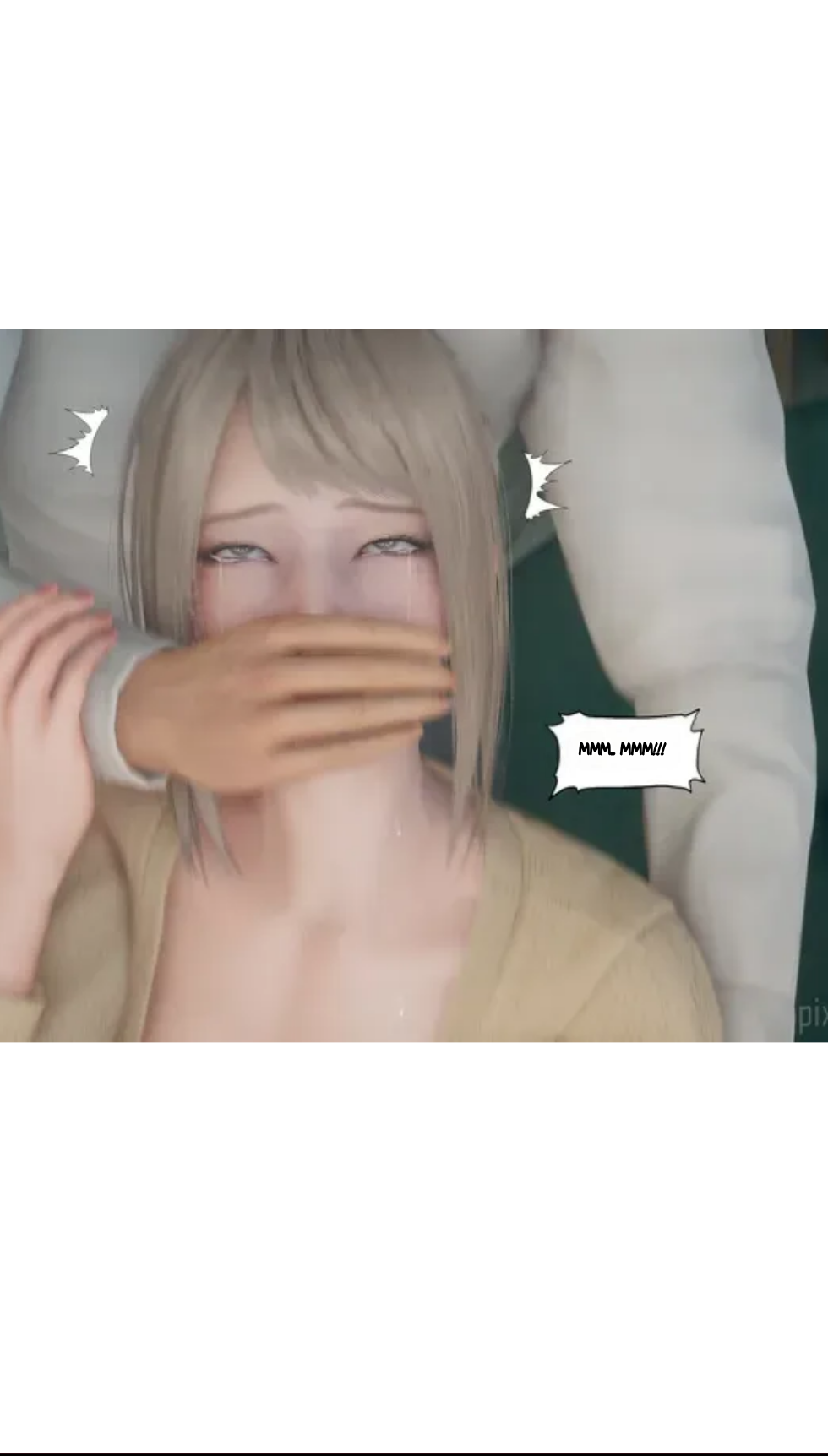
scroll to position [0, 43071]
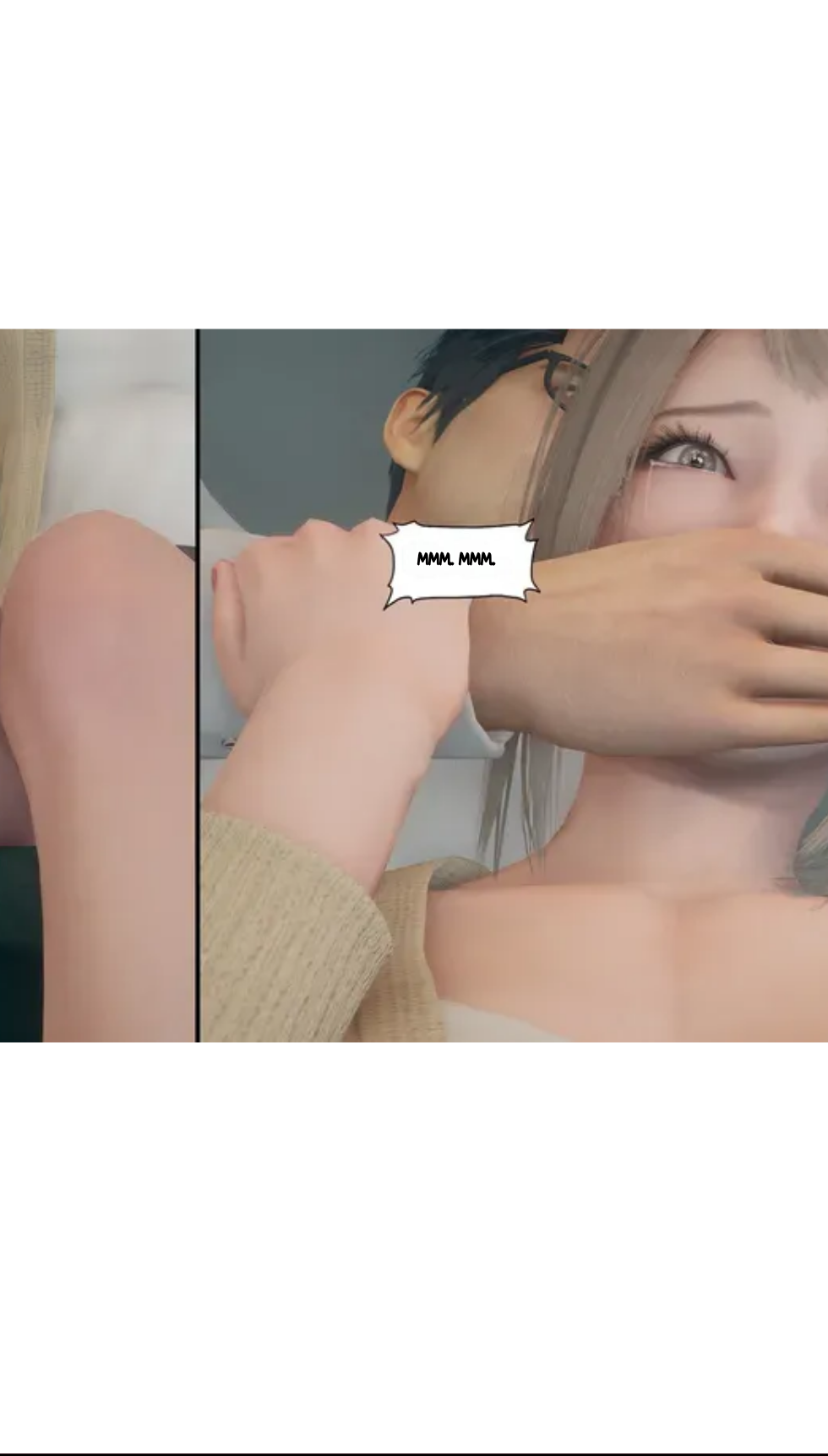
click at [364, 1337] on div "Mmm... Mmm... Gulp" at bounding box center [398, 899] width 797 height 967
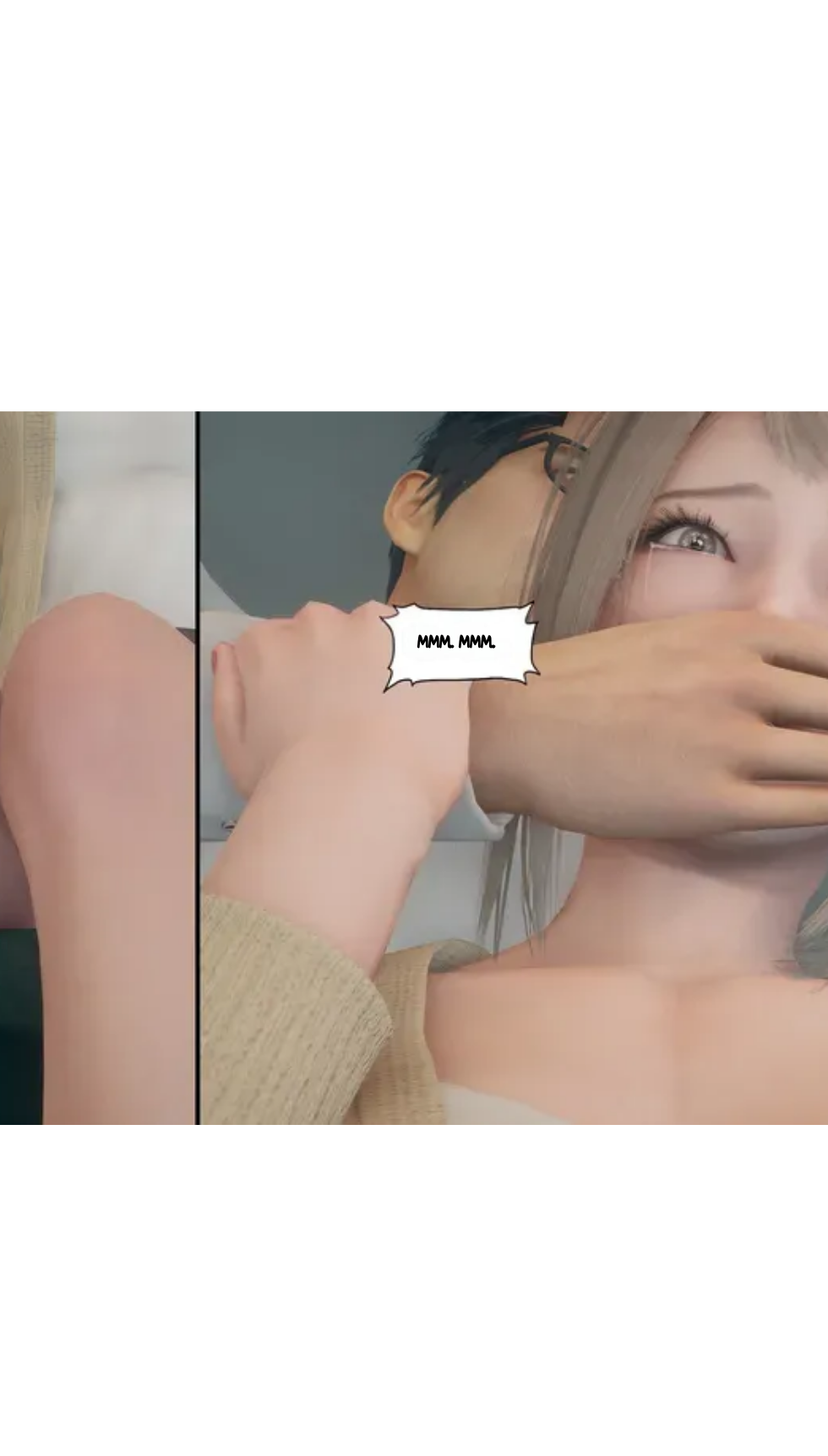
scroll to position [0, 42274]
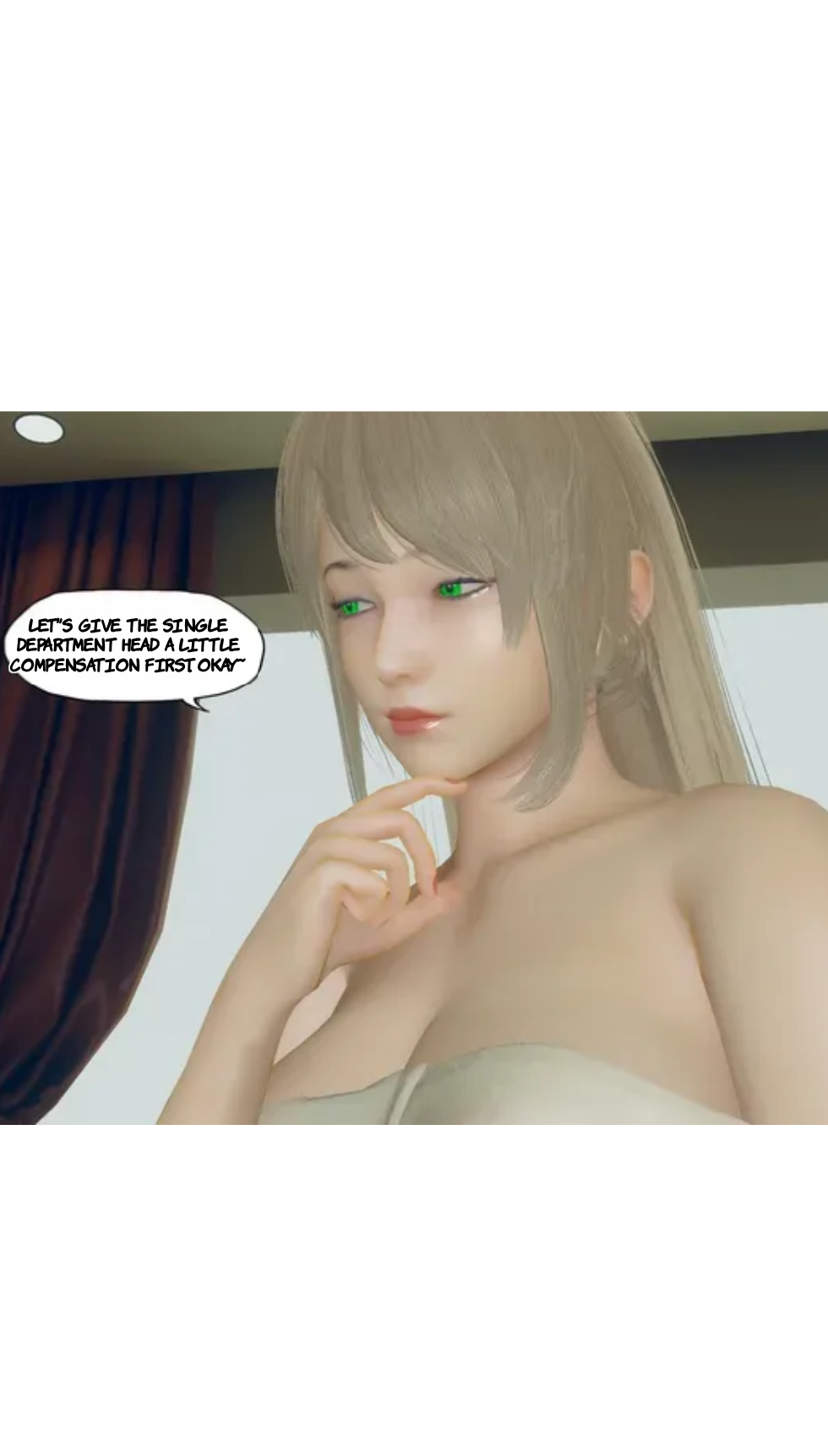
click at [336, 1442] on div "Let's give the single department head a little compensation first, okay~" at bounding box center [398, 984] width 797 height 967
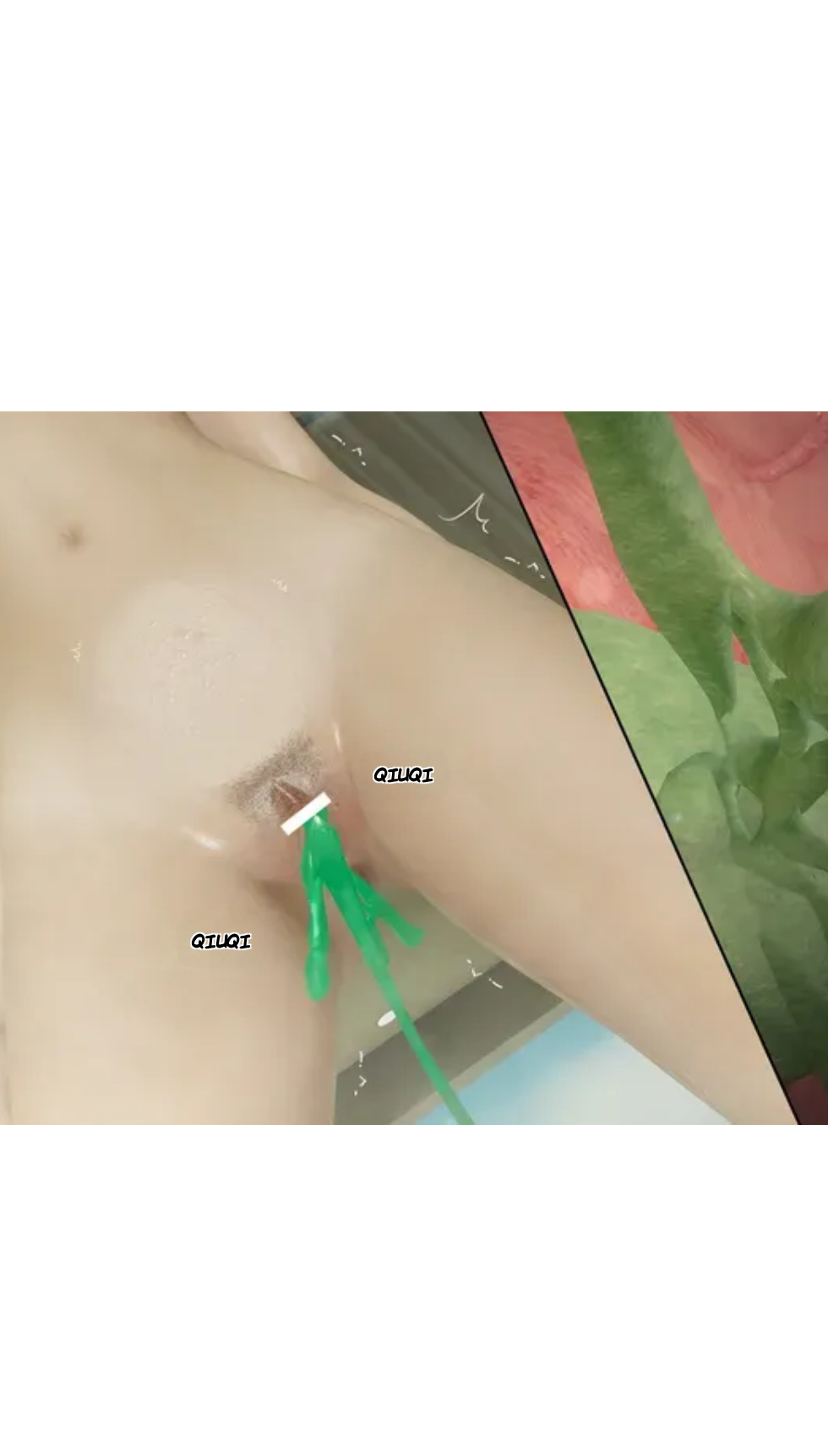
scroll to position [0, 37488]
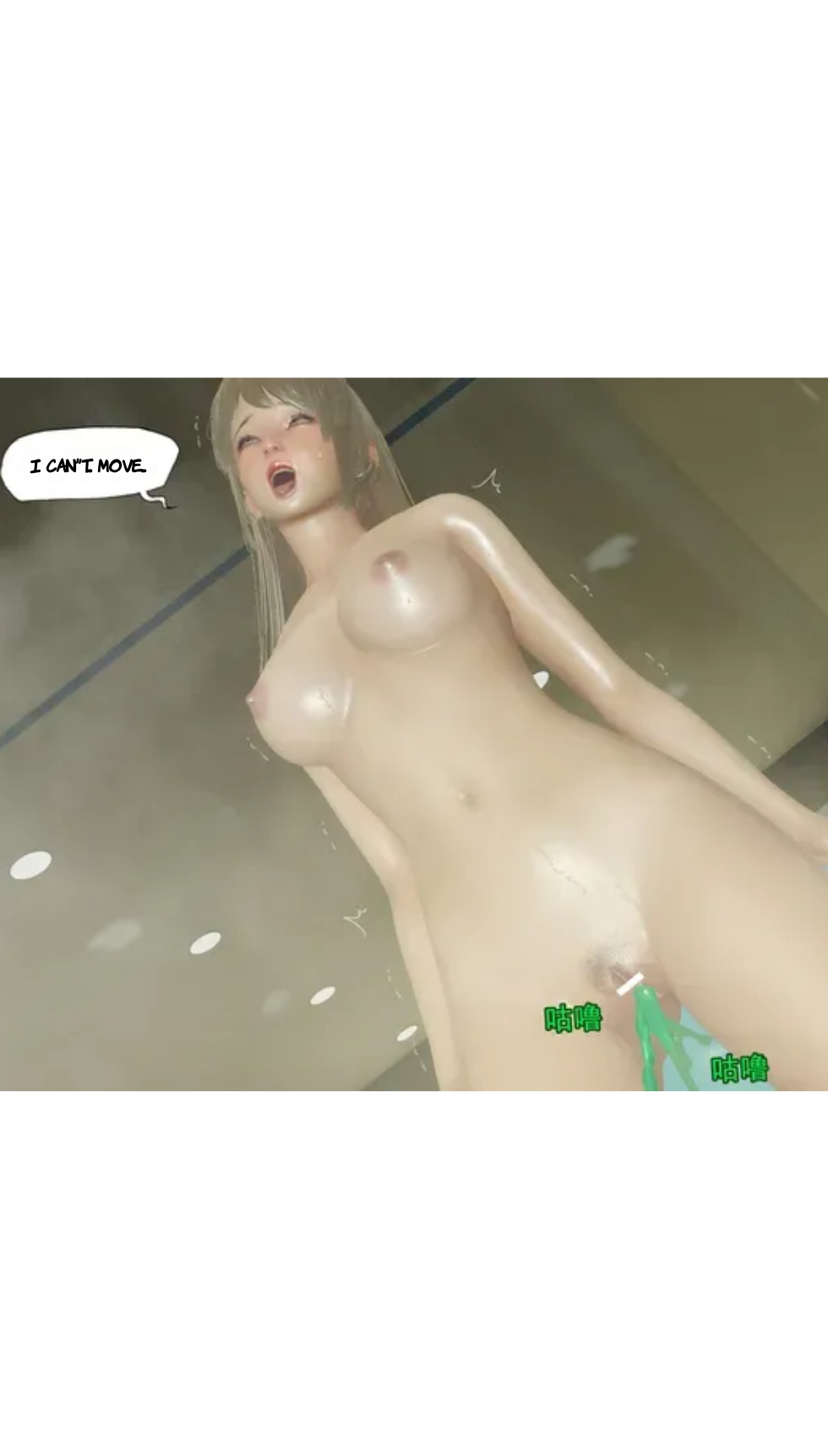
scroll to position [116, 0]
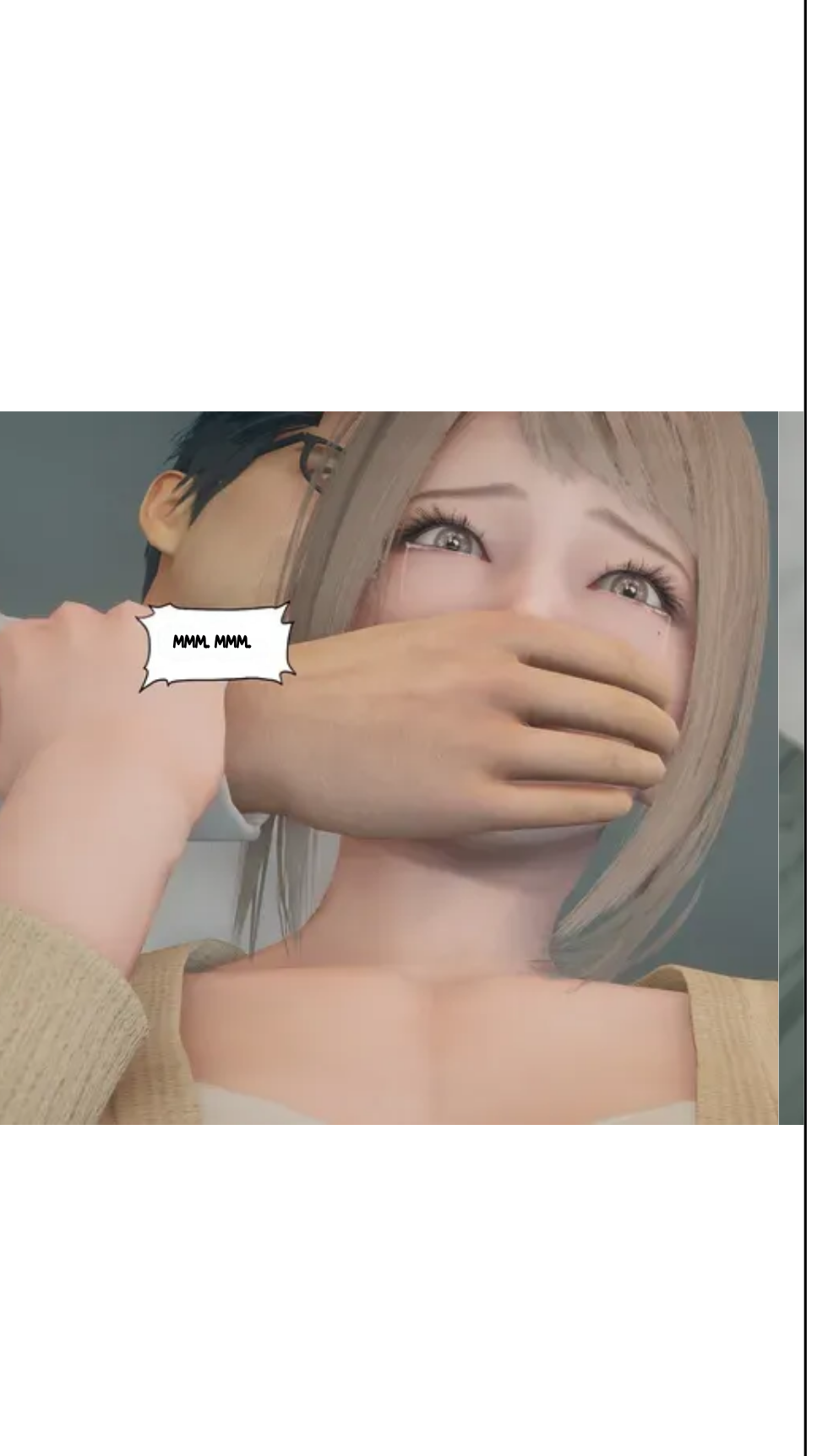
scroll to position [116, 0]
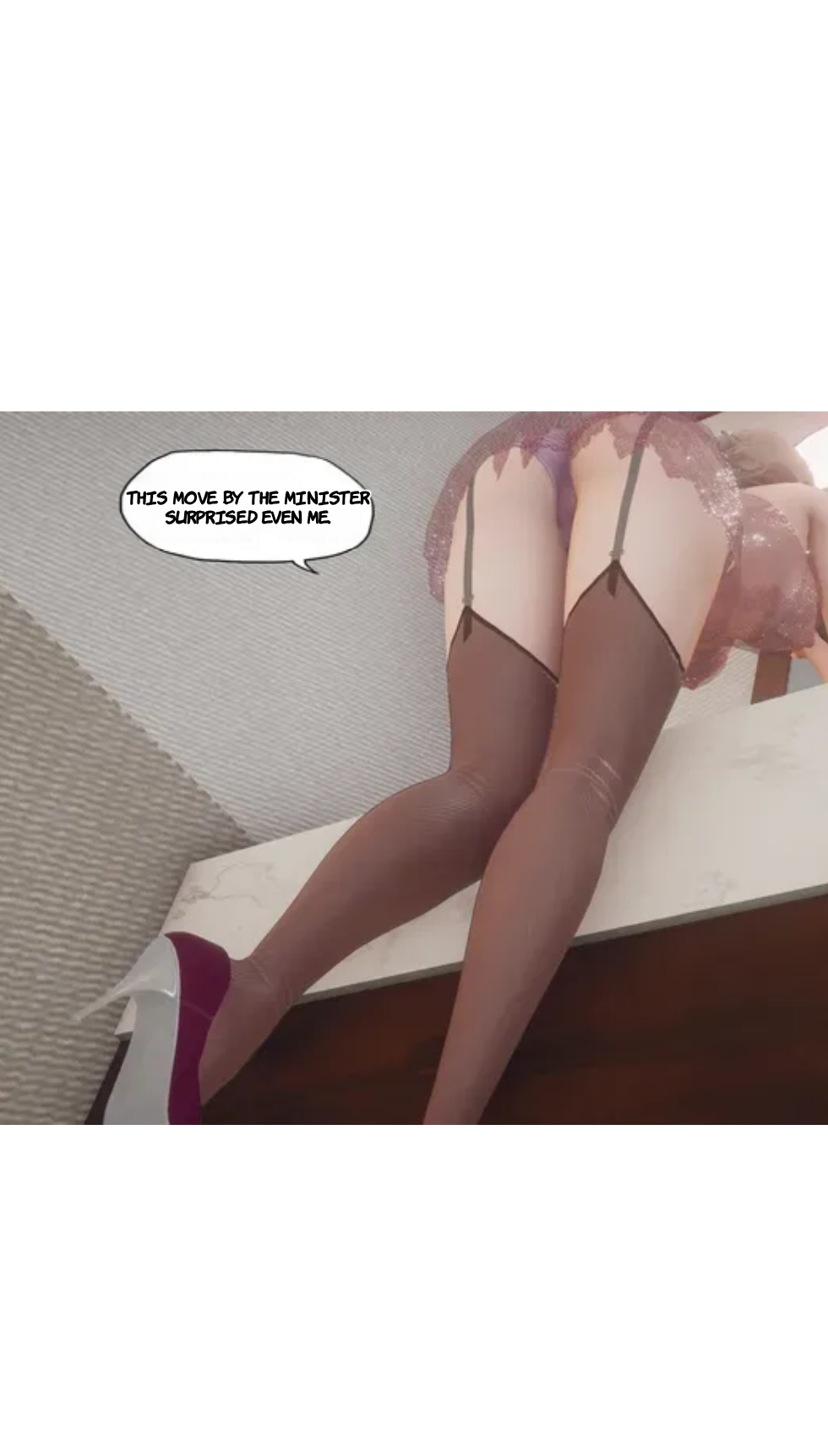
scroll to position [0, 45464]
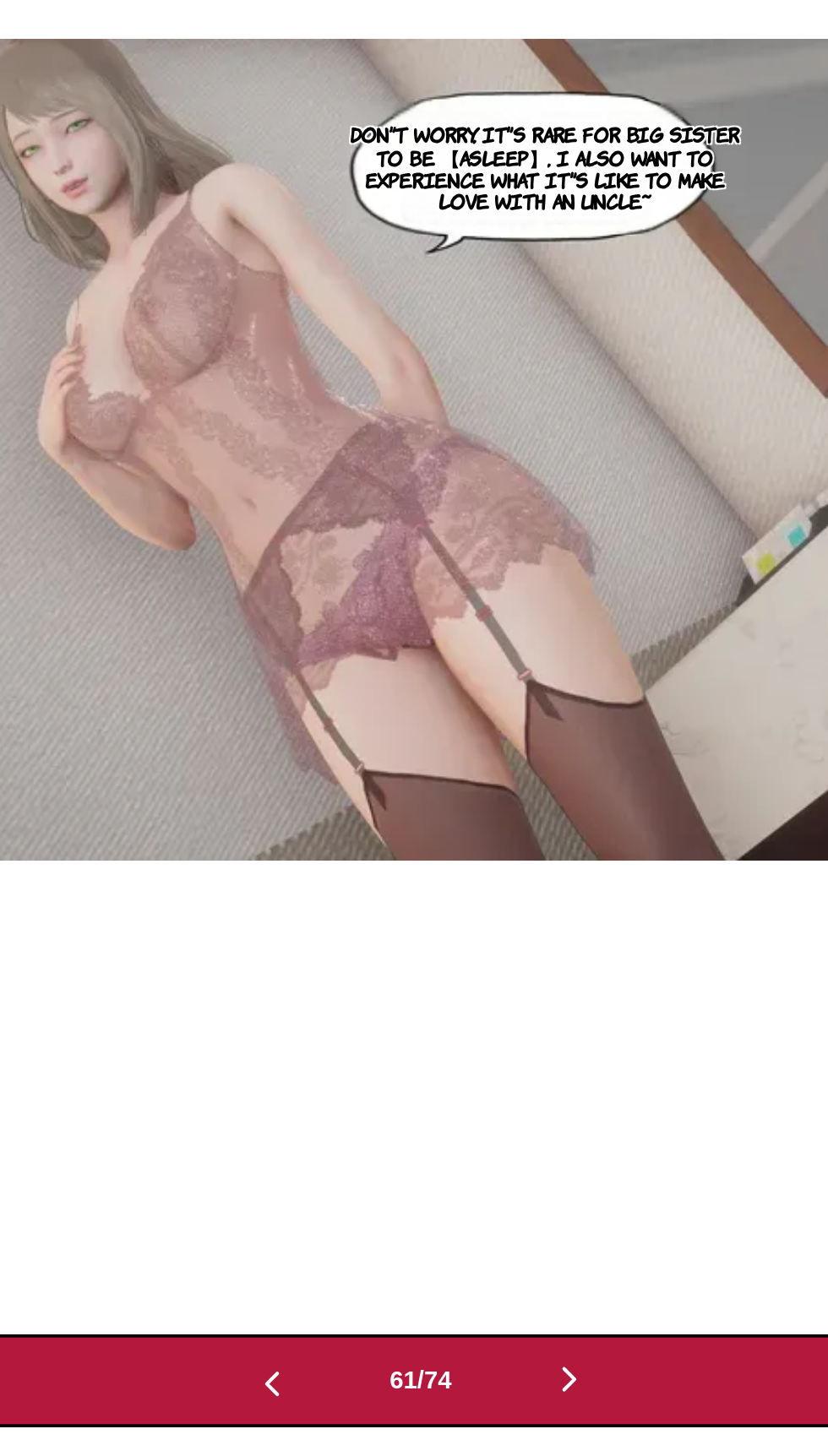
scroll to position [197, 0]
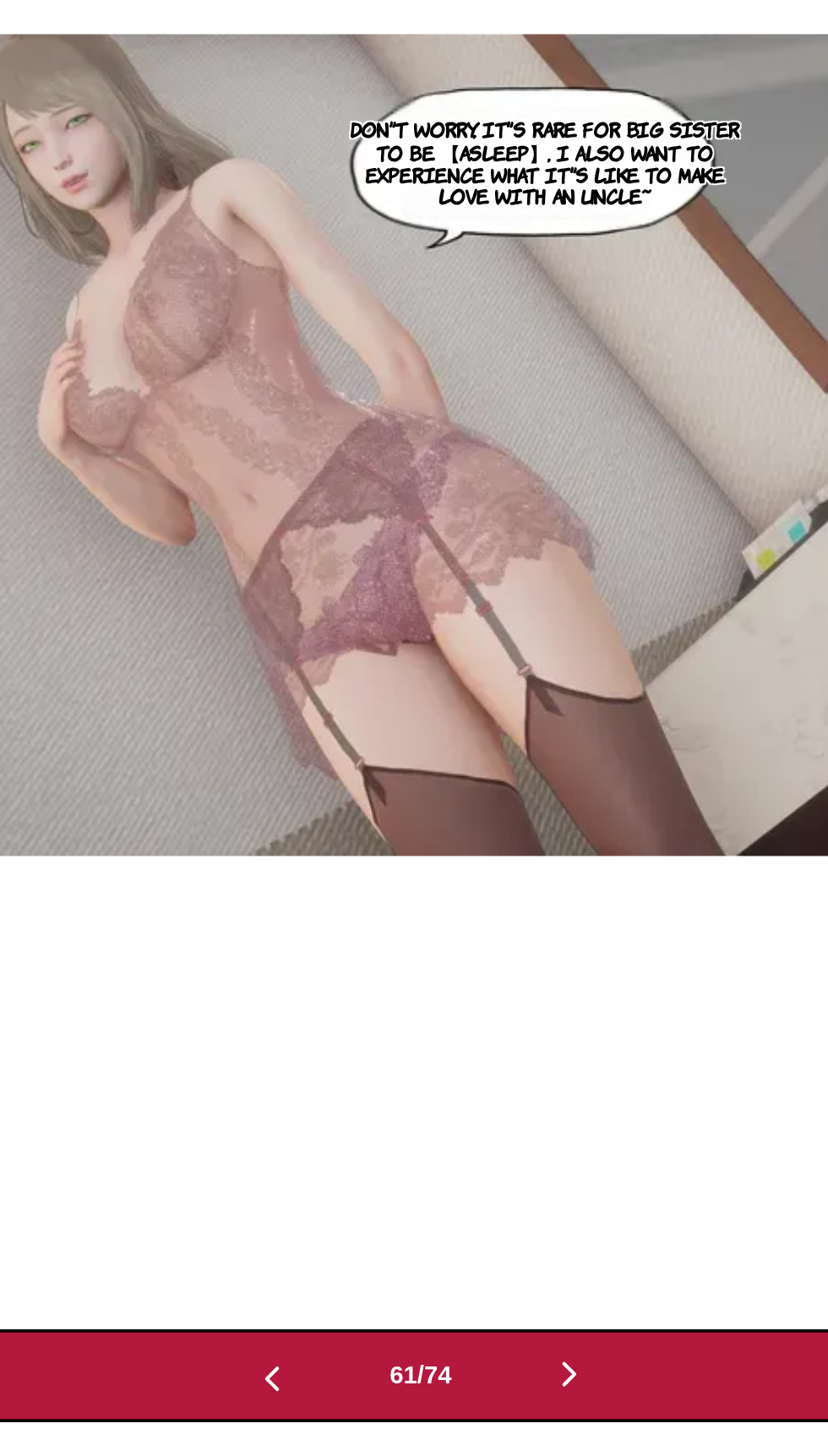
click at [505, 1410] on img "button" at bounding box center [494, 1411] width 20 height 20
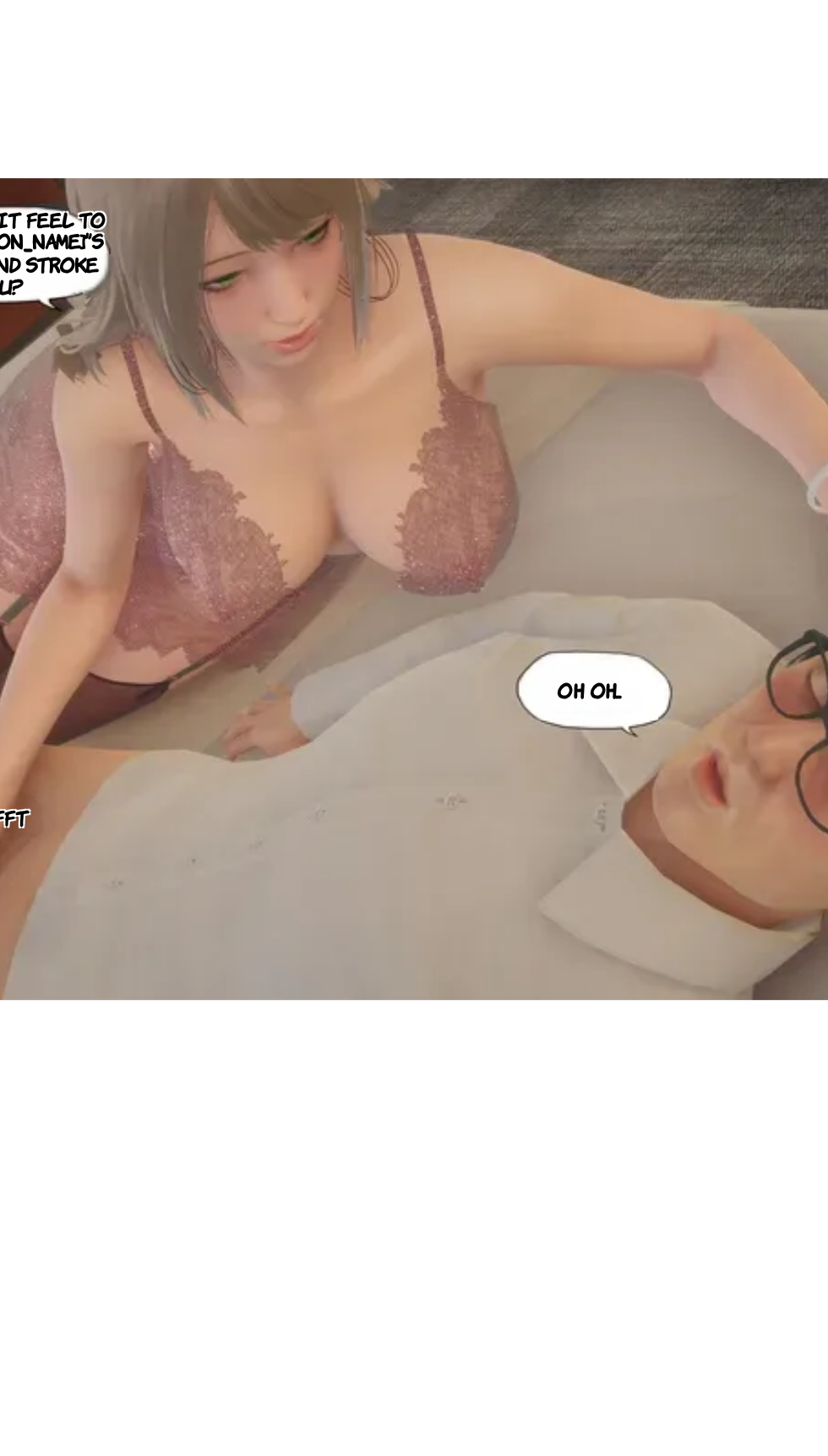
scroll to position [116, 0]
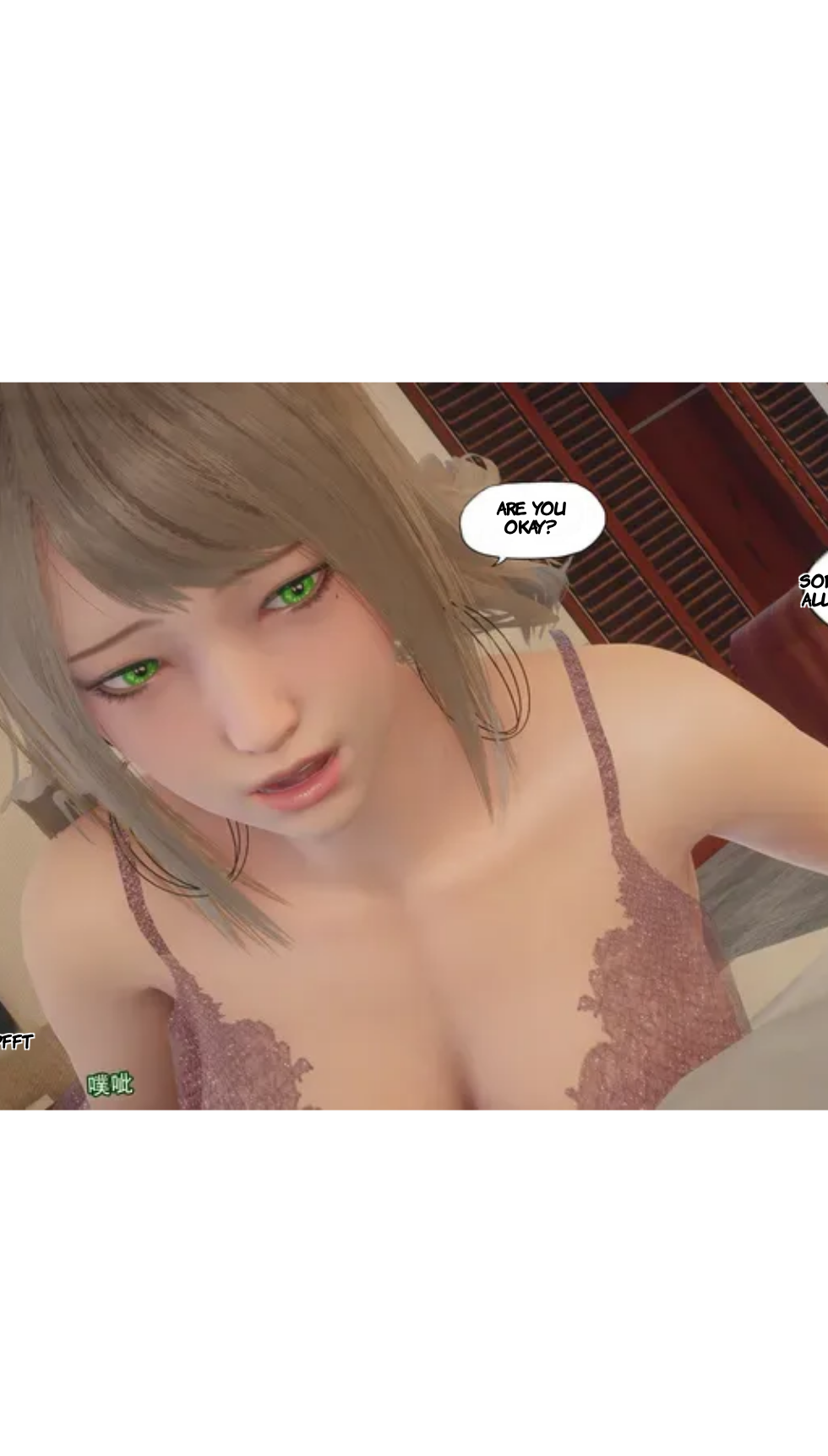
click at [483, 1456] on div "Are you okay? Sorry, [PERSON_NAME]... I got all mixed up for a moment... Pfft" at bounding box center [395, 984] width 797 height 967
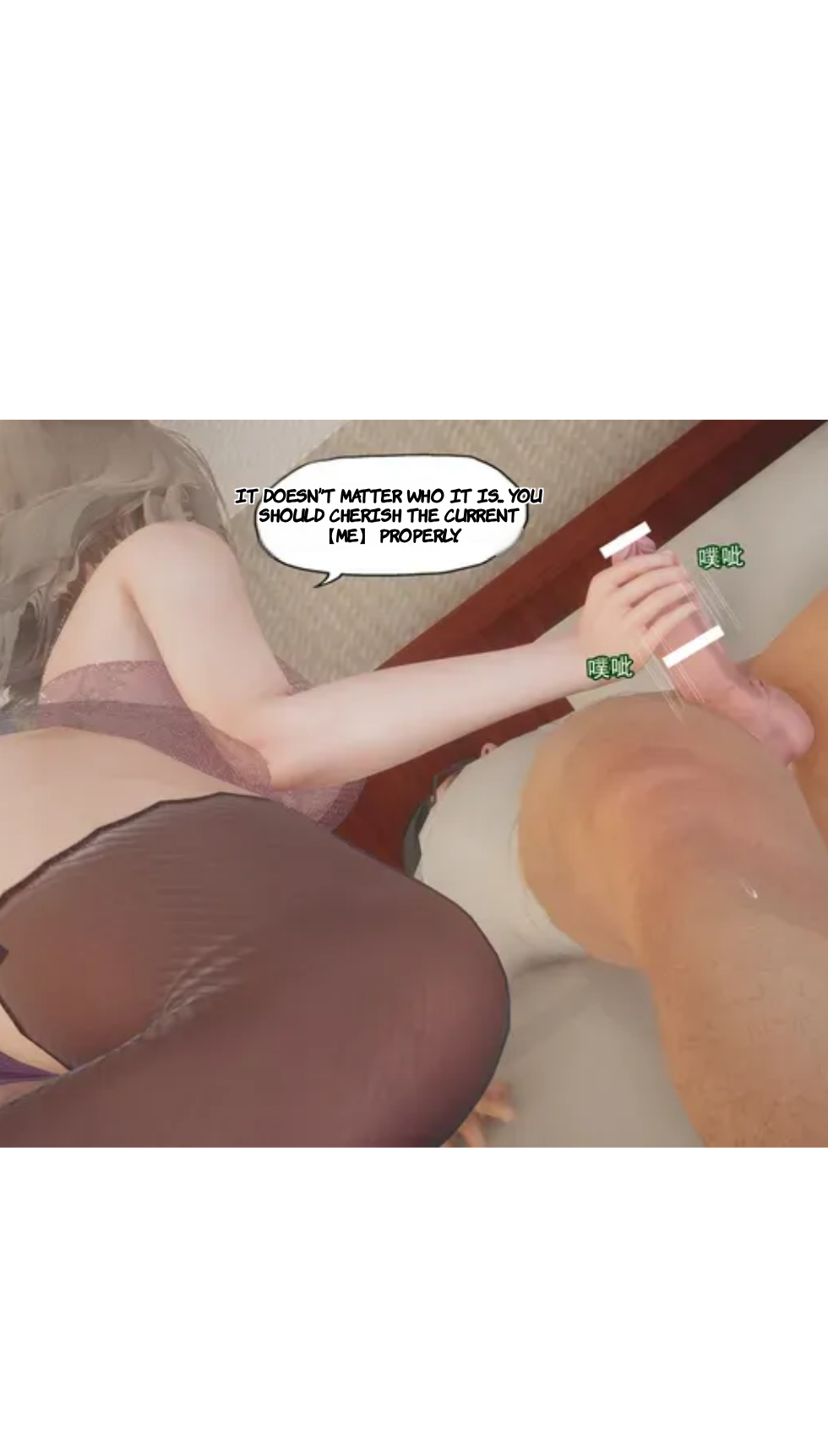
scroll to position [0, 51047]
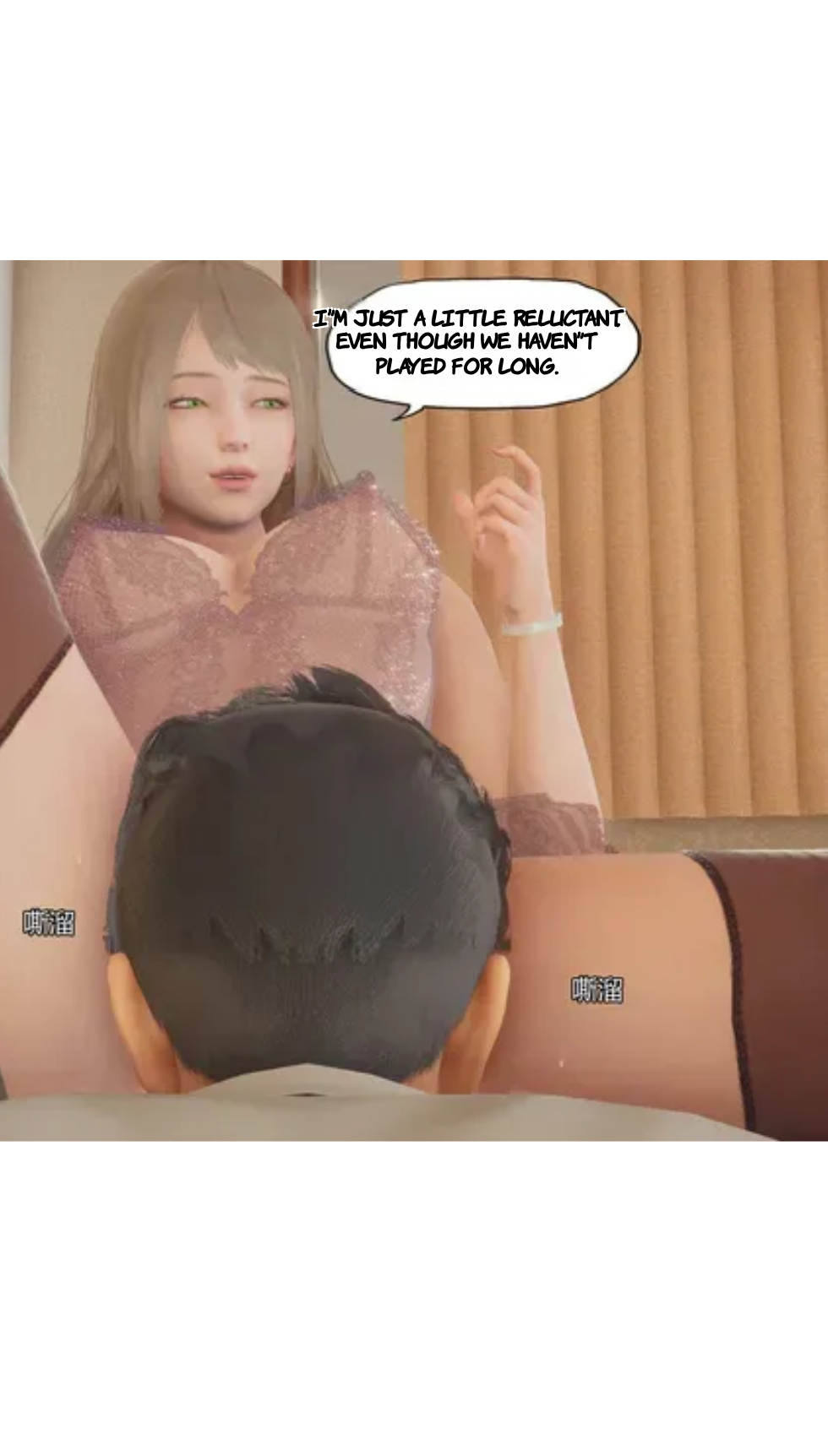
scroll to position [116, 0]
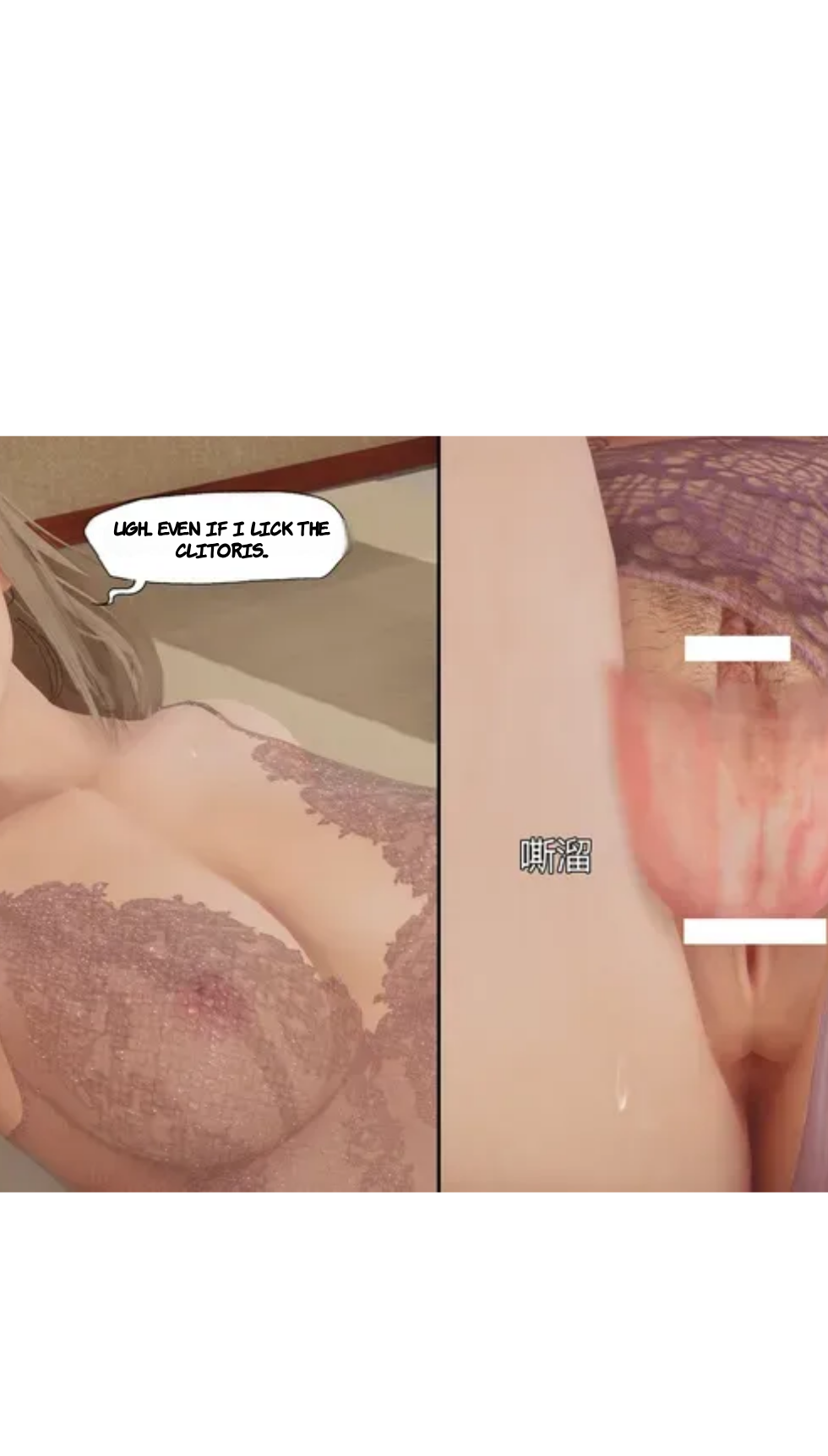
scroll to position [0, 56630]
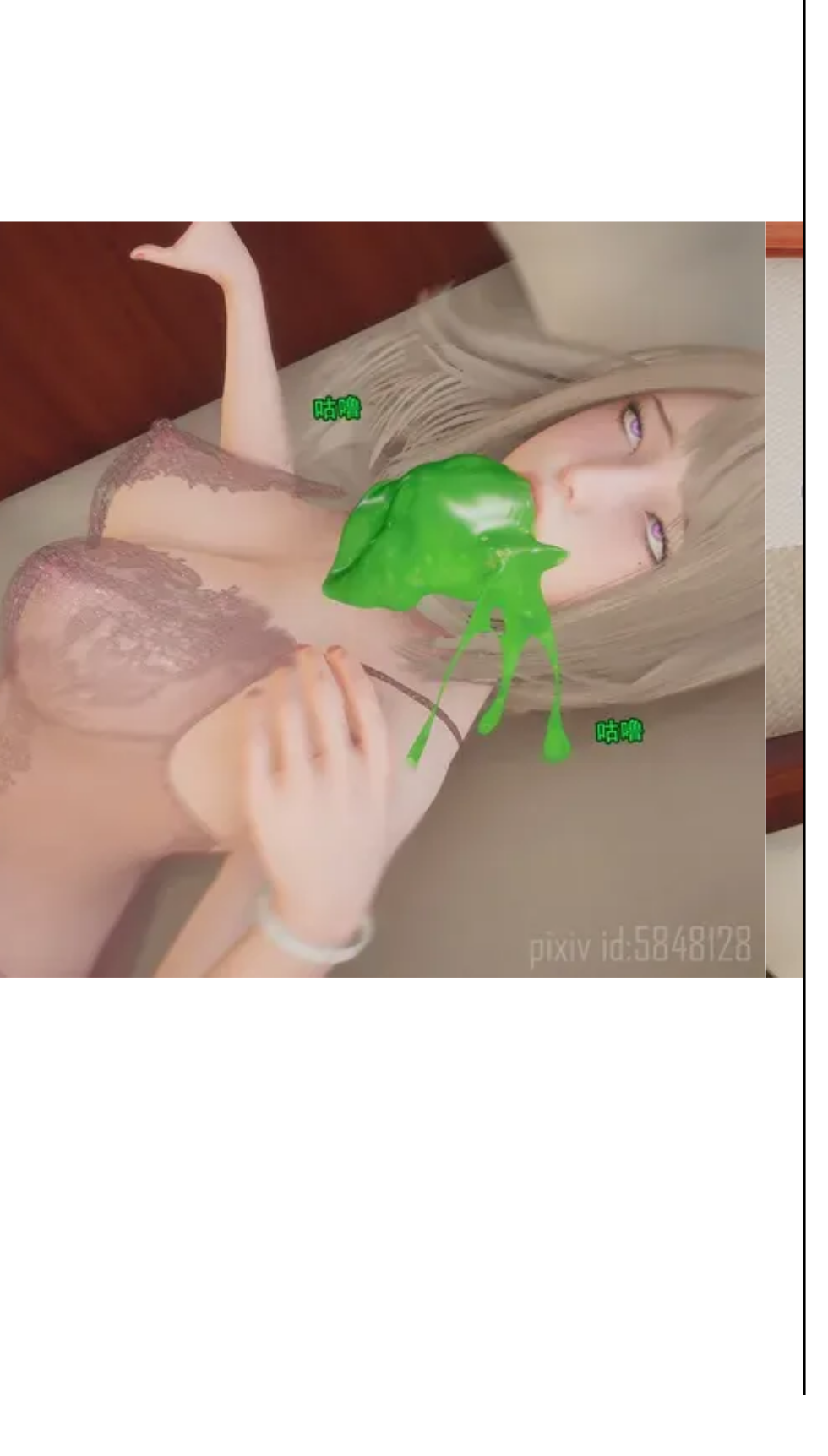
scroll to position [116, 0]
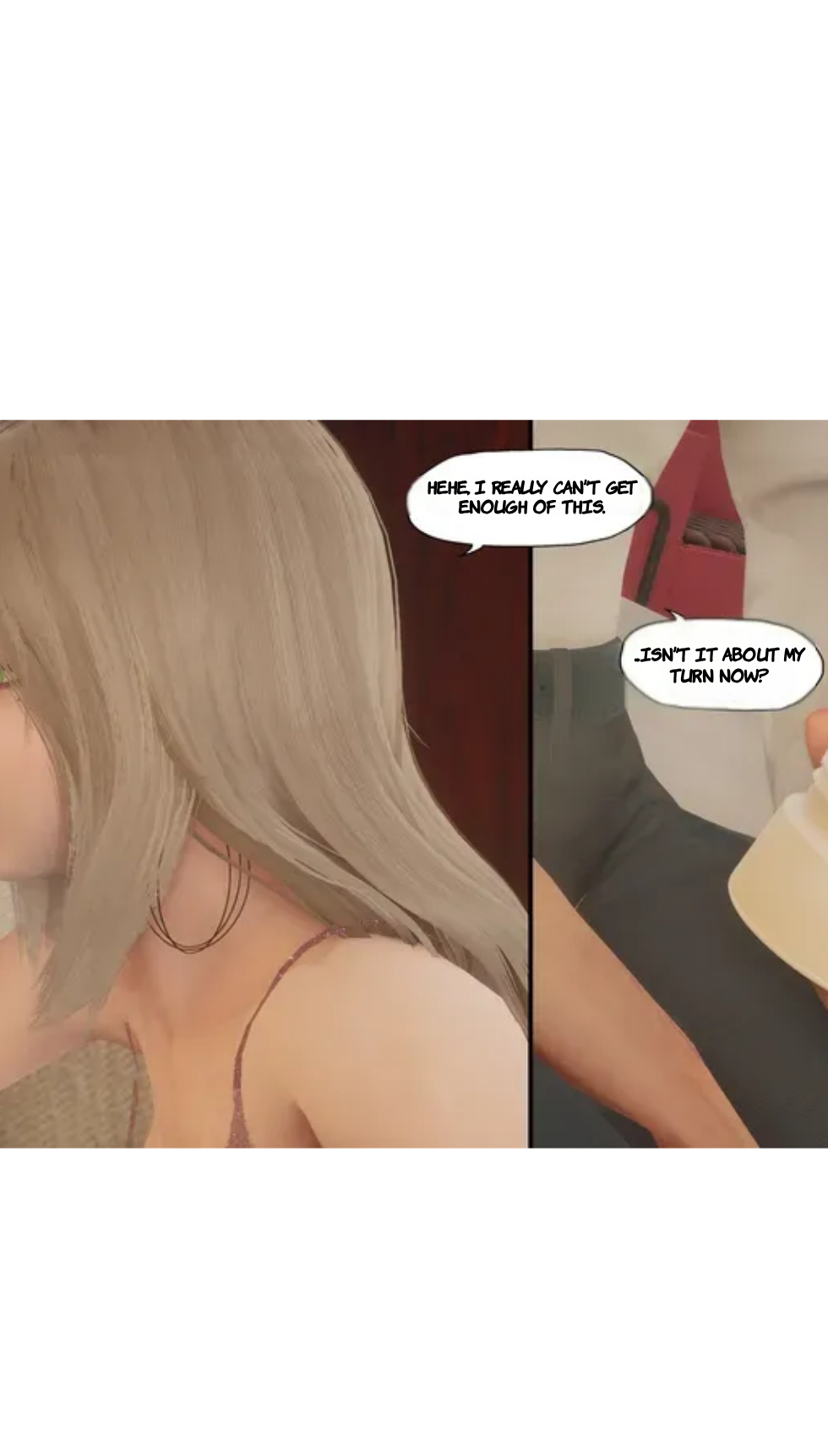
scroll to position [0, 46262]
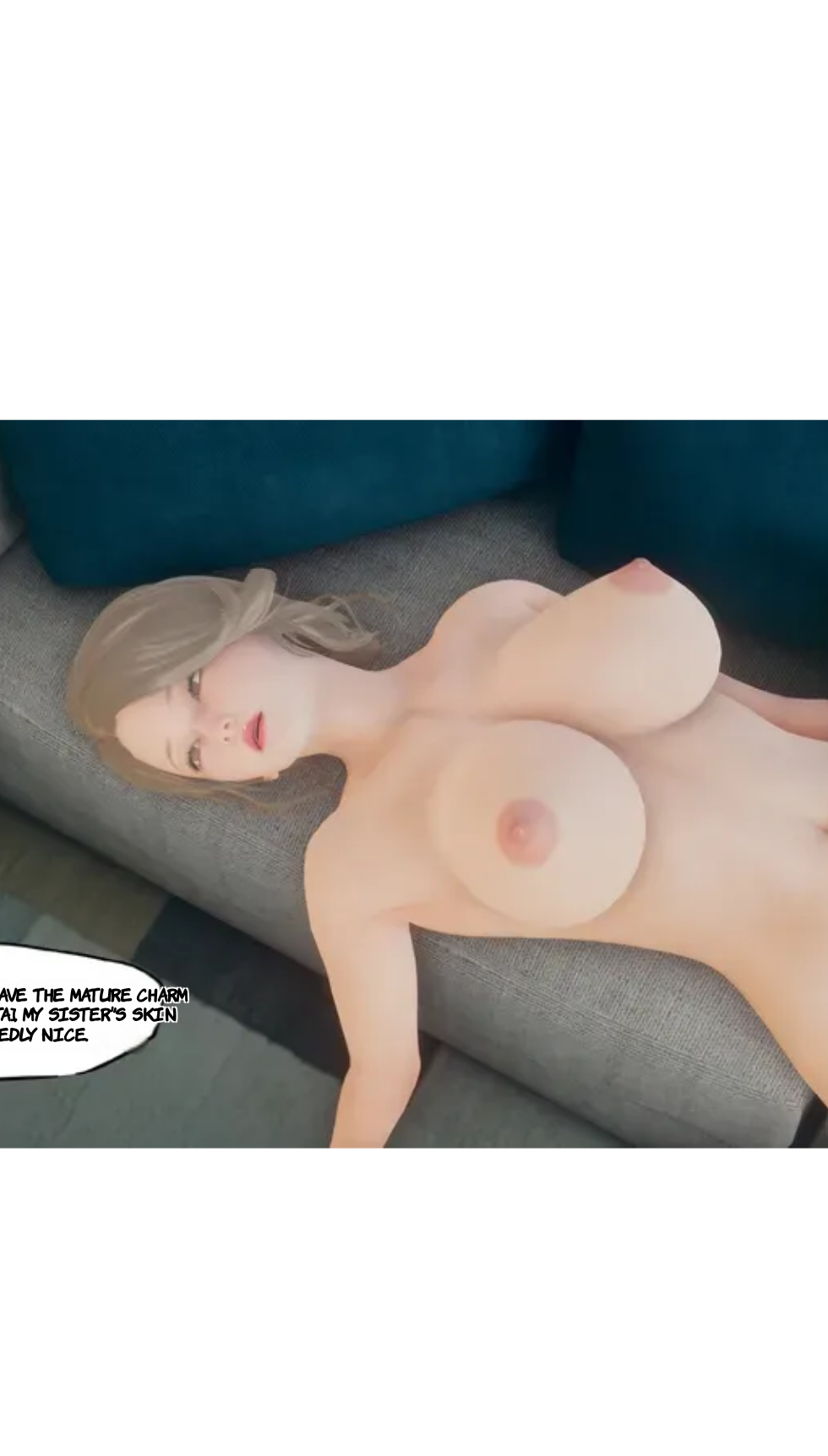
click at [505, 1456] on div "Although she doesn't have the mature charm of a [DEMOGRAPHIC_DATA], my sister's…" at bounding box center [396, 984] width 797 height 967
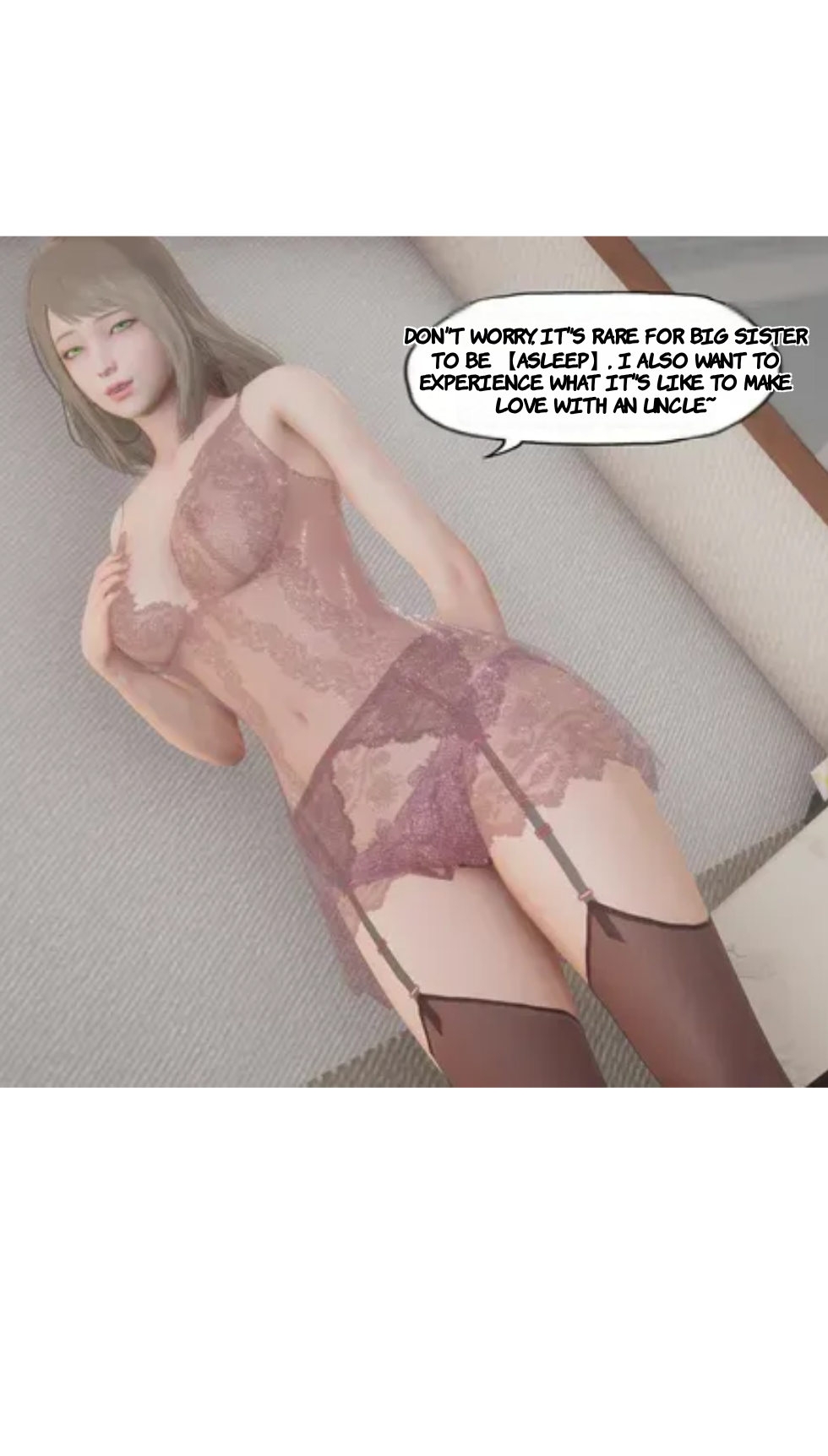
scroll to position [116, 0]
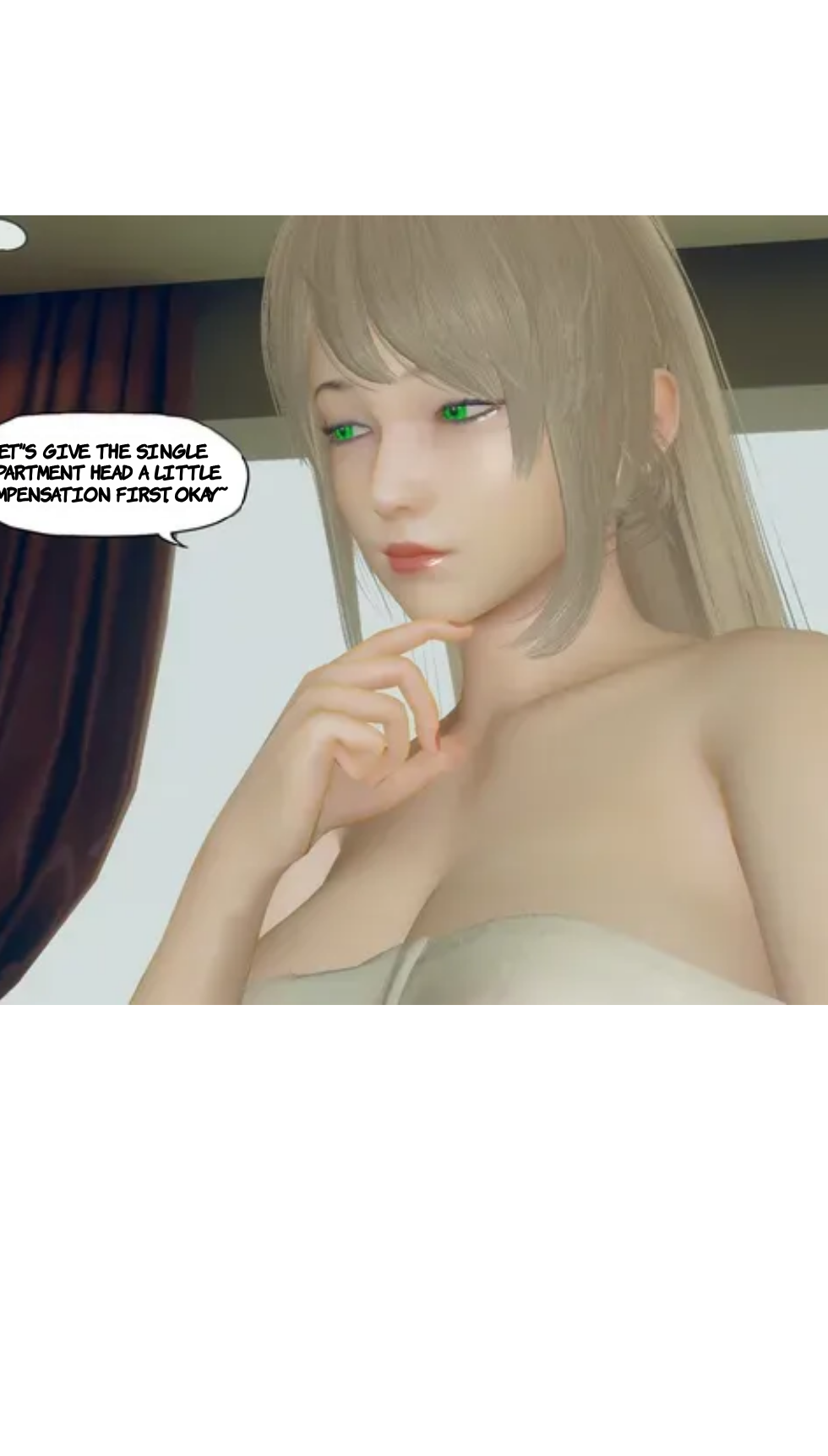
scroll to position [116, 0]
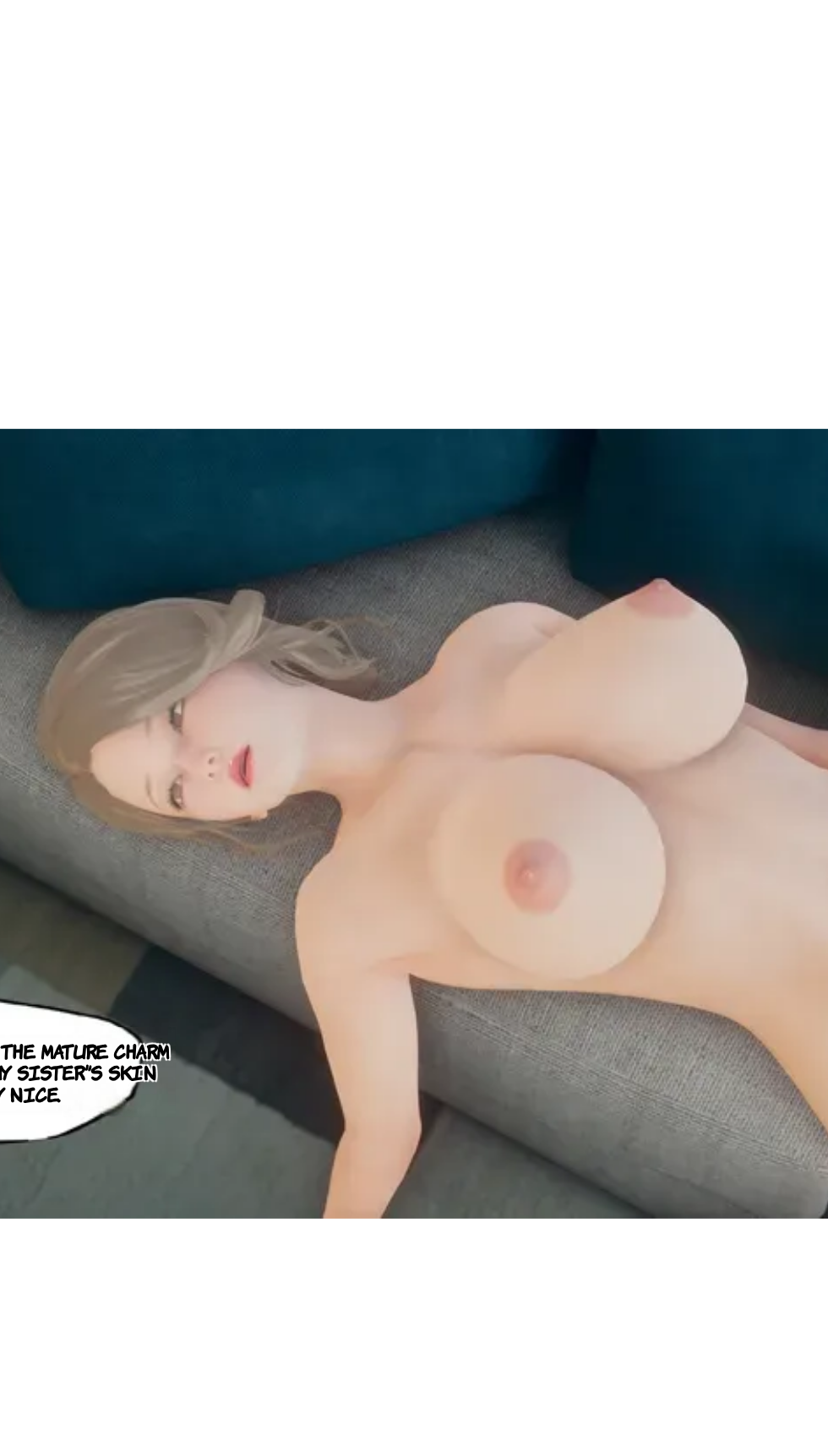
click at [463, 1420] on div "Although she doesn't have the mature charm of a [DEMOGRAPHIC_DATA], my sister's…" at bounding box center [396, 984] width 797 height 967
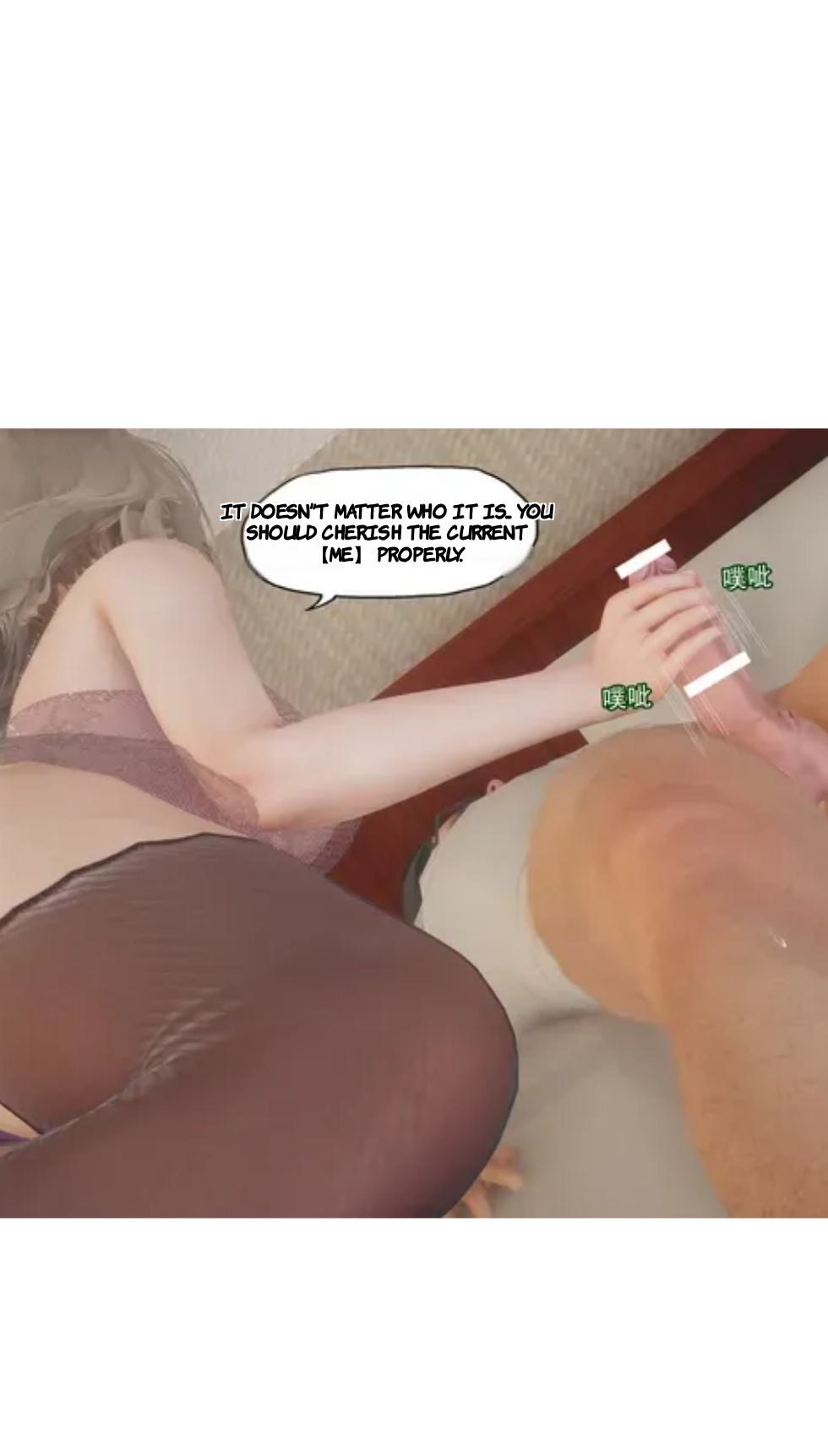
click at [338, 1294] on div "It doesn't matter who it is... You should cherish the current 【me】 properly." at bounding box center [395, 983] width 797 height 967
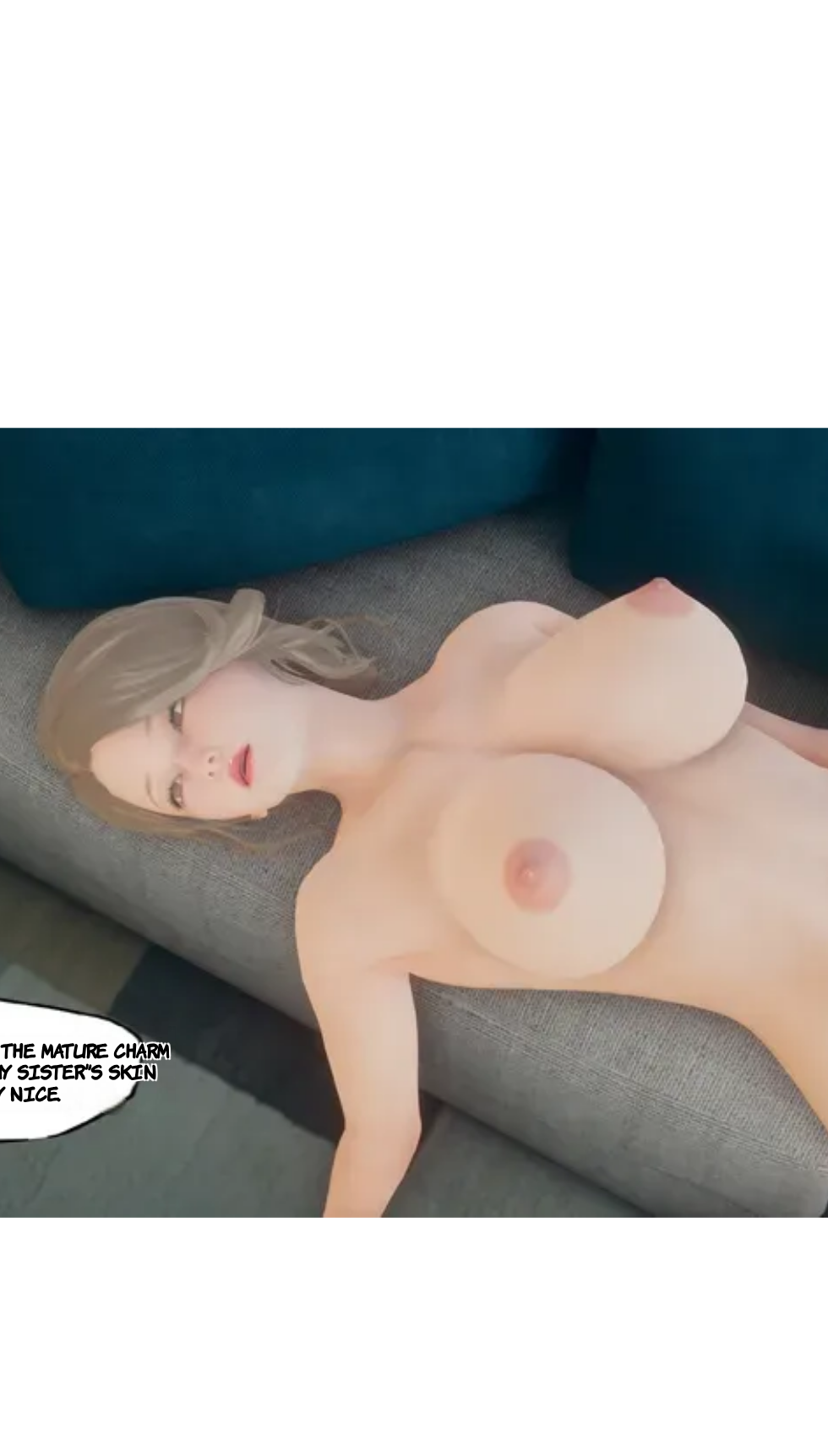
click at [492, 1365] on div "Although she doesn't have the mature charm of a [DEMOGRAPHIC_DATA], my sister's…" at bounding box center [396, 983] width 797 height 967
